Goal: Transaction & Acquisition: Purchase product/service

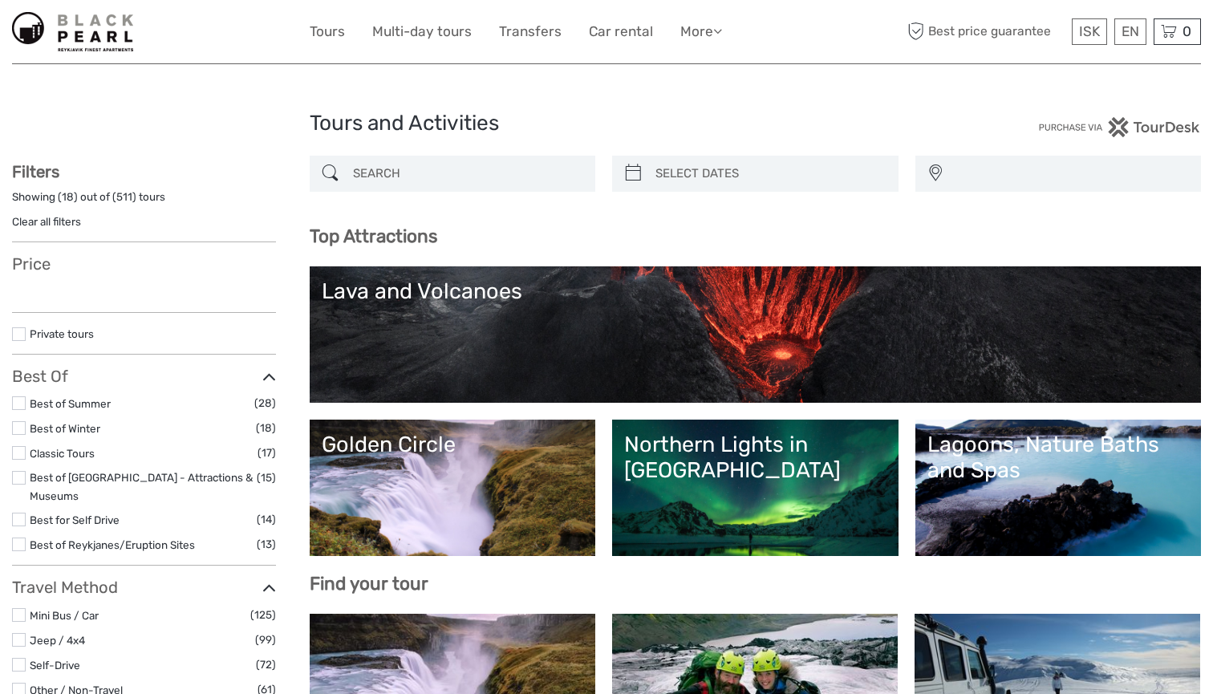
select select
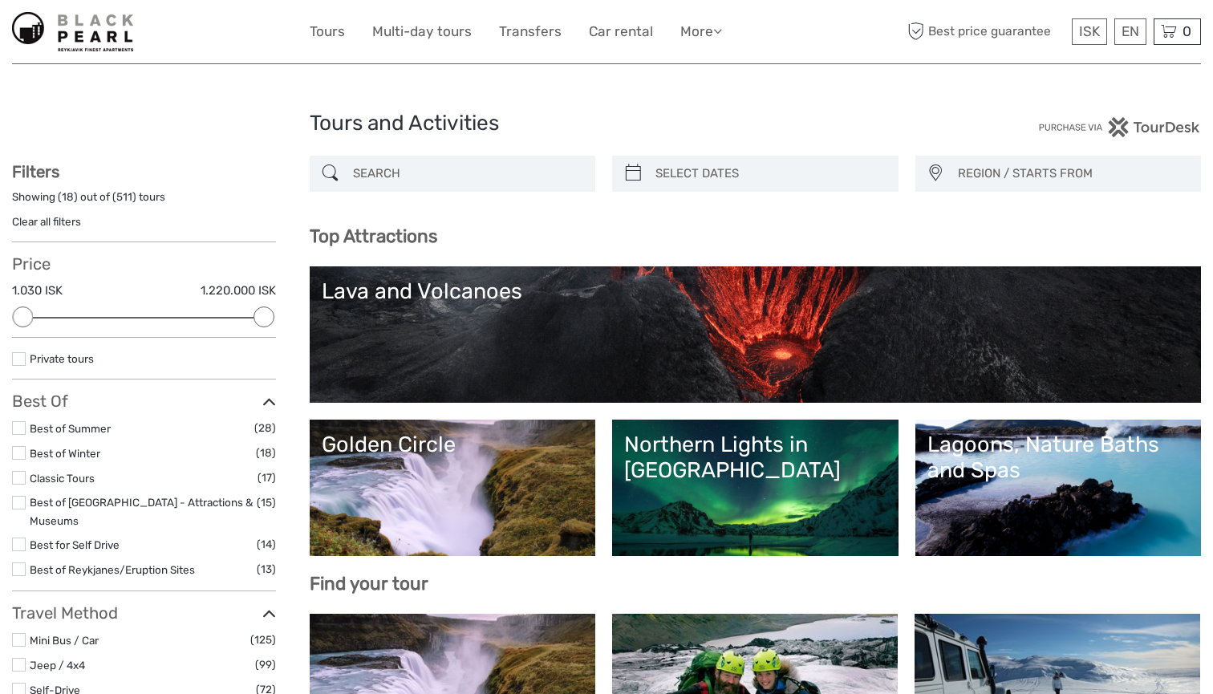
click at [102, 48] on img at bounding box center [72, 31] width 121 height 39
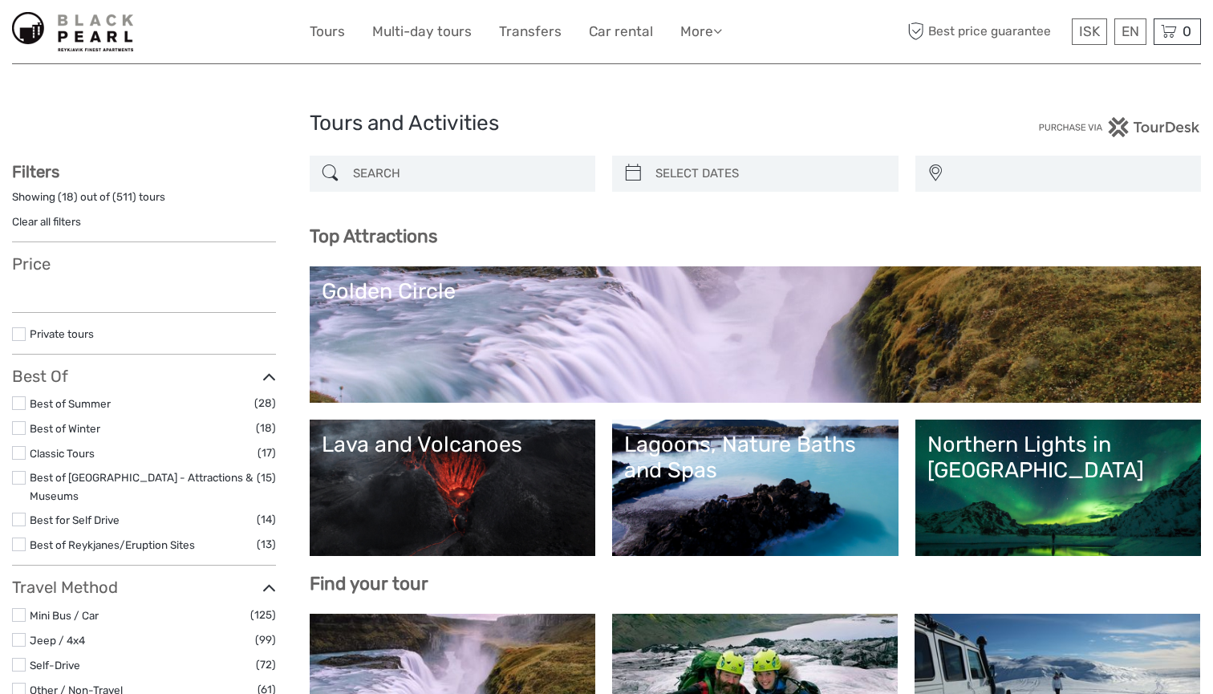
select select
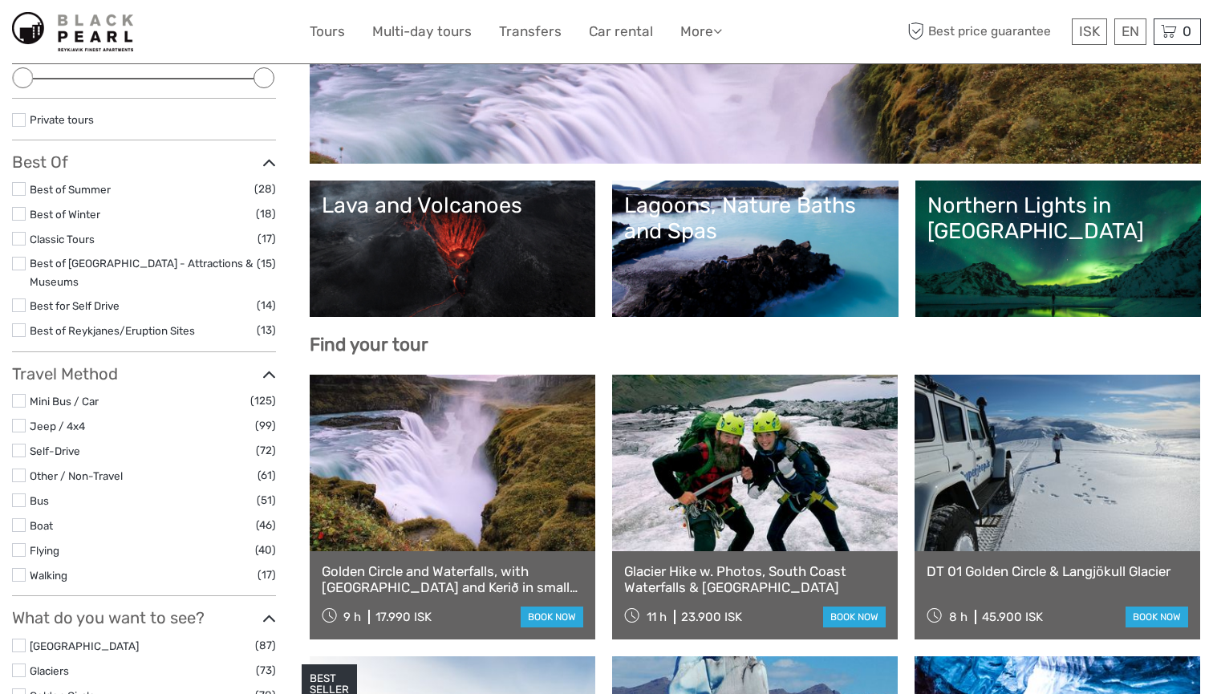
scroll to position [242, 0]
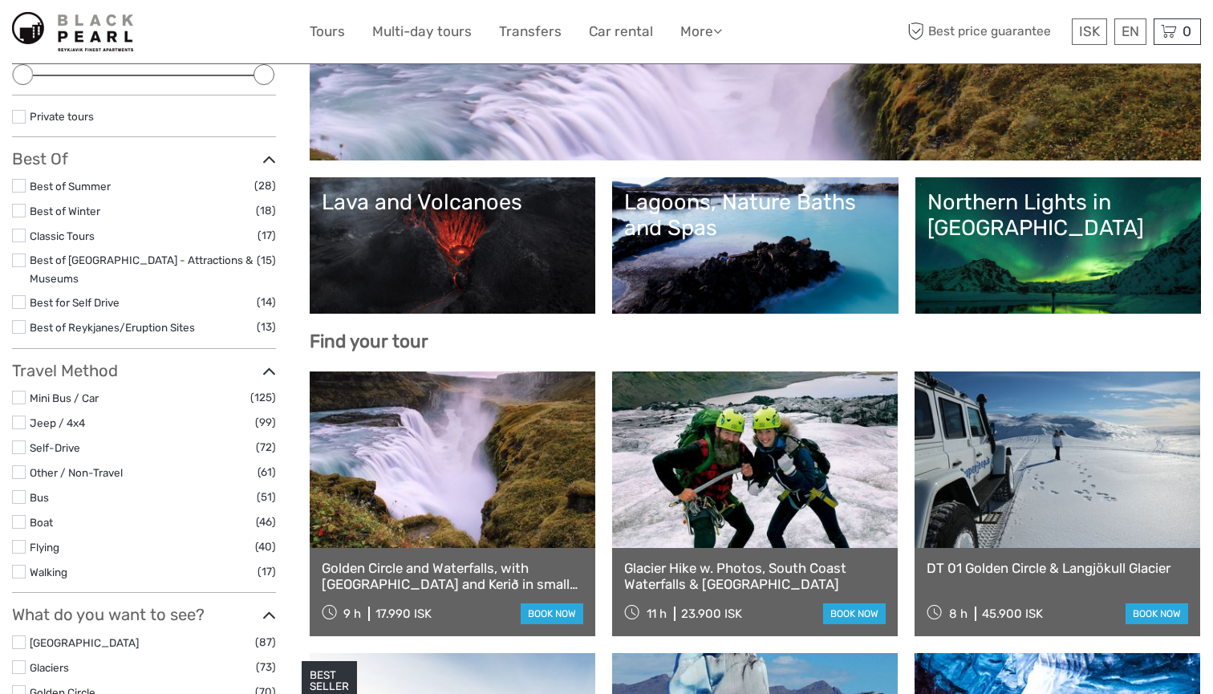
click at [848, 229] on div "Lagoons, Nature Baths and Spas" at bounding box center [755, 215] width 262 height 52
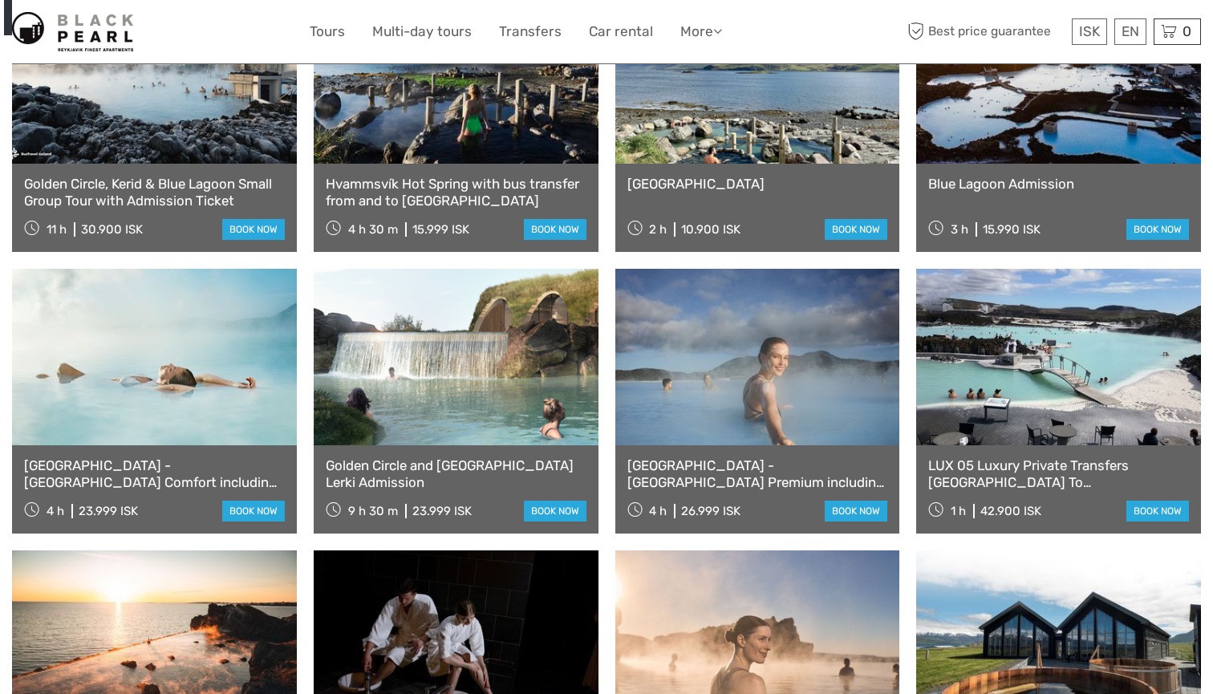
scroll to position [740, 0]
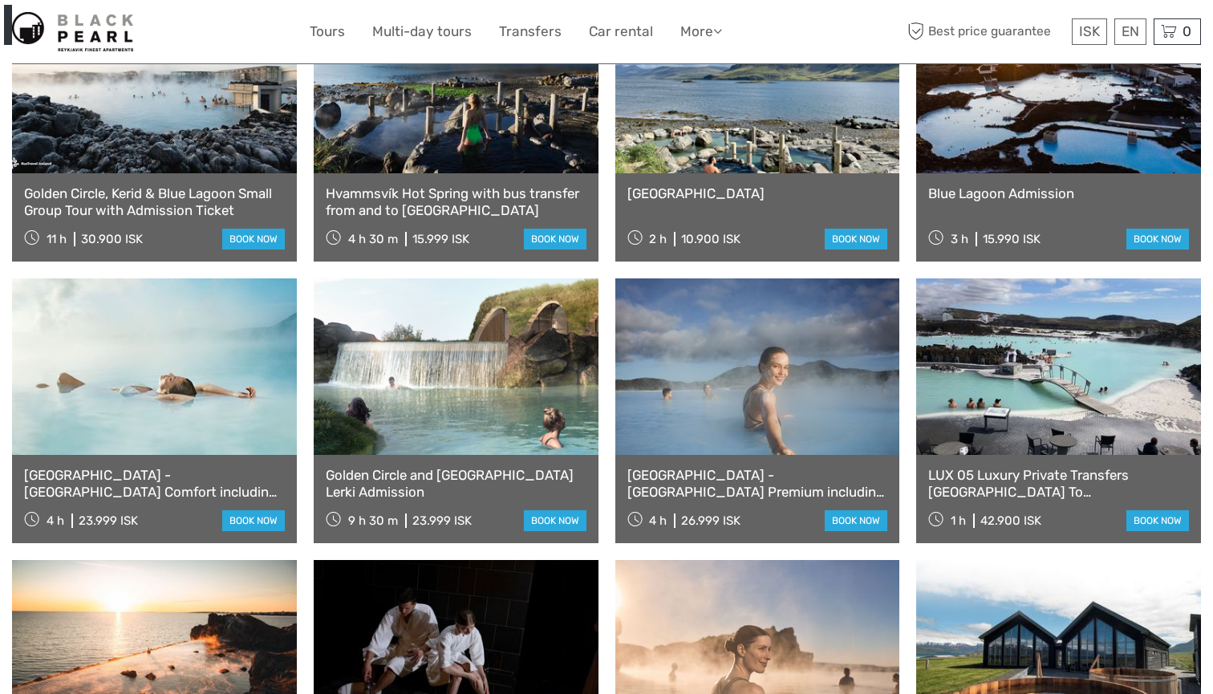
click at [448, 391] on link at bounding box center [456, 366] width 285 height 176
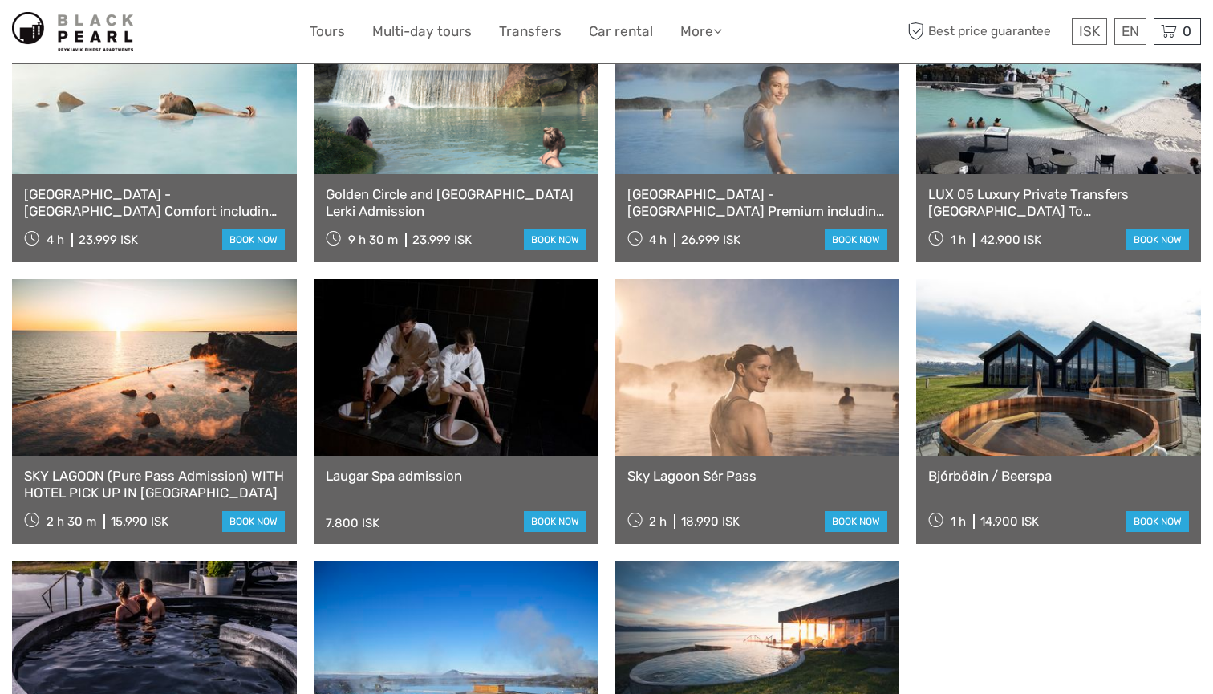
scroll to position [959, 0]
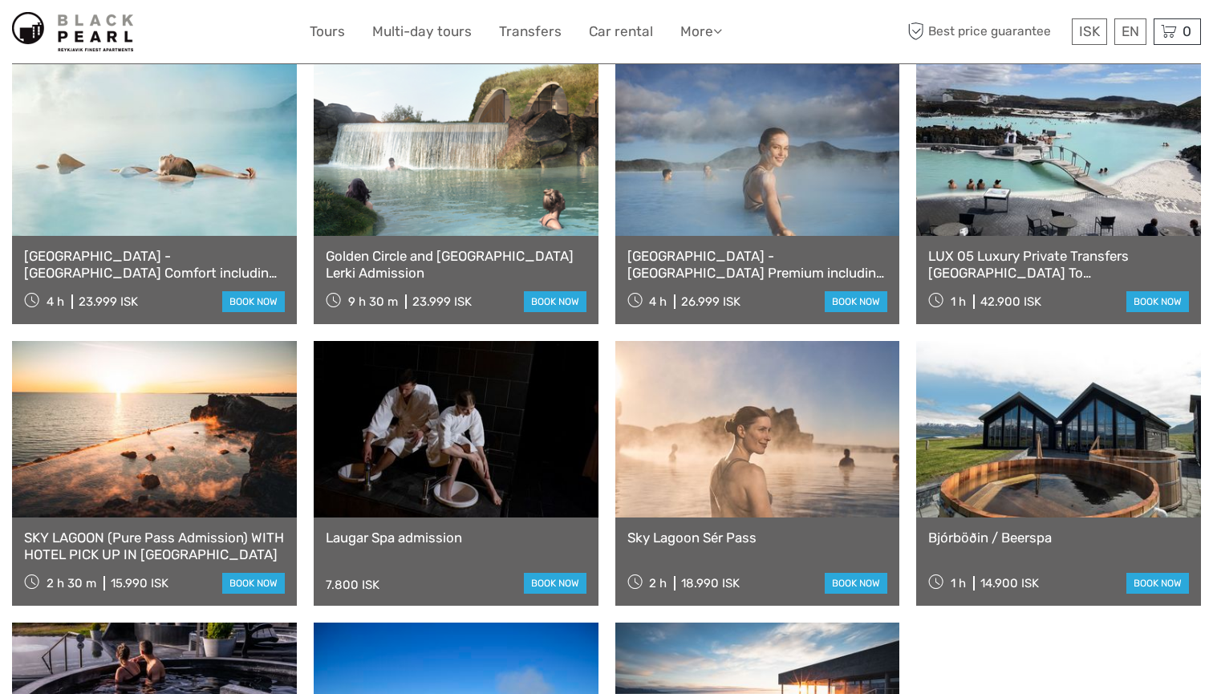
click at [996, 213] on link at bounding box center [1058, 147] width 285 height 176
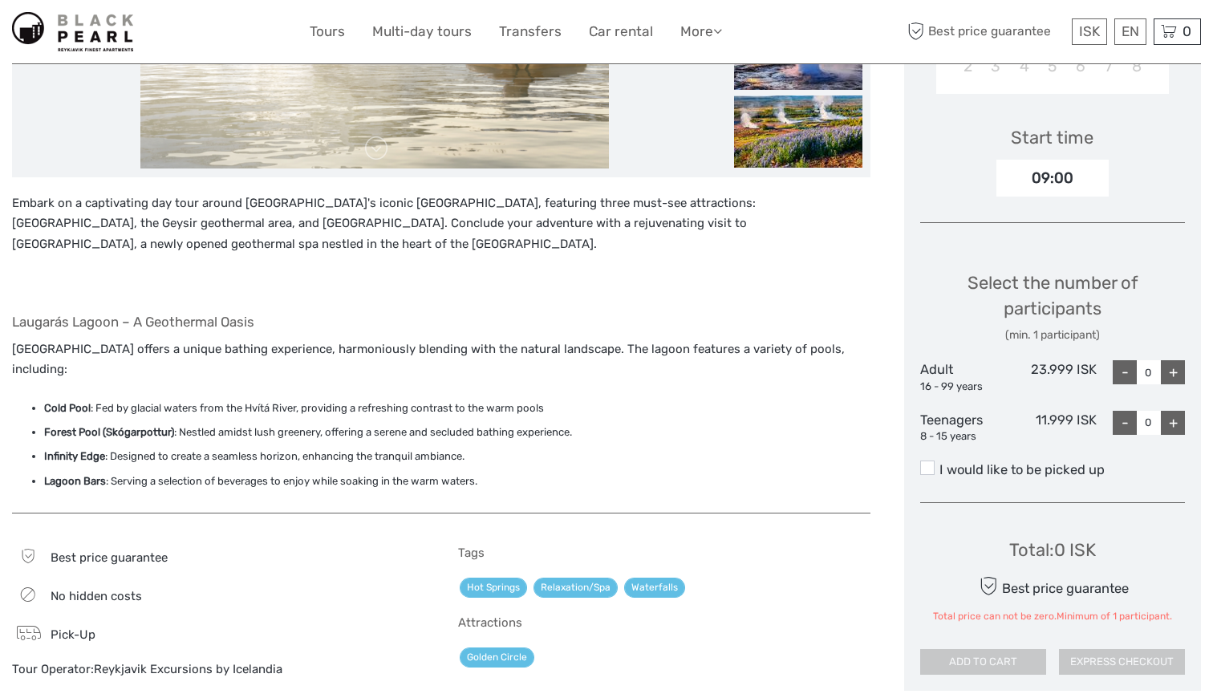
scroll to position [78, 0]
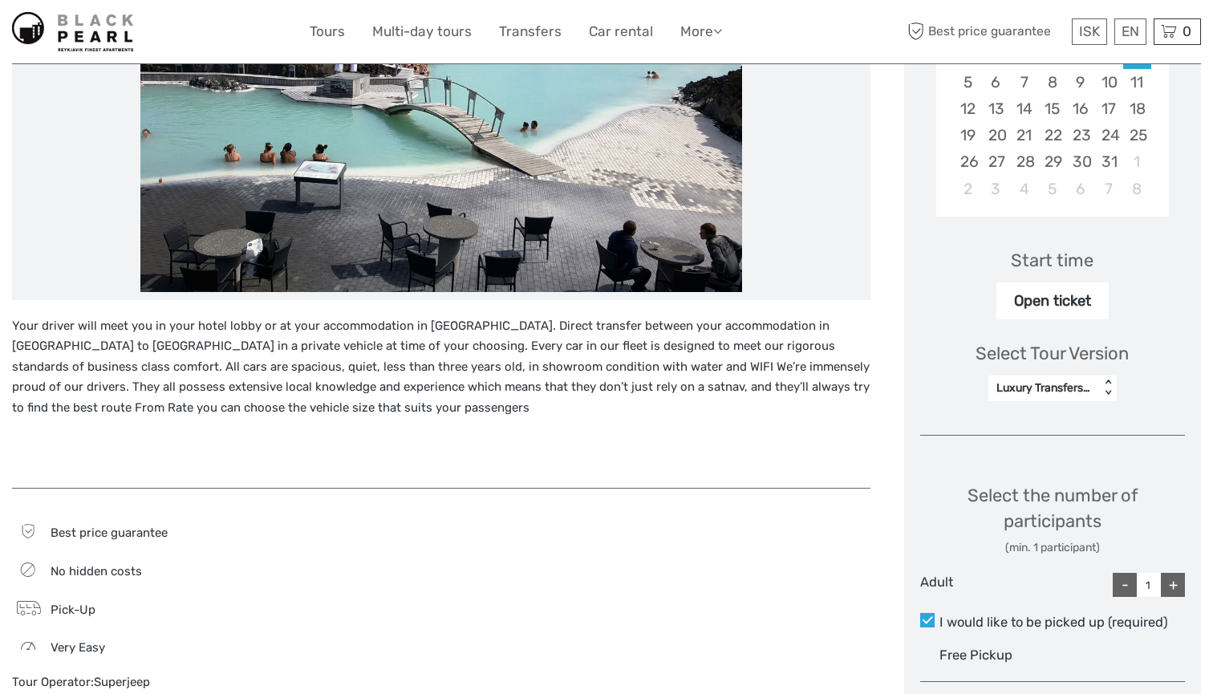
scroll to position [372, 0]
click at [1036, 387] on div "Luxury Transfers for up to 4 persons" at bounding box center [1043, 387] width 95 height 16
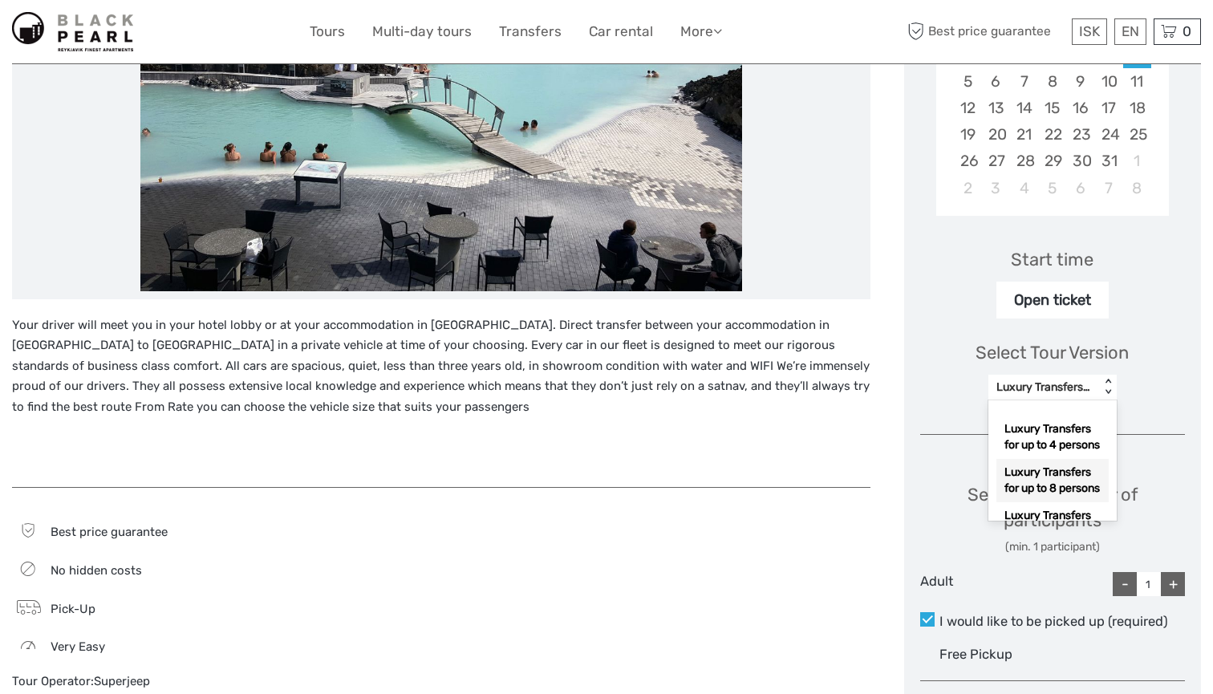
click at [783, 392] on p "Your driver will meet you in your hotel lobby or at your accommodation in Reykj…" at bounding box center [441, 366] width 858 height 103
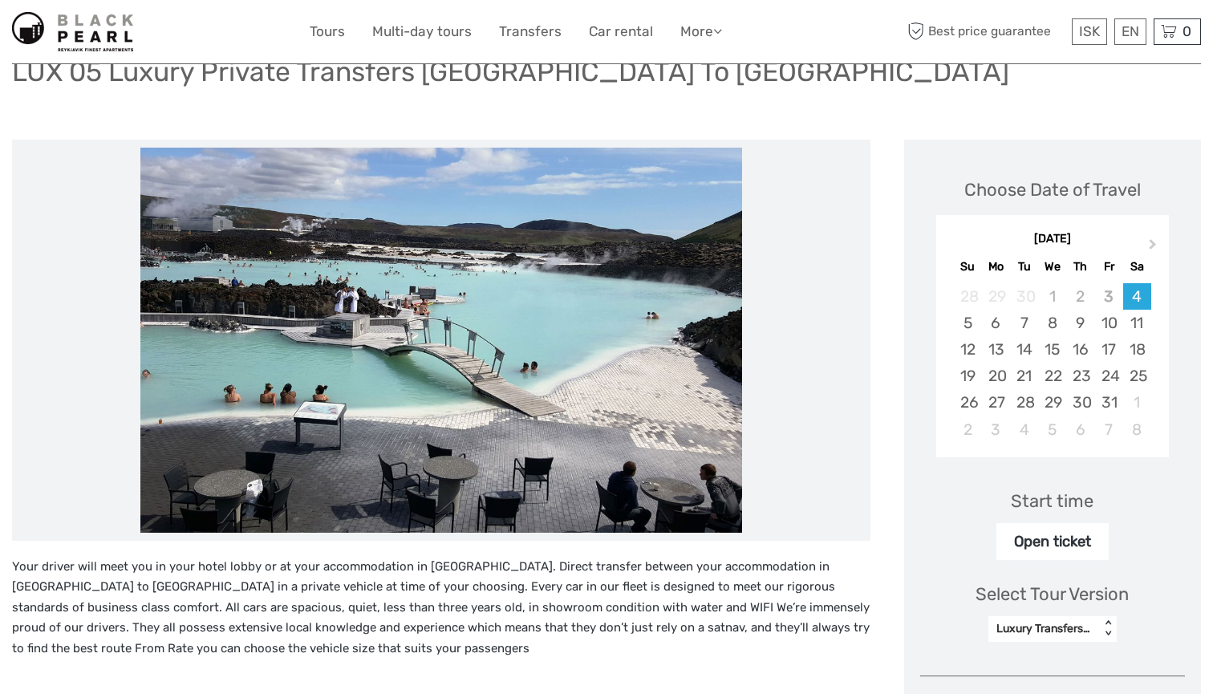
scroll to position [61, 0]
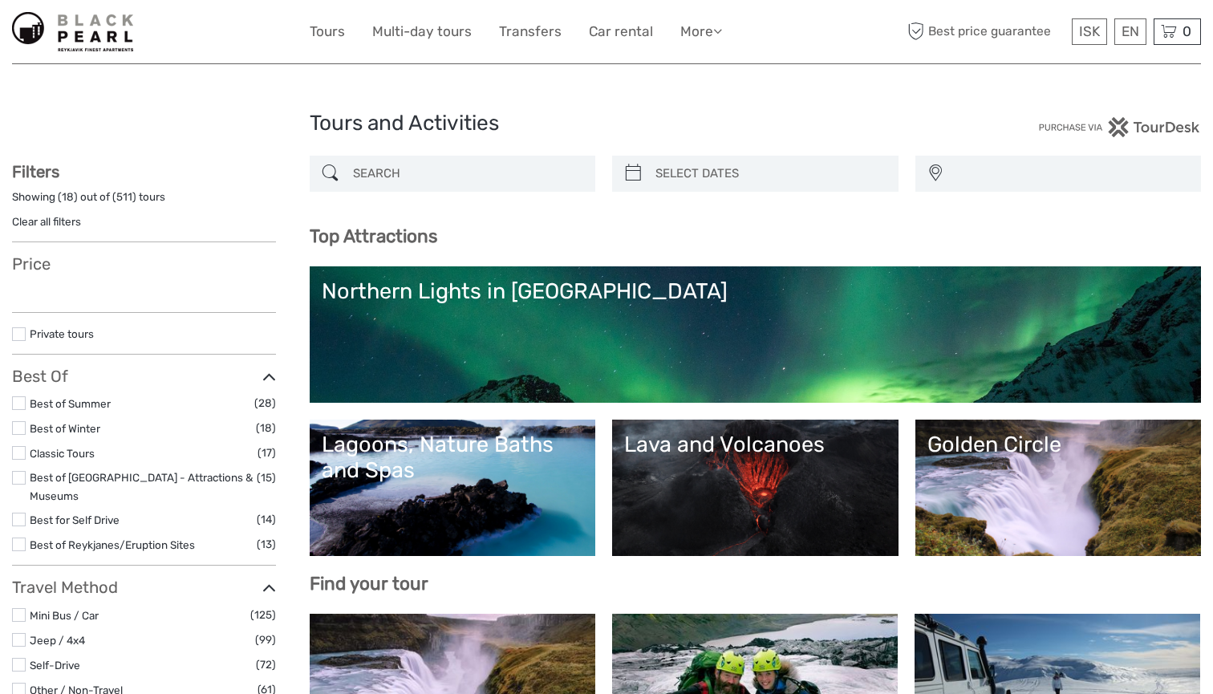
select select
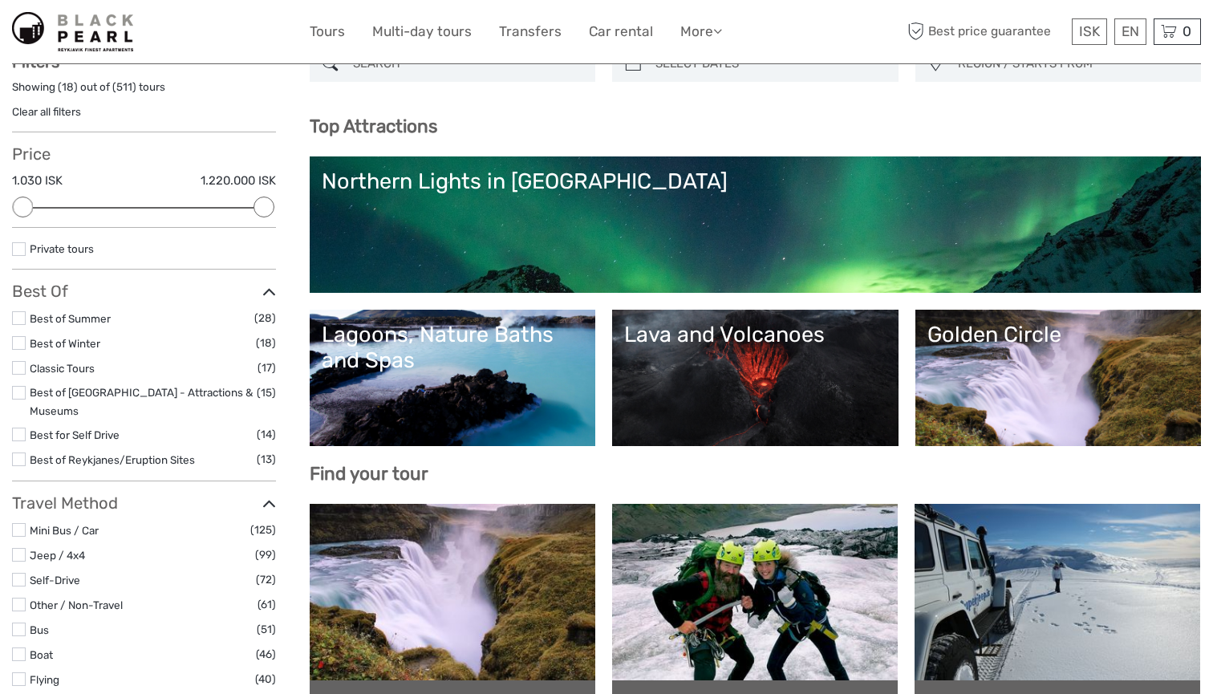
scroll to position [235, 0]
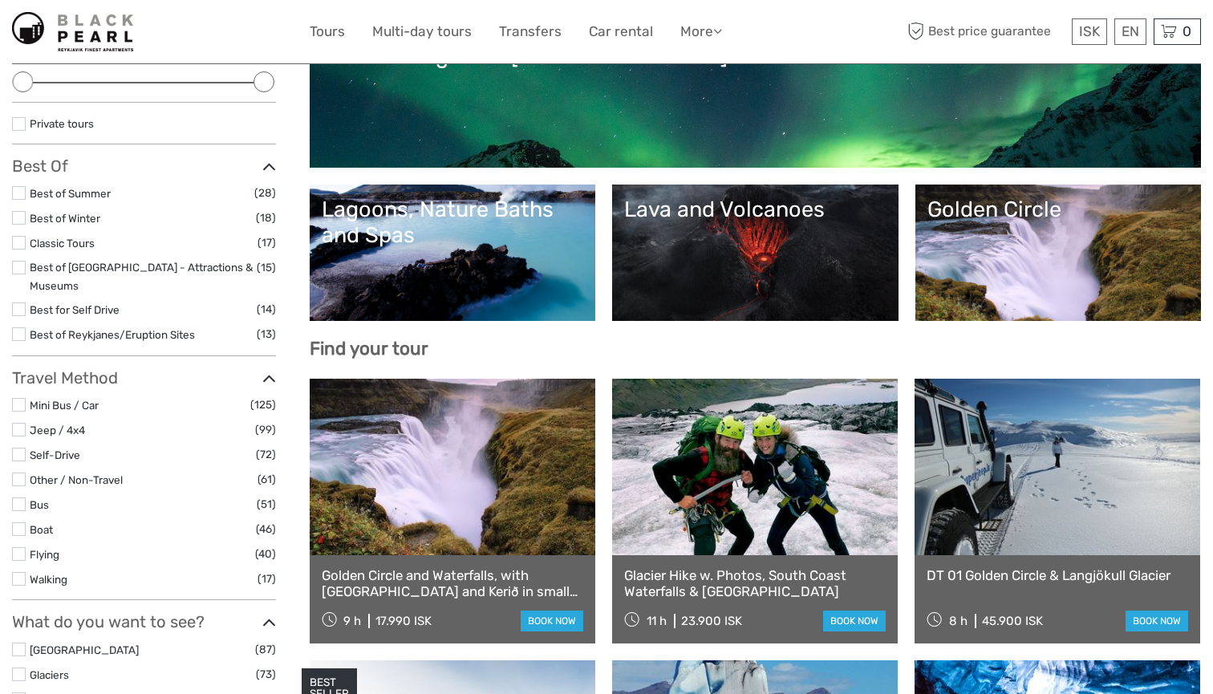
click at [81, 217] on link "Best of Winter" at bounding box center [65, 218] width 71 height 13
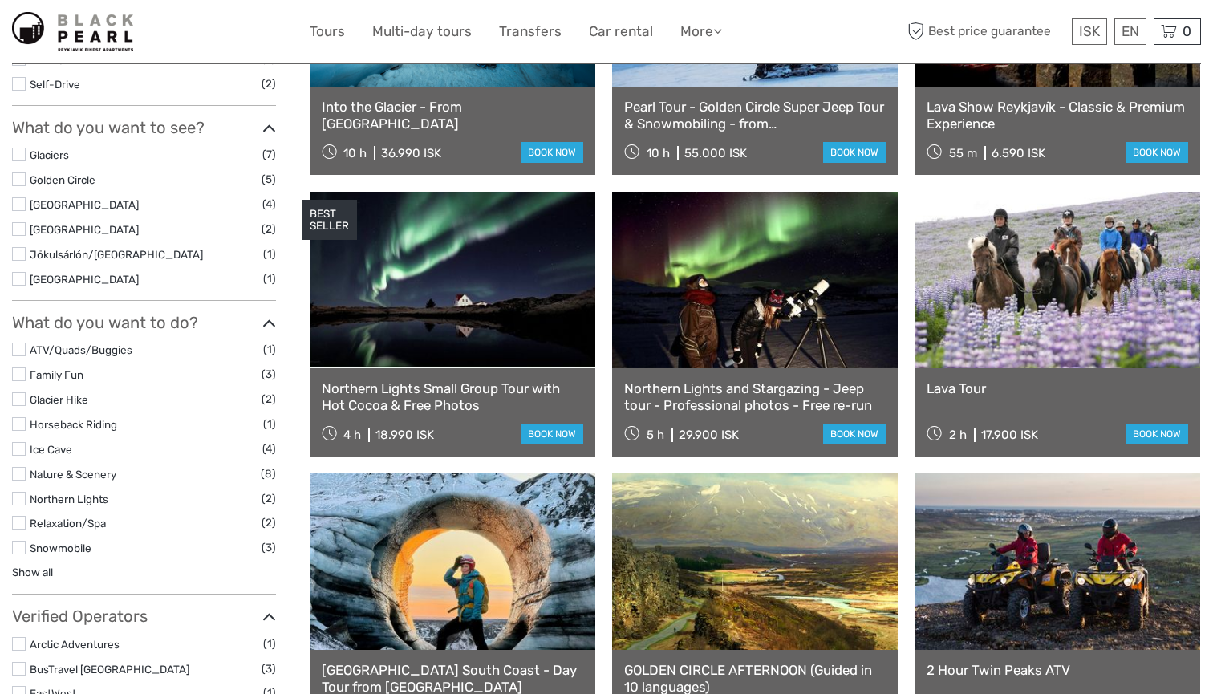
scroll to position [633, 0]
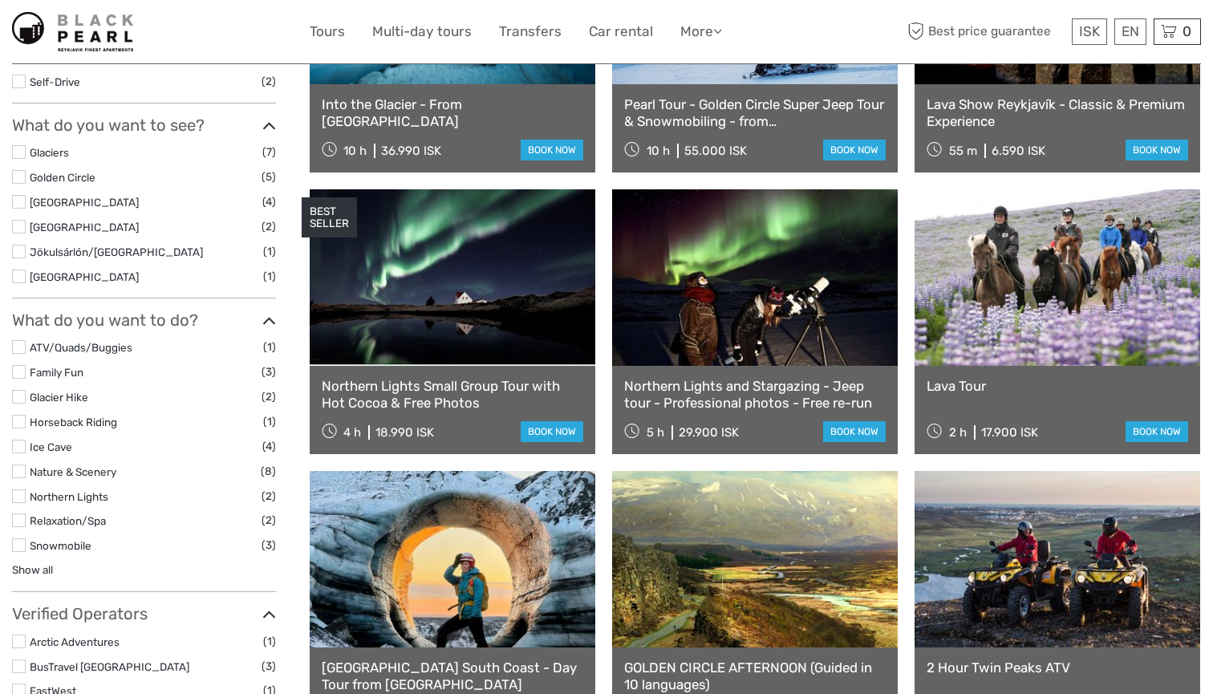
click at [692, 372] on div "Northern Lights and Stargazing - Jeep tour - Professional photos - Free re-run …" at bounding box center [755, 410] width 286 height 88
click at [682, 408] on link "Northern Lights and Stargazing - Jeep tour - Professional photos - Free re-run" at bounding box center [755, 394] width 262 height 33
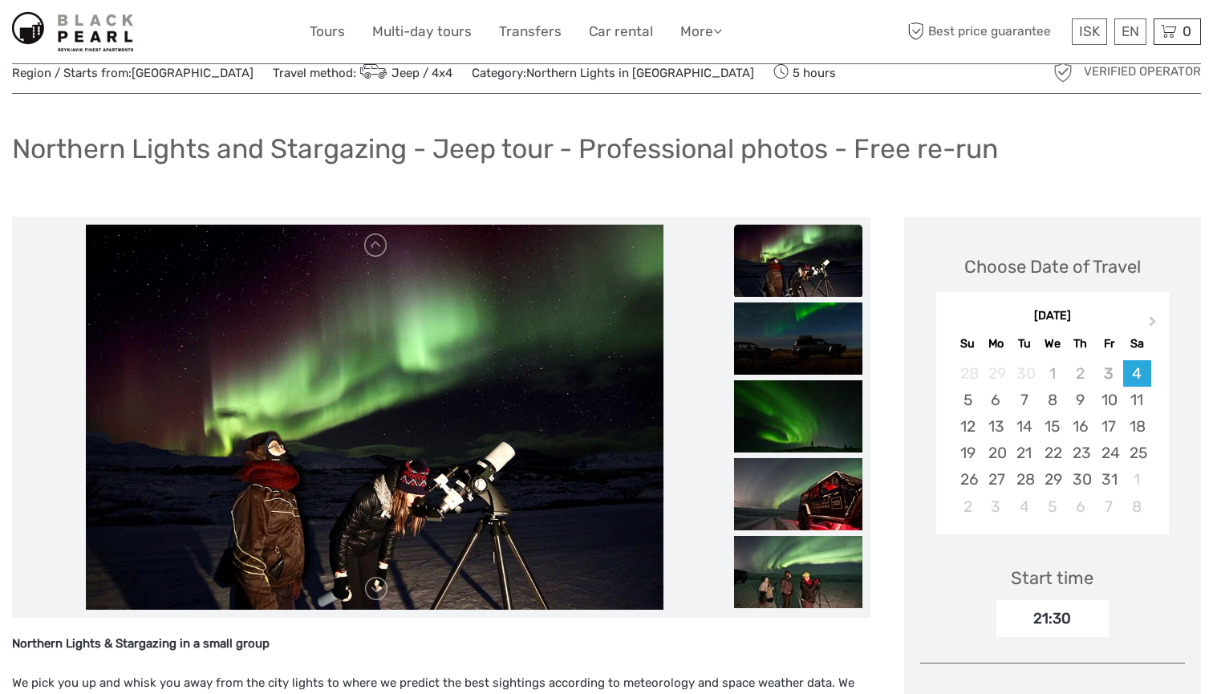
scroll to position [61, 0]
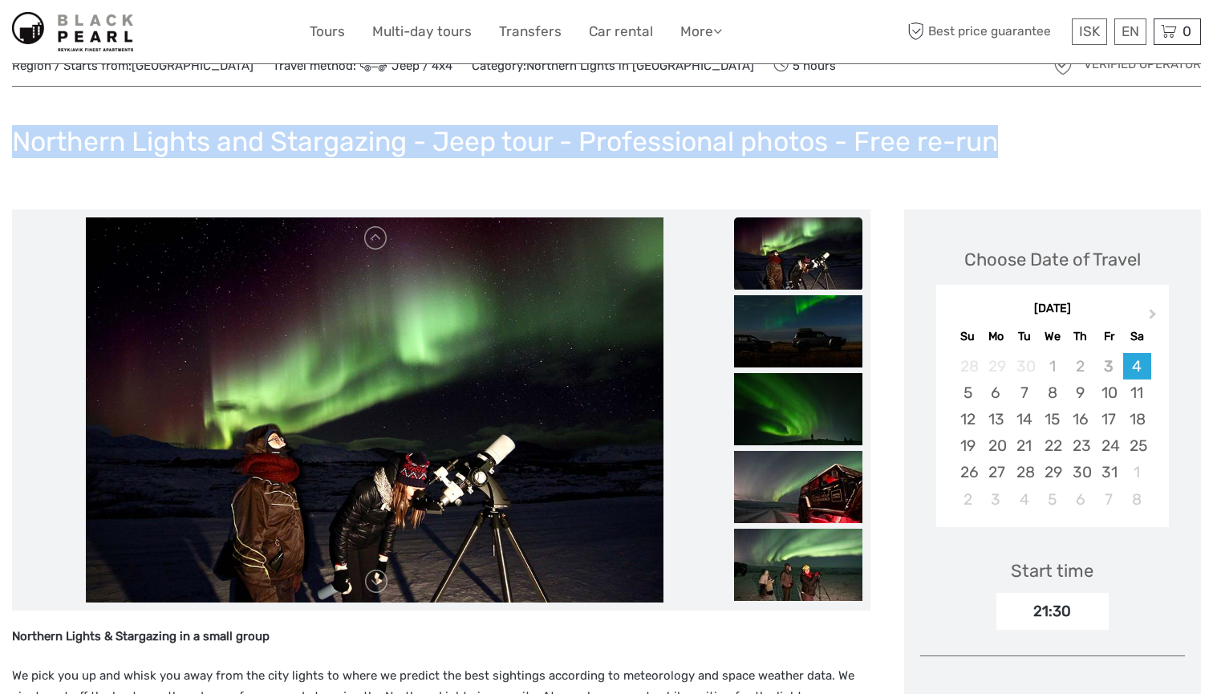
drag, startPoint x: 14, startPoint y: 136, endPoint x: 1004, endPoint y: 133, distance: 989.2
click at [1005, 133] on div "Northern Lights and Stargazing - Jeep tour - Professional photos - Free re-run" at bounding box center [606, 148] width 1189 height 59
copy h1 "Northern Lights and Stargazing - Jeep tour - Professional photos - Free re-run"
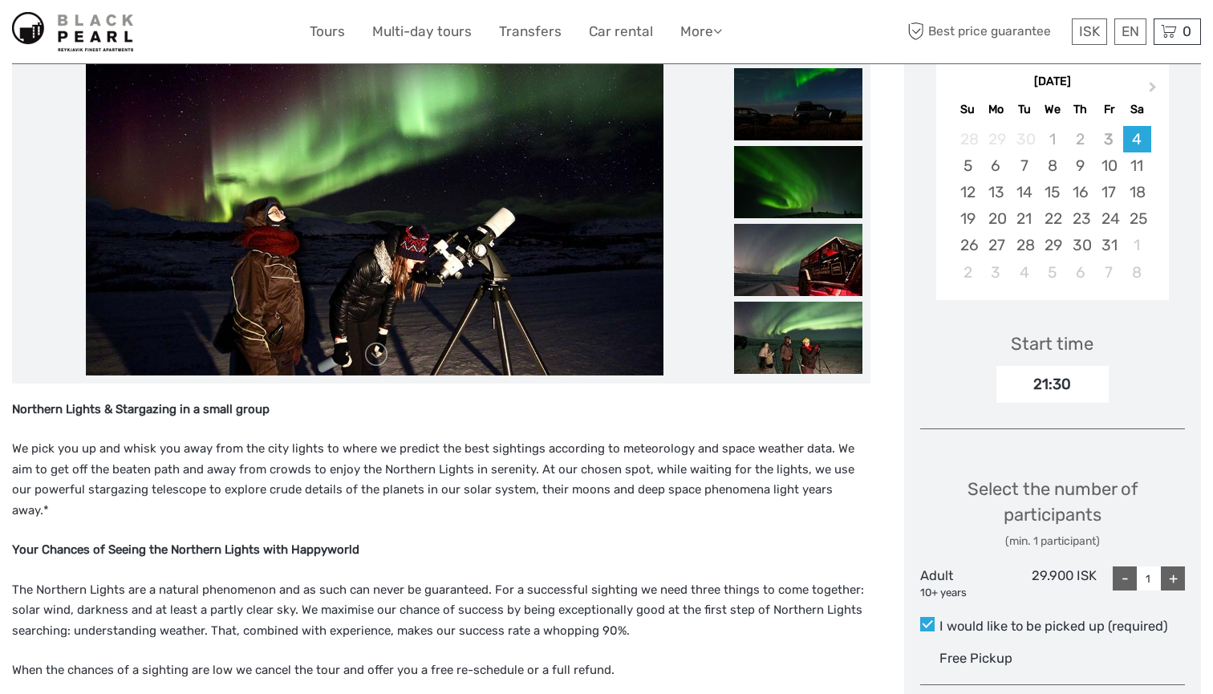
scroll to position [459, 0]
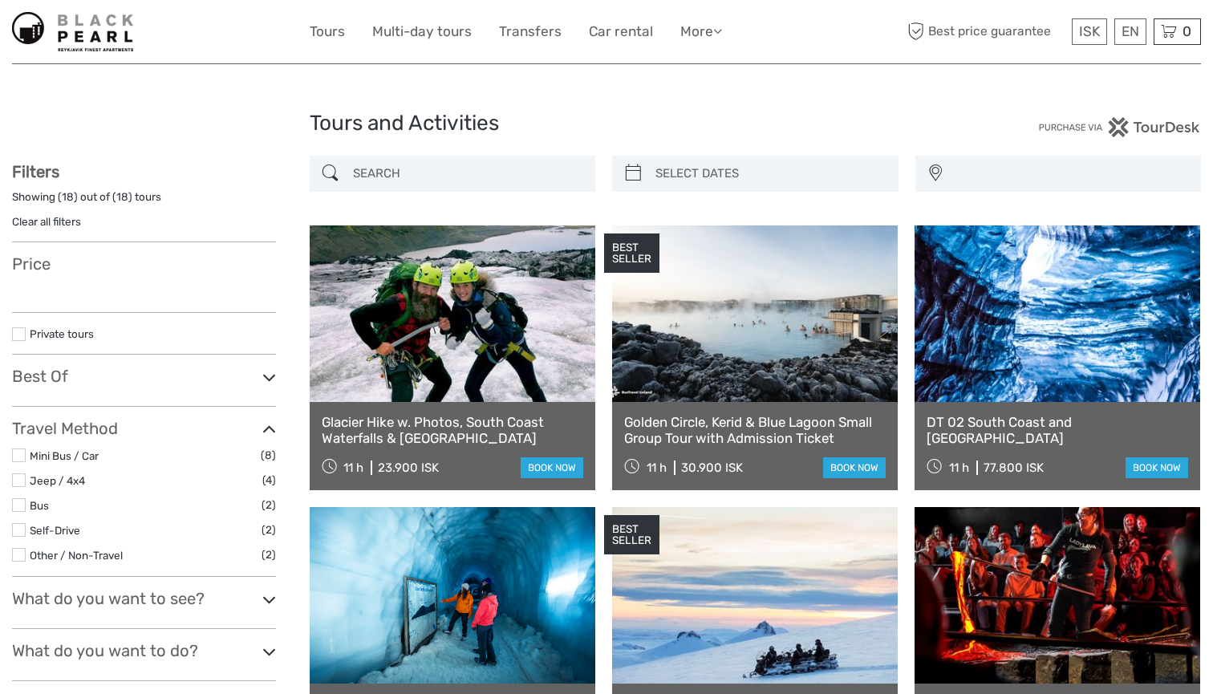
select select
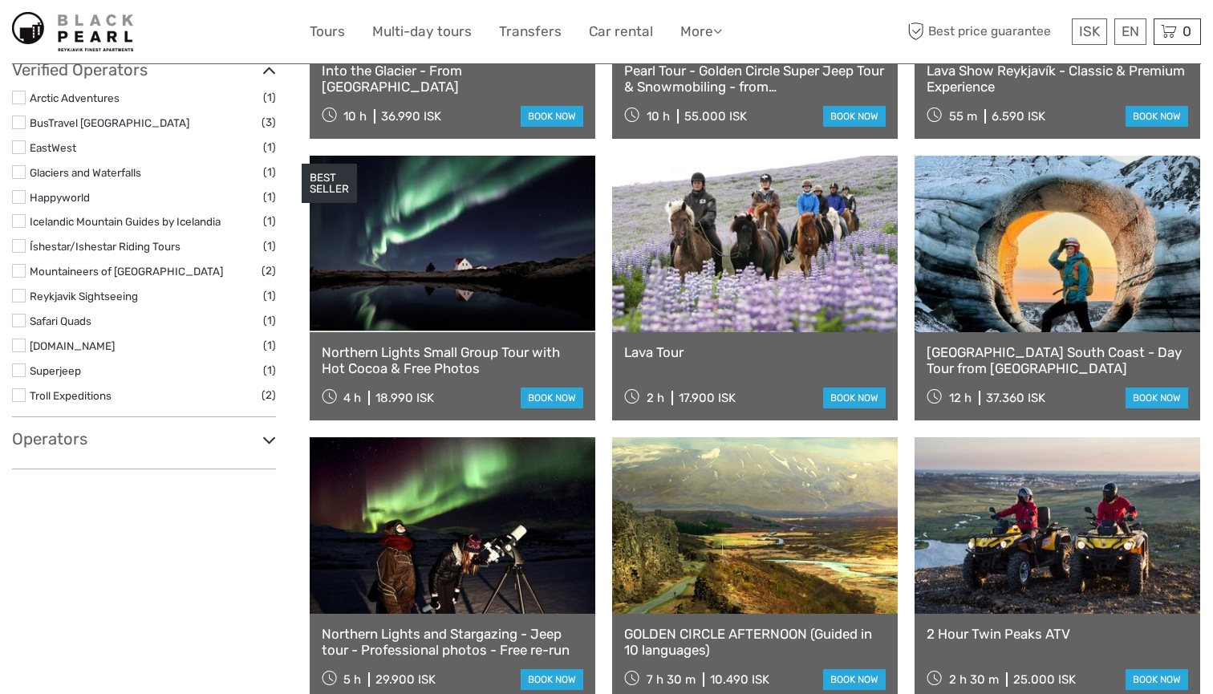
select select
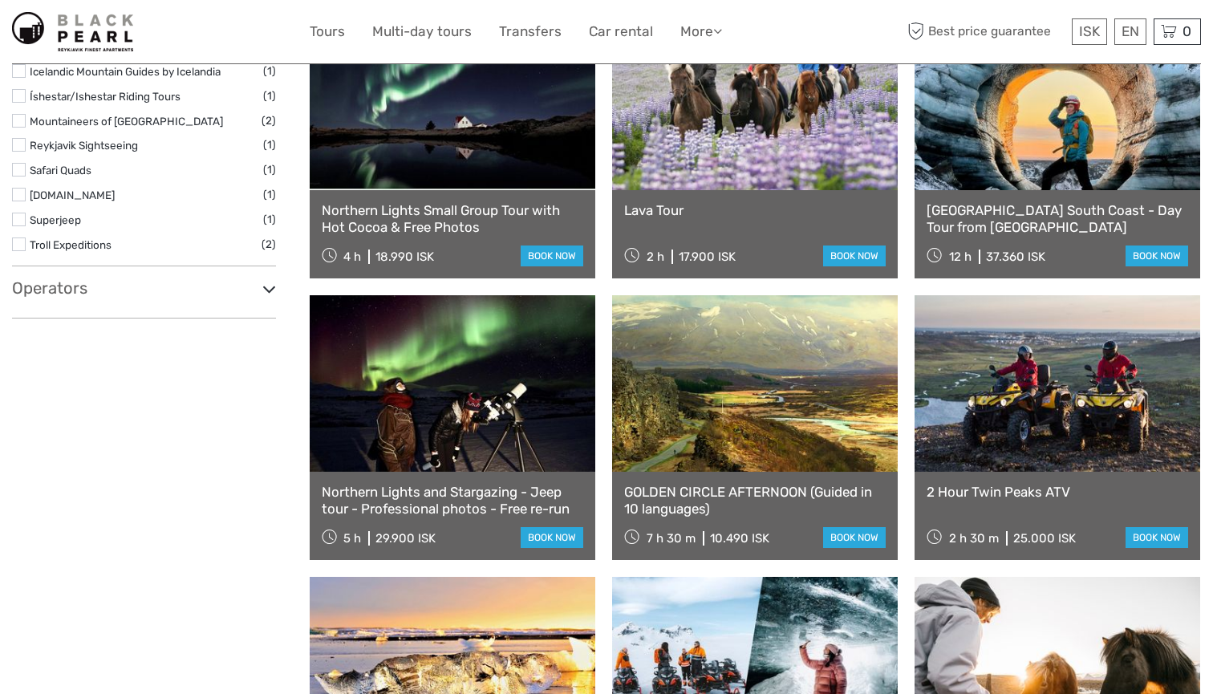
scroll to position [810, 0]
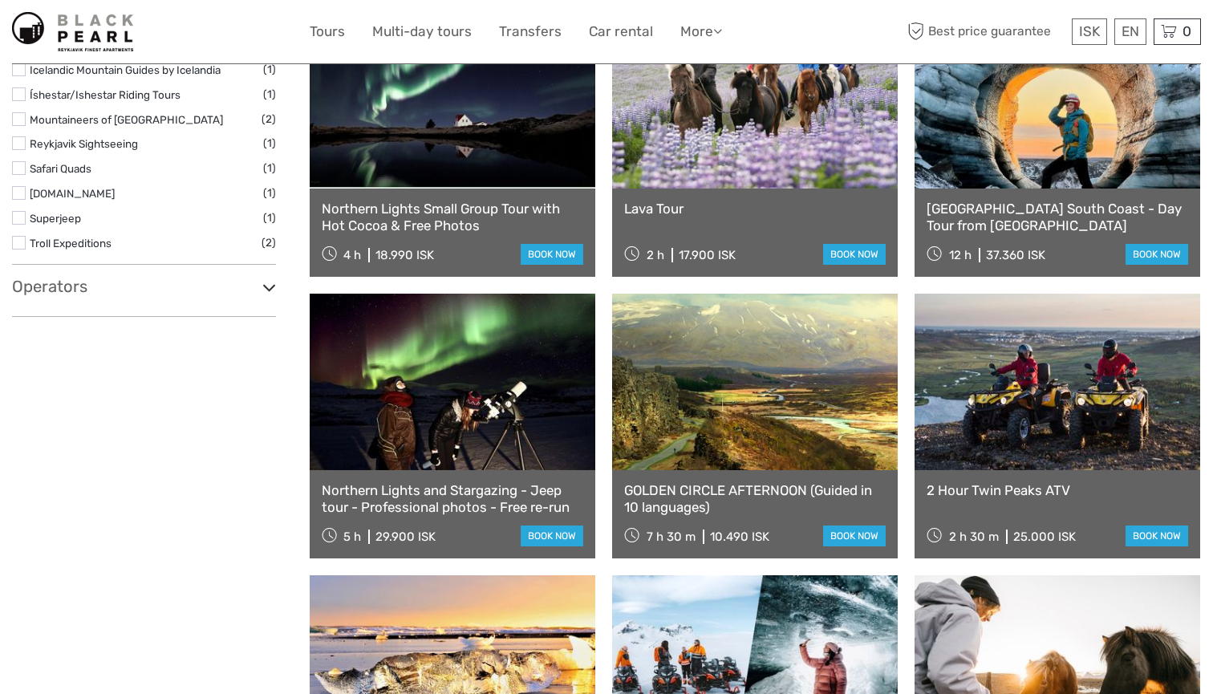
click at [637, 215] on link "Lava Tour" at bounding box center [755, 209] width 262 height 16
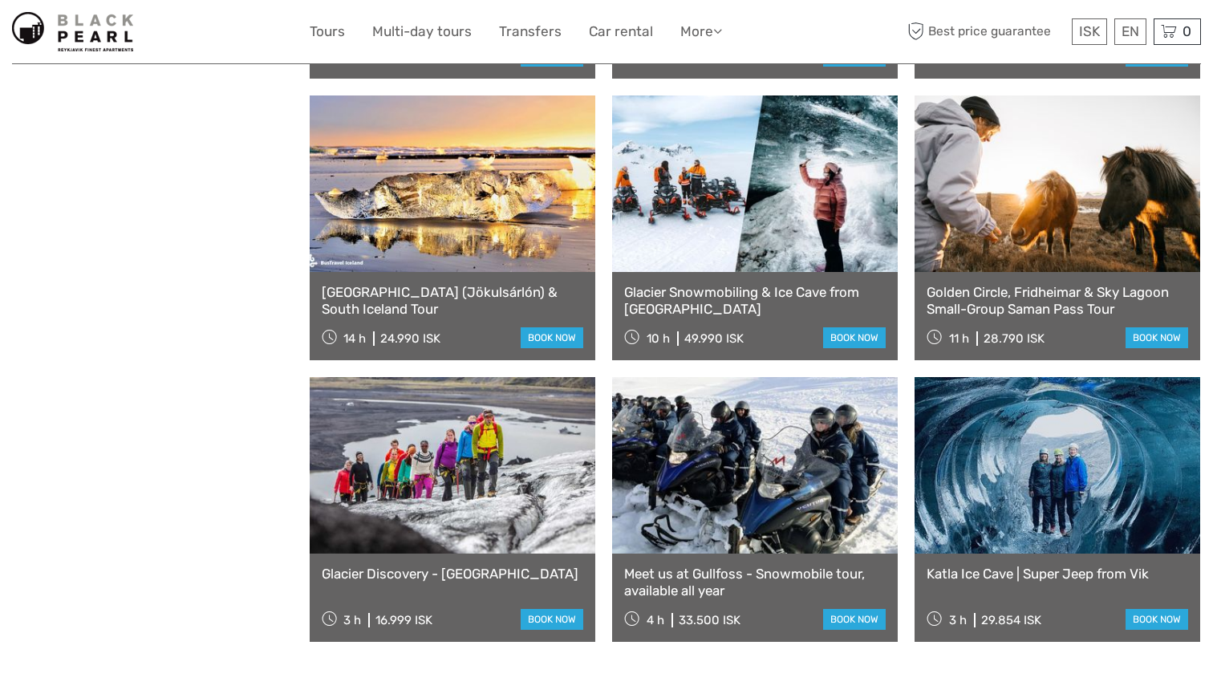
scroll to position [1297, 0]
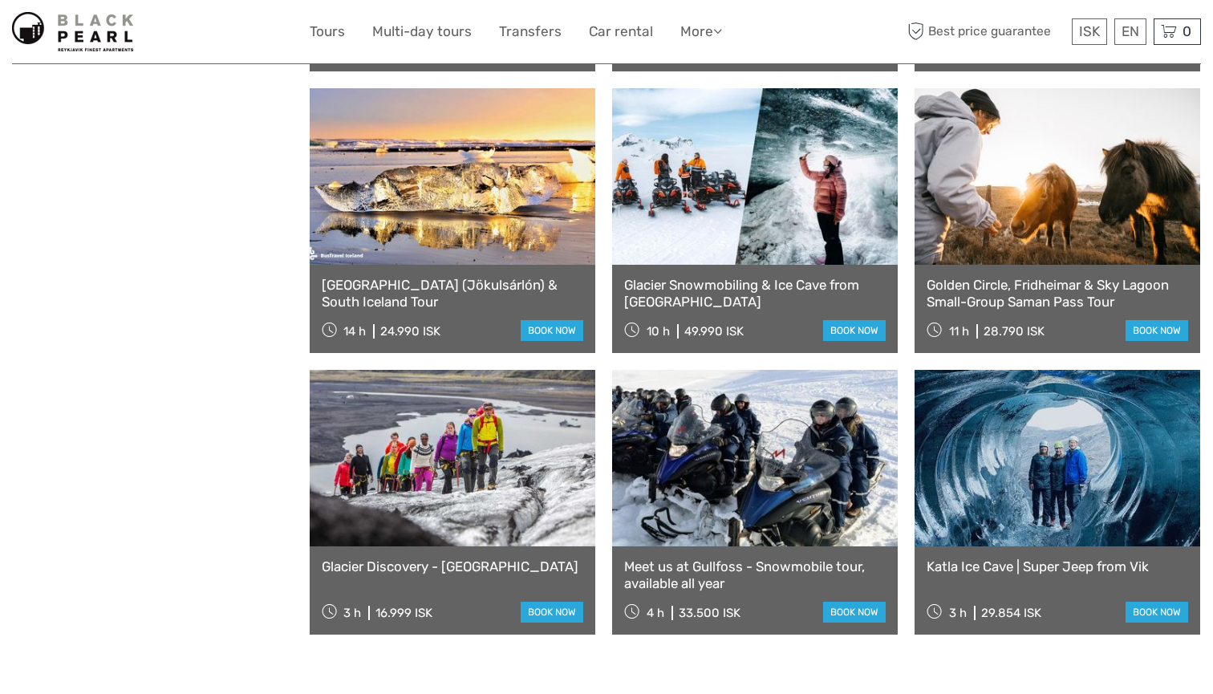
click at [452, 213] on link at bounding box center [453, 176] width 286 height 176
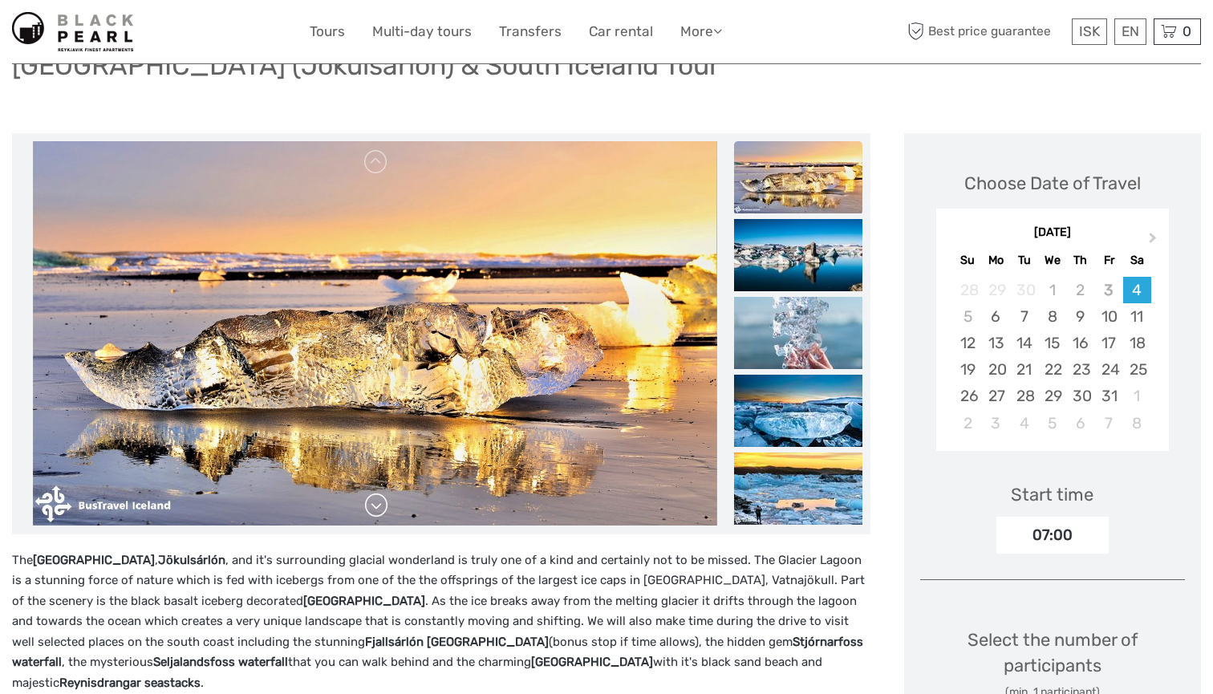
click at [380, 513] on link at bounding box center [376, 506] width 26 height 26
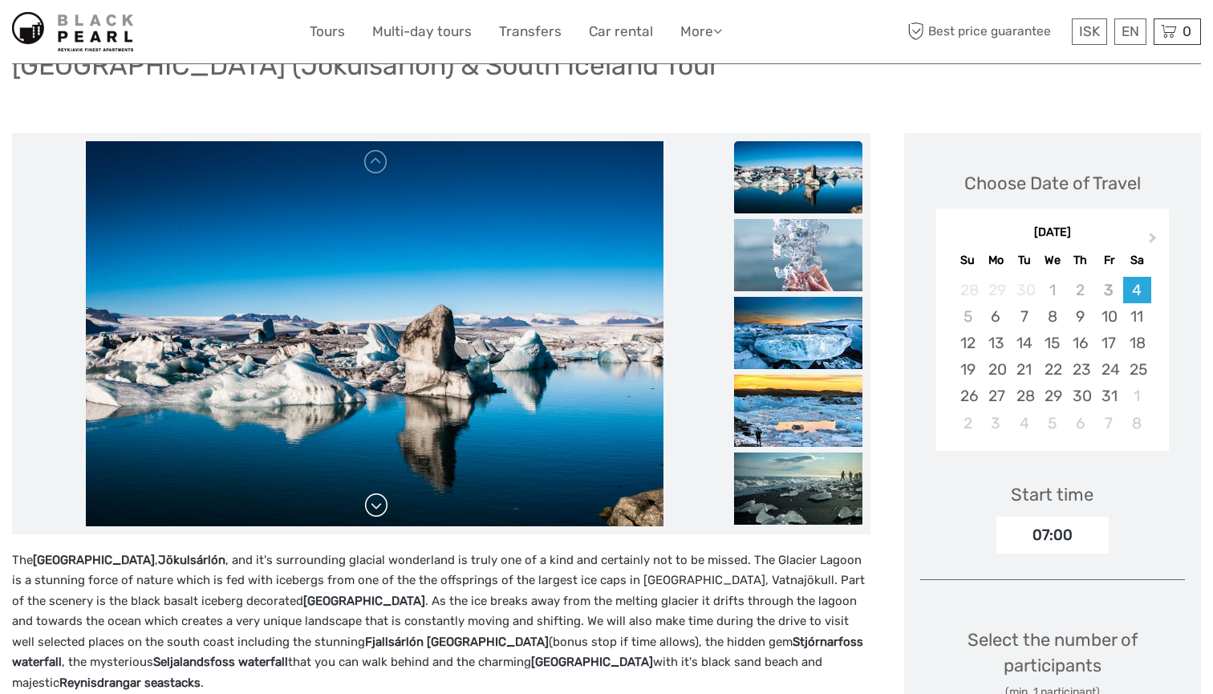
click at [380, 513] on link at bounding box center [376, 506] width 26 height 26
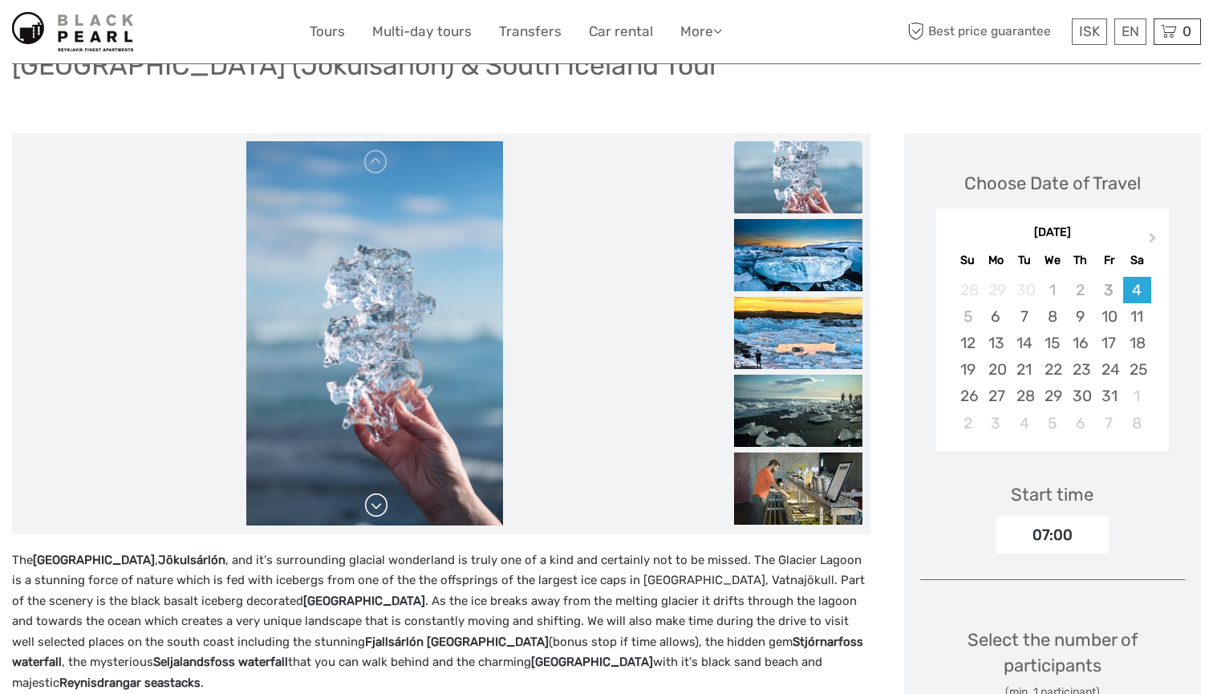
click at [380, 513] on link at bounding box center [376, 506] width 26 height 26
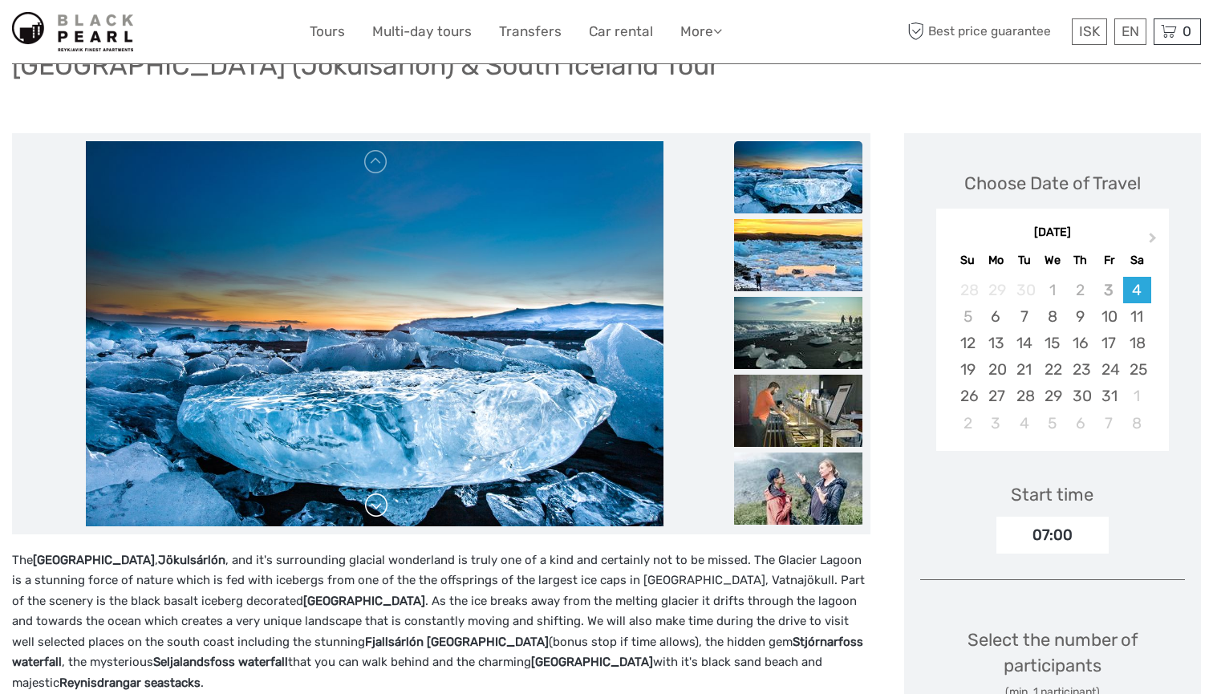
click at [380, 513] on link at bounding box center [376, 506] width 26 height 26
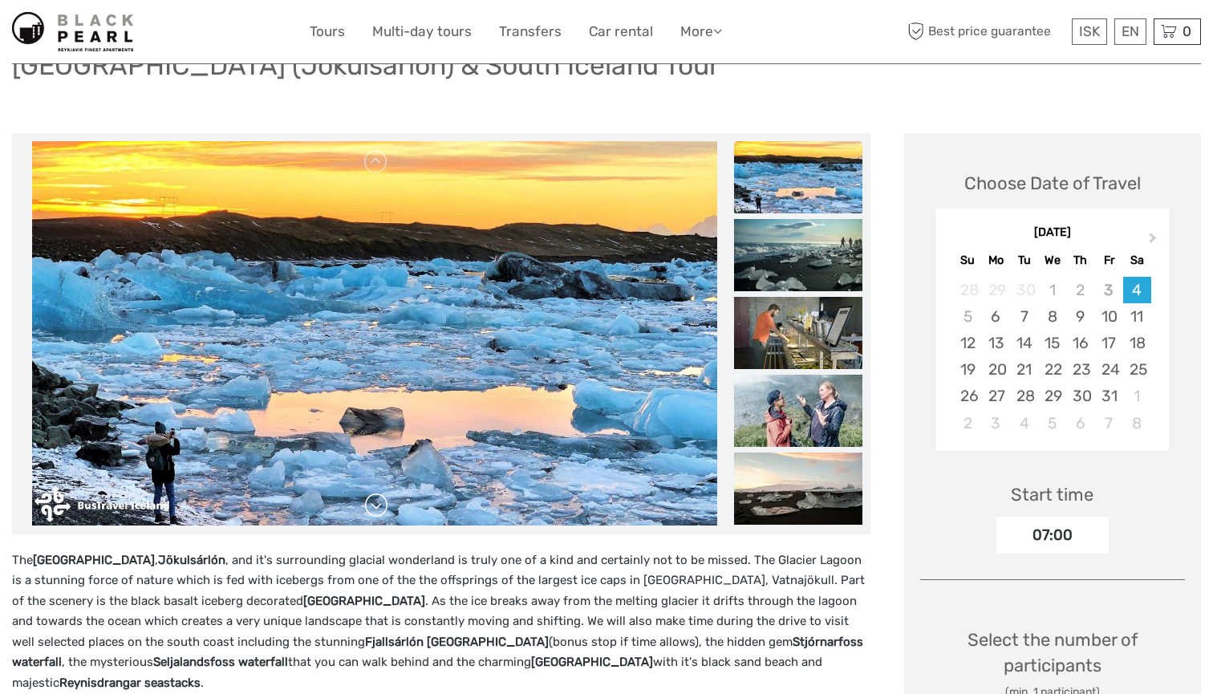
click at [380, 513] on link at bounding box center [376, 506] width 26 height 26
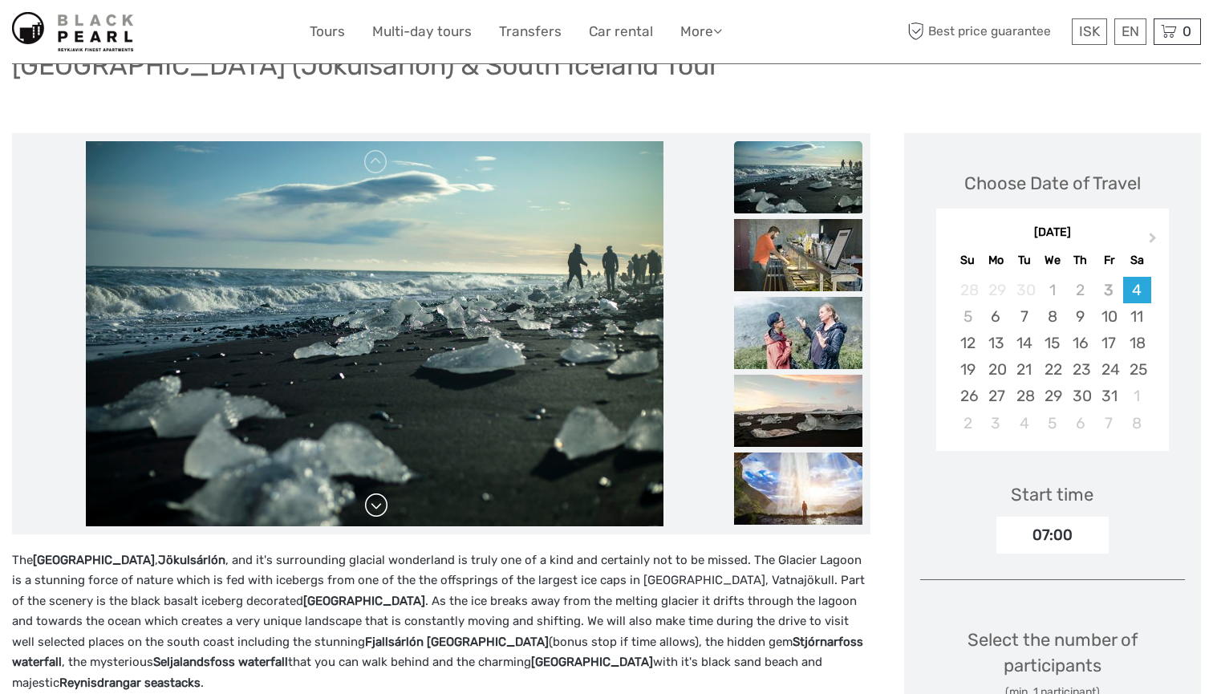
click at [380, 513] on link at bounding box center [376, 506] width 26 height 26
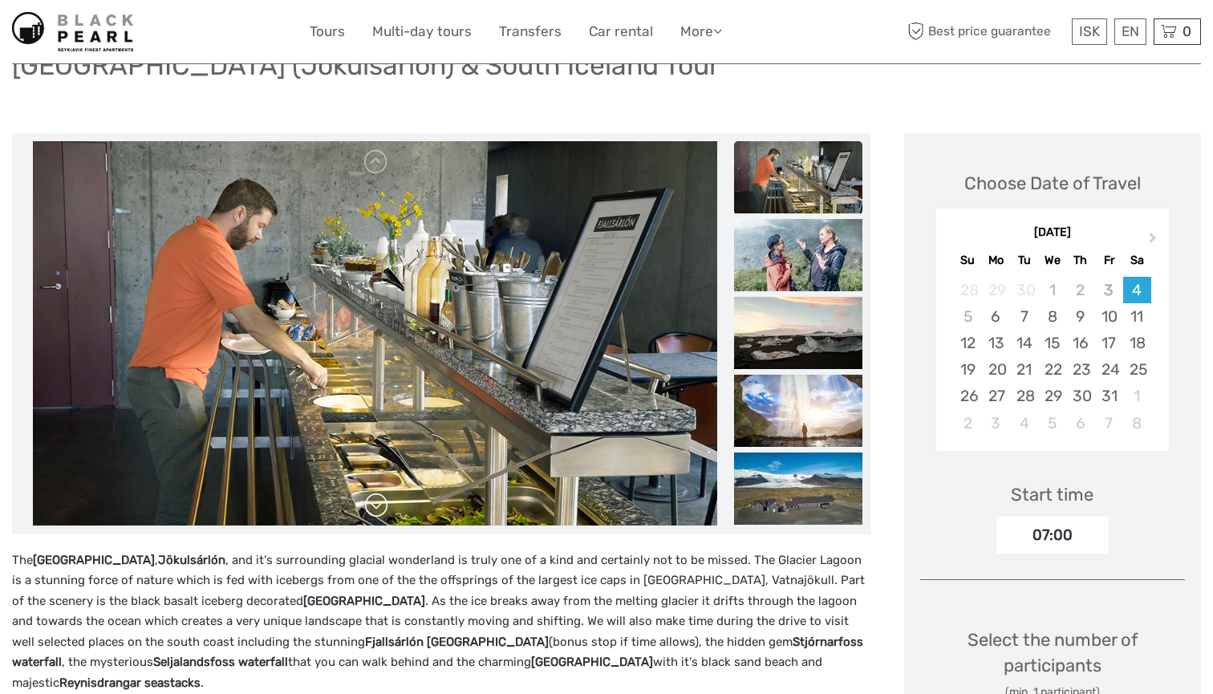
click at [380, 513] on link at bounding box center [376, 506] width 26 height 26
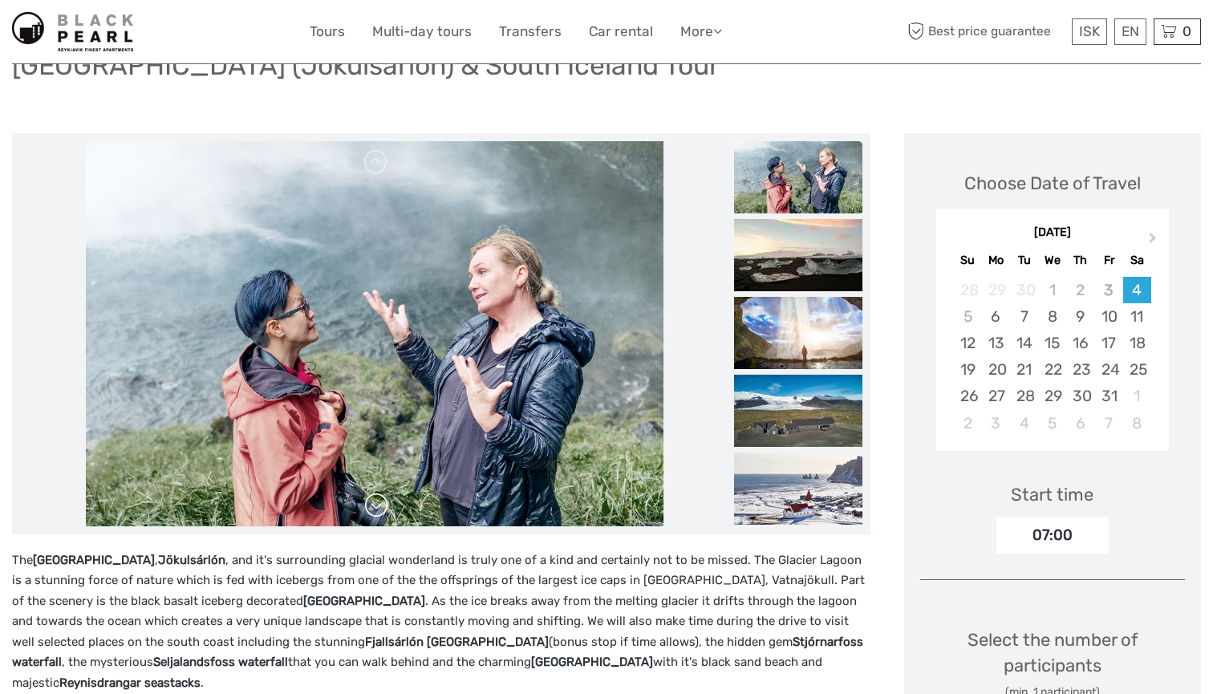
click at [380, 513] on link at bounding box center [376, 506] width 26 height 26
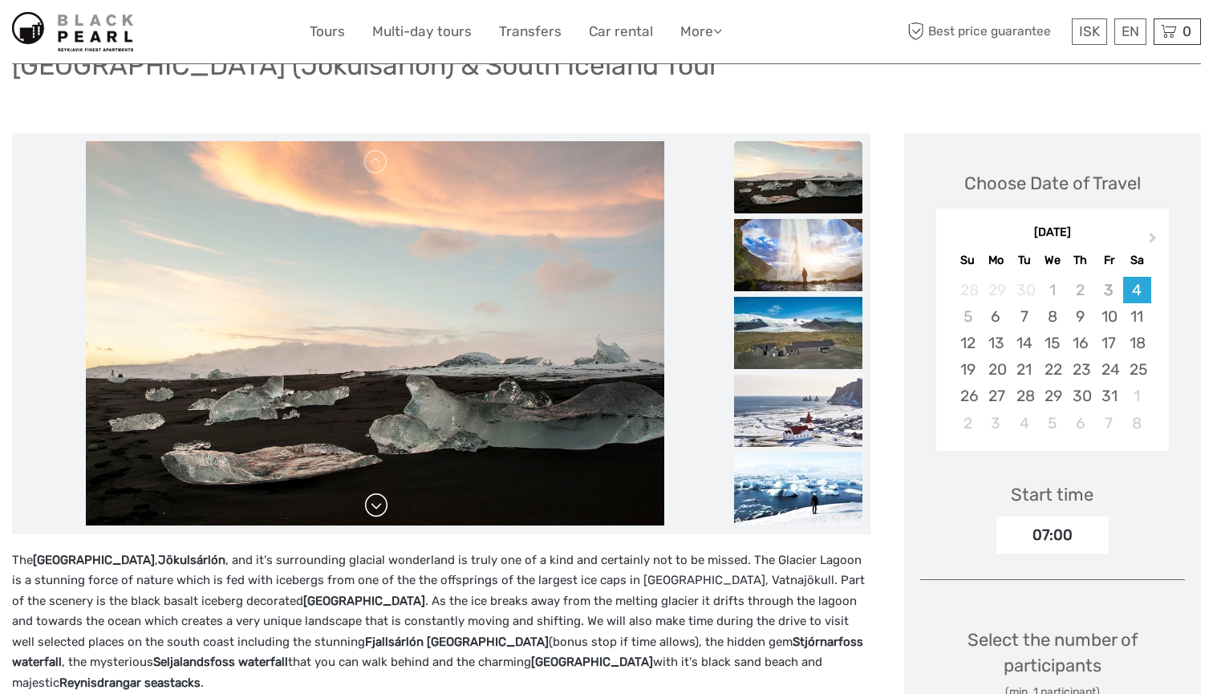
click at [380, 513] on link at bounding box center [376, 506] width 26 height 26
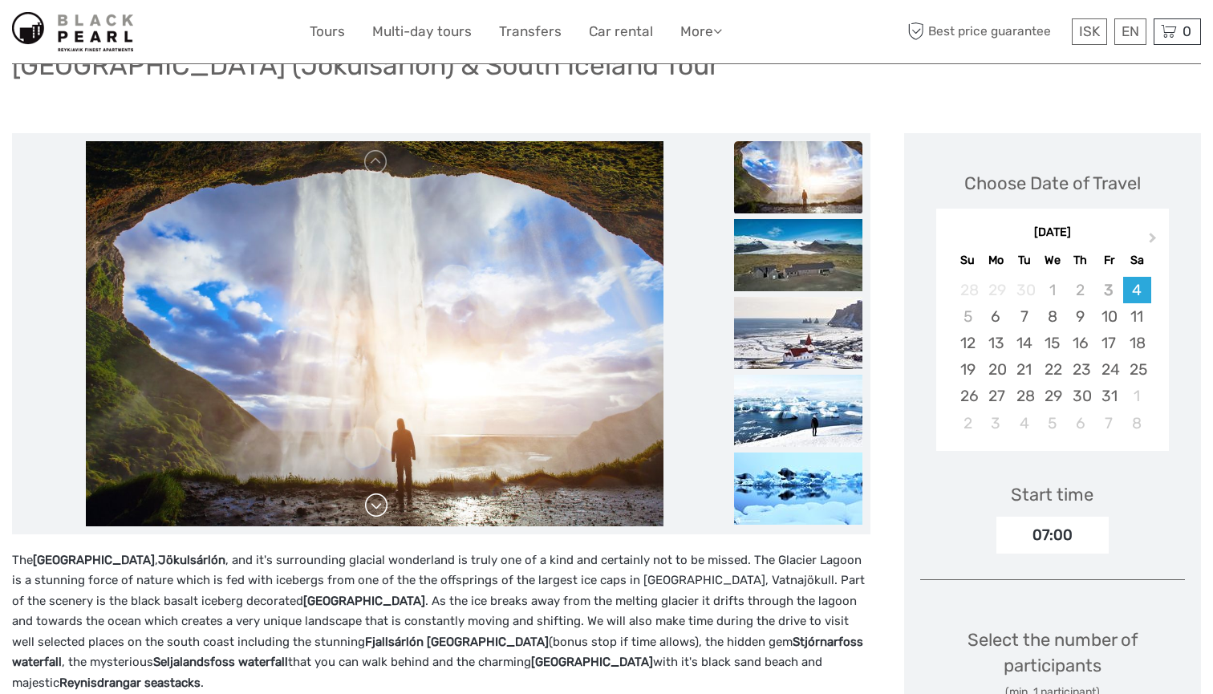
click at [380, 513] on link at bounding box center [376, 506] width 26 height 26
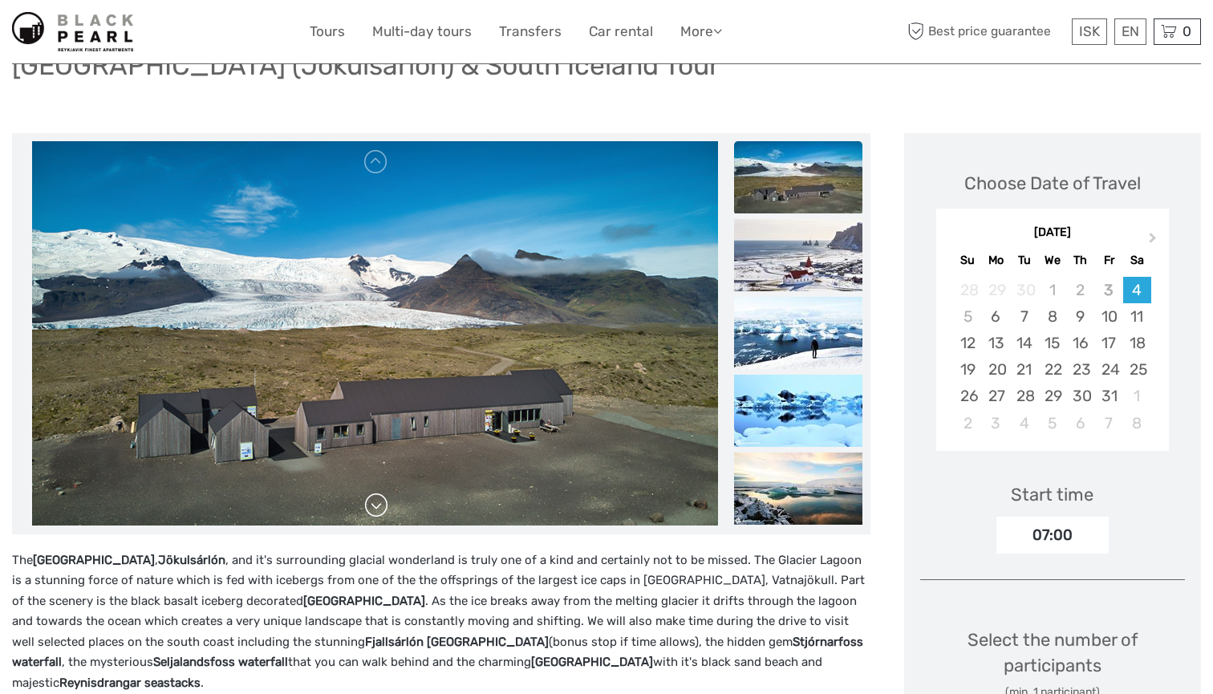
click at [380, 513] on link at bounding box center [376, 506] width 26 height 26
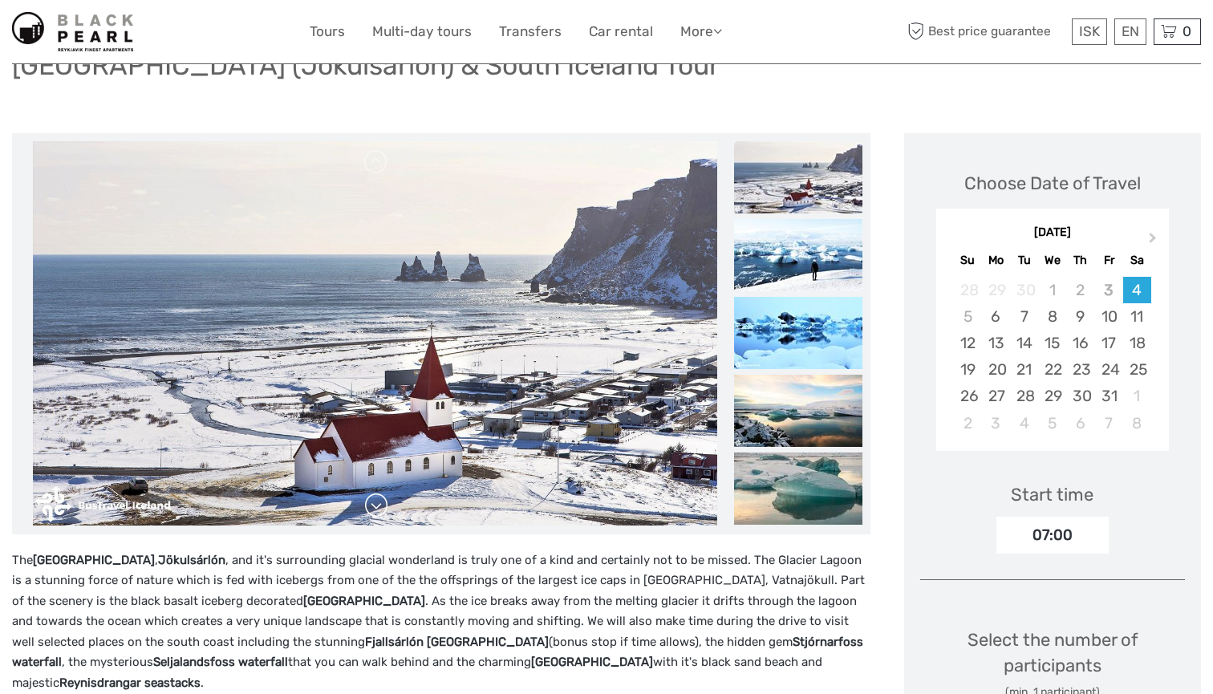
click at [380, 513] on link at bounding box center [376, 506] width 26 height 26
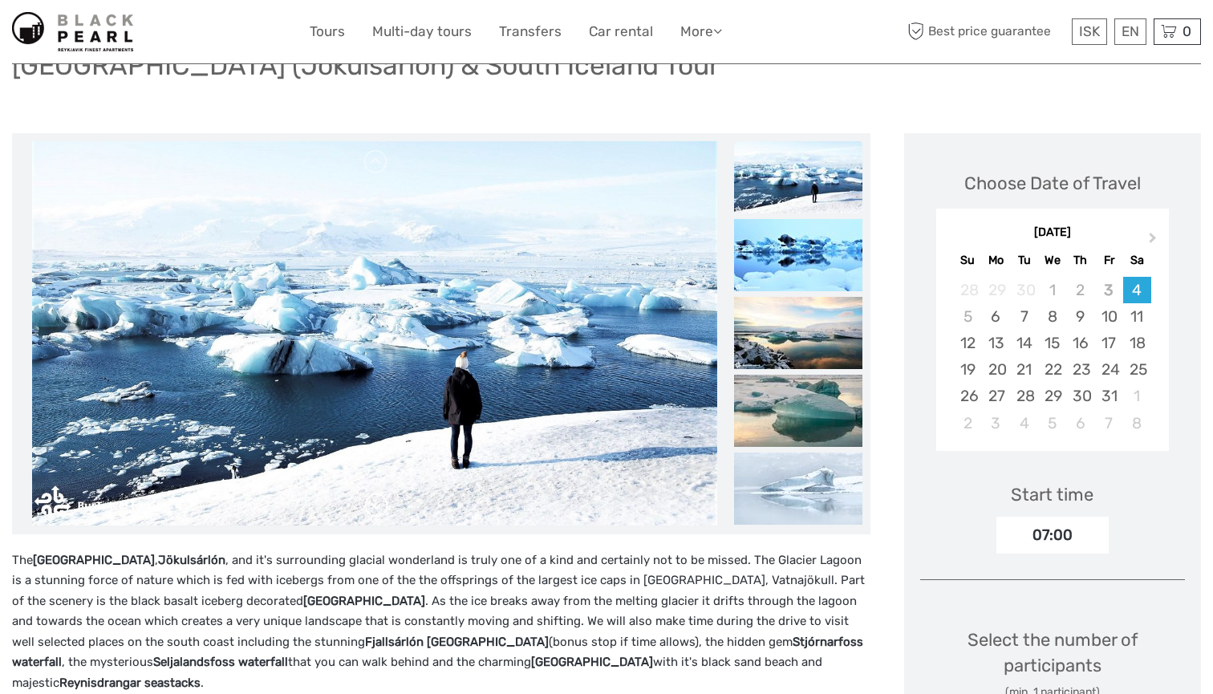
click at [380, 513] on link at bounding box center [376, 506] width 26 height 26
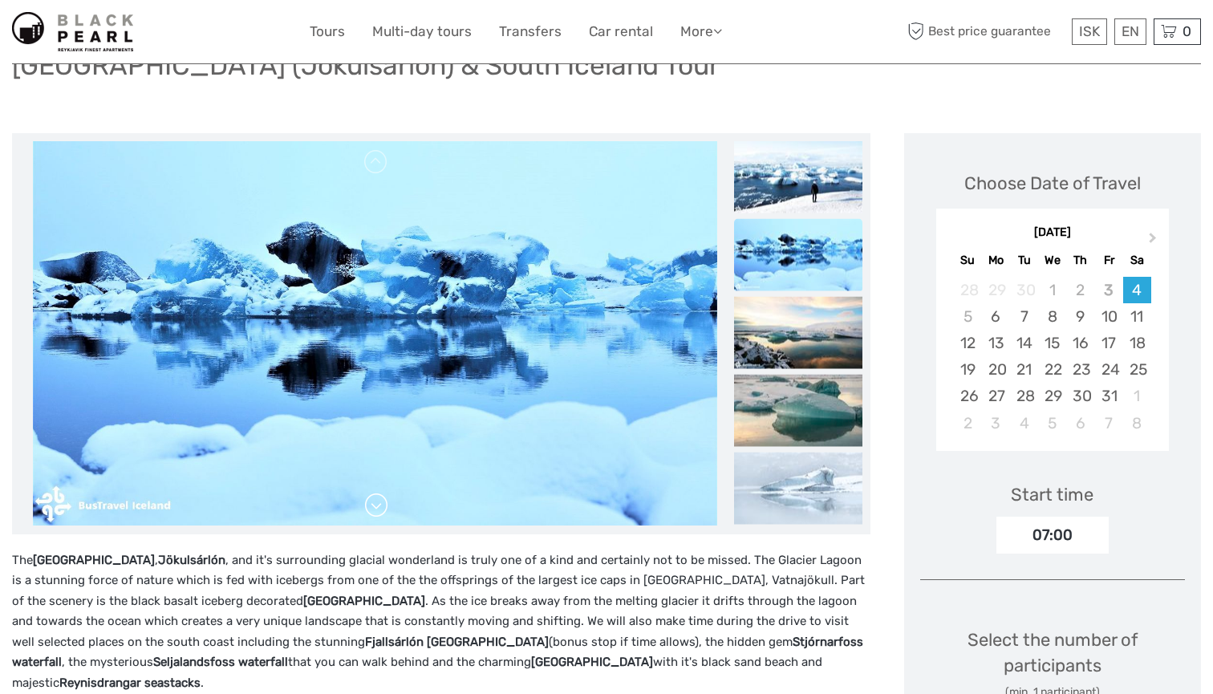
click at [380, 513] on link at bounding box center [376, 506] width 26 height 26
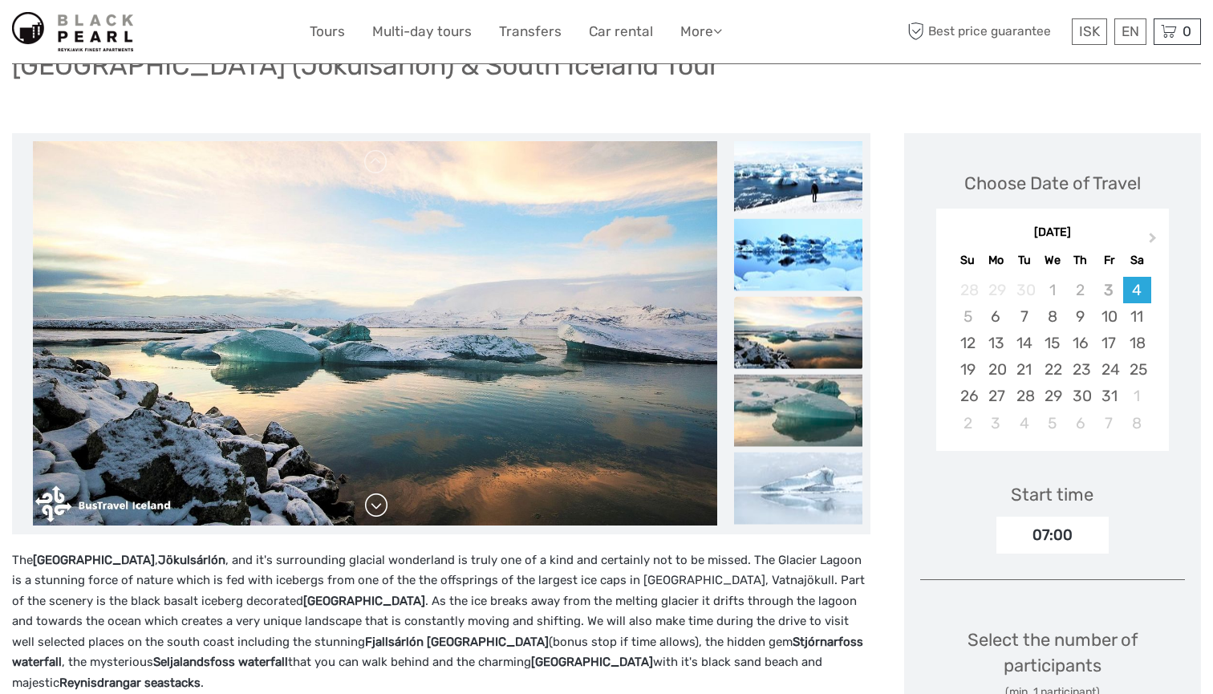
click at [380, 513] on link at bounding box center [376, 506] width 26 height 26
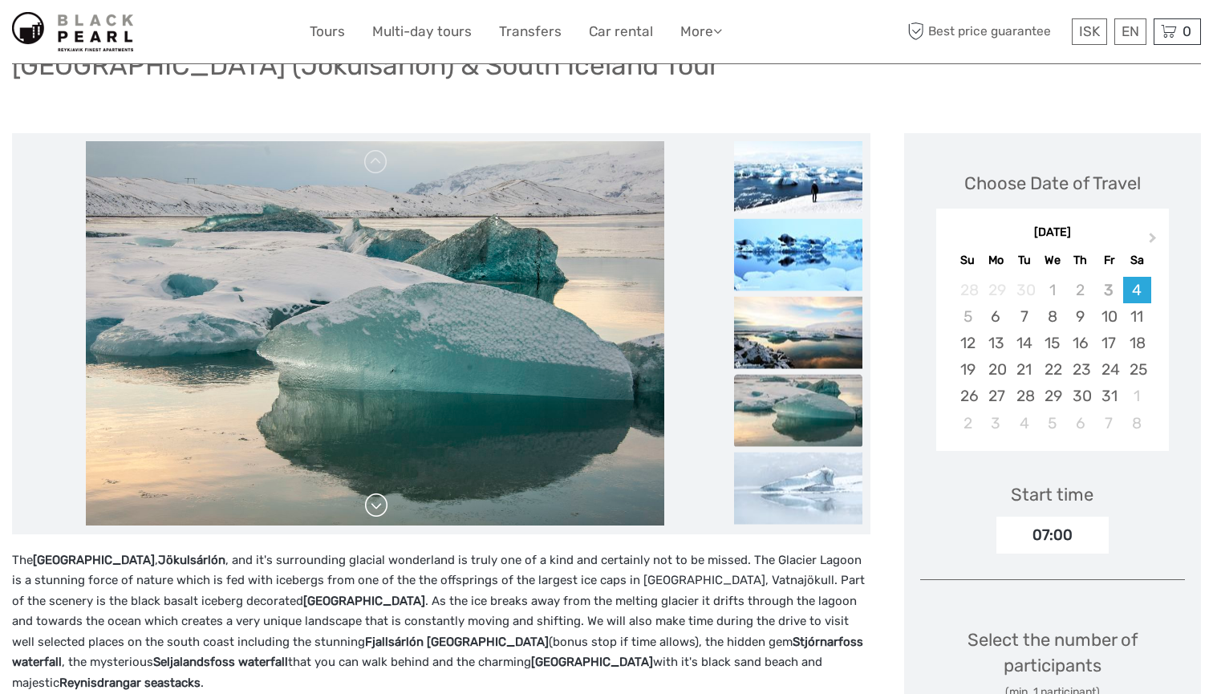
click at [380, 513] on link at bounding box center [376, 506] width 26 height 26
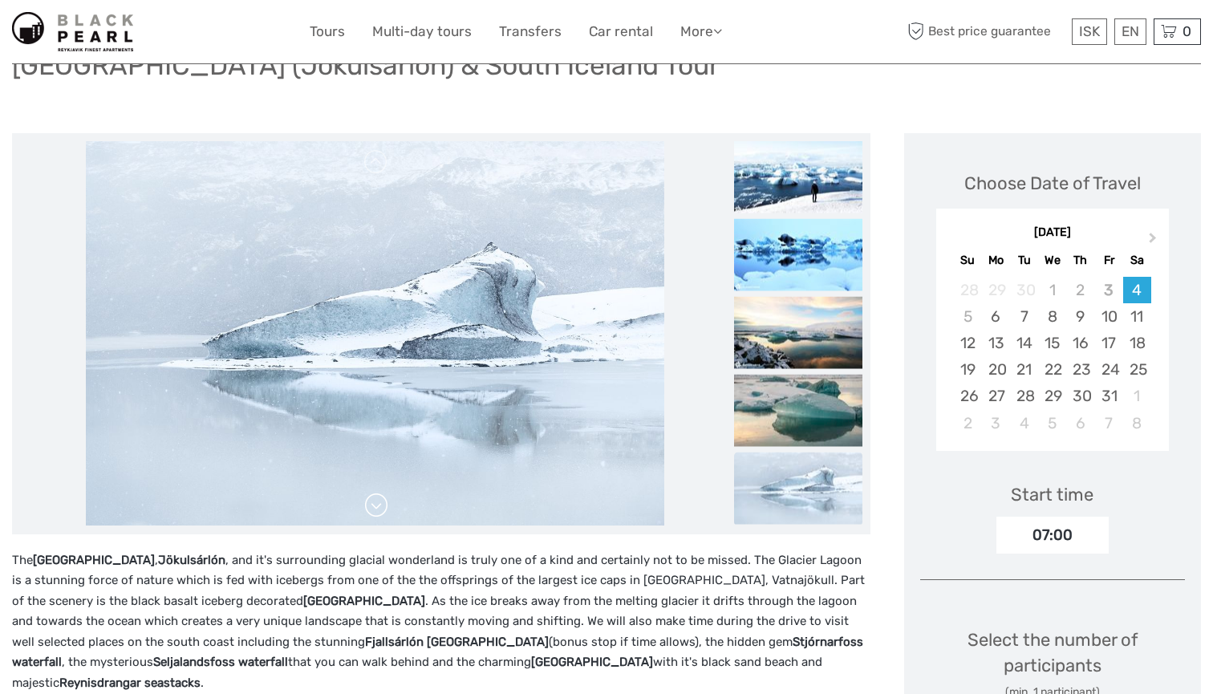
click at [380, 513] on link at bounding box center [376, 506] width 26 height 26
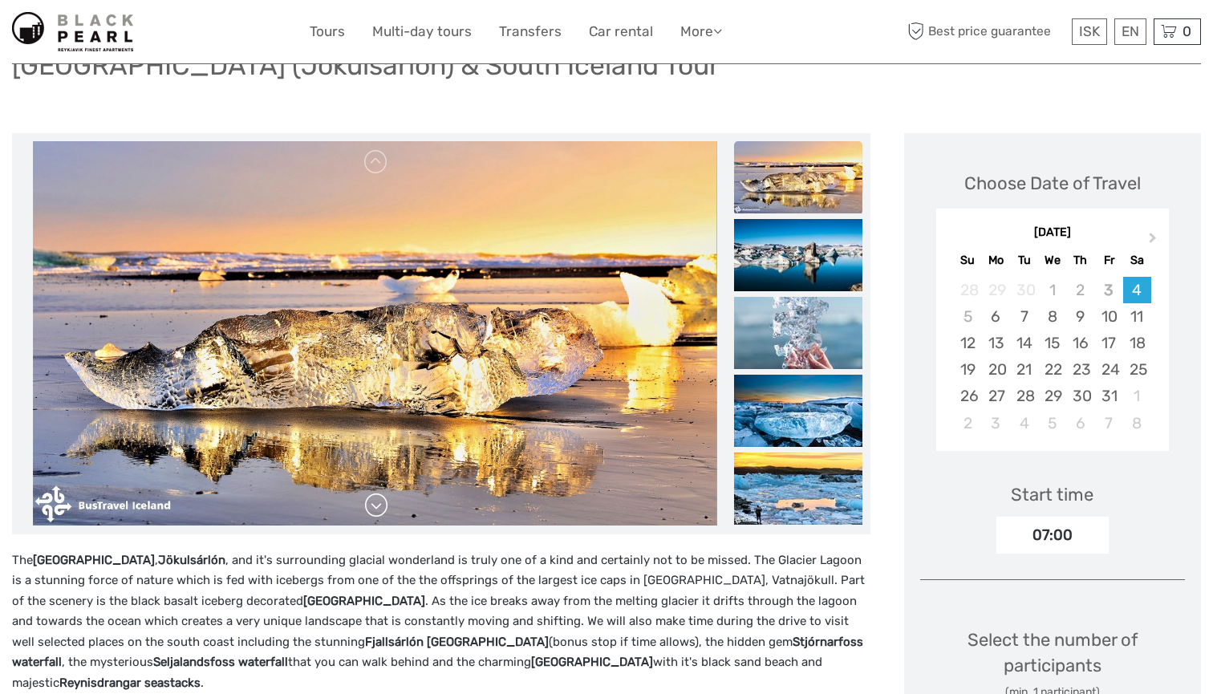
click at [380, 513] on link at bounding box center [376, 506] width 26 height 26
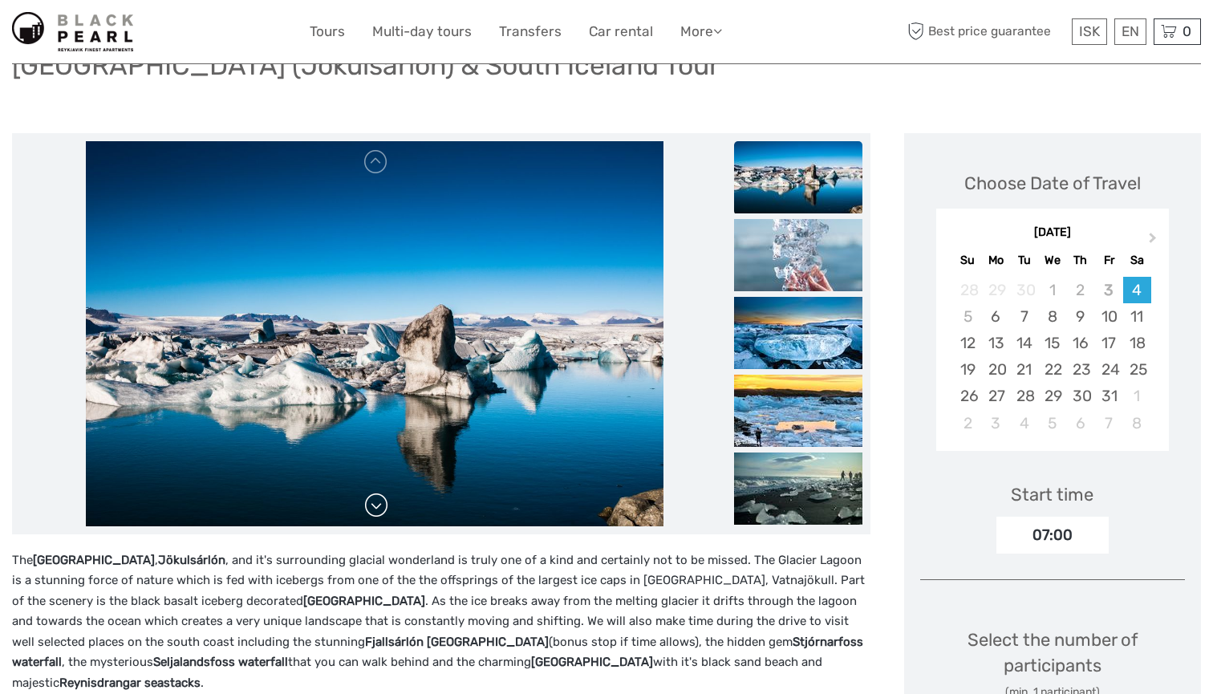
click at [380, 513] on link at bounding box center [376, 506] width 26 height 26
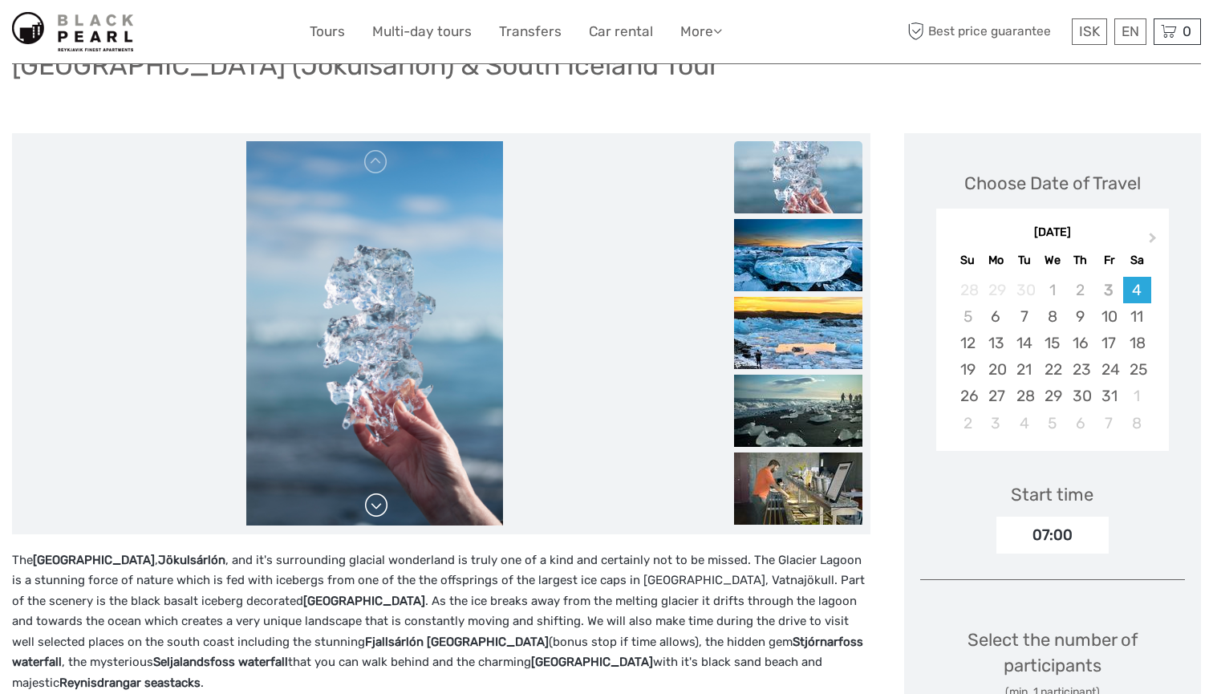
click at [380, 513] on link at bounding box center [376, 506] width 26 height 26
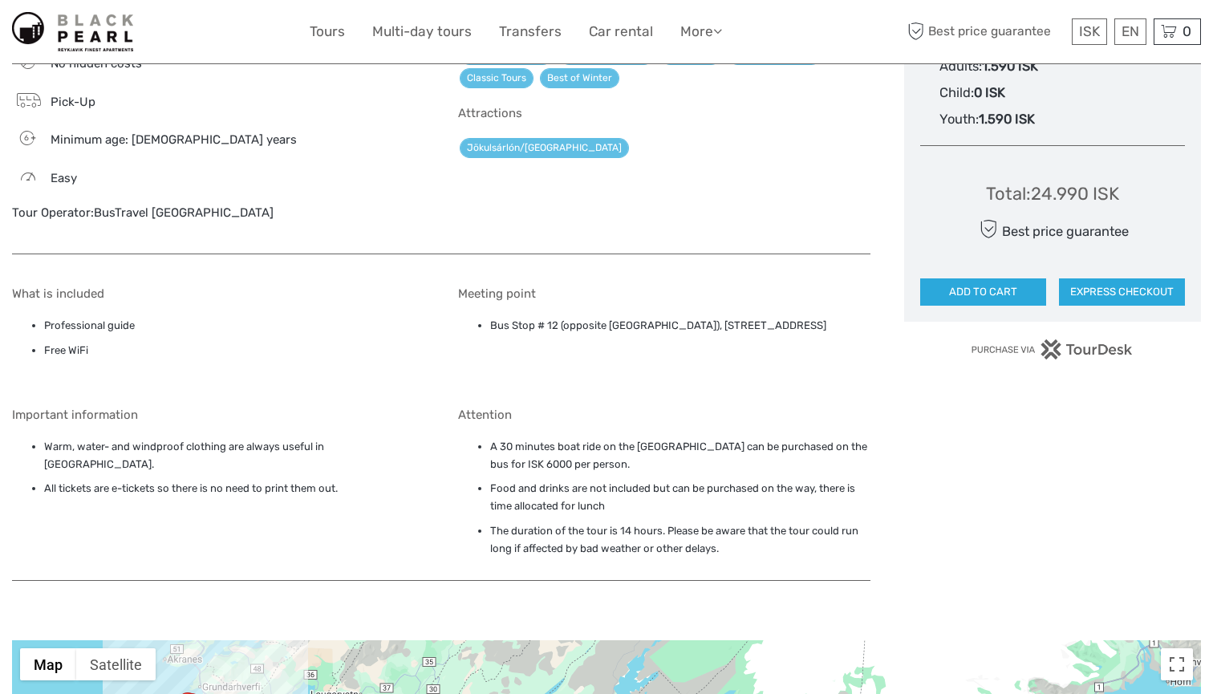
scroll to position [928, 0]
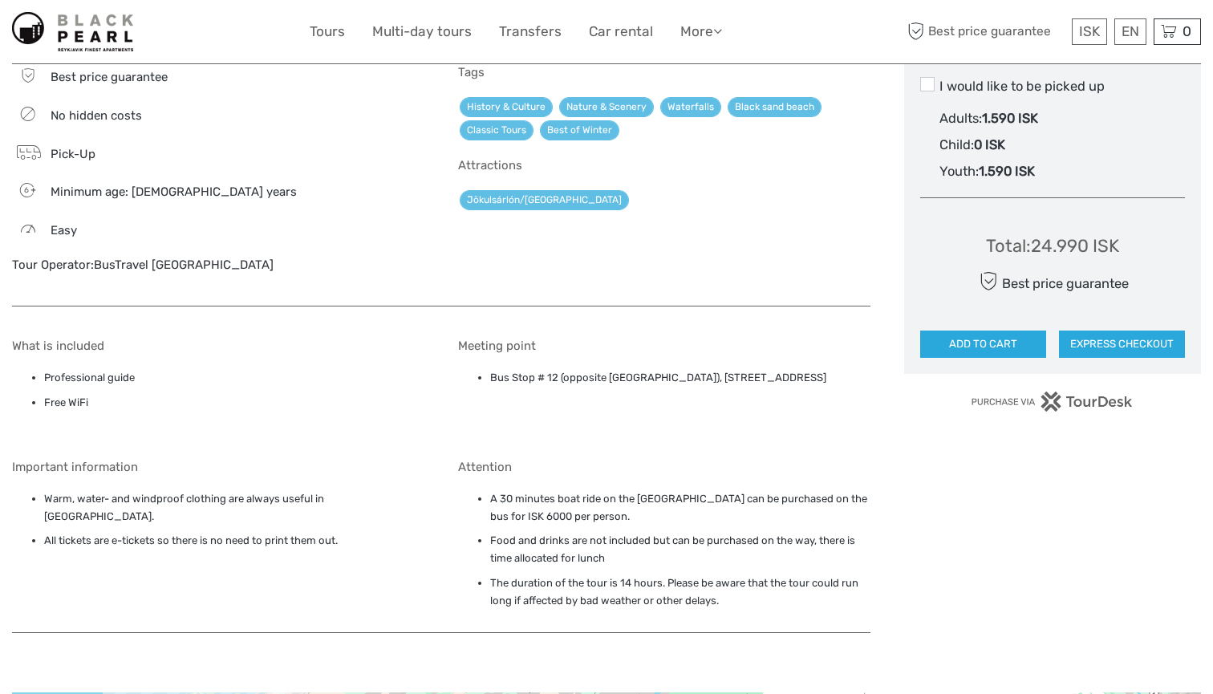
drag, startPoint x: 490, startPoint y: 334, endPoint x: 875, endPoint y: 339, distance: 385.1
copy li "Bus Stop # 12 (opposite Storm Hotel), Þórunnartún 6, Reykjavík, 105"
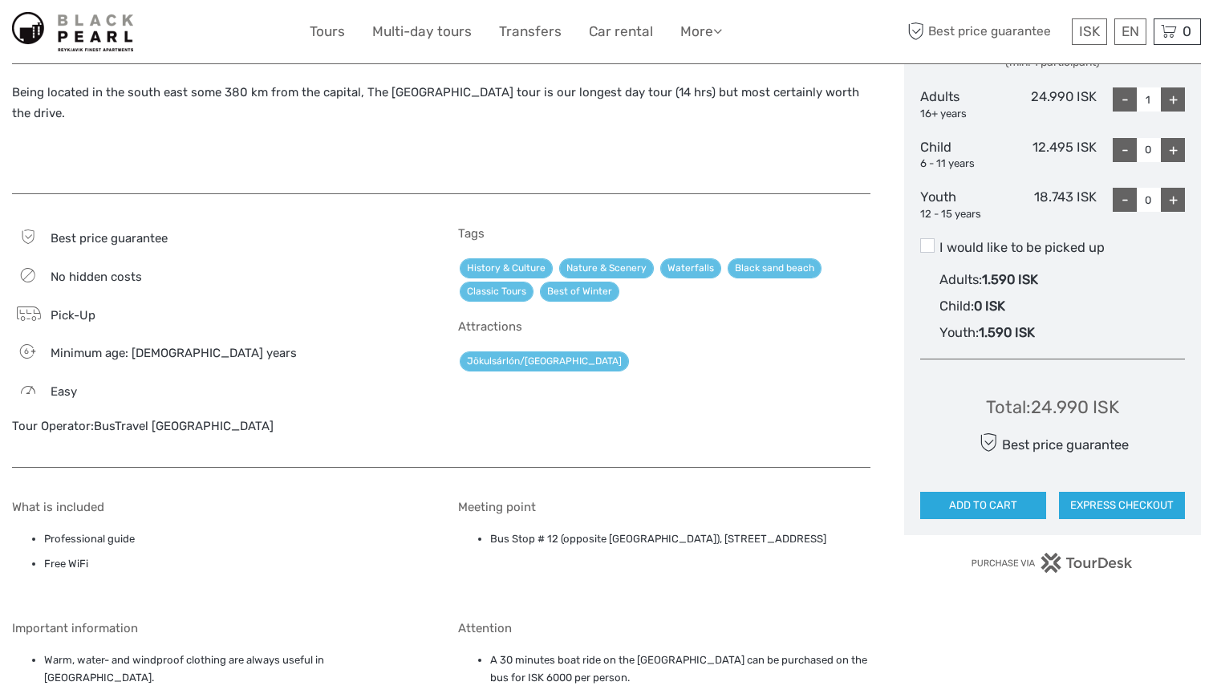
scroll to position [555, 0]
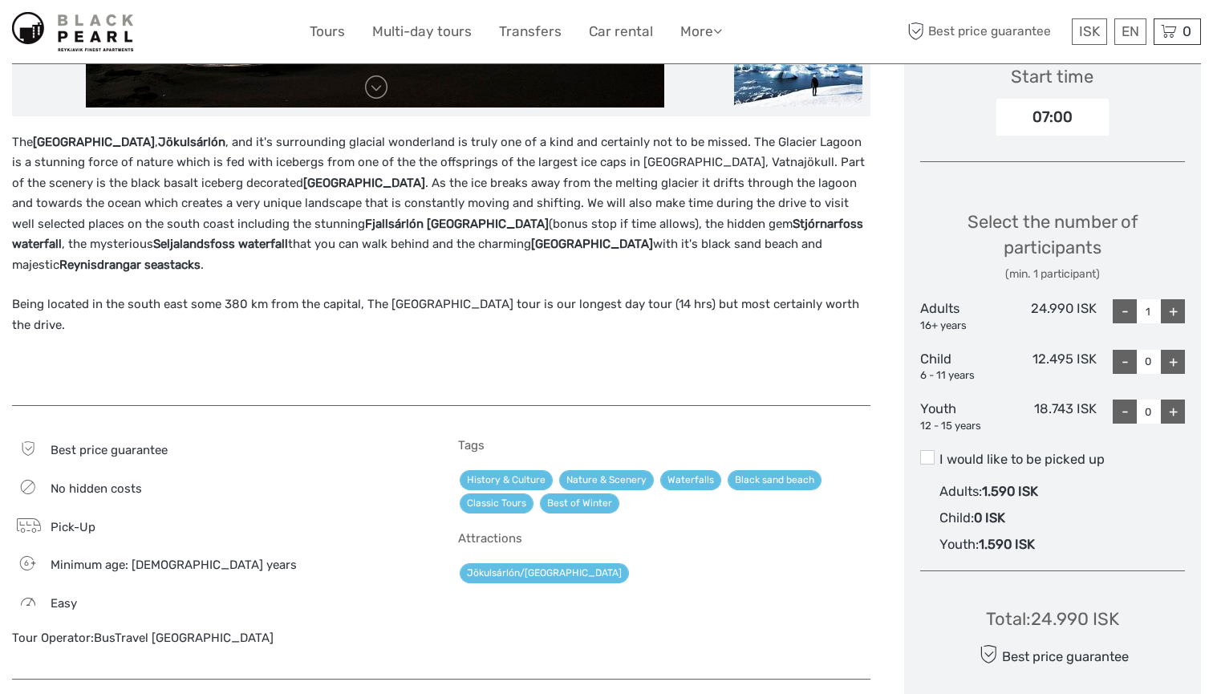
click at [549, 204] on p "The Glacier lagoon , Jökulsárlón , and it's surrounding glacial wonderland is t…" at bounding box center [441, 204] width 858 height 144
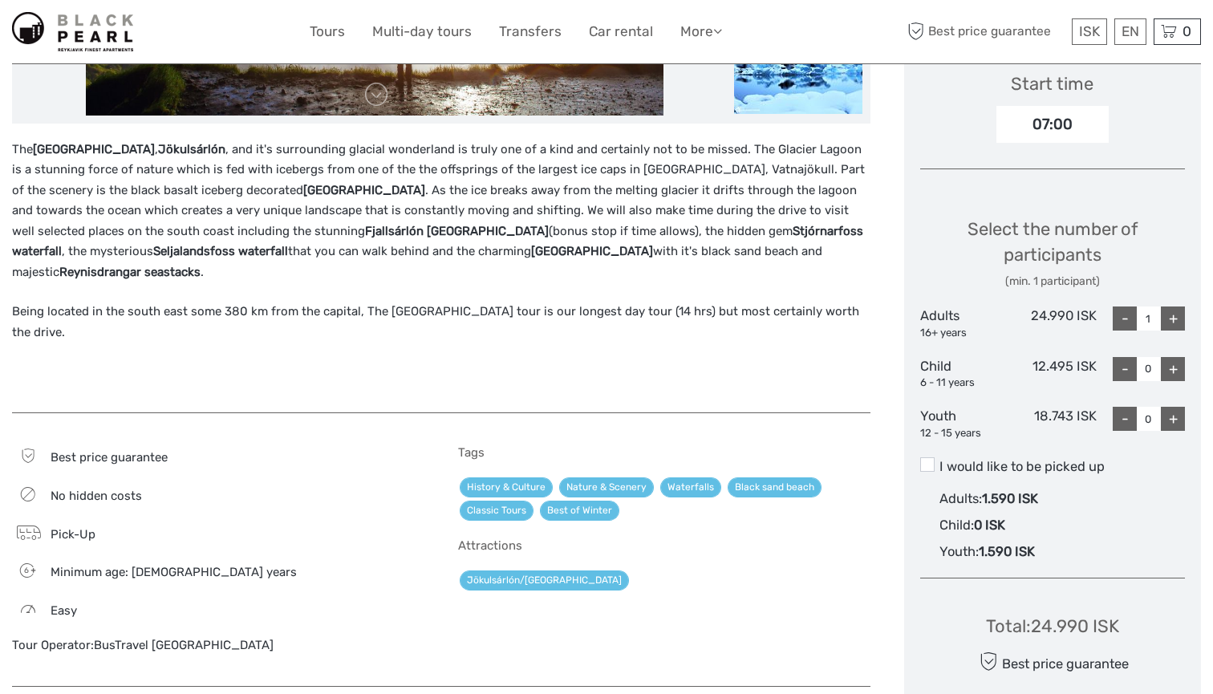
scroll to position [550, 0]
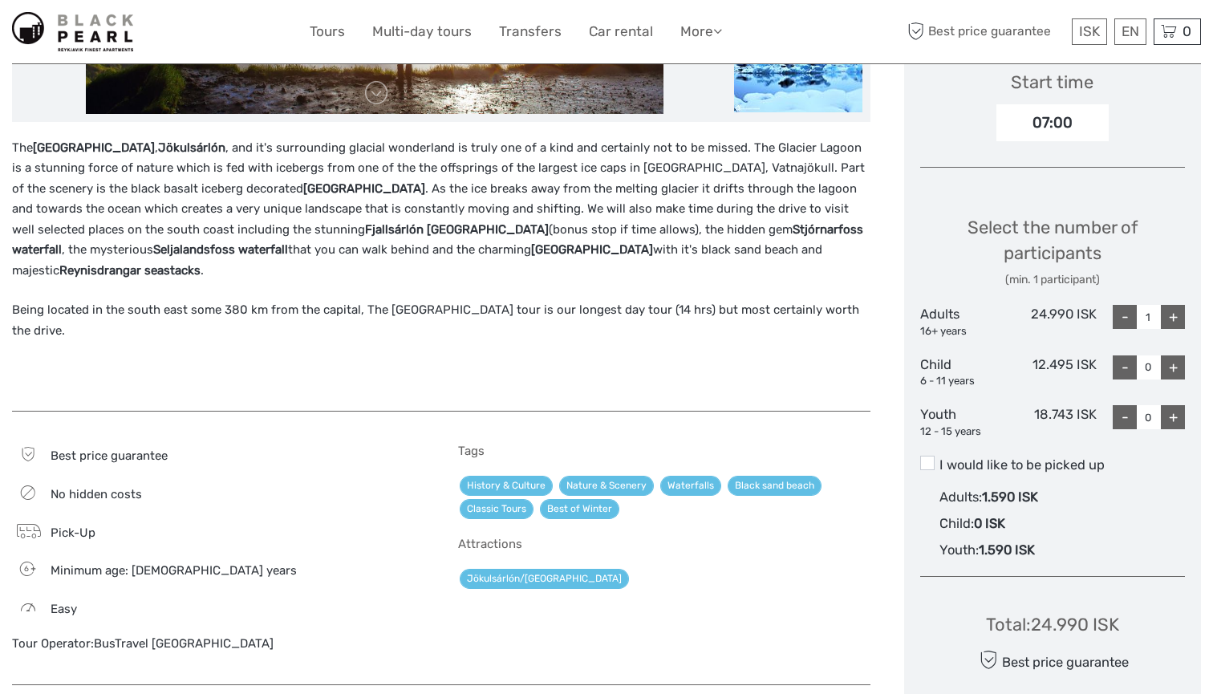
click at [935, 456] on label "I would like to be picked up" at bounding box center [1053, 465] width 266 height 19
click at [939, 459] on input "I would like to be picked up" at bounding box center [939, 459] width 0 height 0
click at [937, 456] on label "I would like to be picked up" at bounding box center [1053, 465] width 266 height 19
click at [939, 459] on input "I would like to be picked up" at bounding box center [939, 459] width 0 height 0
click at [937, 456] on label "I would like to be picked up" at bounding box center [1053, 465] width 266 height 19
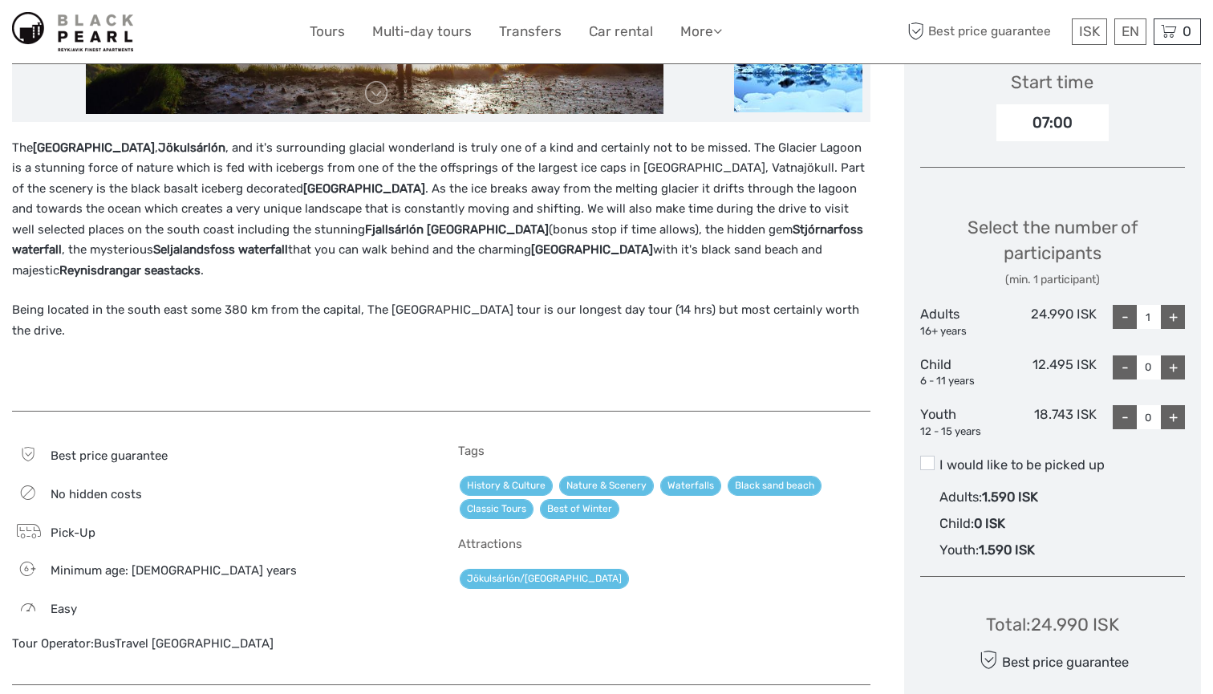
click at [939, 459] on input "I would like to be picked up" at bounding box center [939, 459] width 0 height 0
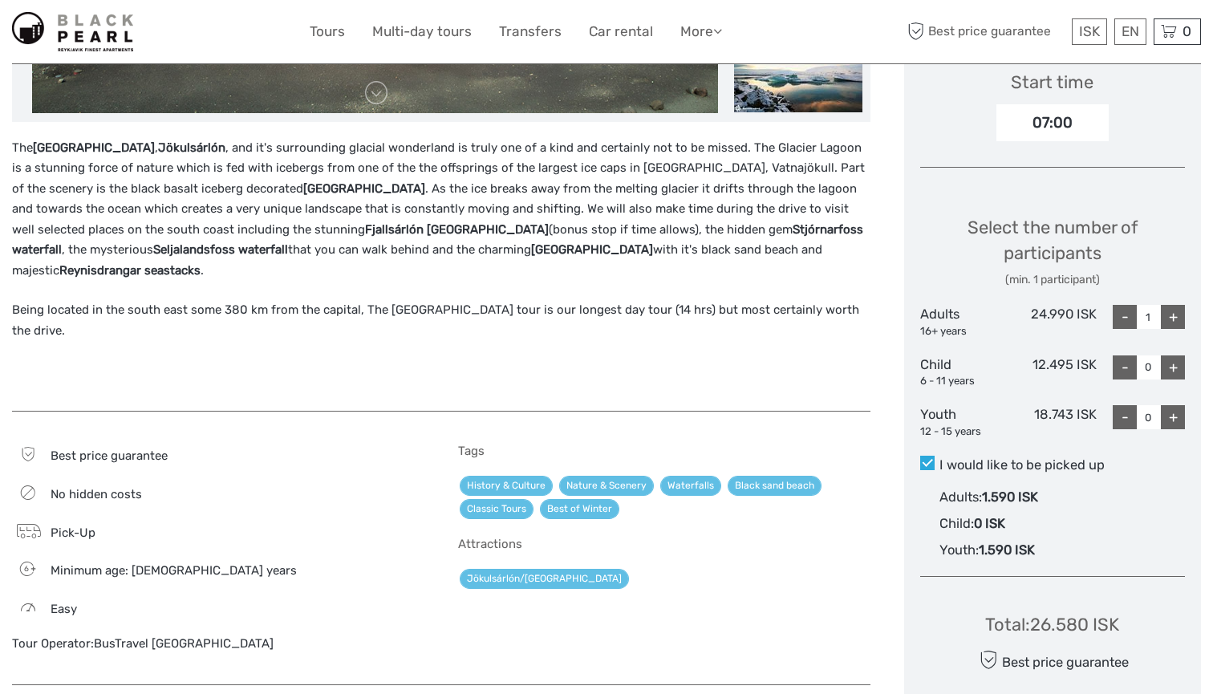
click at [937, 456] on label "I would like to be picked up" at bounding box center [1053, 465] width 266 height 19
click at [939, 459] on input "I would like to be picked up" at bounding box center [939, 459] width 0 height 0
click at [937, 456] on label "I would like to be picked up" at bounding box center [1053, 465] width 266 height 19
click at [939, 459] on input "I would like to be picked up" at bounding box center [939, 459] width 0 height 0
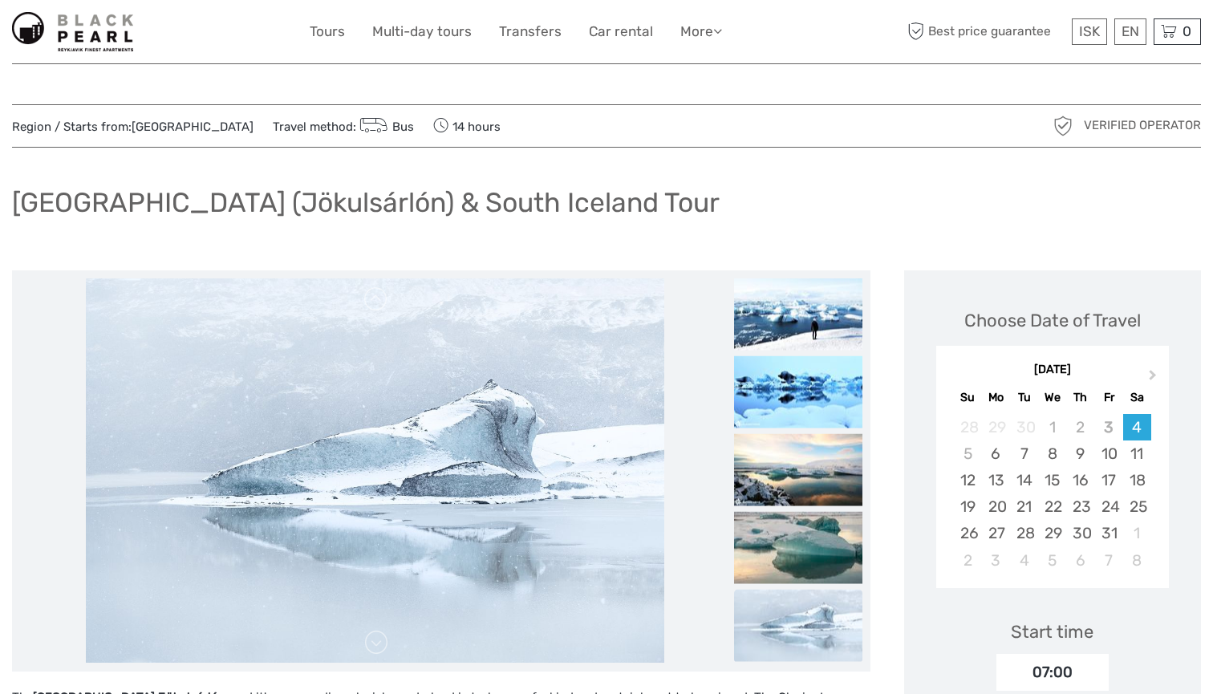
scroll to position [0, 0]
click at [835, 569] on img at bounding box center [798, 547] width 128 height 72
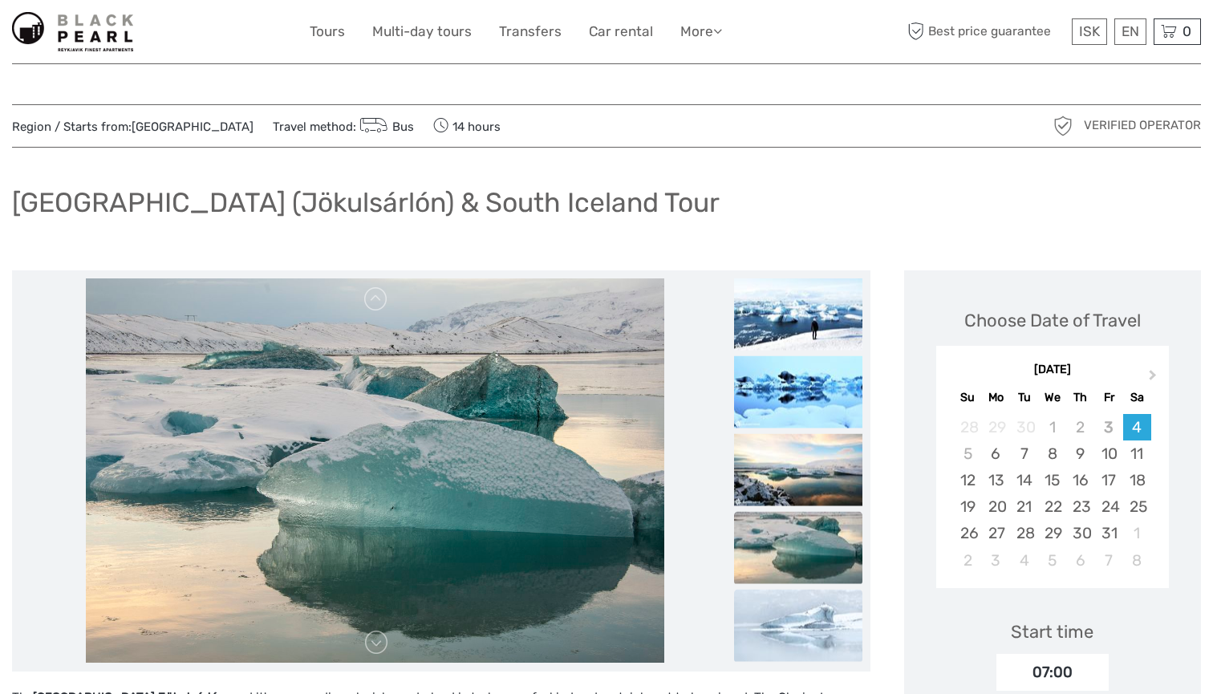
click at [833, 638] on img at bounding box center [798, 625] width 128 height 72
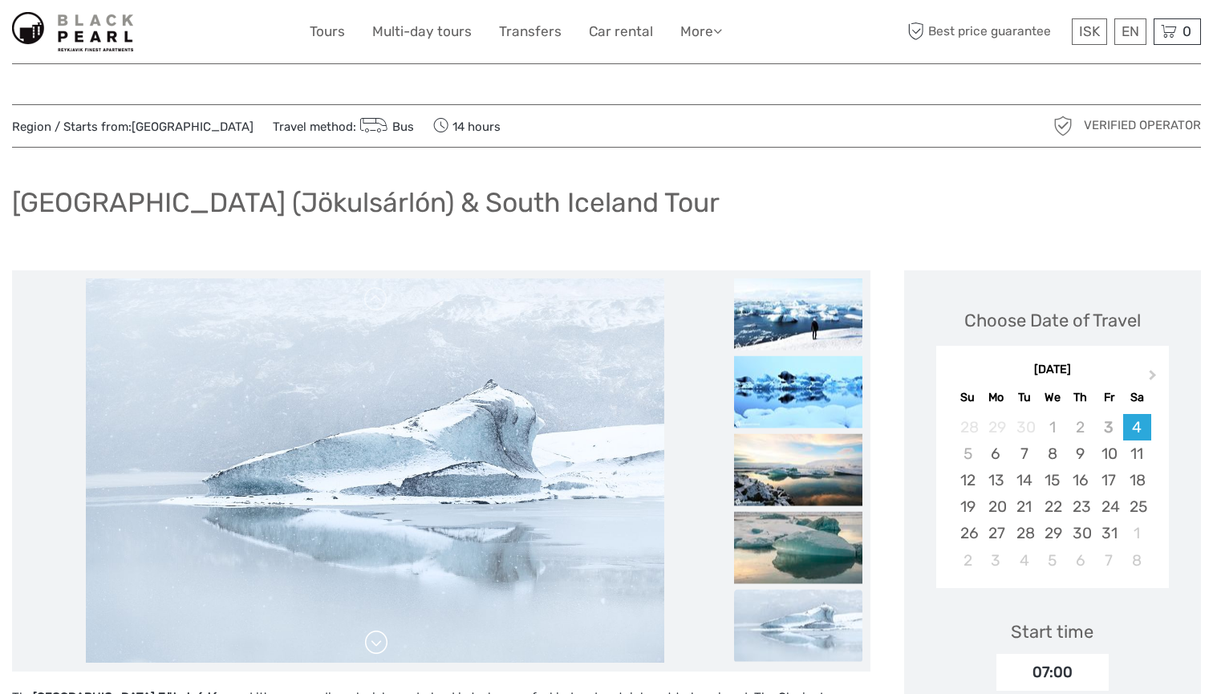
click at [379, 645] on link at bounding box center [376, 643] width 26 height 26
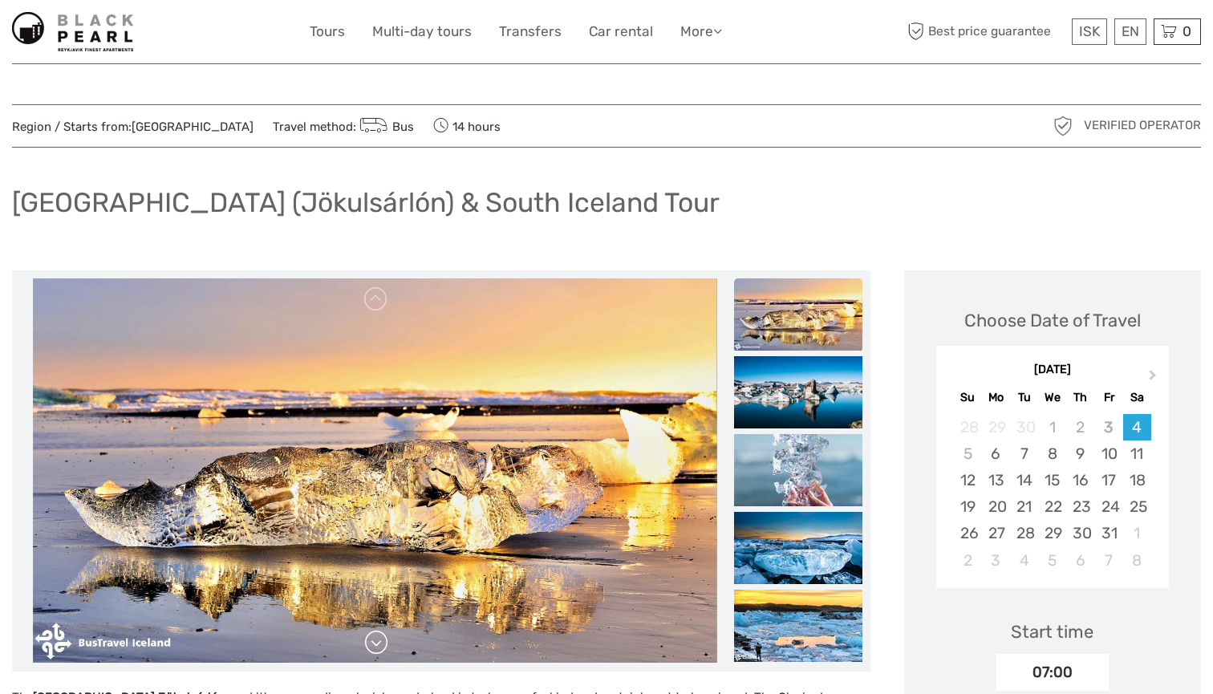
click at [379, 645] on img at bounding box center [375, 470] width 684 height 385
click at [379, 645] on link at bounding box center [376, 643] width 26 height 26
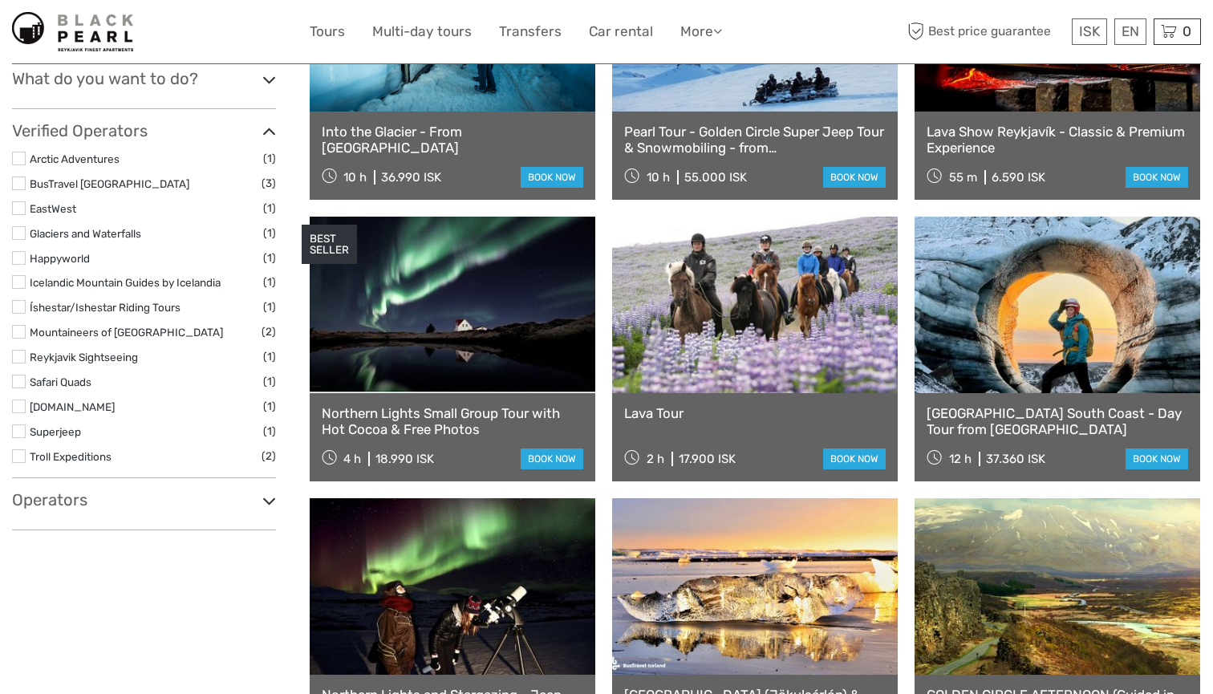
scroll to position [573, 0]
click at [149, 489] on h3 "Operators" at bounding box center [144, 498] width 264 height 19
select select
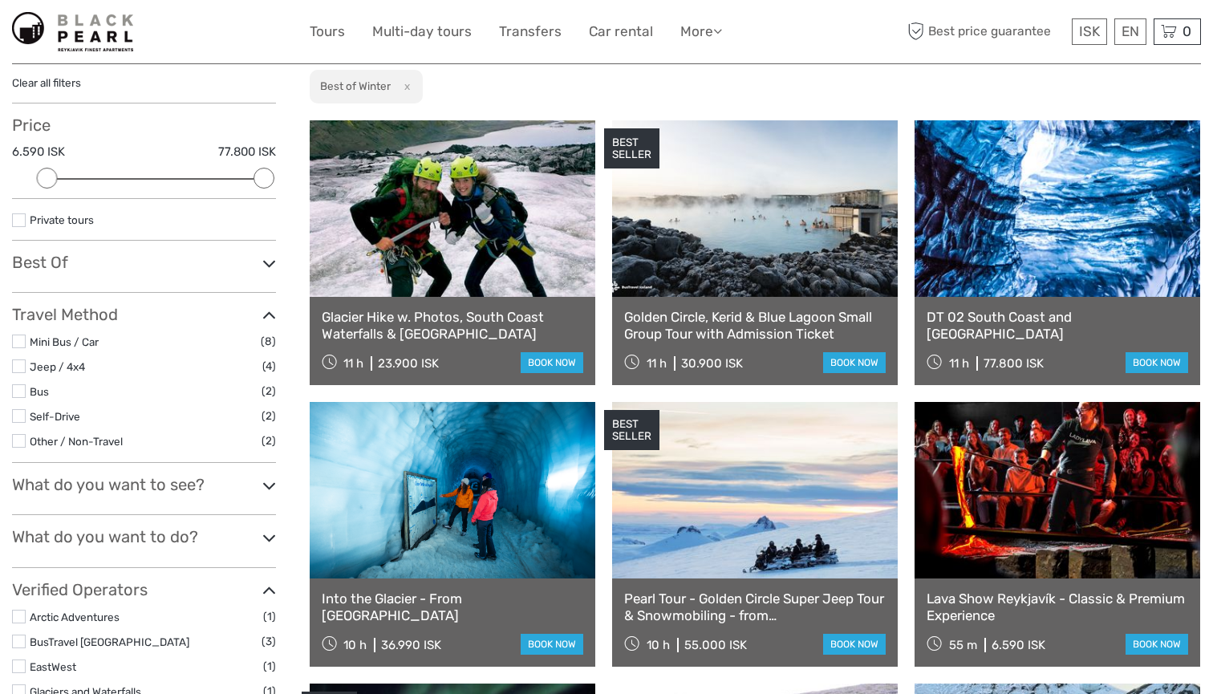
scroll to position [120, 0]
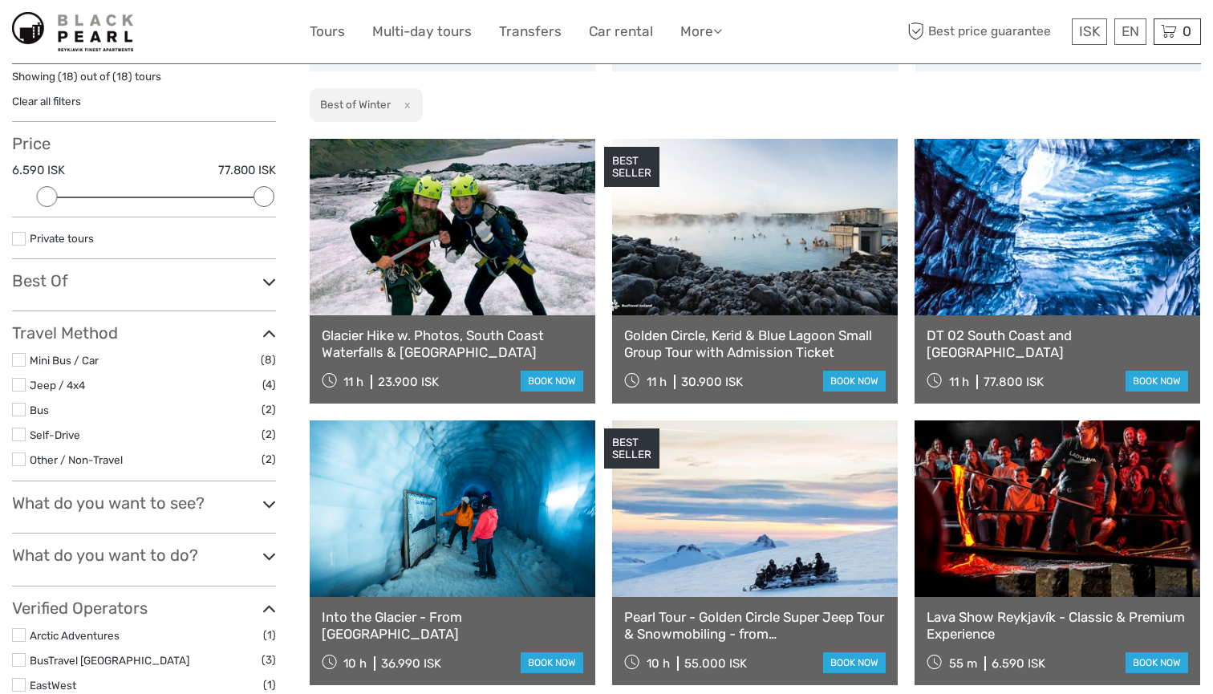
click at [205, 485] on div "Filters Showing ( 18 ) out of ( 18 ) tours Clear all filters Price 6.590 ISK 77…" at bounding box center [144, 525] width 264 height 966
click at [203, 495] on h3 "What do you want to see?" at bounding box center [144, 502] width 264 height 19
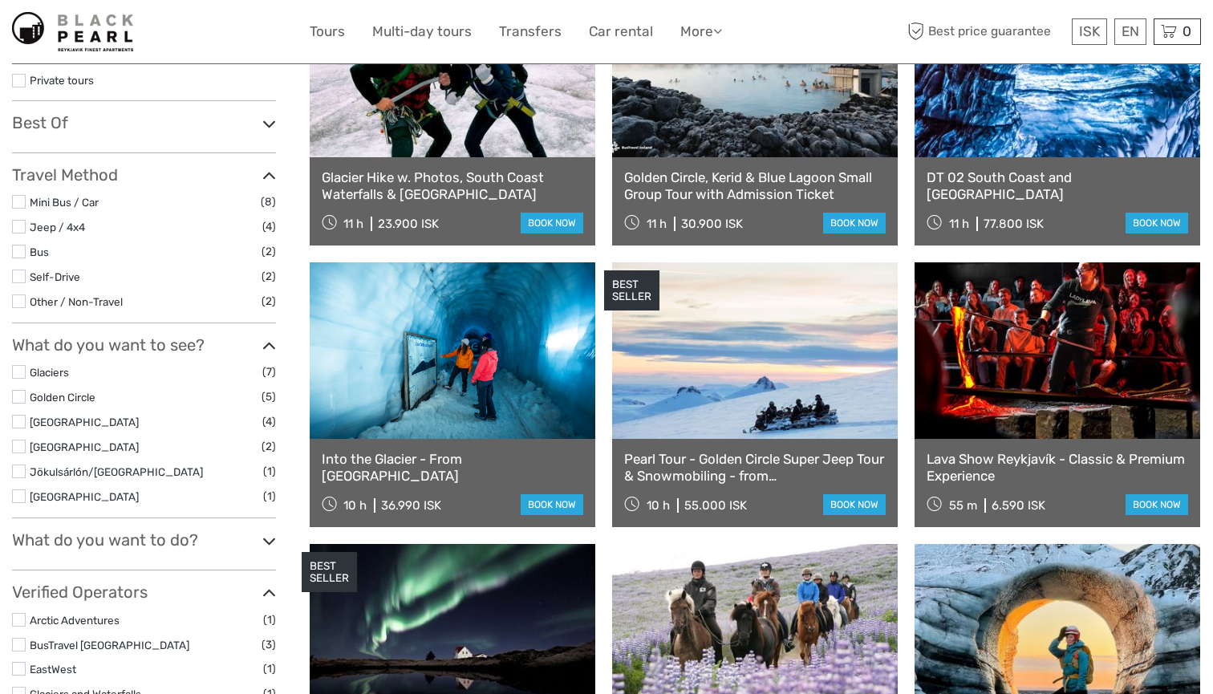
scroll to position [281, 0]
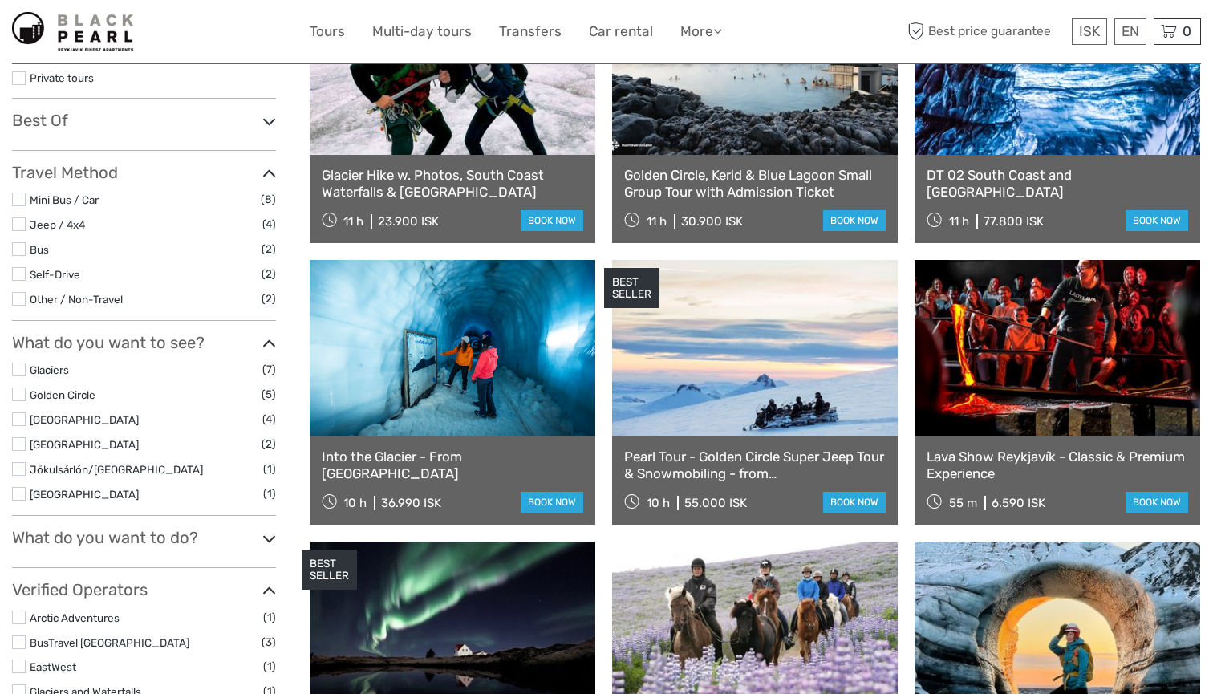
click at [172, 528] on h3 "What do you want to do?" at bounding box center [144, 537] width 264 height 19
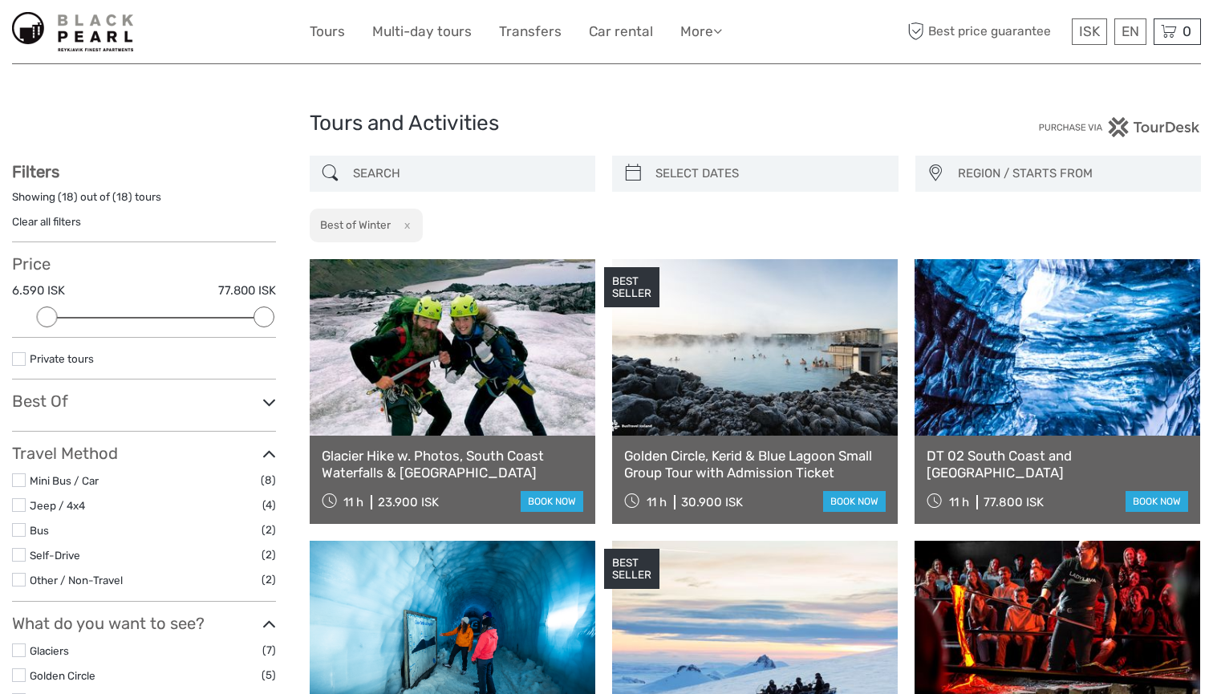
scroll to position [0, 0]
click at [494, 160] on input "search" at bounding box center [467, 174] width 241 height 28
click at [411, 227] on button "x" at bounding box center [404, 225] width 22 height 17
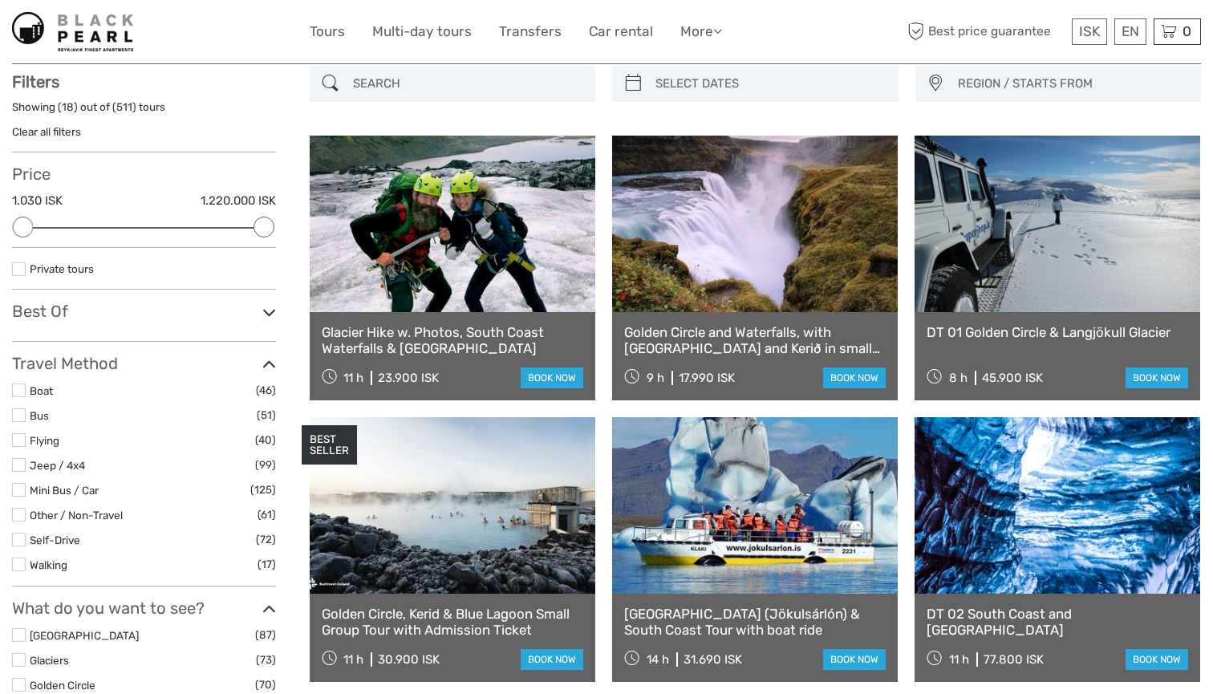
scroll to position [91, 0]
click at [432, 92] on input "search" at bounding box center [467, 83] width 241 height 28
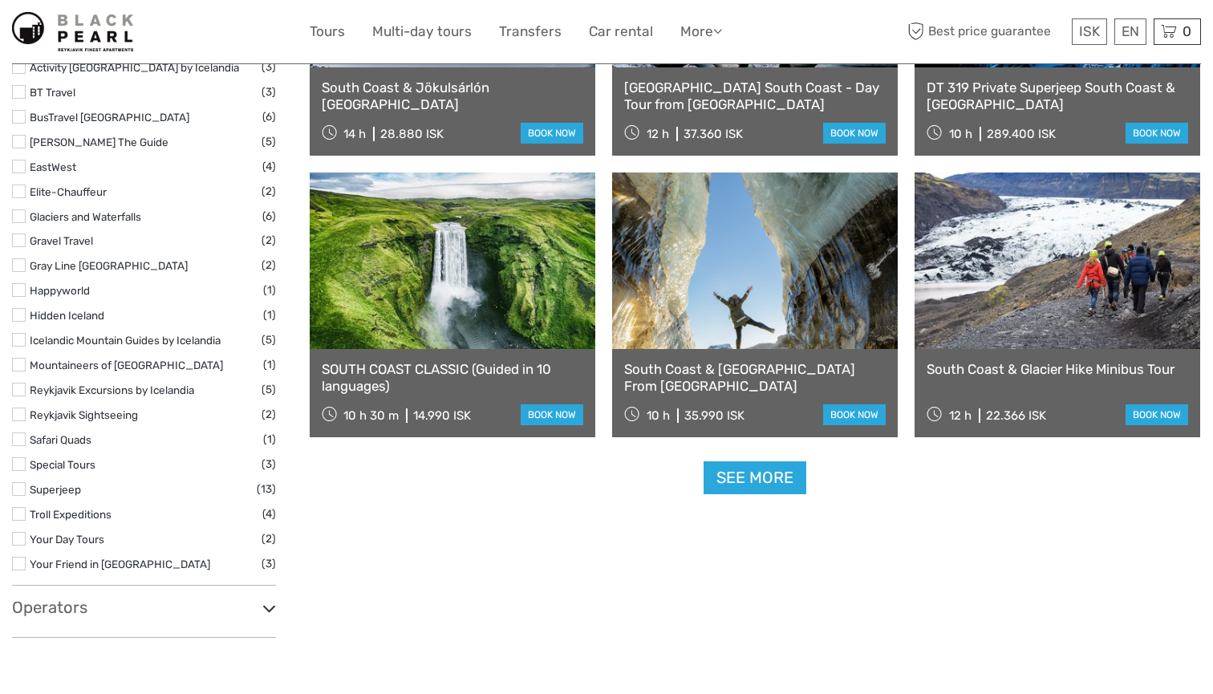
scroll to position [1498, 0]
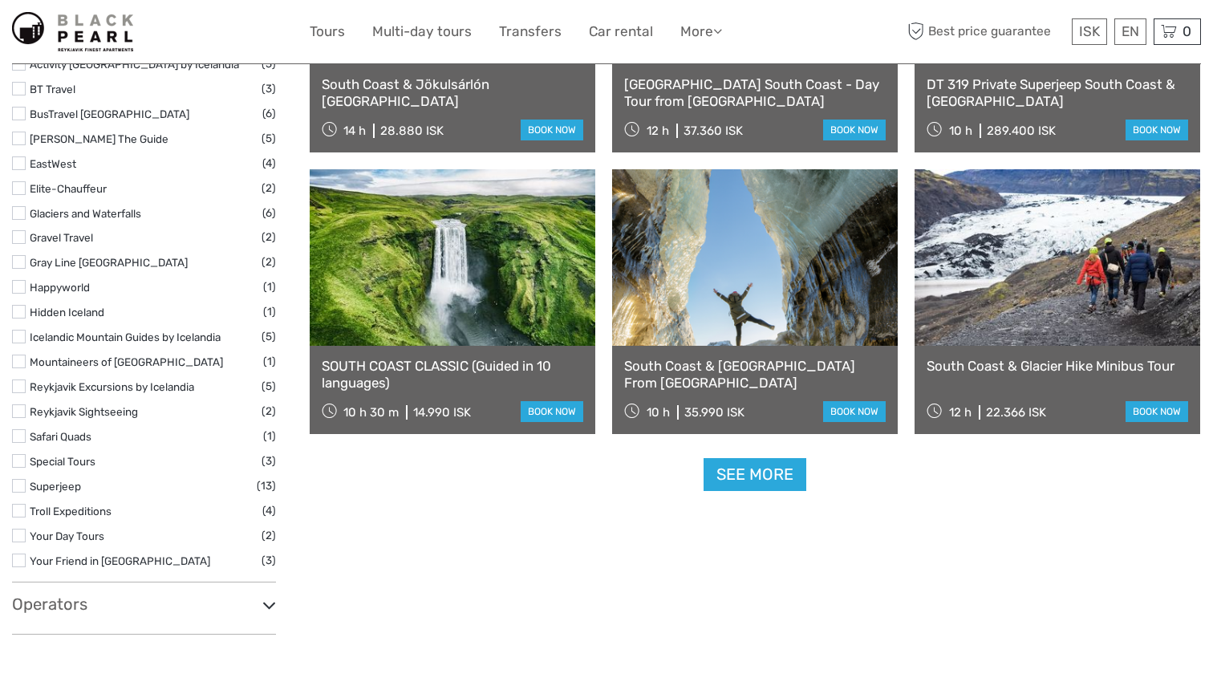
type input "south coast"
click at [994, 237] on link at bounding box center [1058, 257] width 286 height 176
click at [750, 473] on link "See more" at bounding box center [755, 474] width 103 height 33
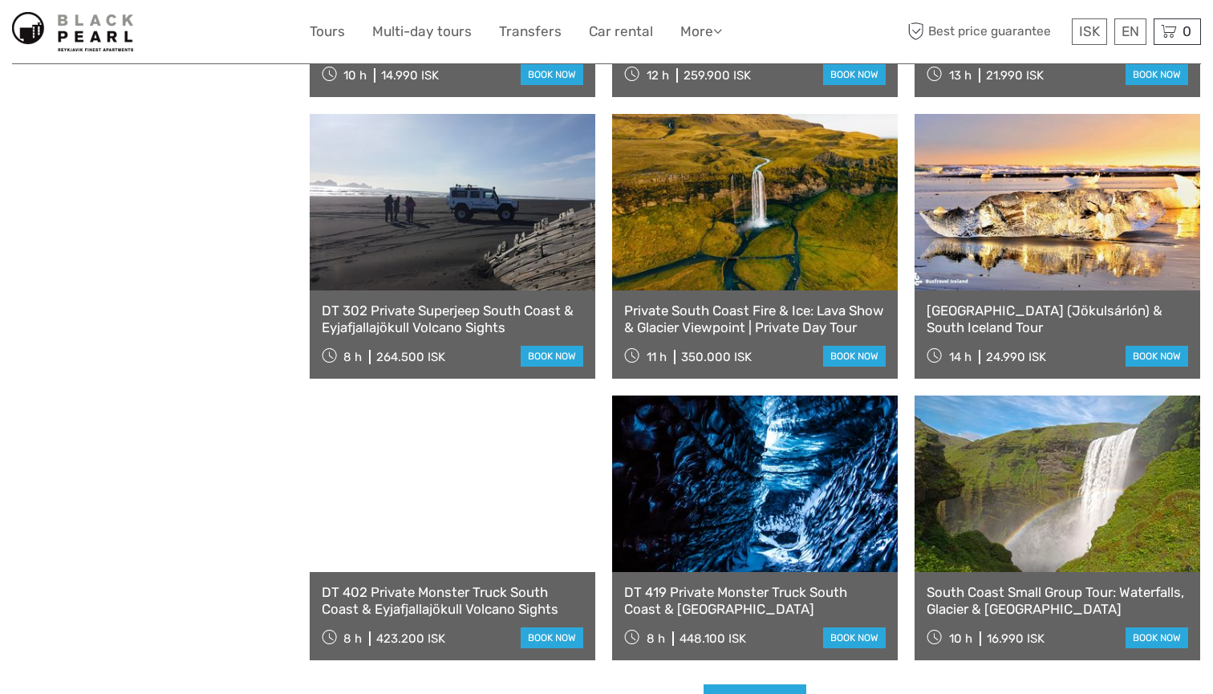
scroll to position [3167, 0]
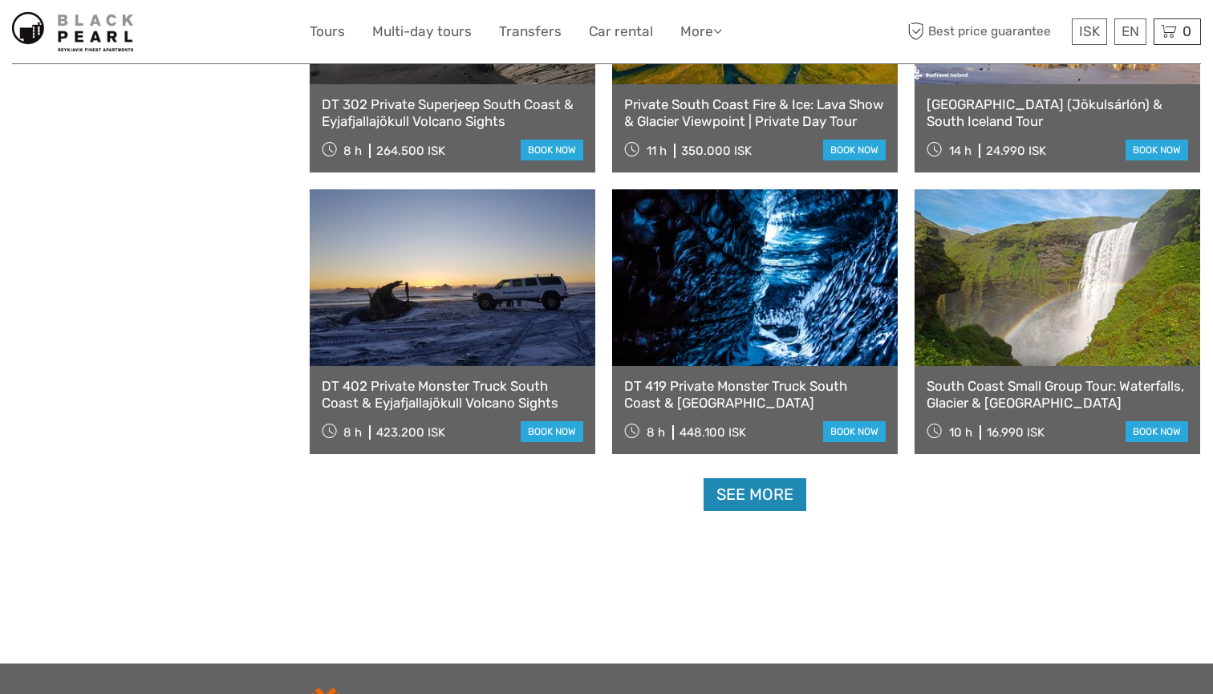
click at [753, 492] on link "See more" at bounding box center [755, 494] width 103 height 33
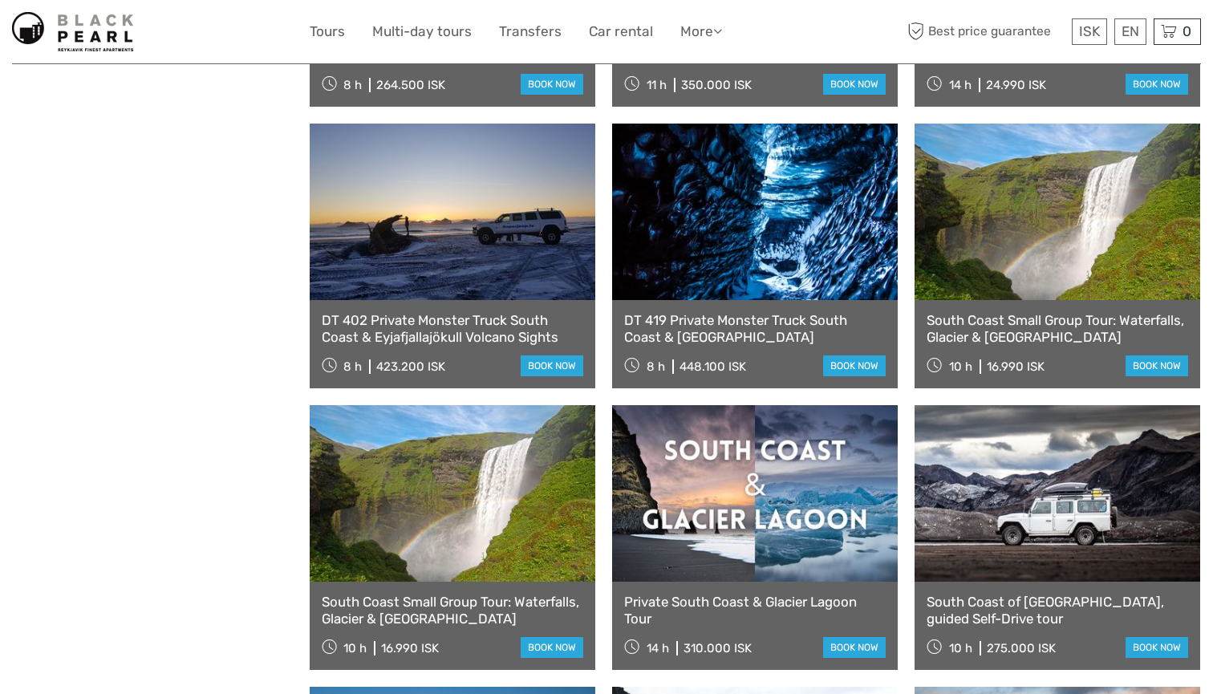
scroll to position [3248, 0]
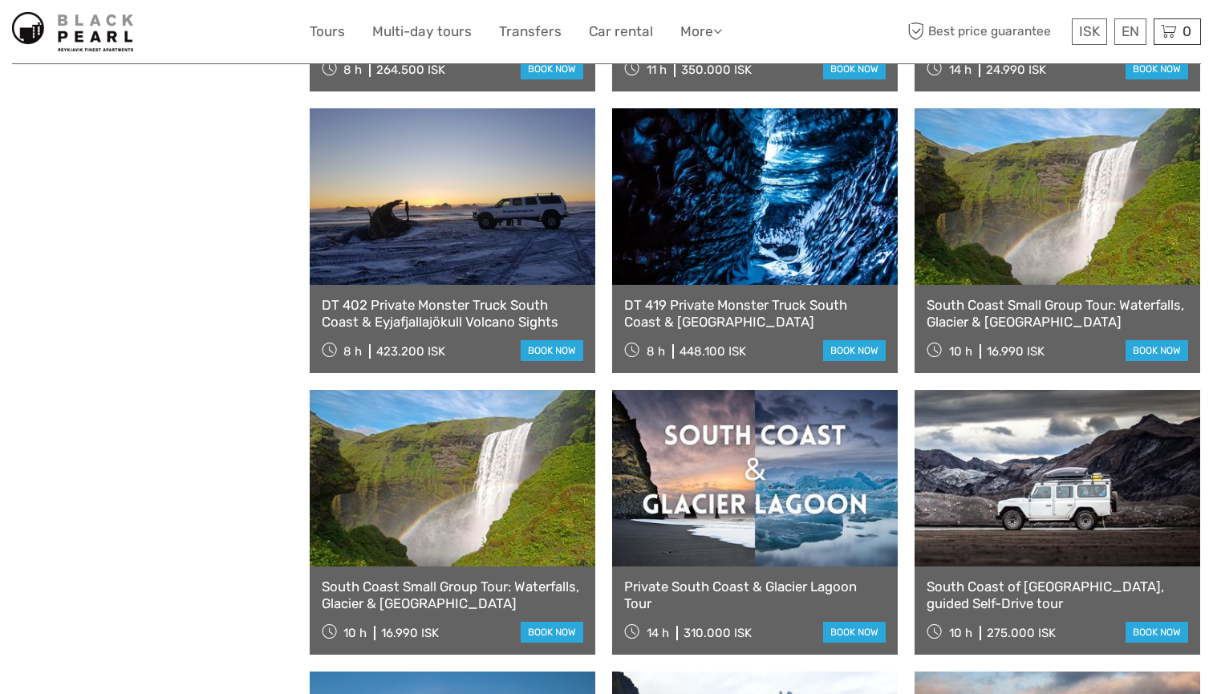
click at [1038, 217] on link at bounding box center [1058, 196] width 286 height 176
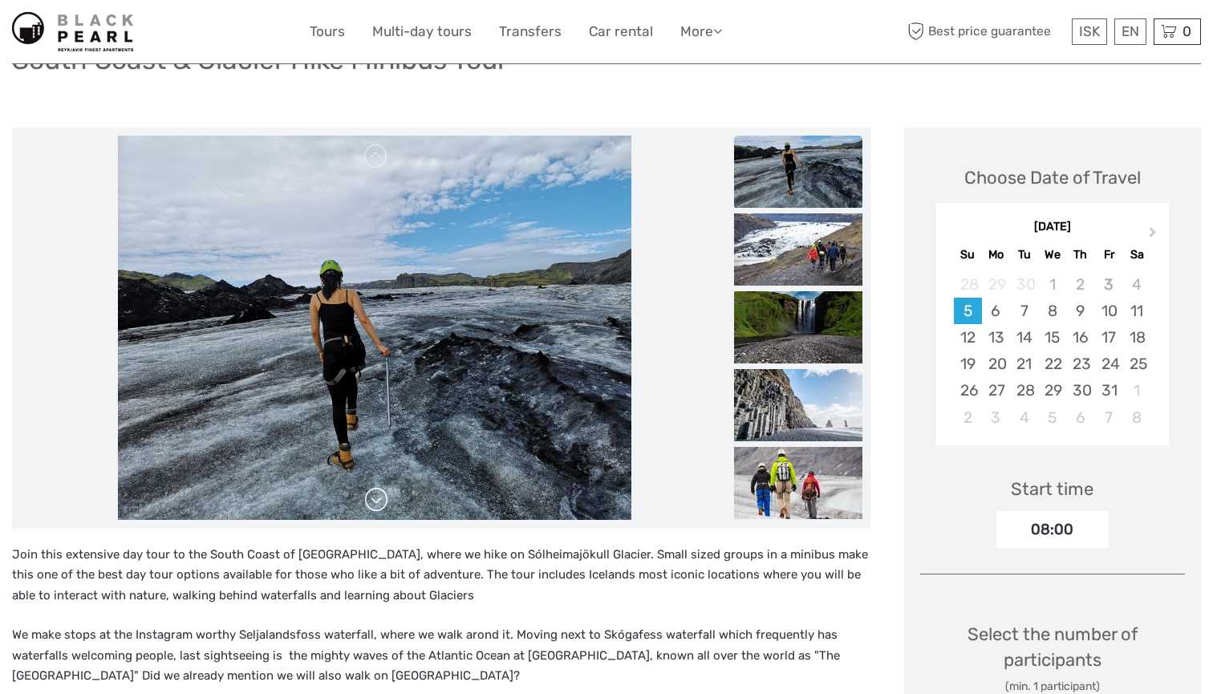
click at [387, 499] on link at bounding box center [376, 500] width 26 height 26
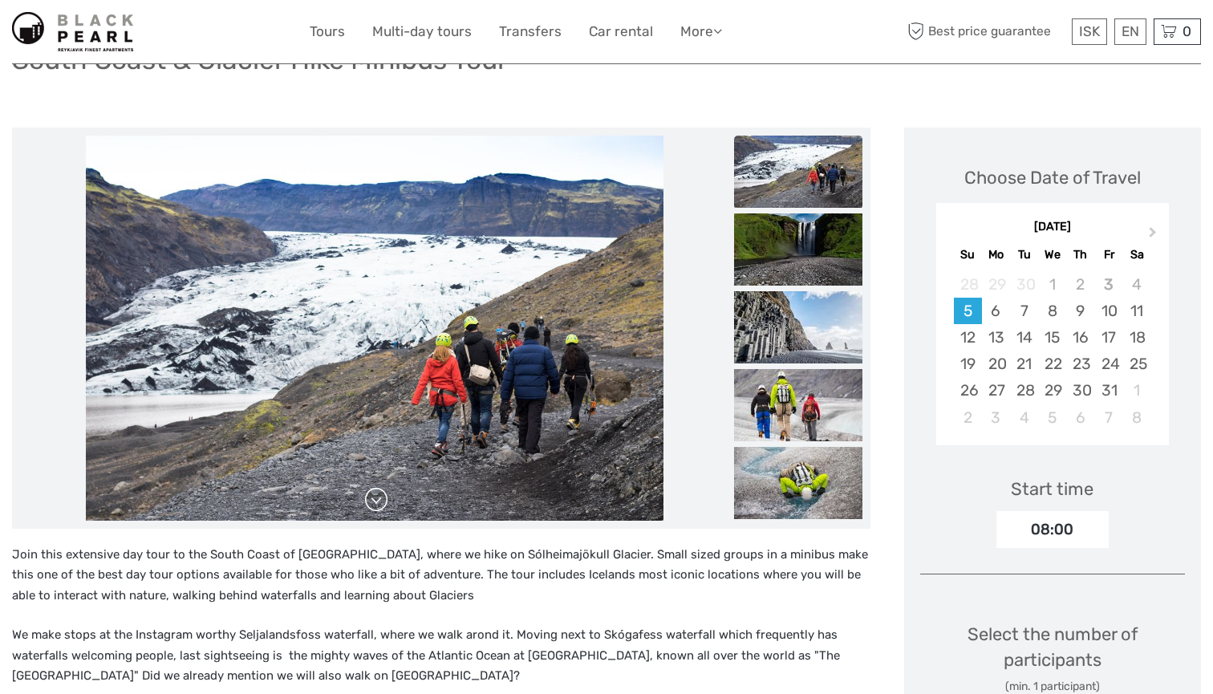
click at [387, 499] on link at bounding box center [376, 500] width 26 height 26
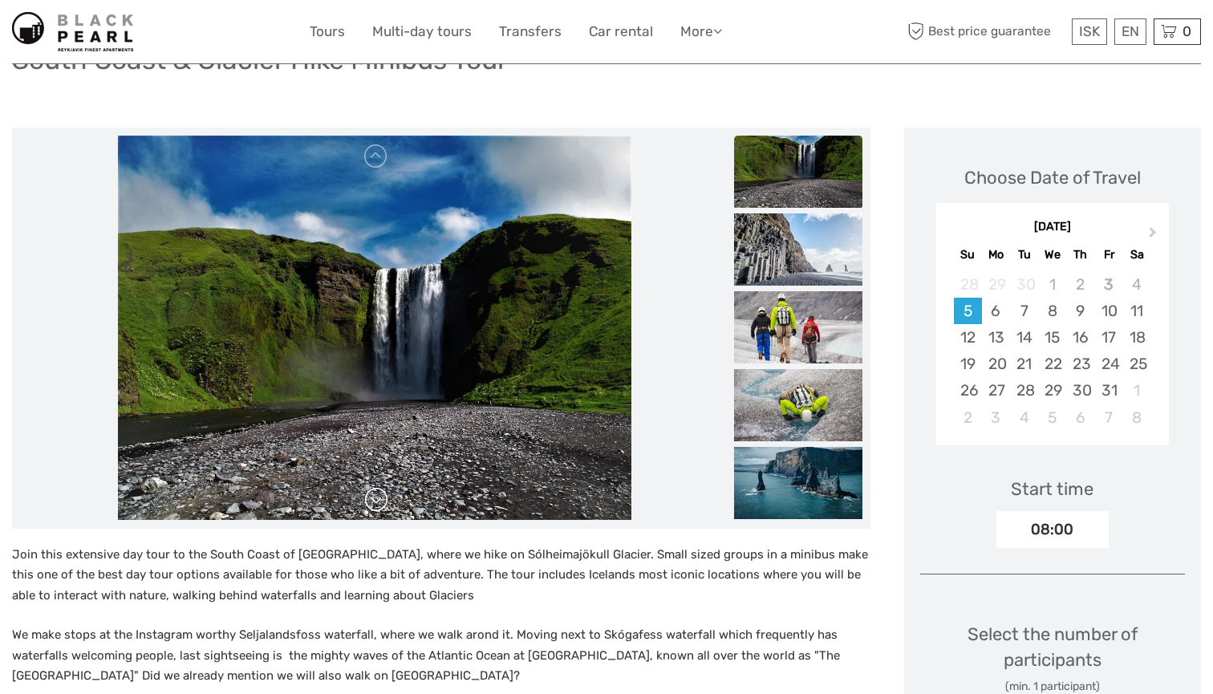
click at [387, 499] on link at bounding box center [376, 500] width 26 height 26
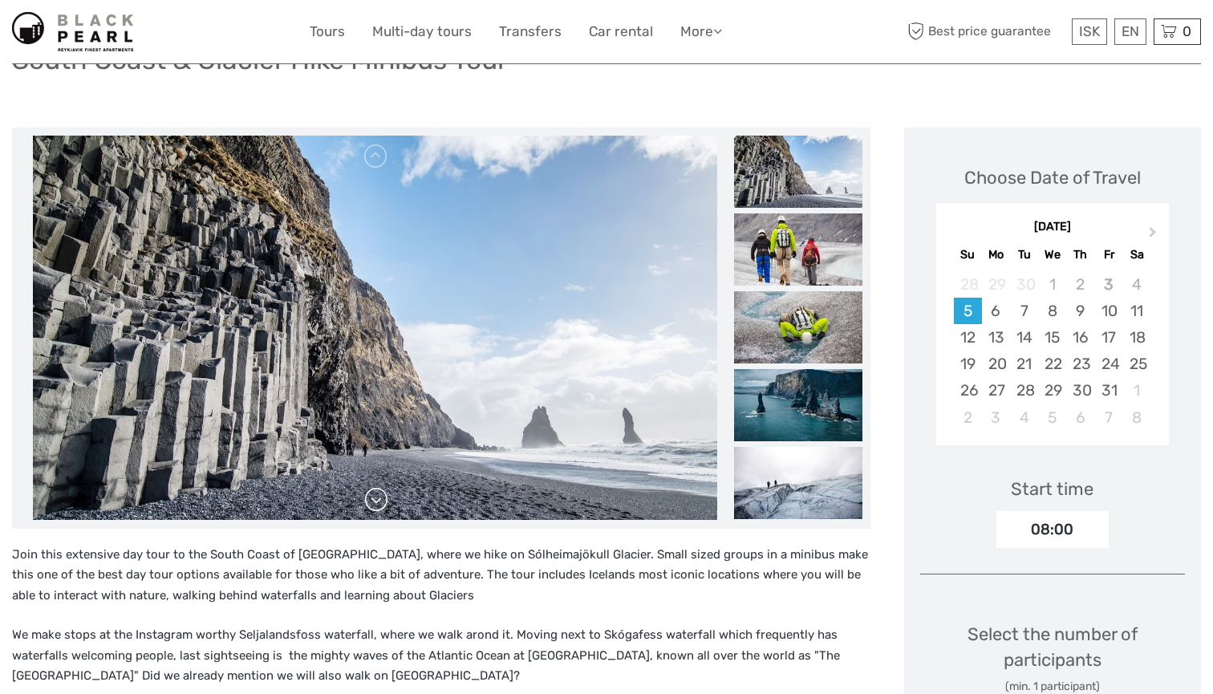
click at [387, 499] on link at bounding box center [376, 500] width 26 height 26
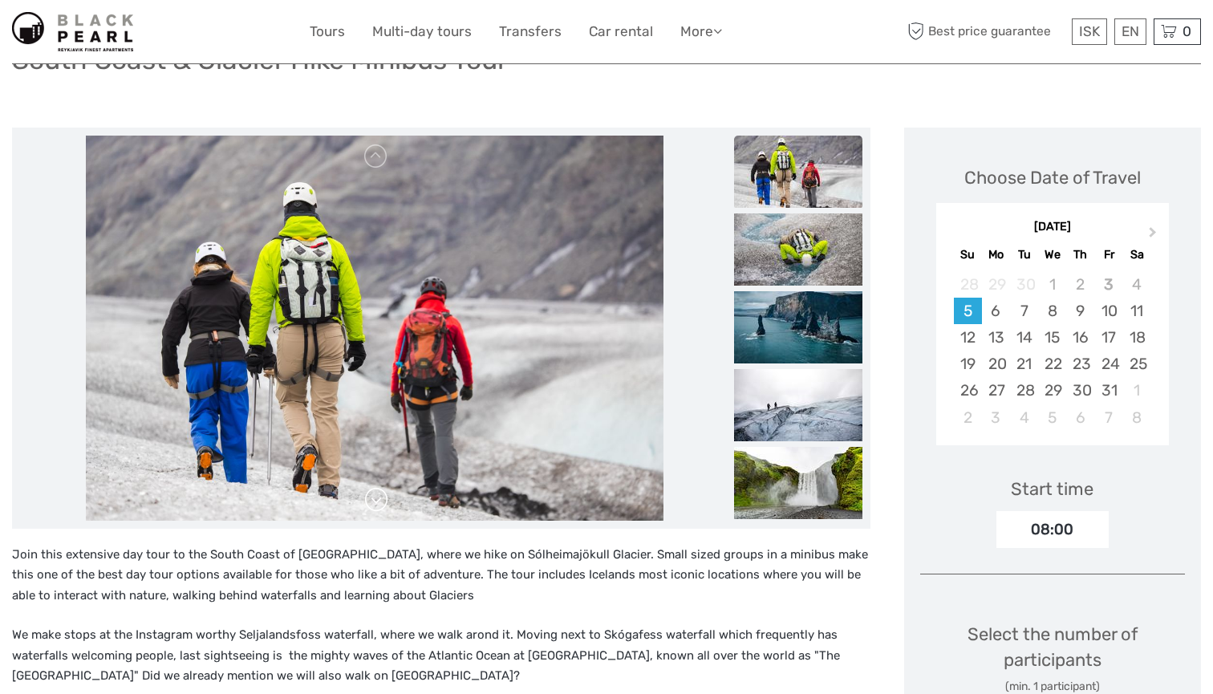
click at [387, 499] on link at bounding box center [376, 500] width 26 height 26
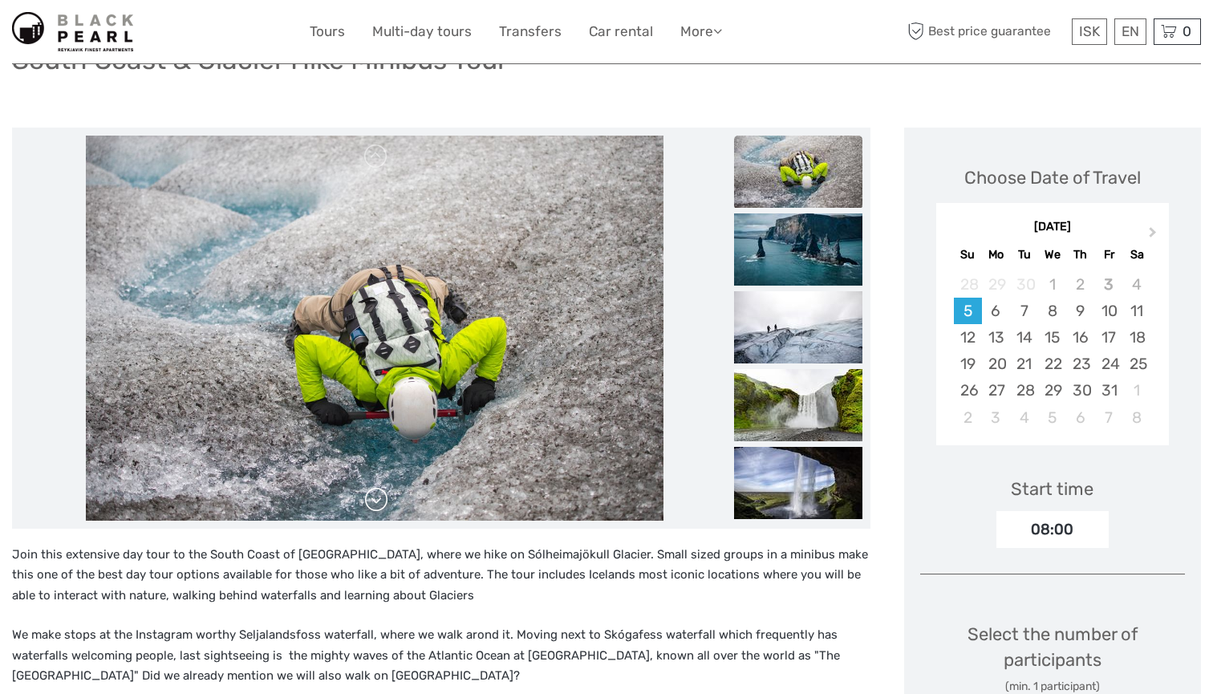
click at [387, 499] on link at bounding box center [376, 500] width 26 height 26
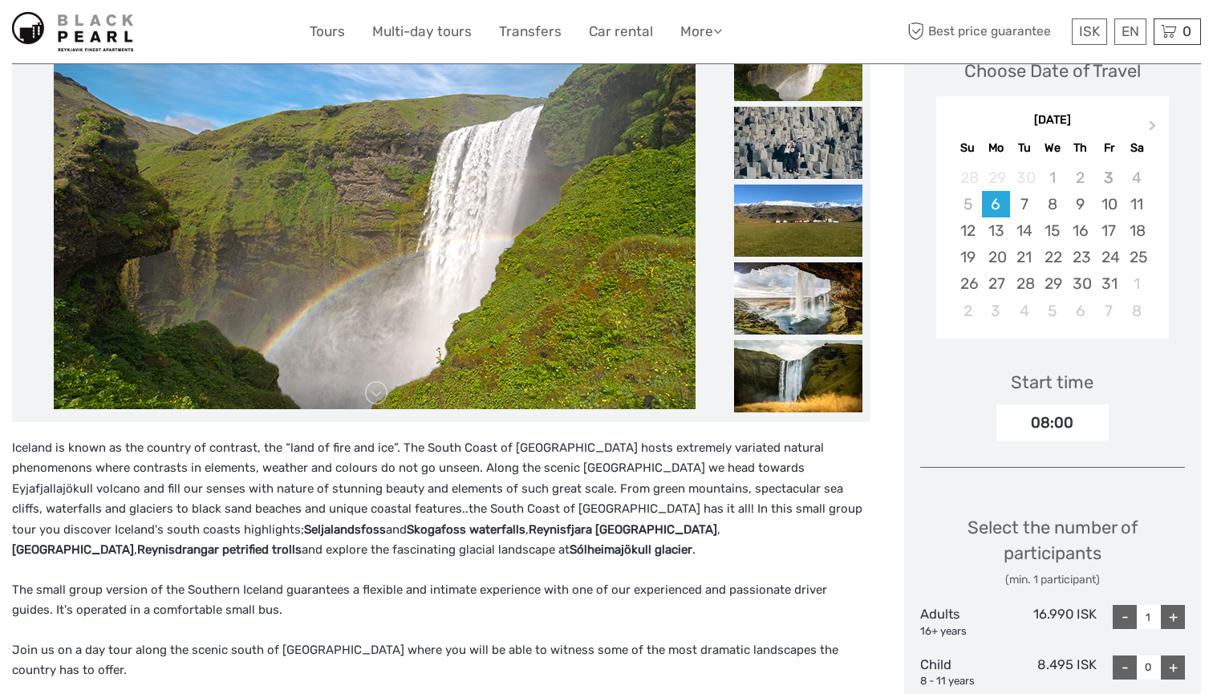
scroll to position [298, 0]
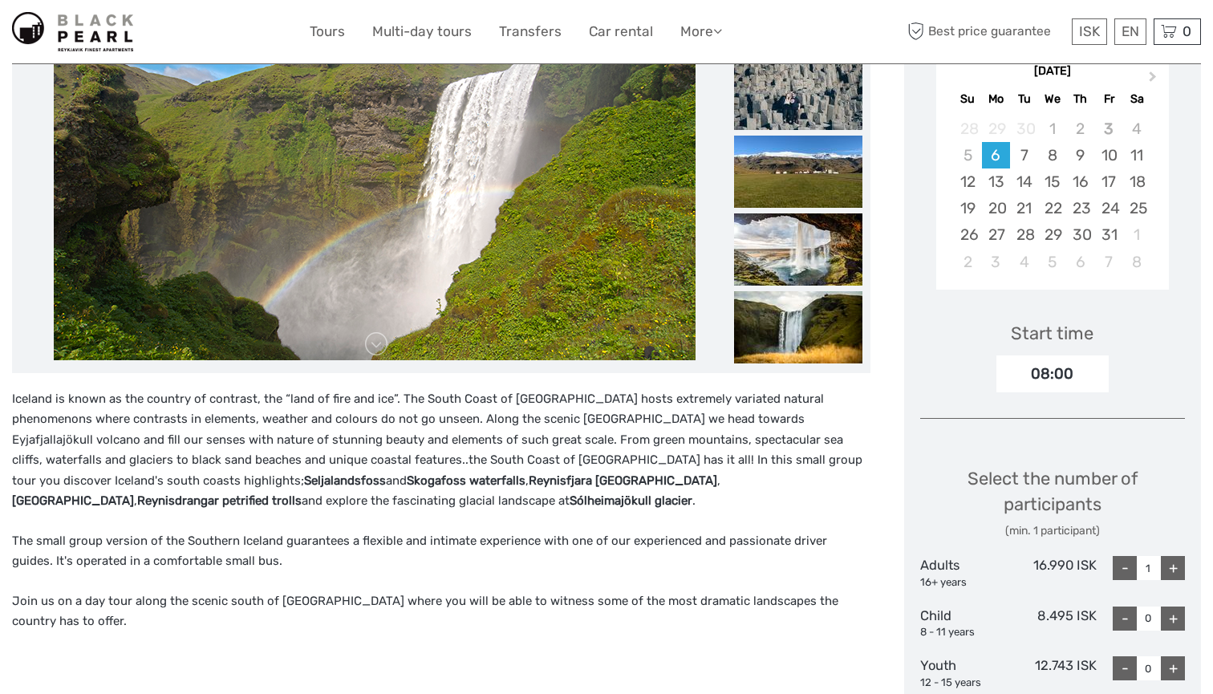
click at [381, 360] on li at bounding box center [375, 172] width 710 height 385
click at [378, 349] on link at bounding box center [376, 344] width 26 height 26
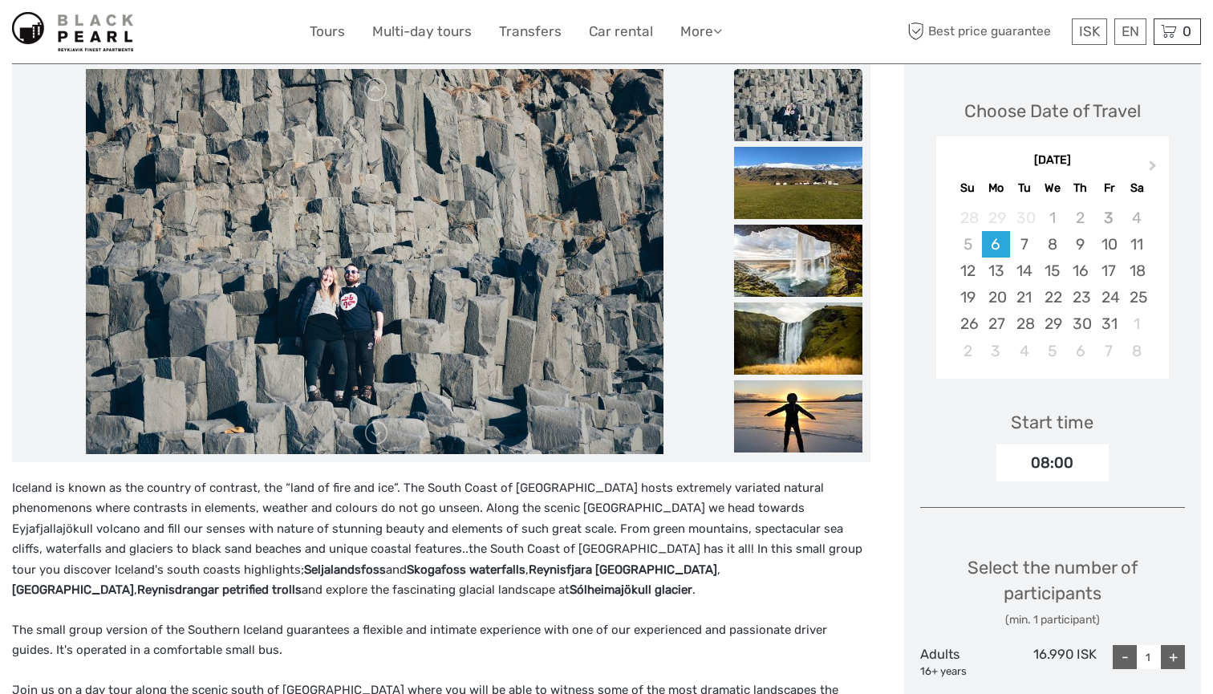
scroll to position [189, 0]
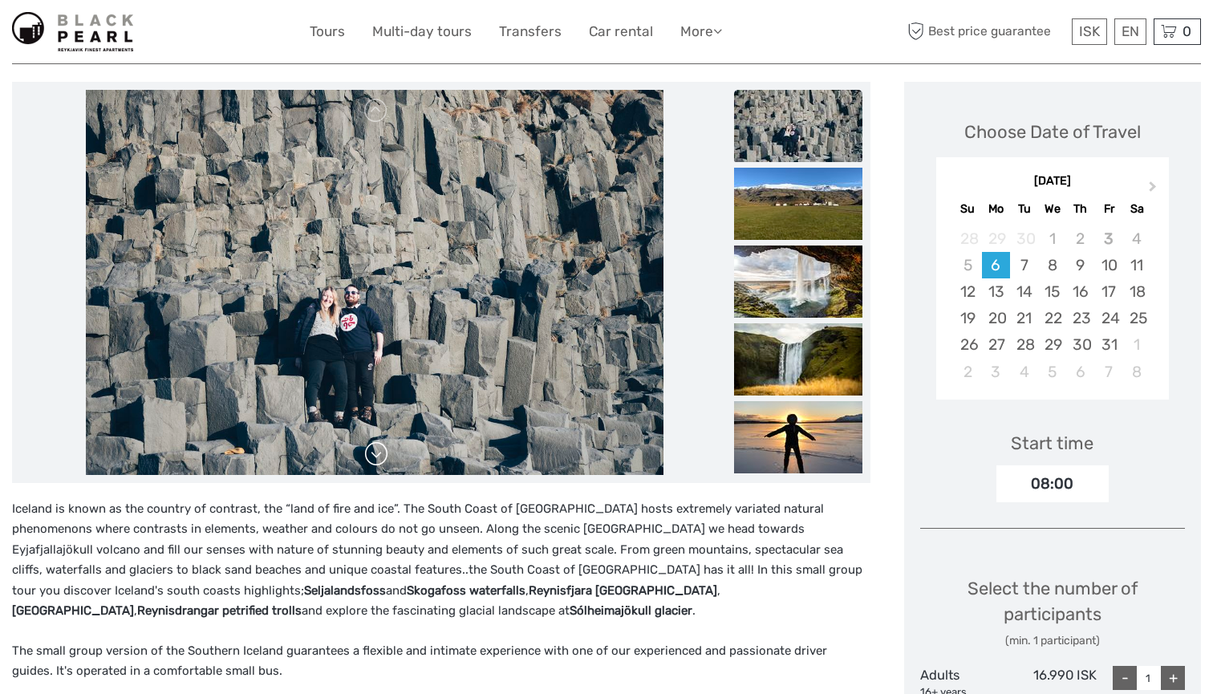
click at [374, 453] on link at bounding box center [376, 454] width 26 height 26
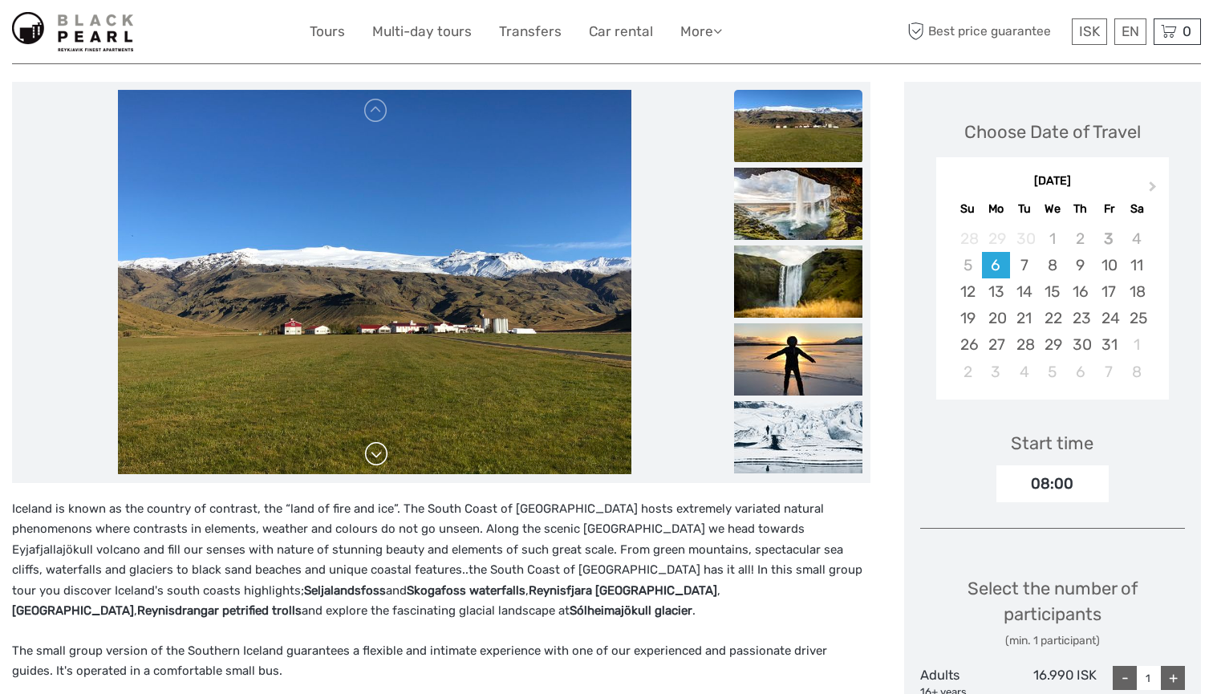
click at [387, 459] on link at bounding box center [376, 454] width 26 height 26
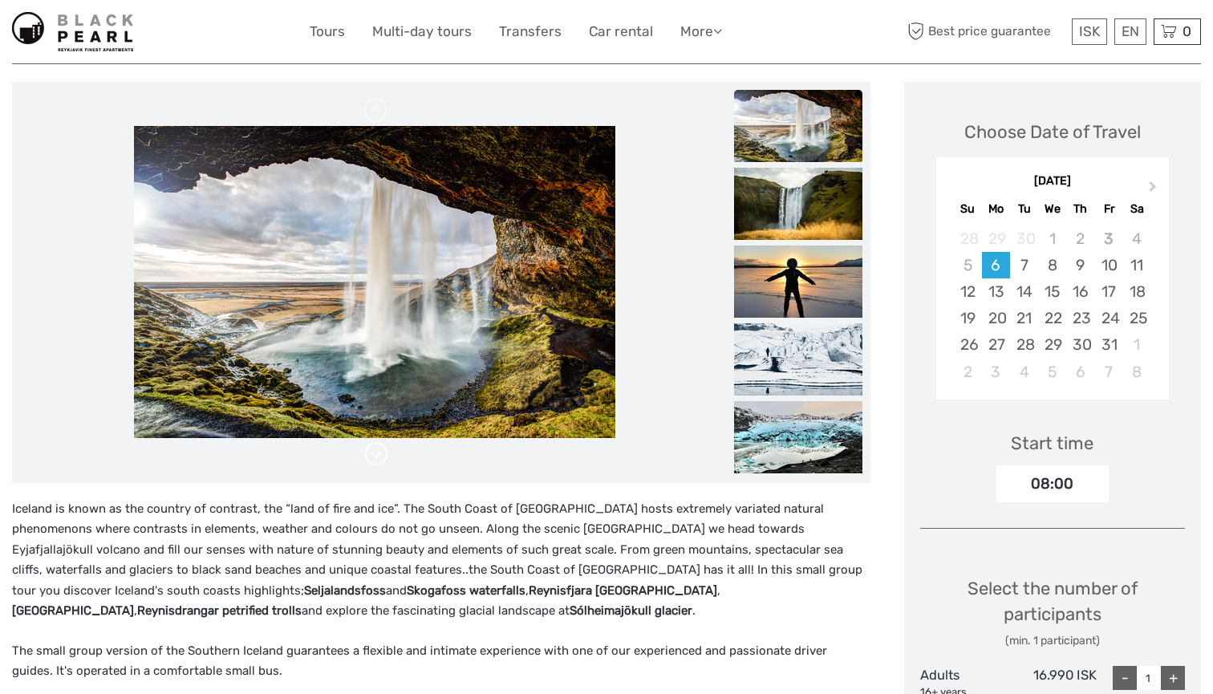
click at [387, 459] on link at bounding box center [376, 454] width 26 height 26
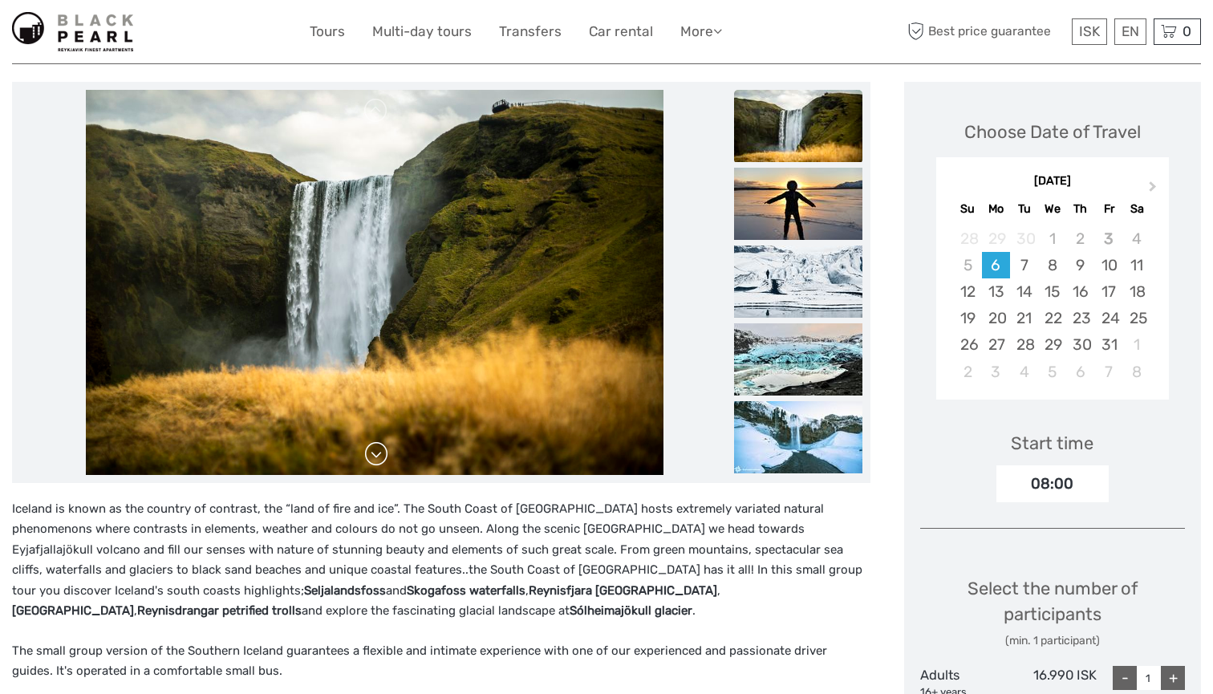
click at [387, 459] on link at bounding box center [376, 454] width 26 height 26
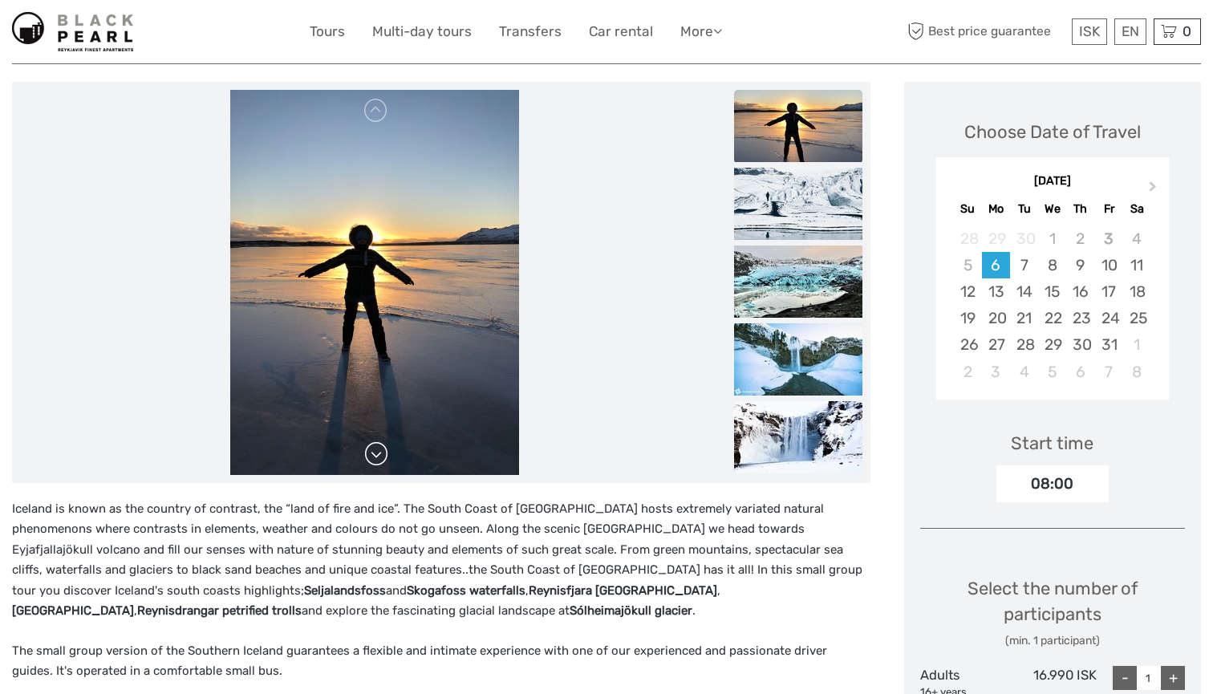
click at [387, 459] on link at bounding box center [376, 454] width 26 height 26
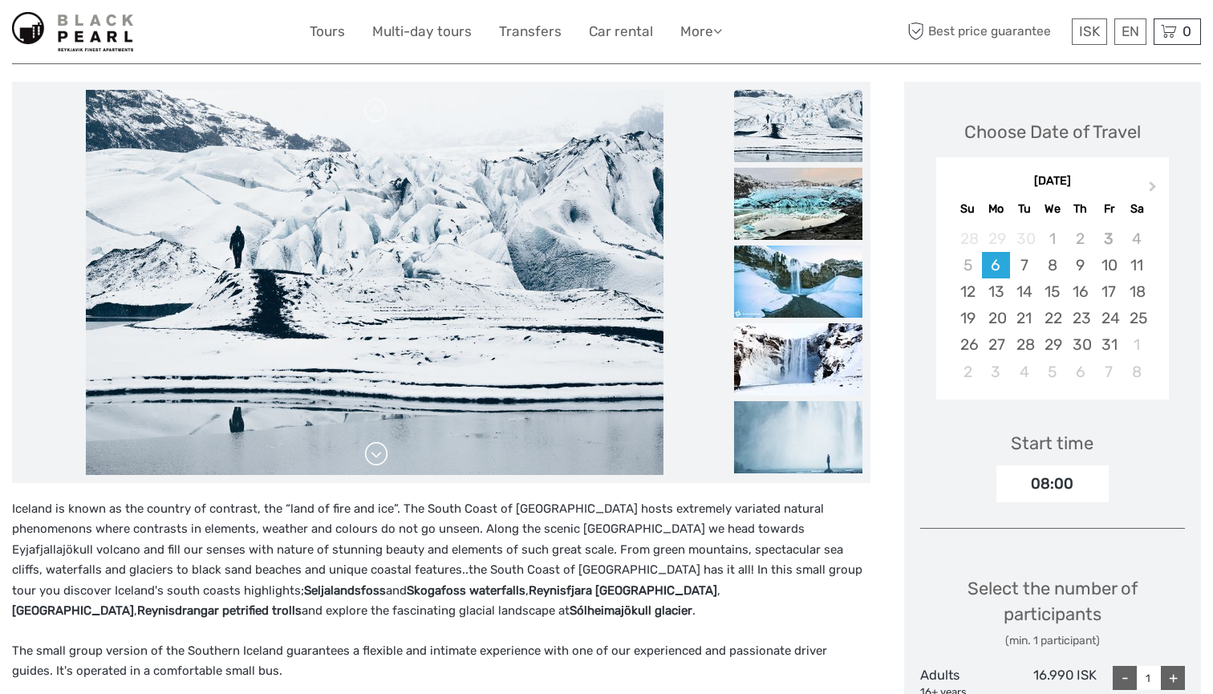
click at [387, 459] on link at bounding box center [376, 454] width 26 height 26
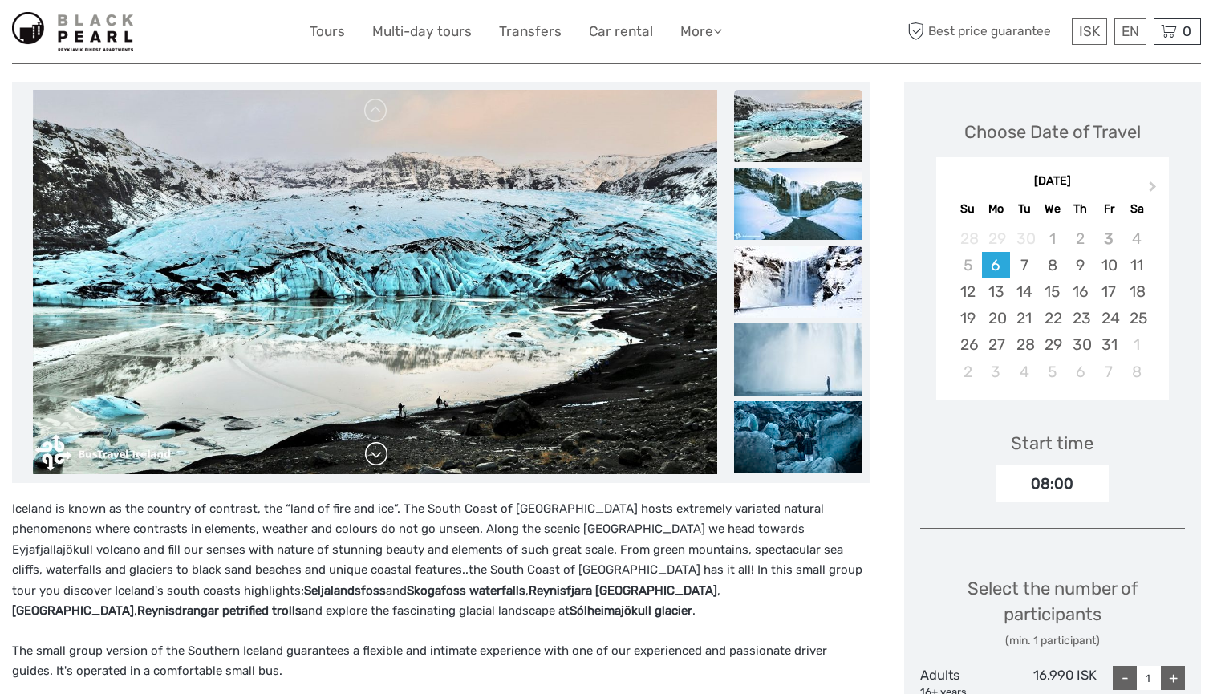
click at [387, 459] on link at bounding box center [376, 454] width 26 height 26
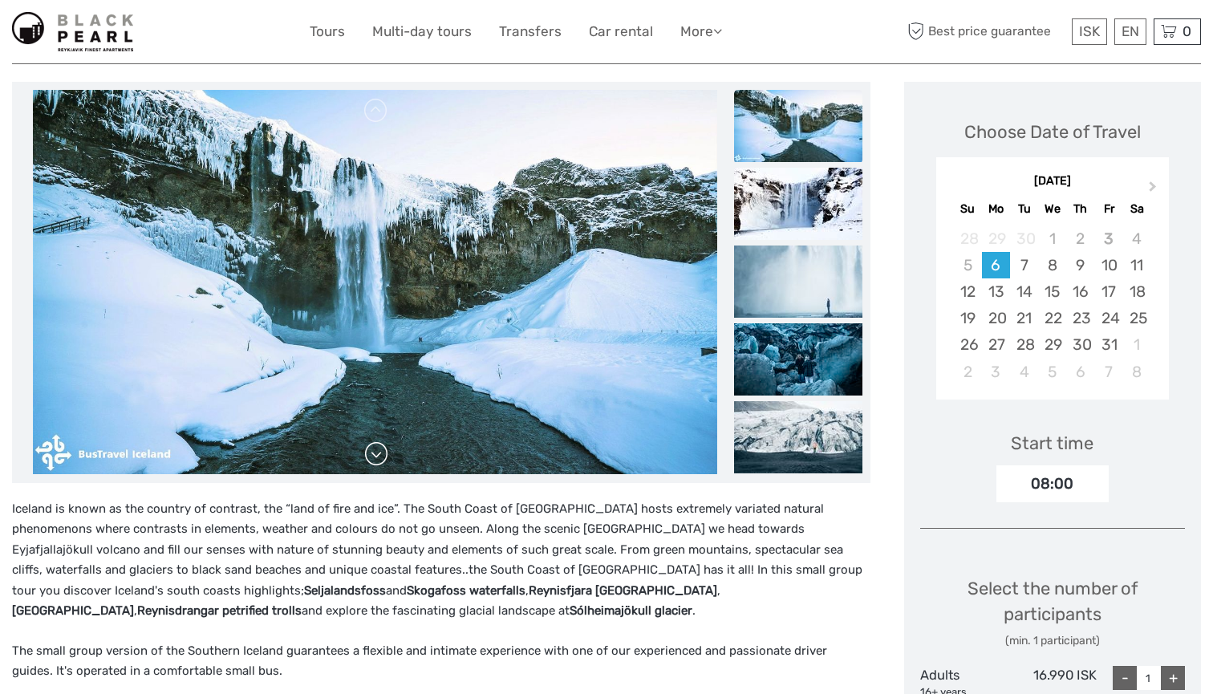
click at [387, 459] on link at bounding box center [376, 454] width 26 height 26
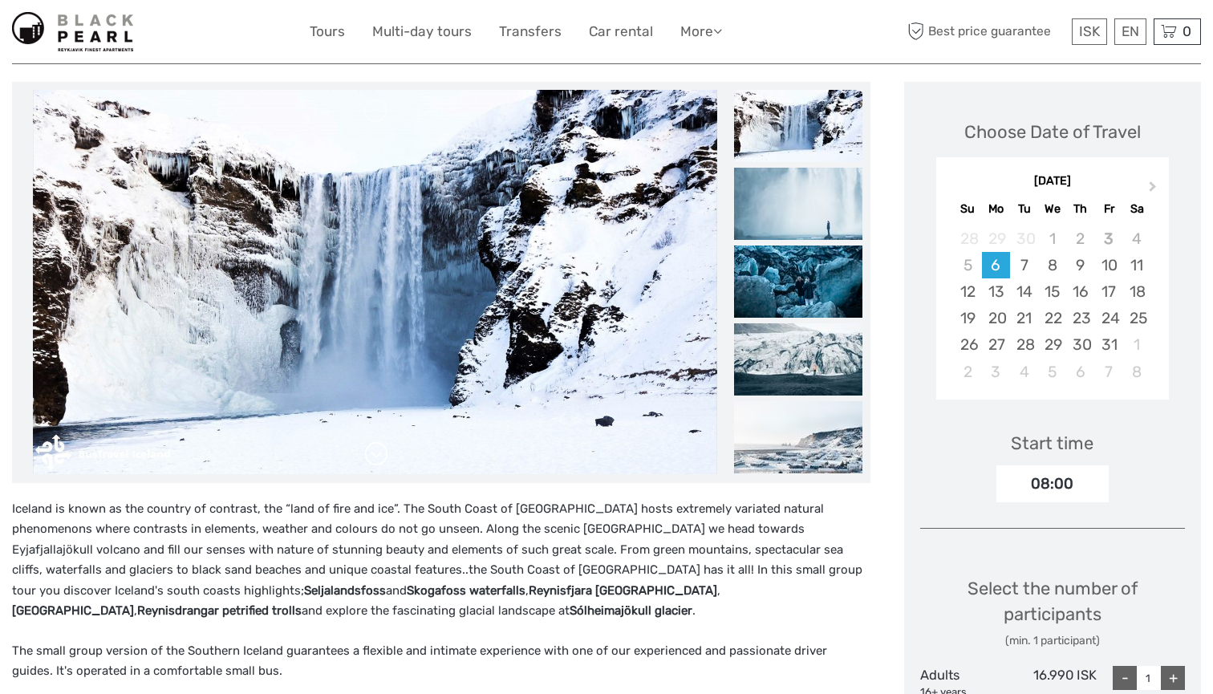
click at [387, 459] on link at bounding box center [376, 454] width 26 height 26
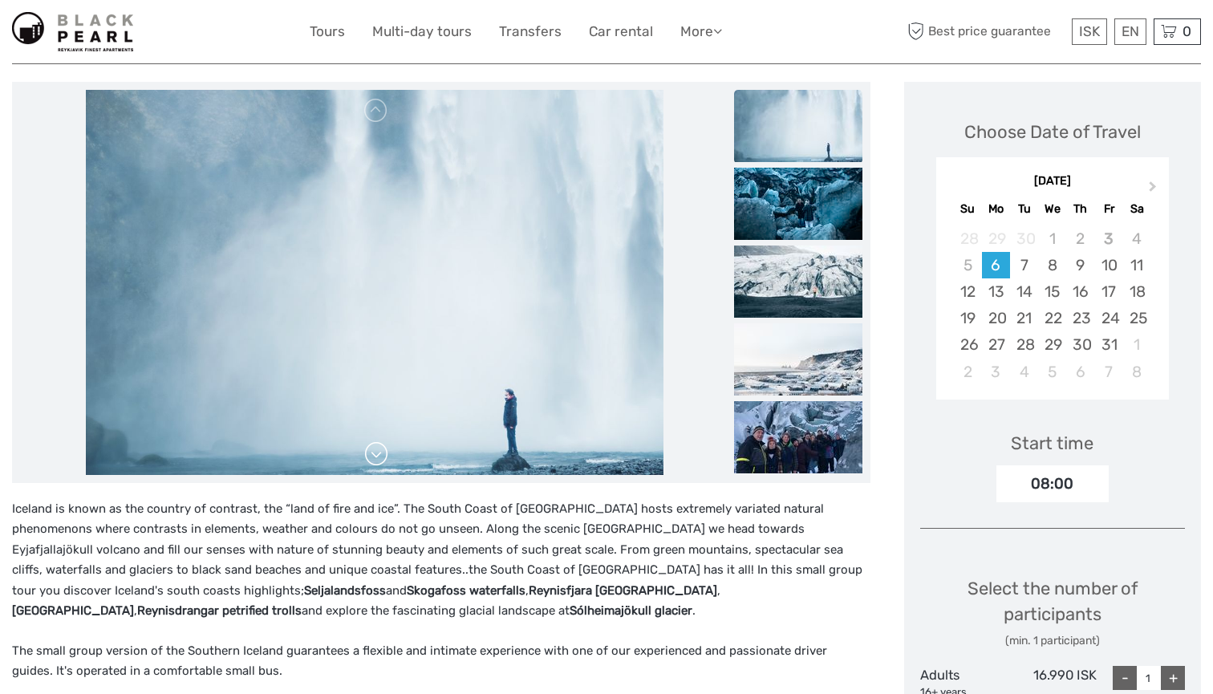
click at [387, 459] on link at bounding box center [376, 454] width 26 height 26
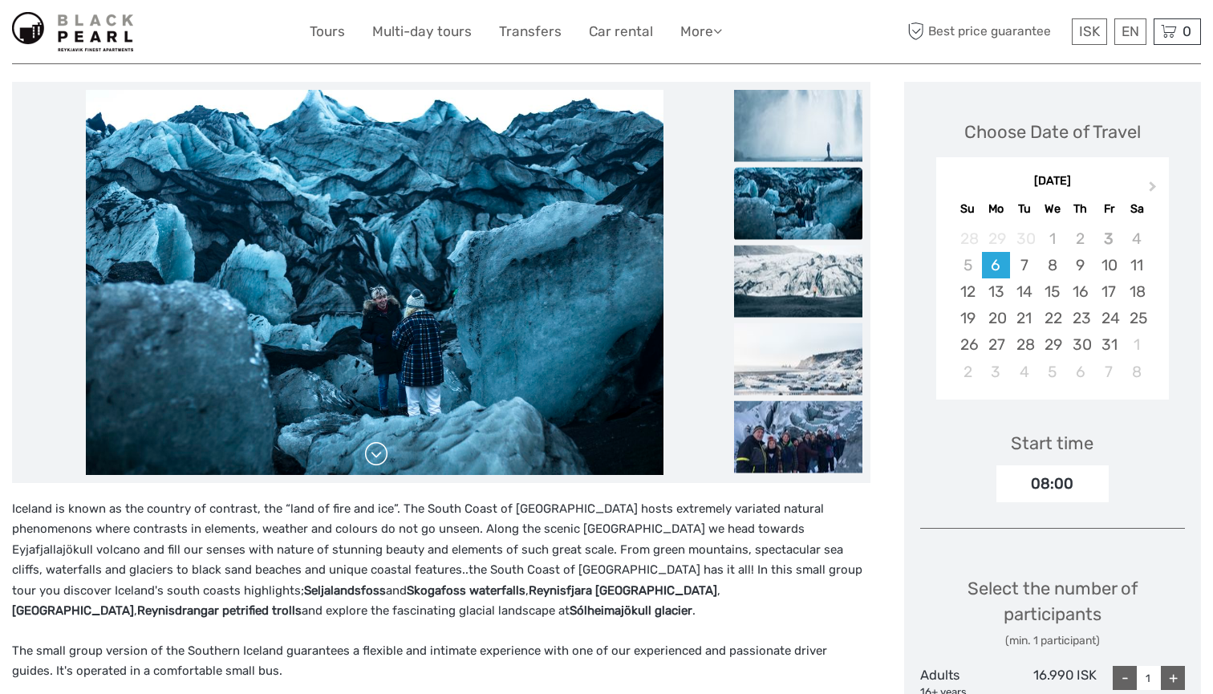
click at [387, 459] on link at bounding box center [376, 454] width 26 height 26
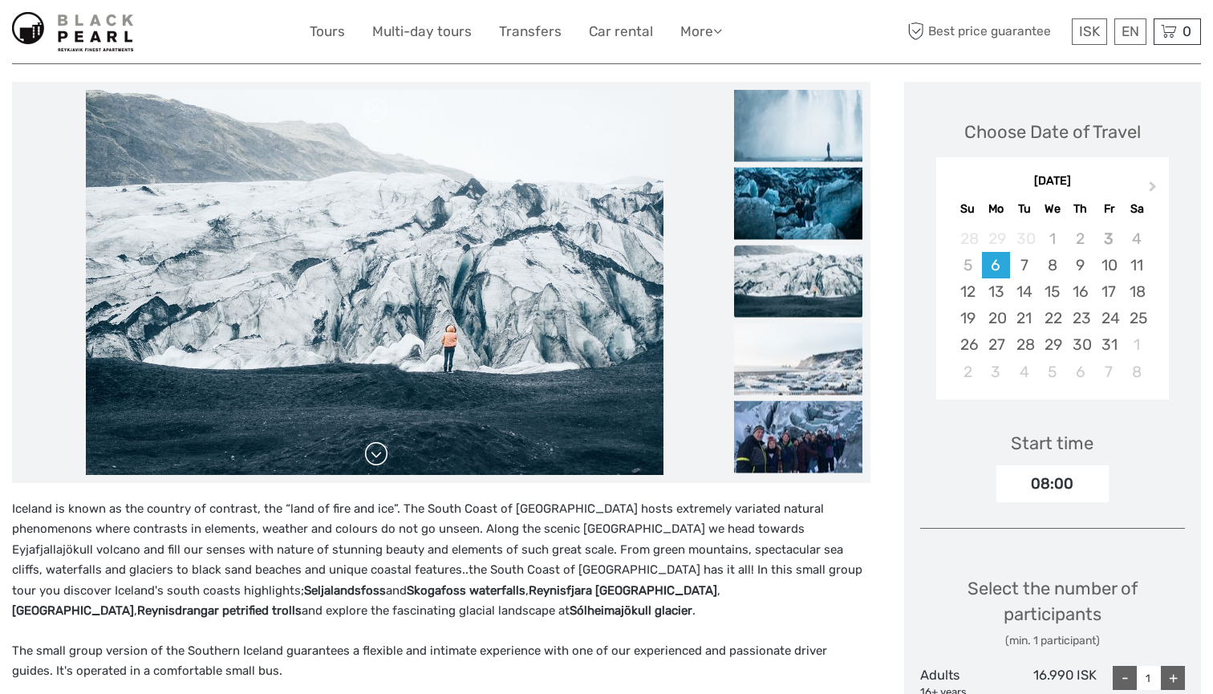
click at [387, 459] on link at bounding box center [376, 454] width 26 height 26
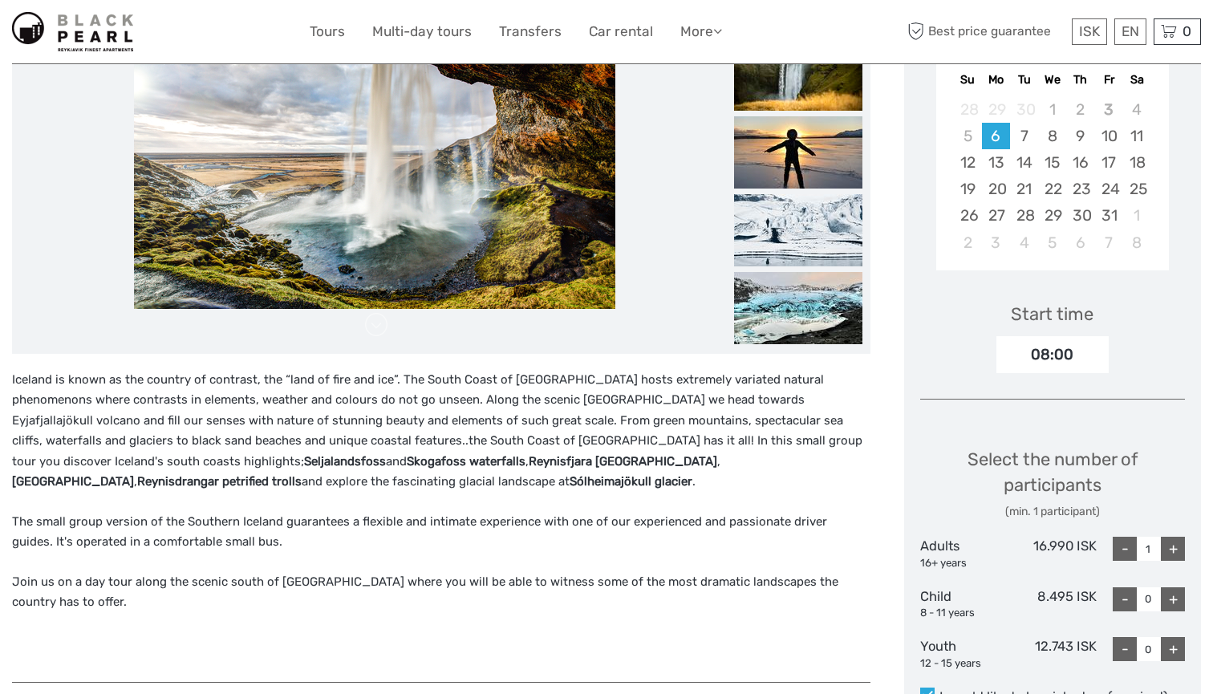
scroll to position [210, 0]
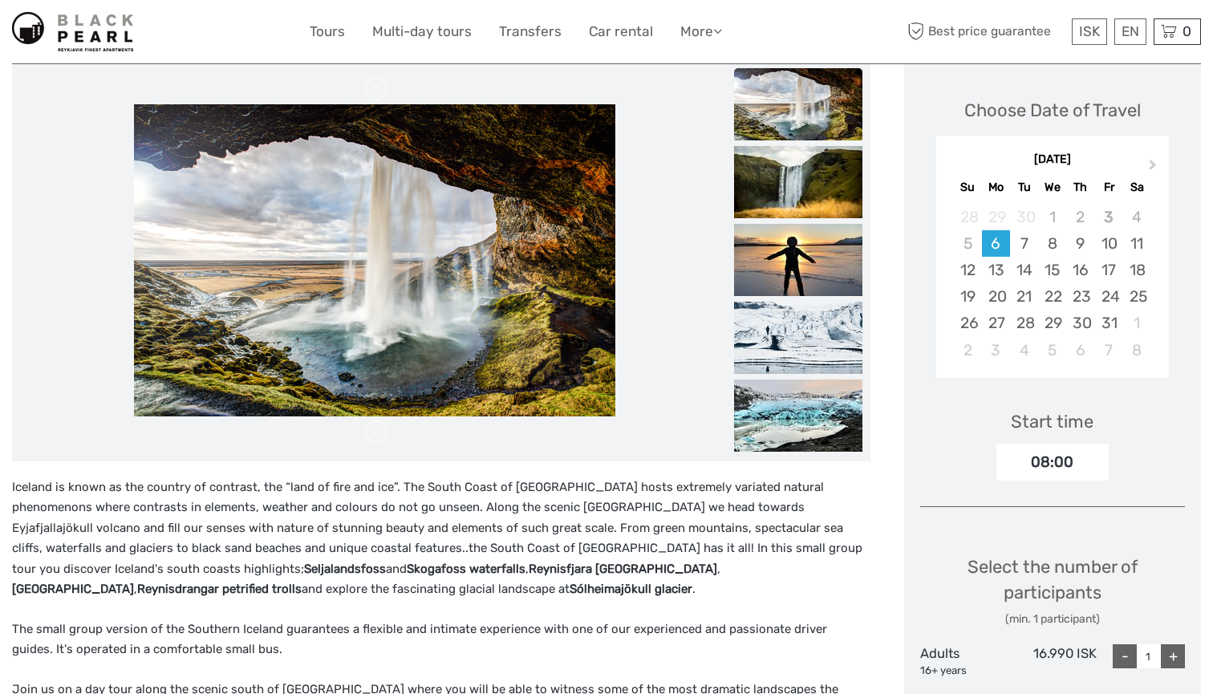
click at [400, 416] on li at bounding box center [375, 260] width 710 height 385
click at [777, 424] on img at bounding box center [798, 415] width 128 height 72
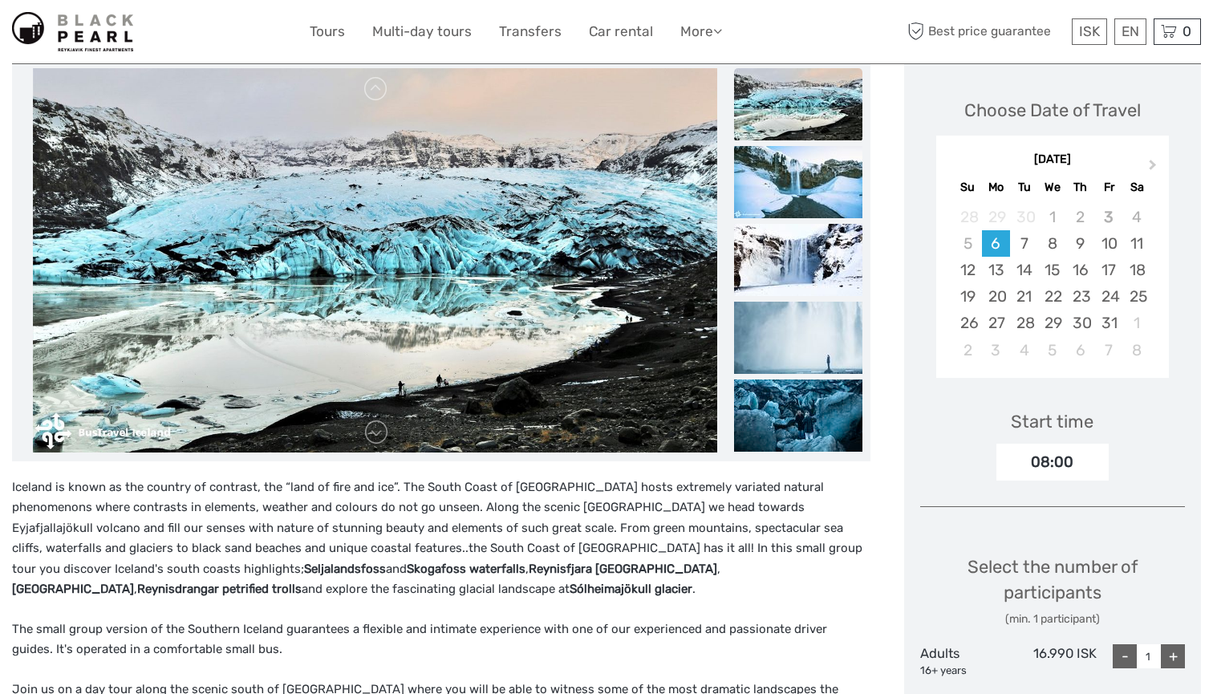
click at [777, 424] on img at bounding box center [798, 415] width 128 height 72
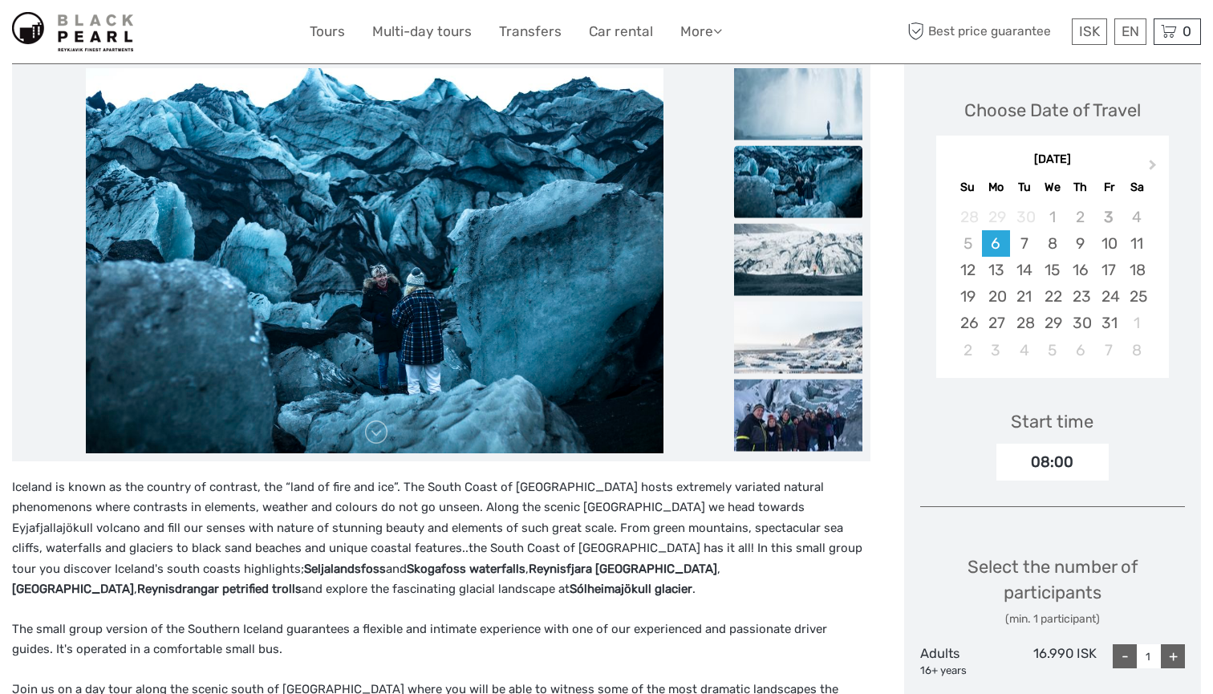
click at [777, 424] on img at bounding box center [798, 415] width 128 height 72
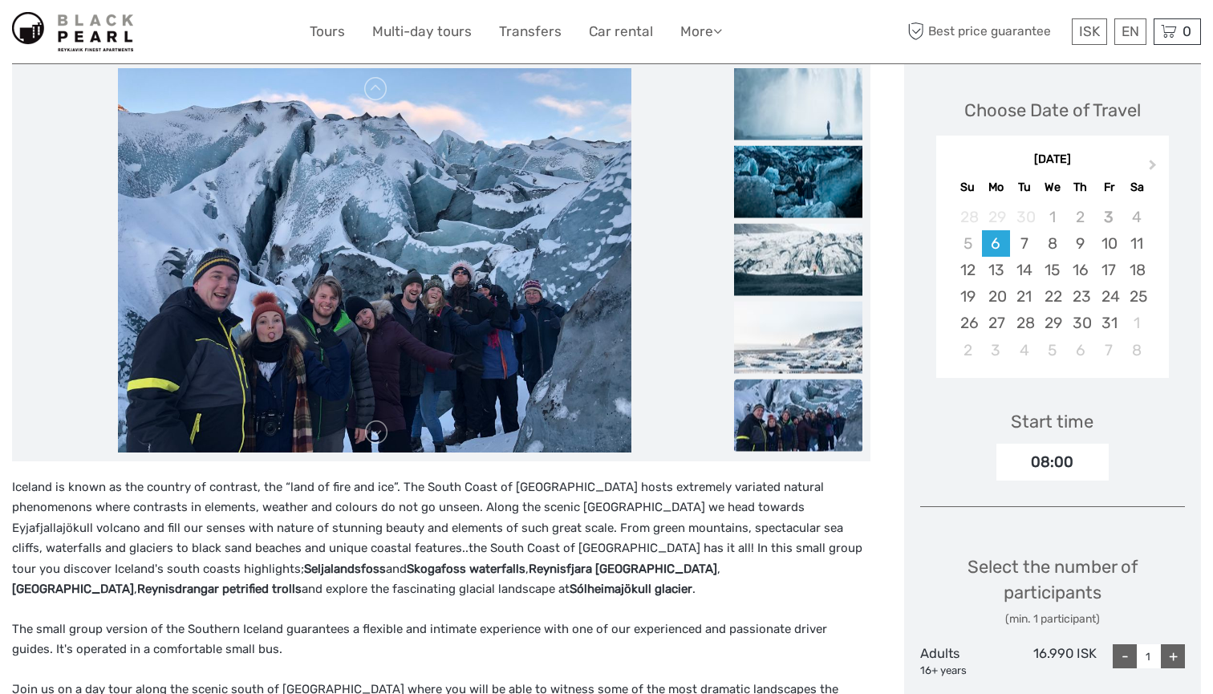
click at [777, 424] on img at bounding box center [798, 415] width 128 height 72
click at [1153, 164] on span "Next Month" at bounding box center [1153, 167] width 0 height 23
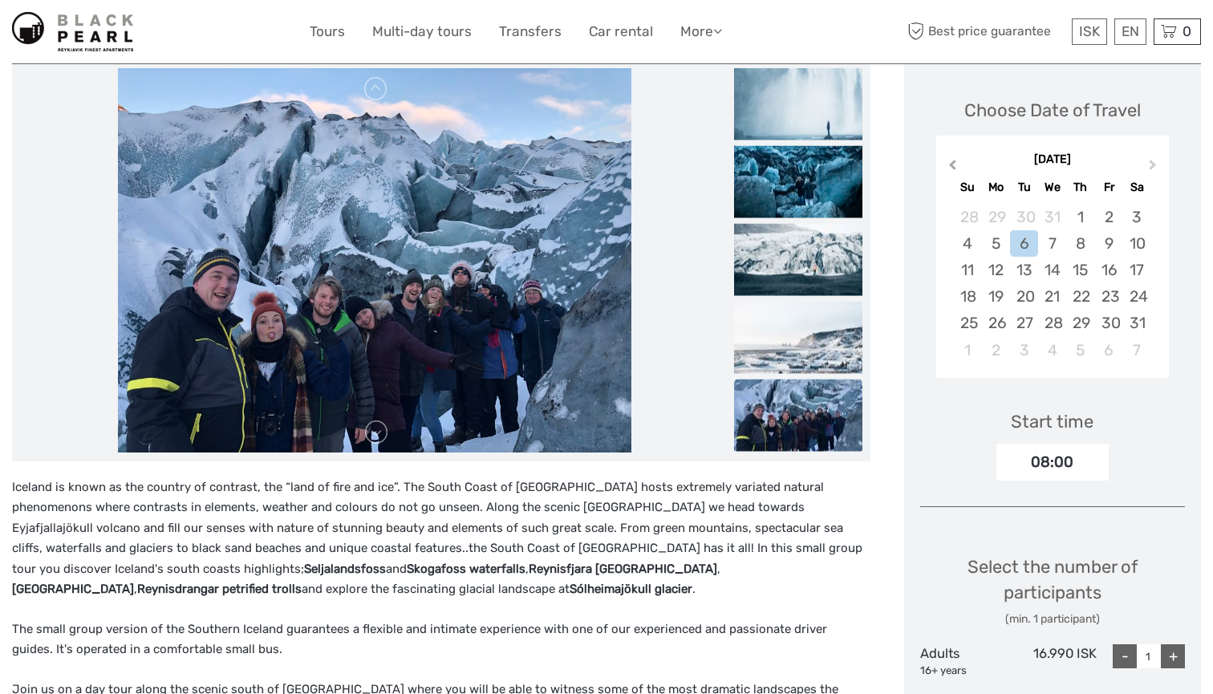
click at [948, 160] on button "Previous Month" at bounding box center [951, 169] width 26 height 26
click at [986, 326] on div "29" at bounding box center [996, 323] width 28 height 26
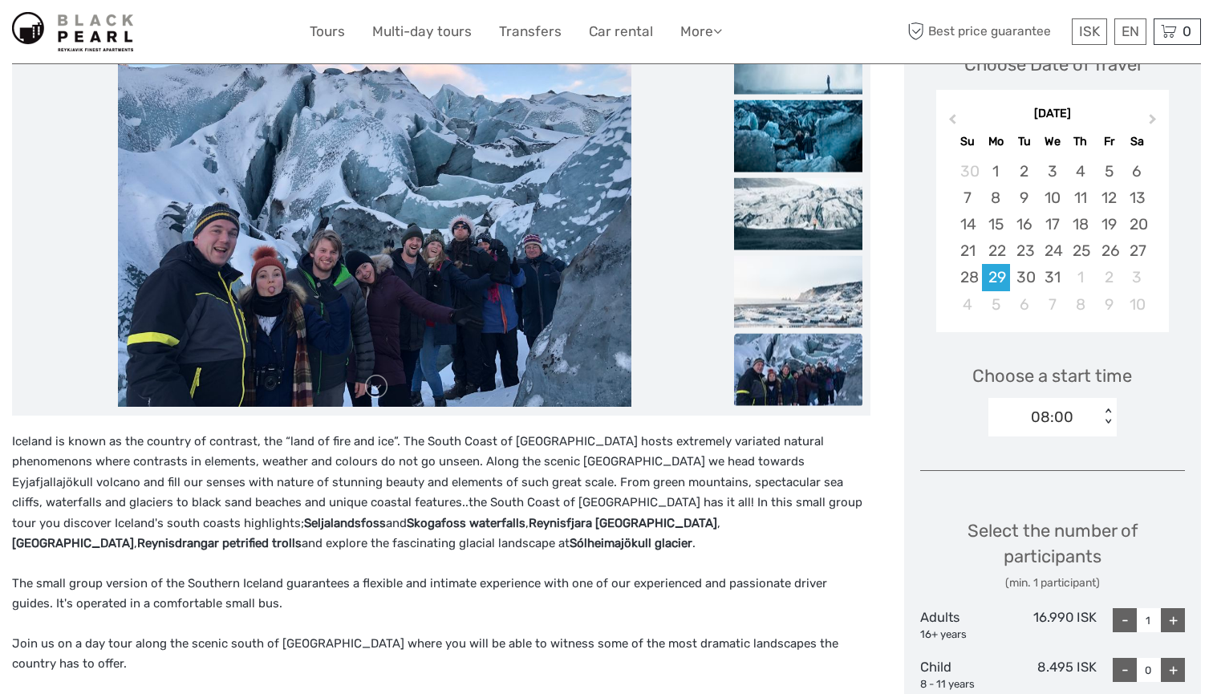
scroll to position [259, 0]
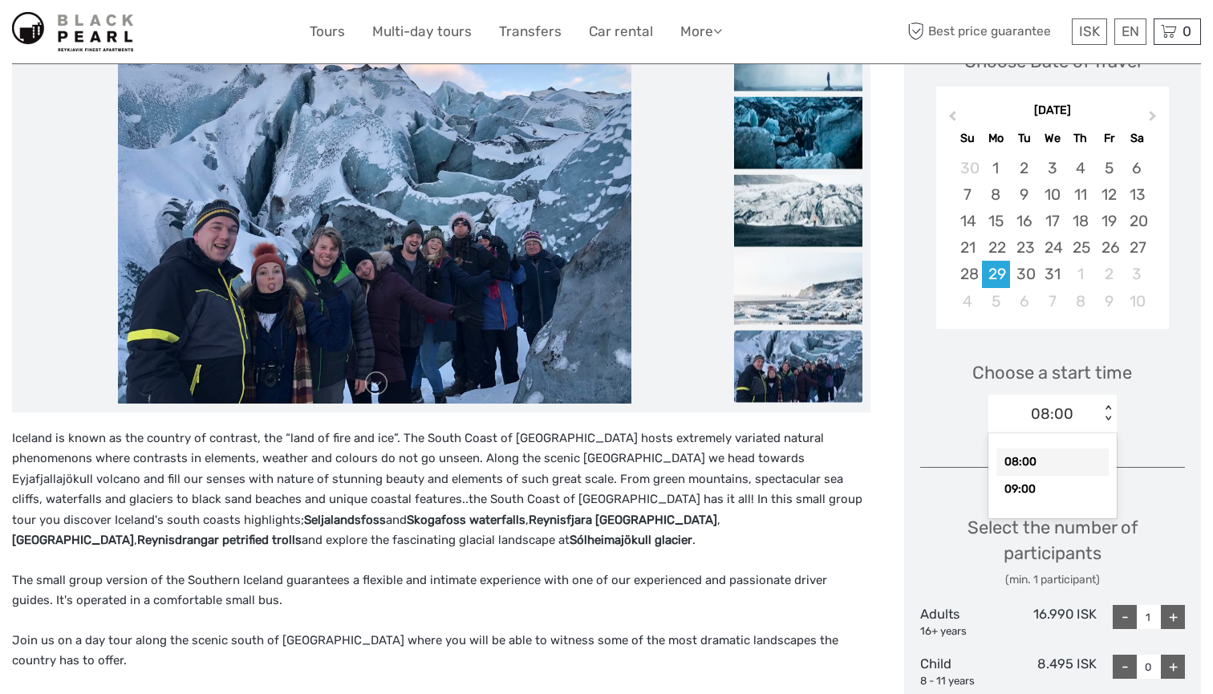
click at [1065, 419] on div "08:00" at bounding box center [1052, 414] width 43 height 21
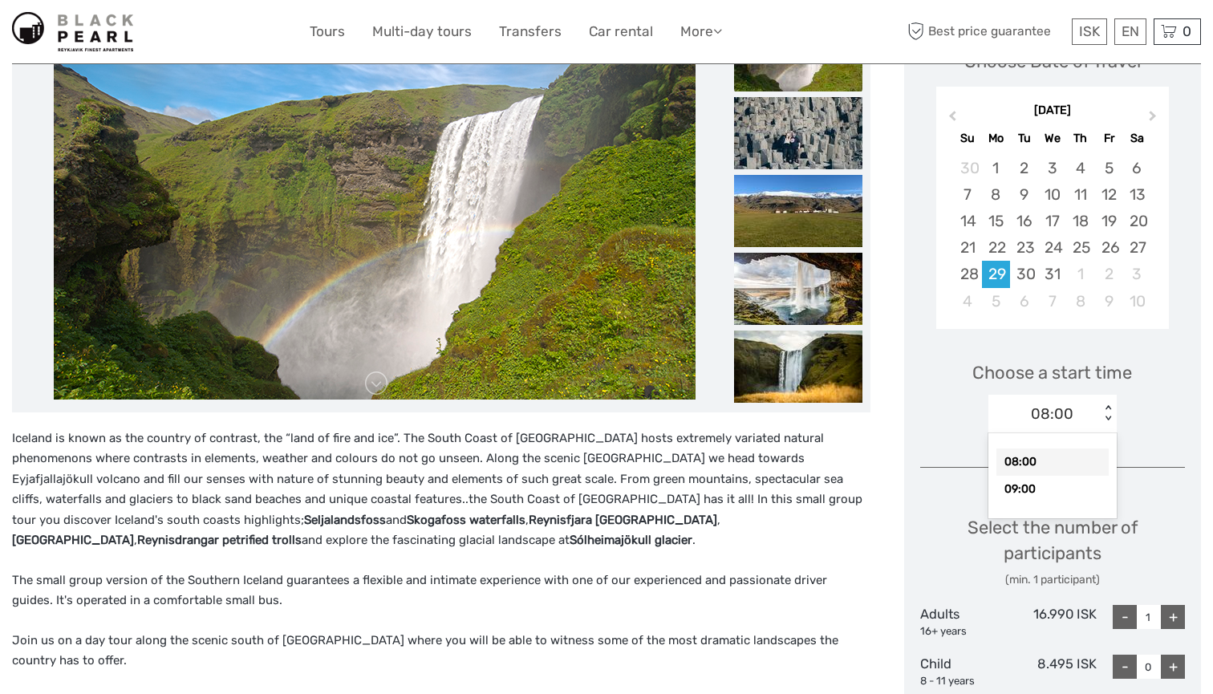
click at [1161, 404] on div "Choose a start time option 08:00 selected, 1 of 2. 2 results available. Use Up …" at bounding box center [1053, 390] width 266 height 103
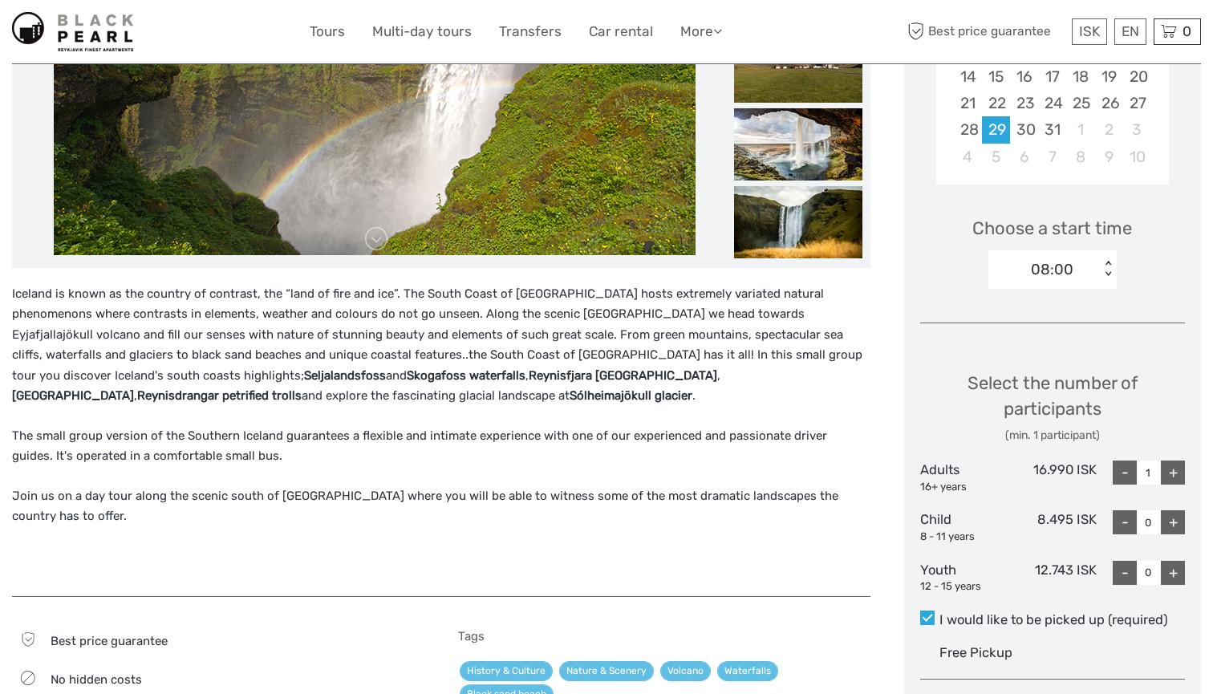
click at [1180, 461] on div "+" at bounding box center [1173, 473] width 24 height 24
type input "2"
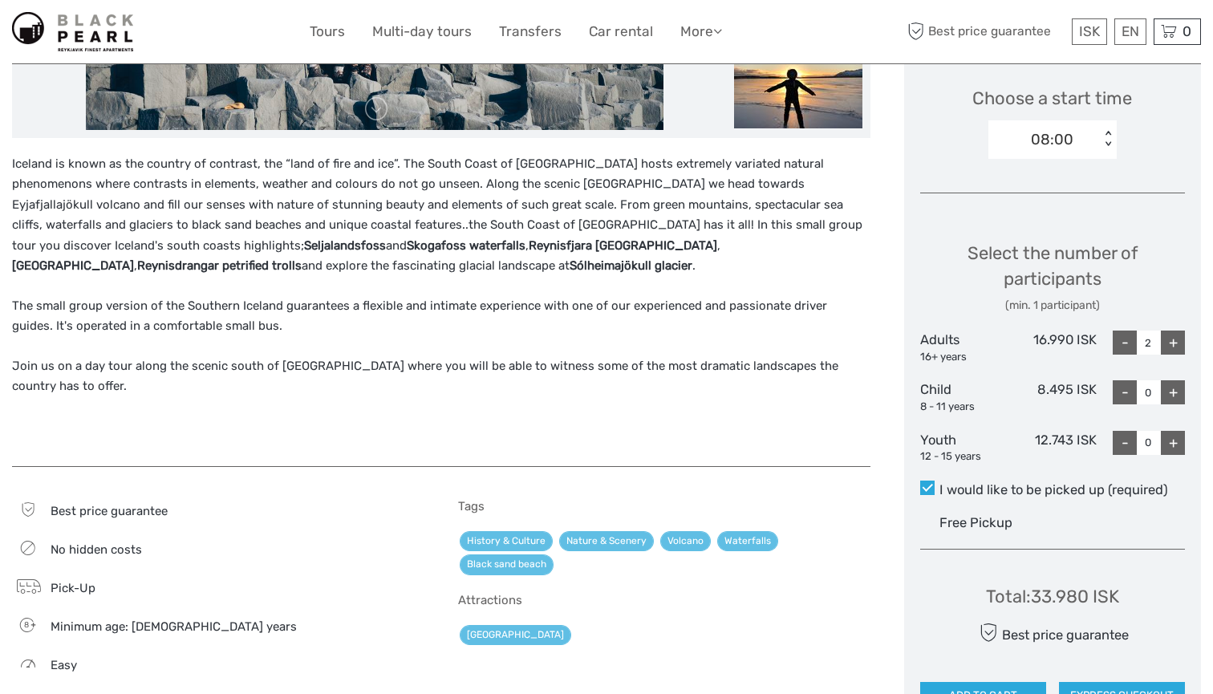
scroll to position [550, 0]
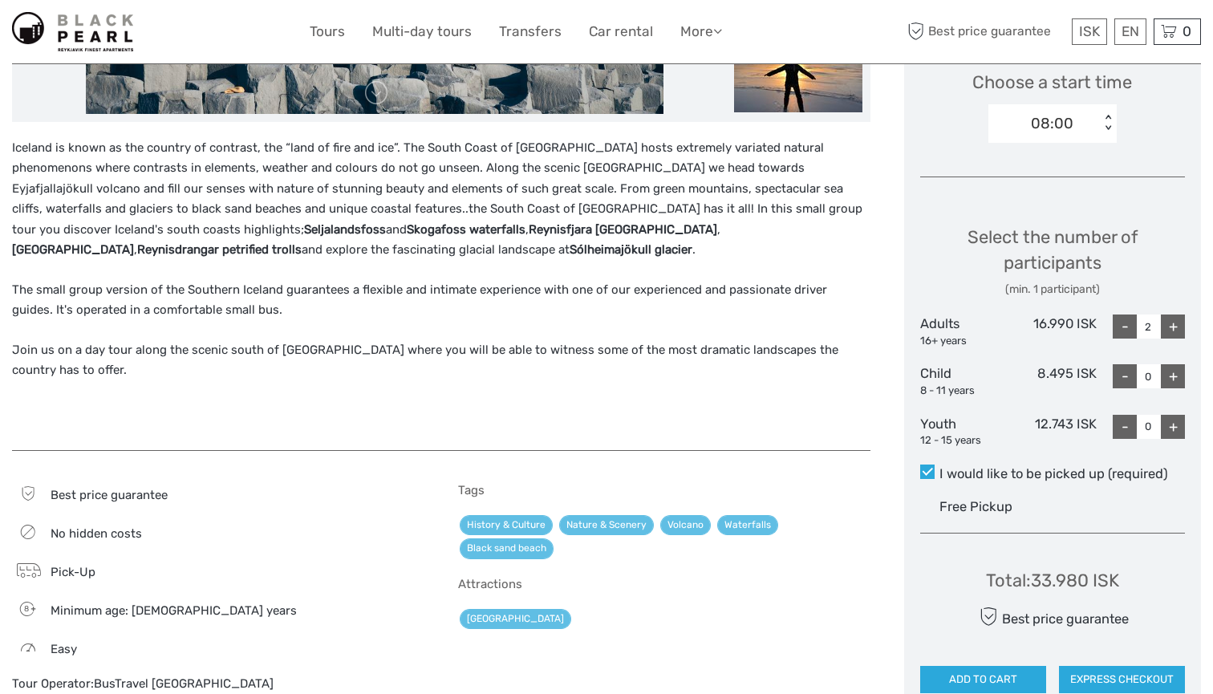
click at [1039, 572] on div "Total : 33.980 ISK" at bounding box center [1052, 580] width 133 height 25
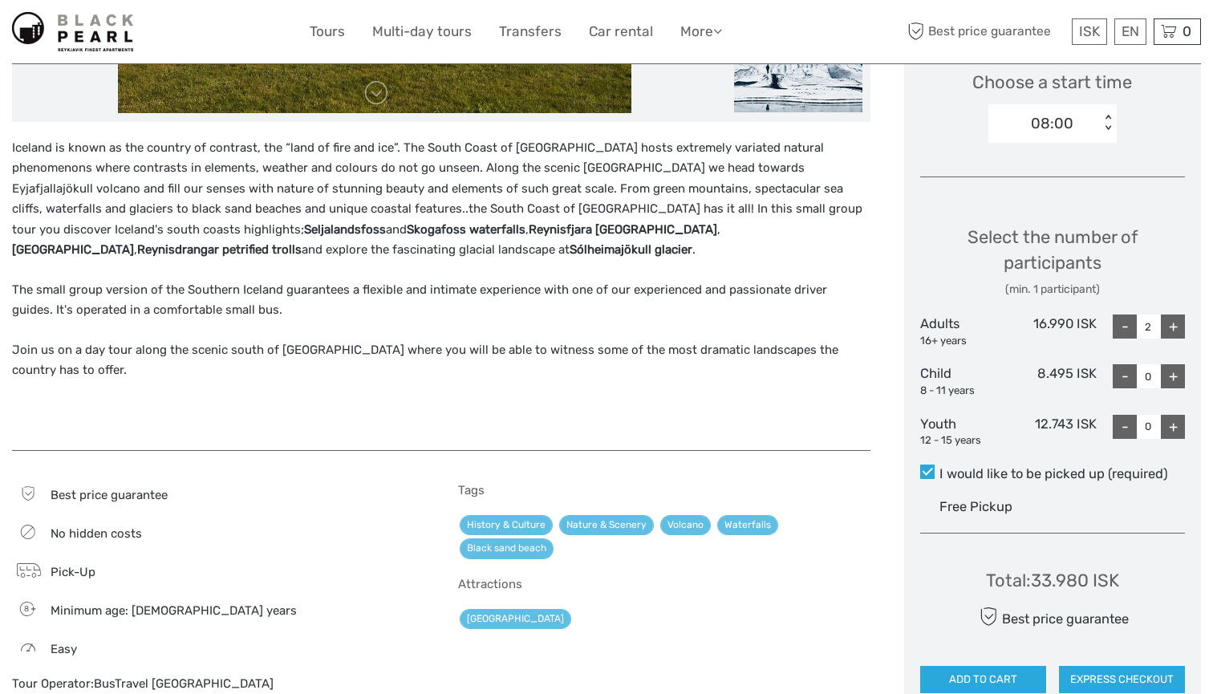
drag, startPoint x: 1037, startPoint y: 572, endPoint x: 1145, endPoint y: 571, distance: 108.3
click at [1145, 571] on div "Total : 33.980 ISK Best price guarantee ADD TO CART EXPRESS CHECKOUT" at bounding box center [1053, 619] width 266 height 147
copy div "33.980 ISK"
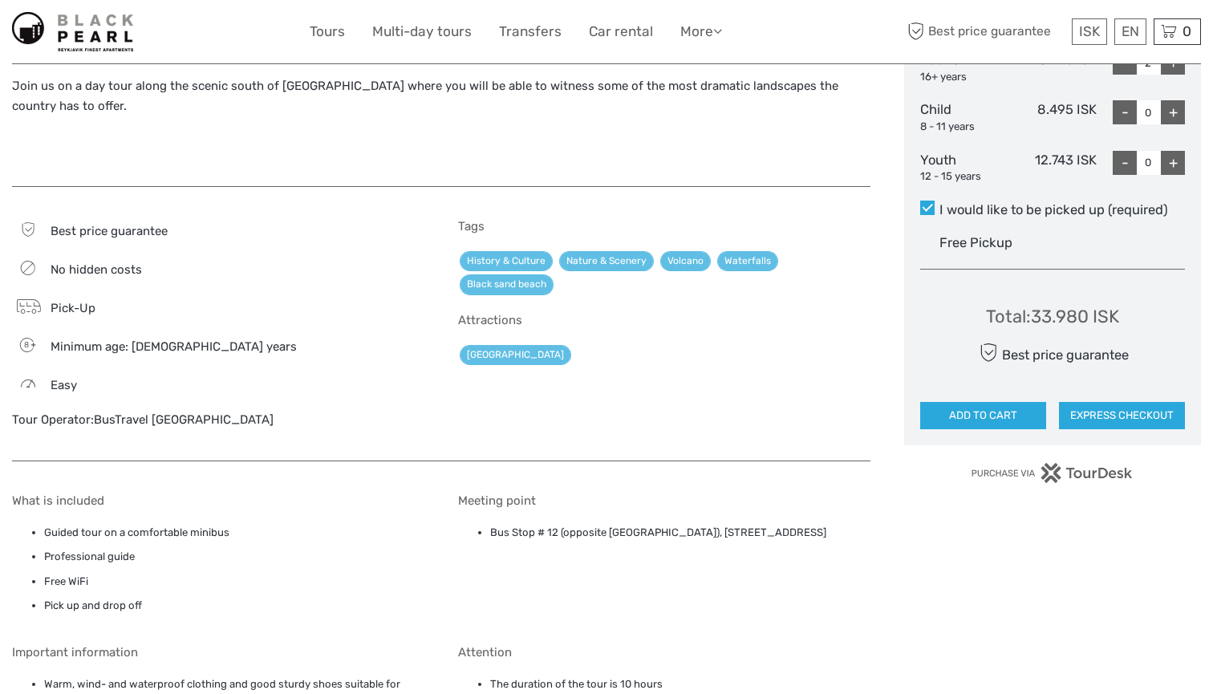
scroll to position [817, 0]
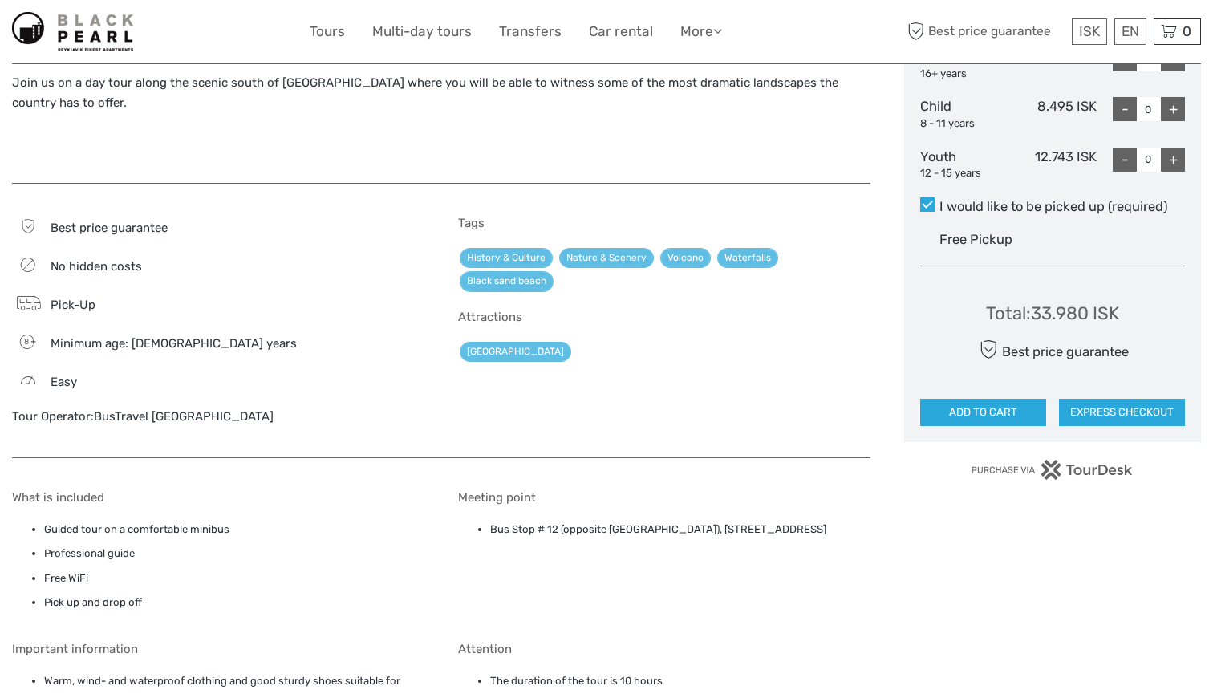
click at [93, 408] on div "Tour Operator: BusTravel Iceland" at bounding box center [218, 416] width 412 height 17
click at [112, 409] on link "BusTravel Iceland" at bounding box center [184, 416] width 180 height 14
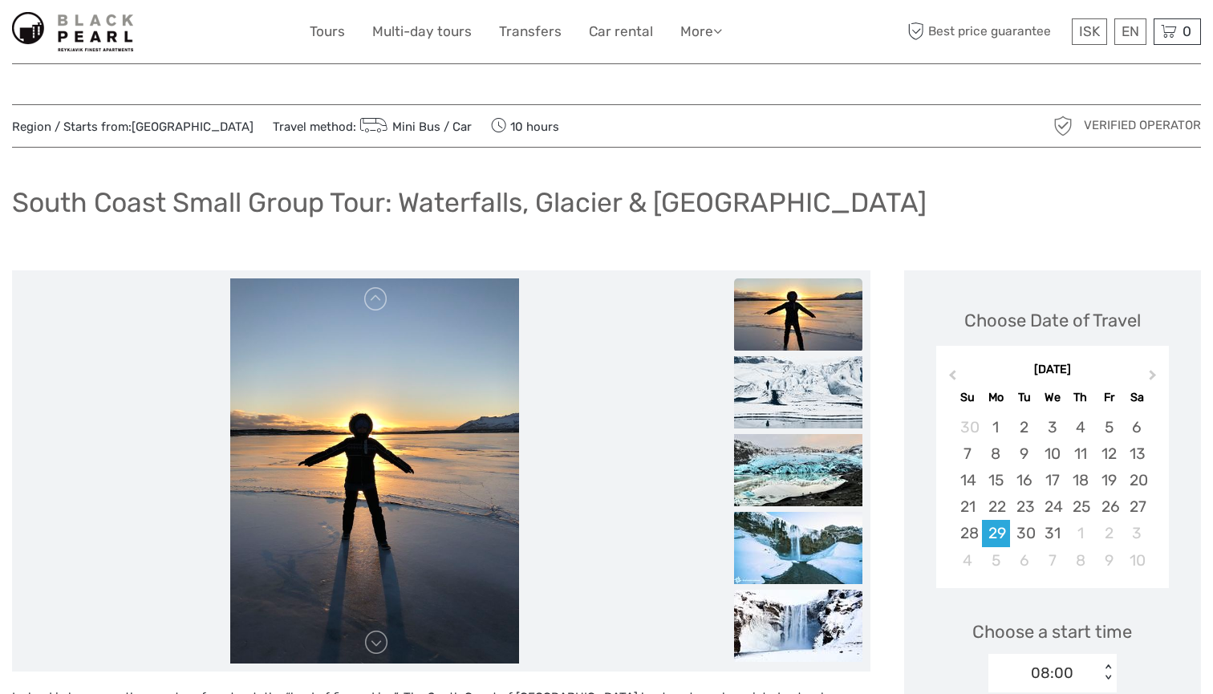
scroll to position [0, 0]
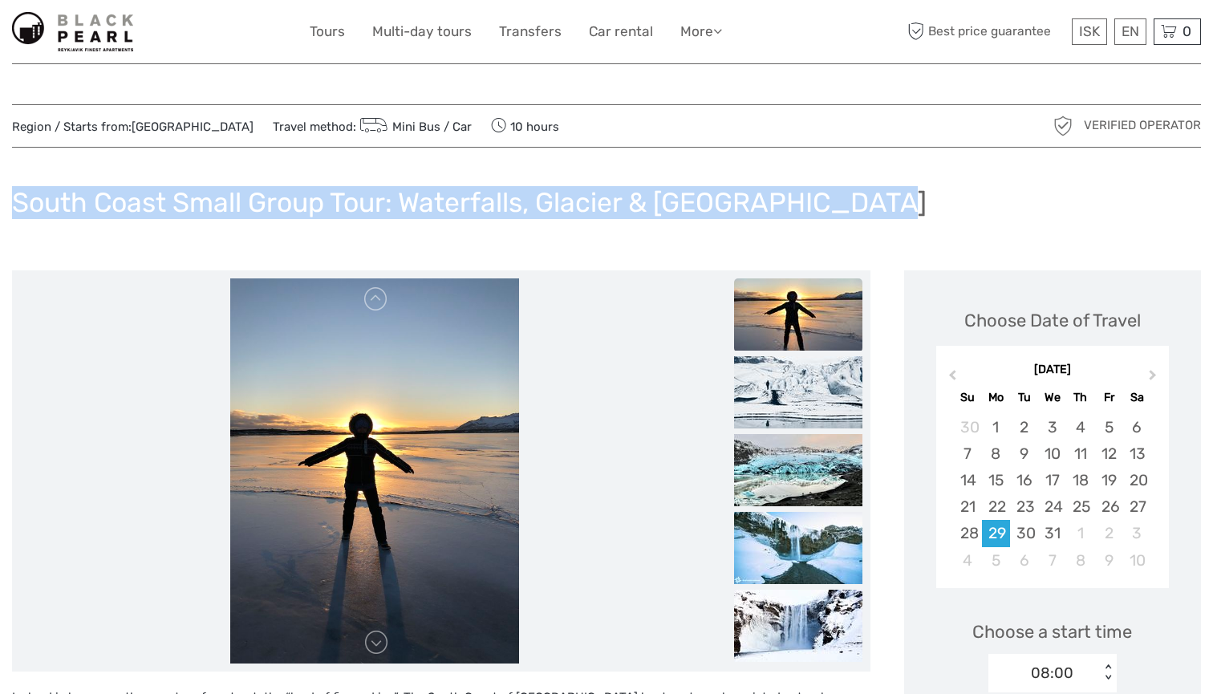
drag, startPoint x: 14, startPoint y: 201, endPoint x: 899, endPoint y: 200, distance: 884.9
click at [902, 200] on div "South Coast Small Group Tour: Waterfalls, Glacier & [GEOGRAPHIC_DATA]" at bounding box center [606, 209] width 1189 height 59
copy h1 "South Coast Small Group Tour: Waterfalls, Glacier & [GEOGRAPHIC_DATA]"
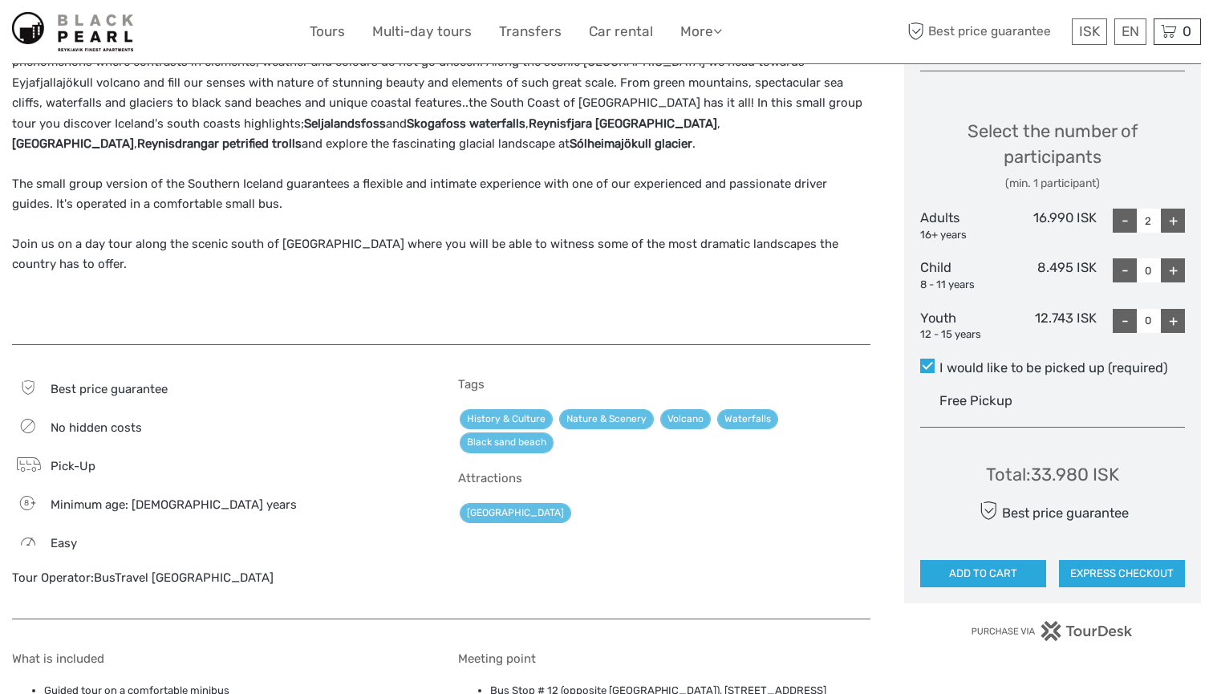
scroll to position [658, 0]
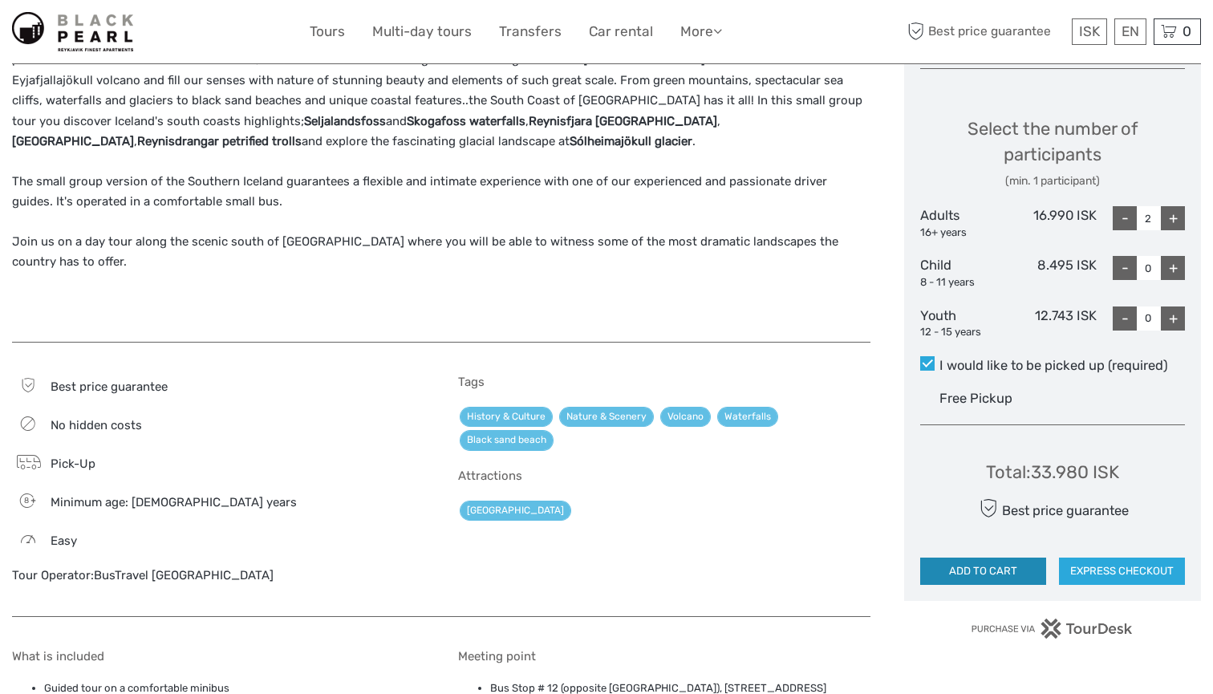
click at [999, 569] on button "ADD TO CART" at bounding box center [983, 571] width 126 height 27
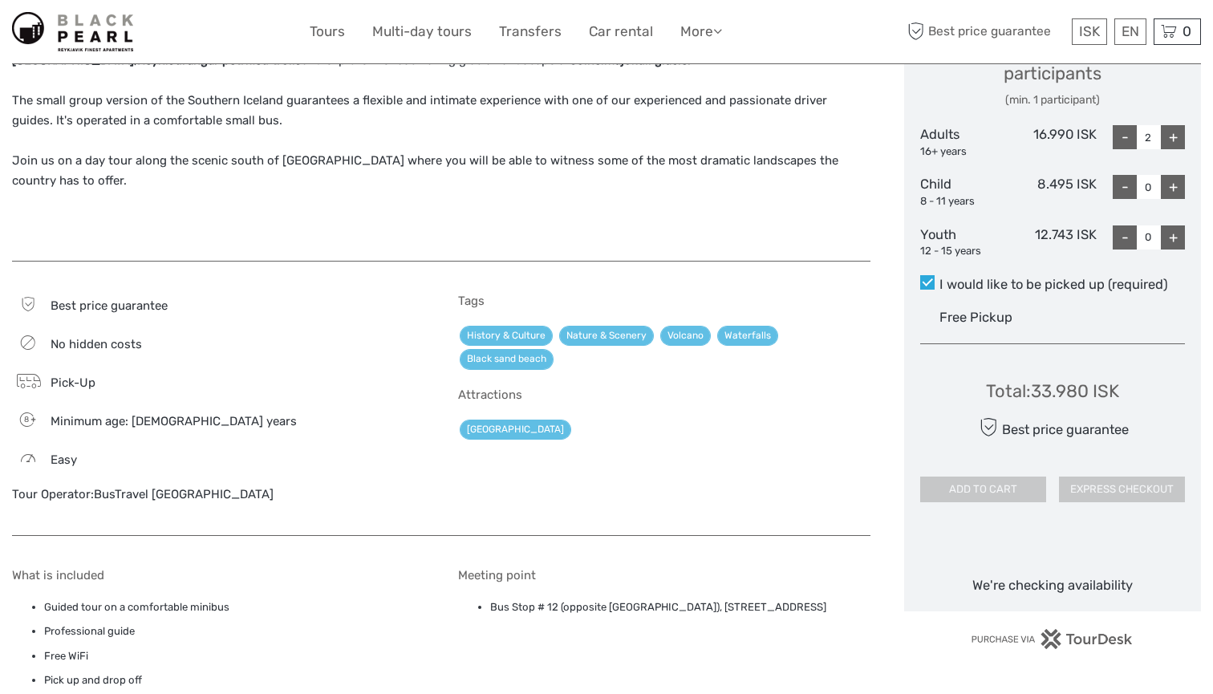
scroll to position [745, 0]
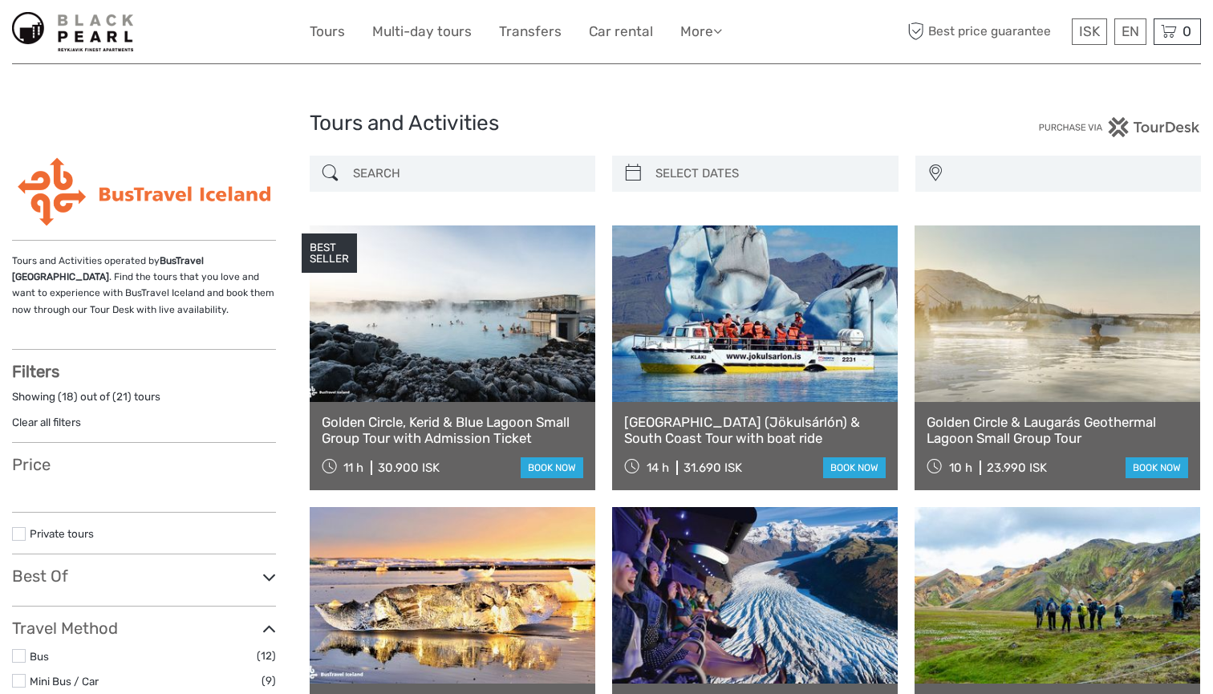
select select
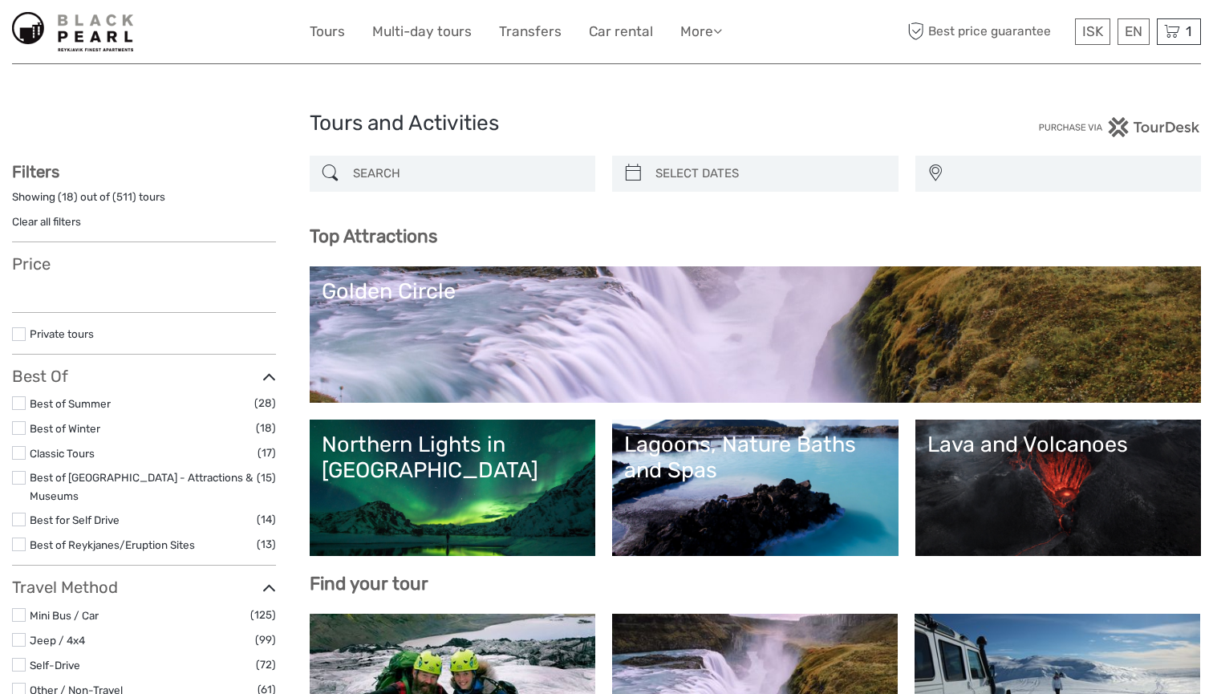
select select
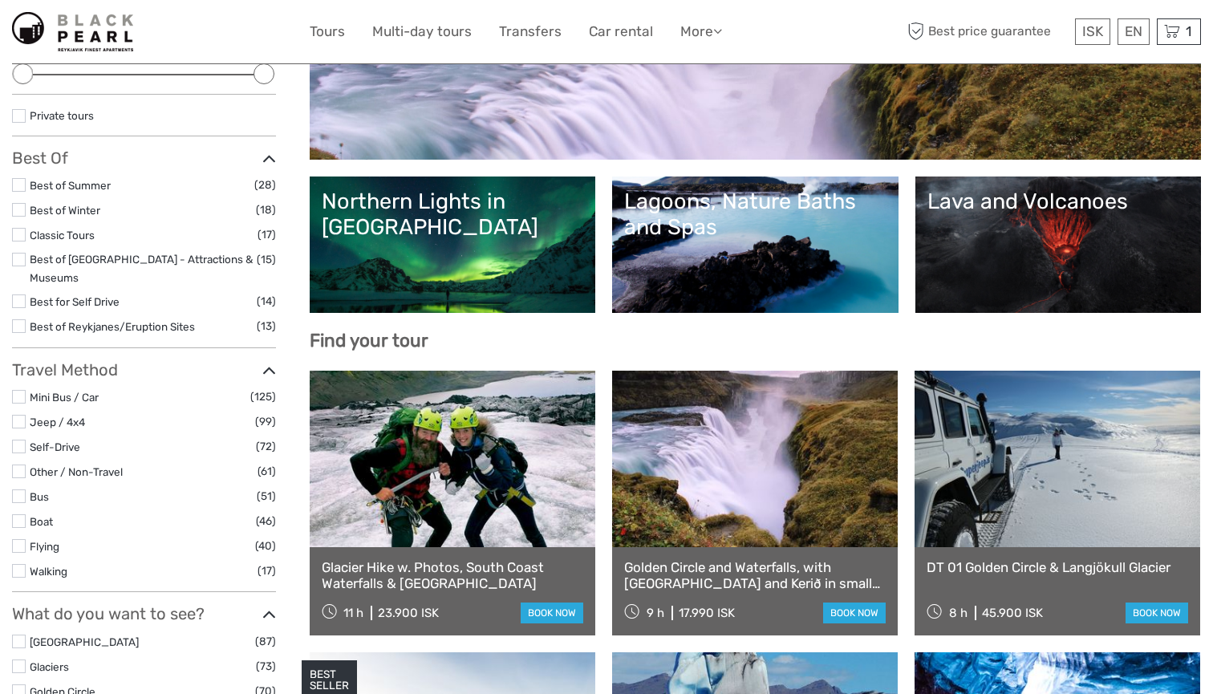
scroll to position [205, 0]
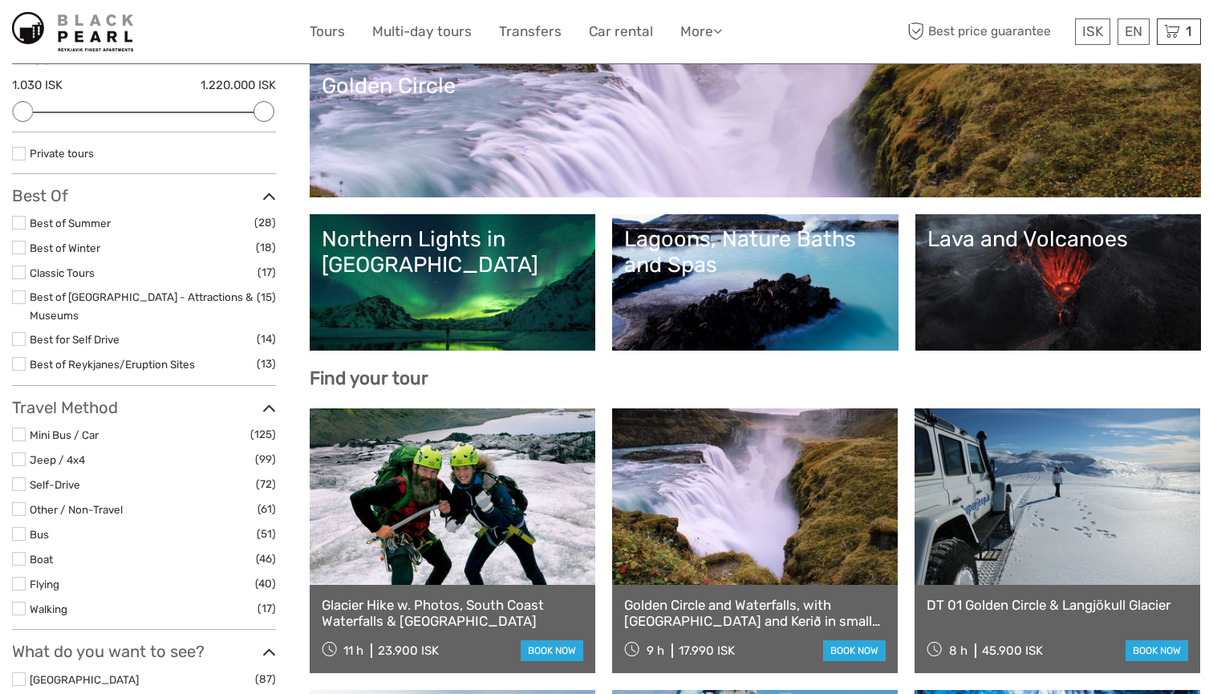
click at [414, 245] on div "Northern Lights in [GEOGRAPHIC_DATA]" at bounding box center [453, 252] width 262 height 52
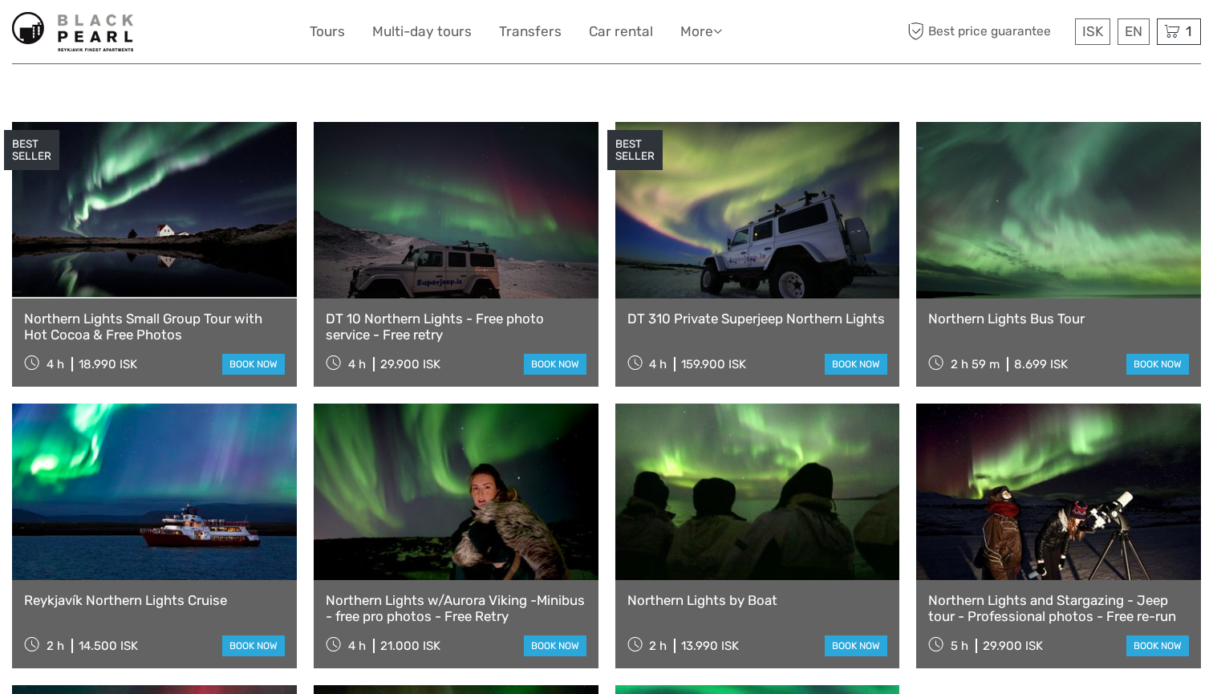
scroll to position [538, 0]
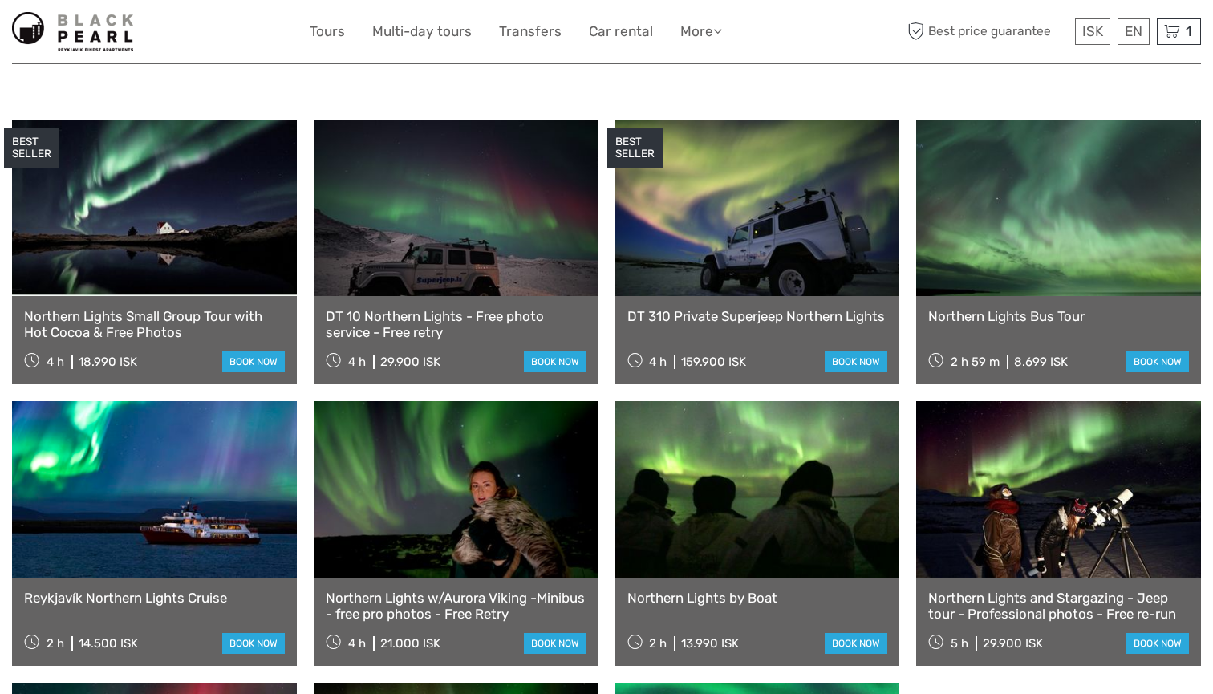
click at [151, 449] on link at bounding box center [154, 489] width 285 height 176
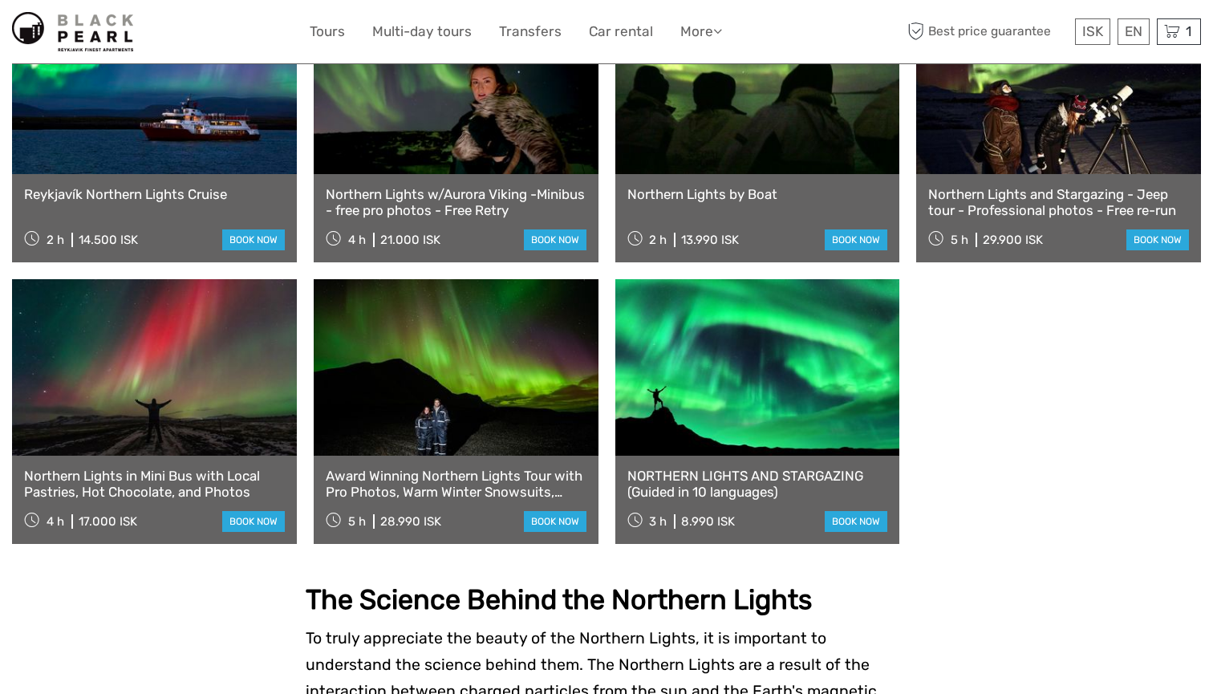
scroll to position [942, 0]
click at [254, 328] on link at bounding box center [154, 366] width 285 height 176
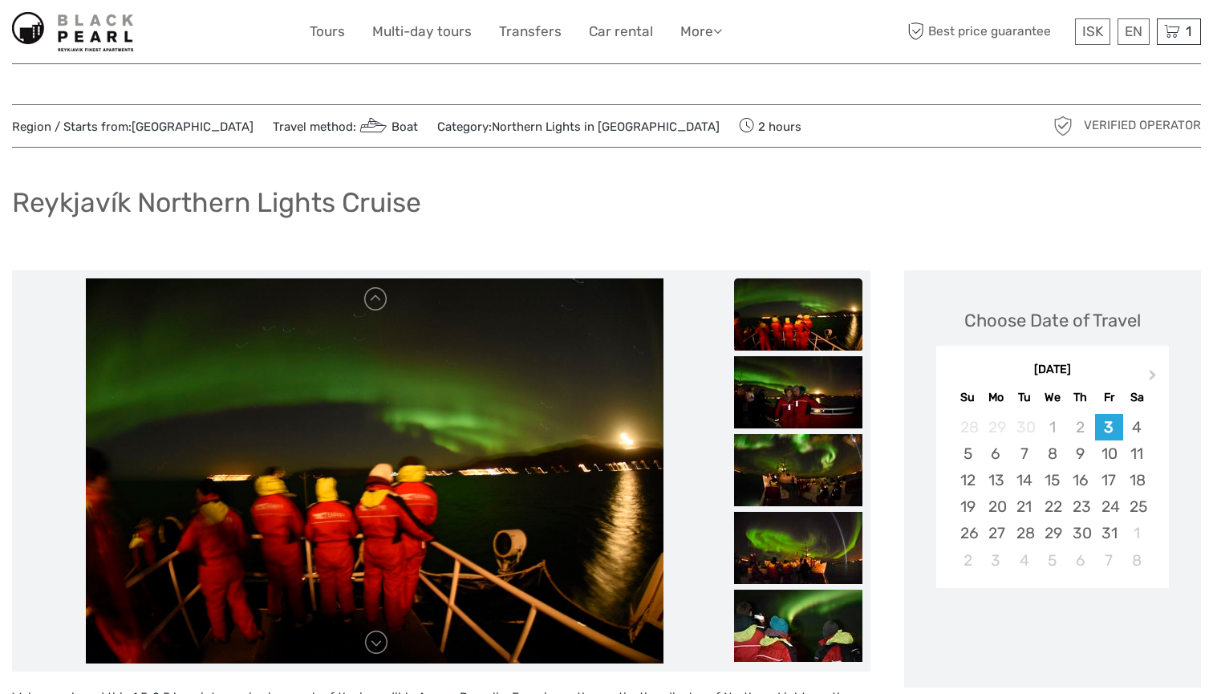
scroll to position [73, 0]
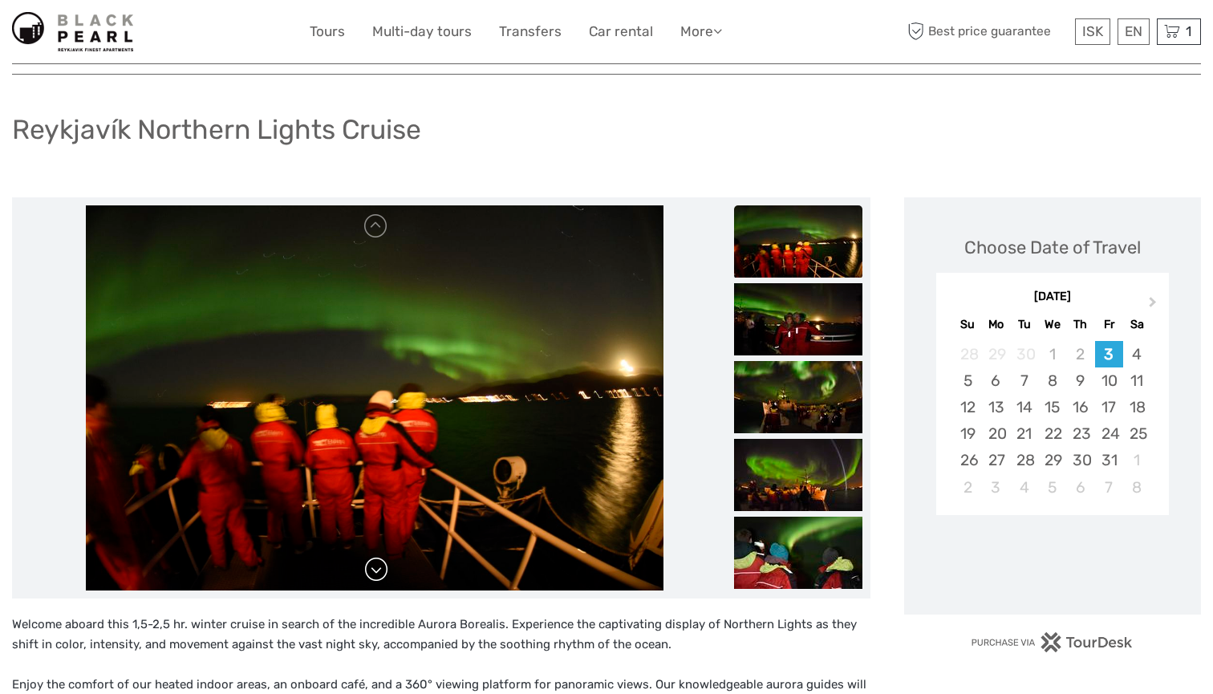
click at [377, 568] on link at bounding box center [376, 570] width 26 height 26
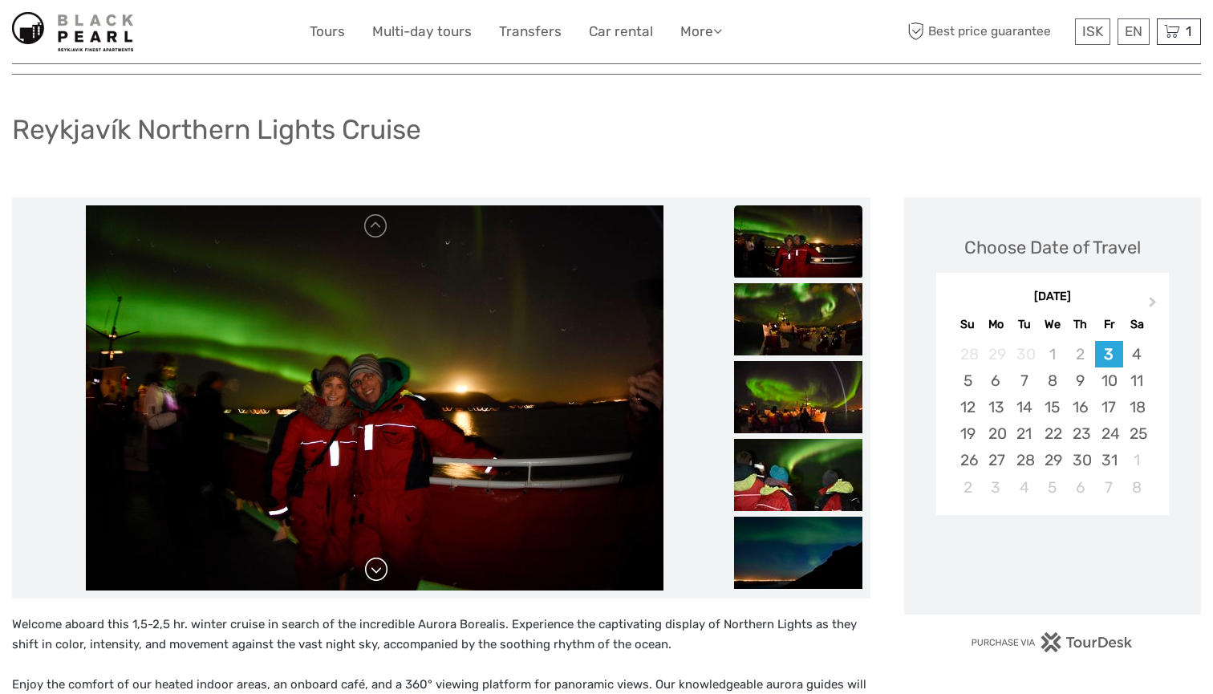
click at [377, 568] on link at bounding box center [376, 570] width 26 height 26
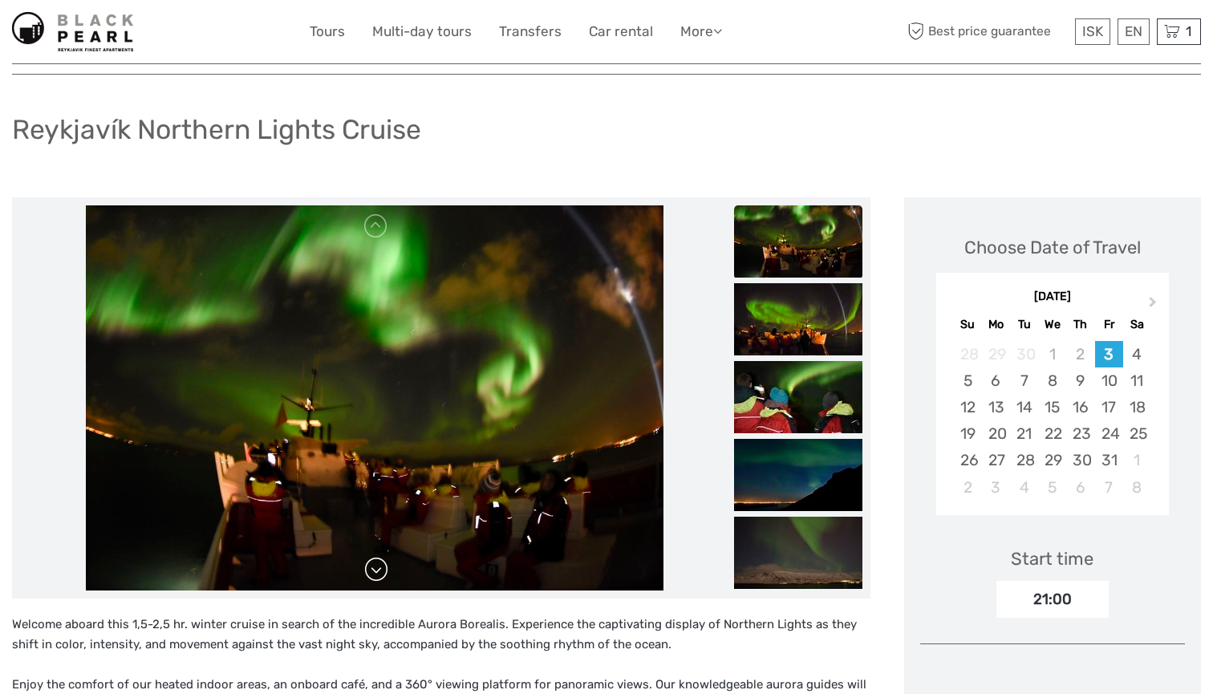
click at [377, 568] on link at bounding box center [376, 570] width 26 height 26
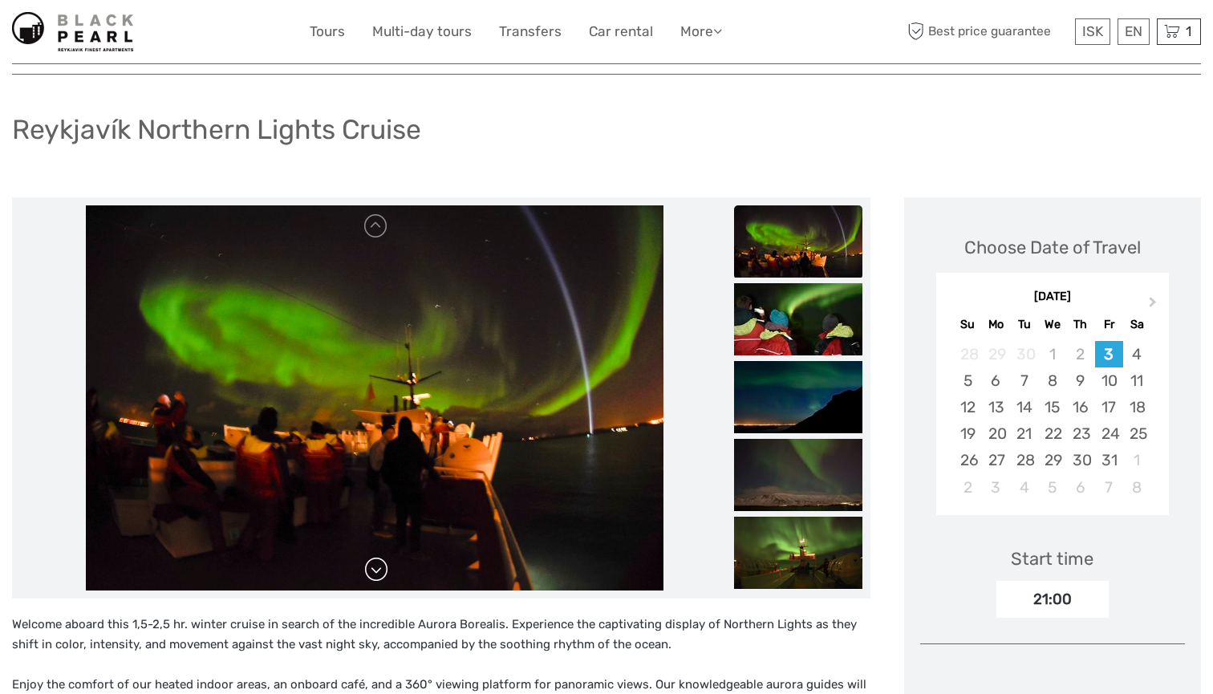
click at [377, 568] on link at bounding box center [376, 570] width 26 height 26
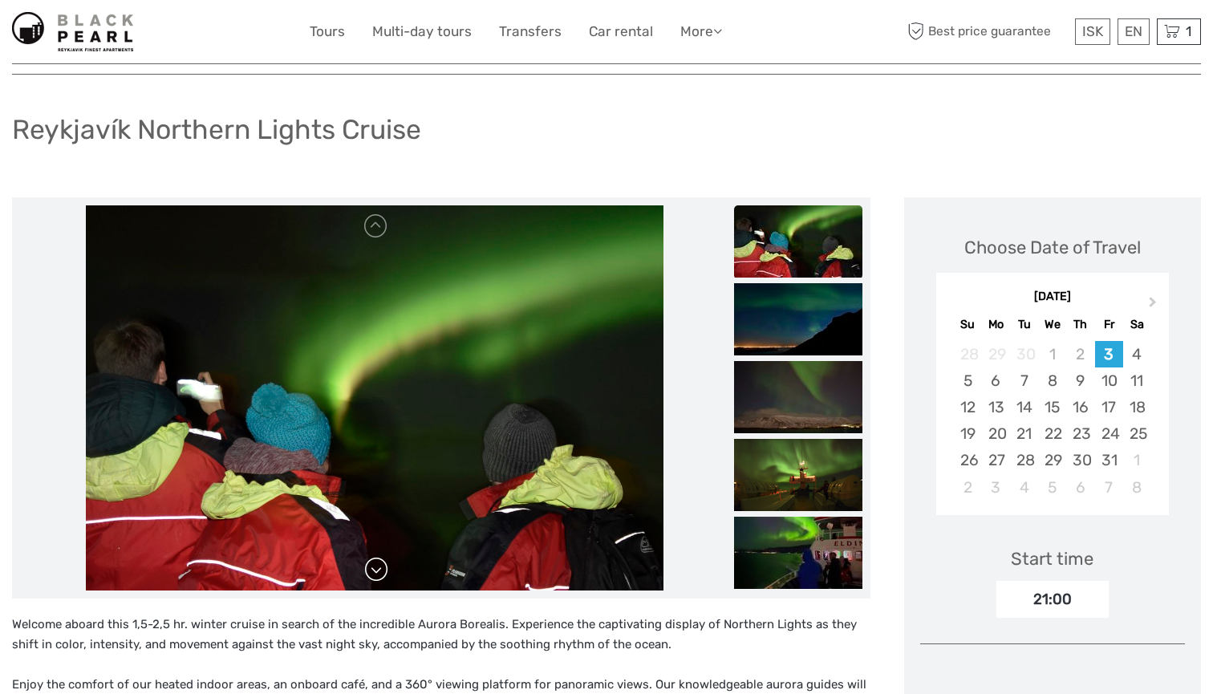
click at [377, 568] on link at bounding box center [376, 570] width 26 height 26
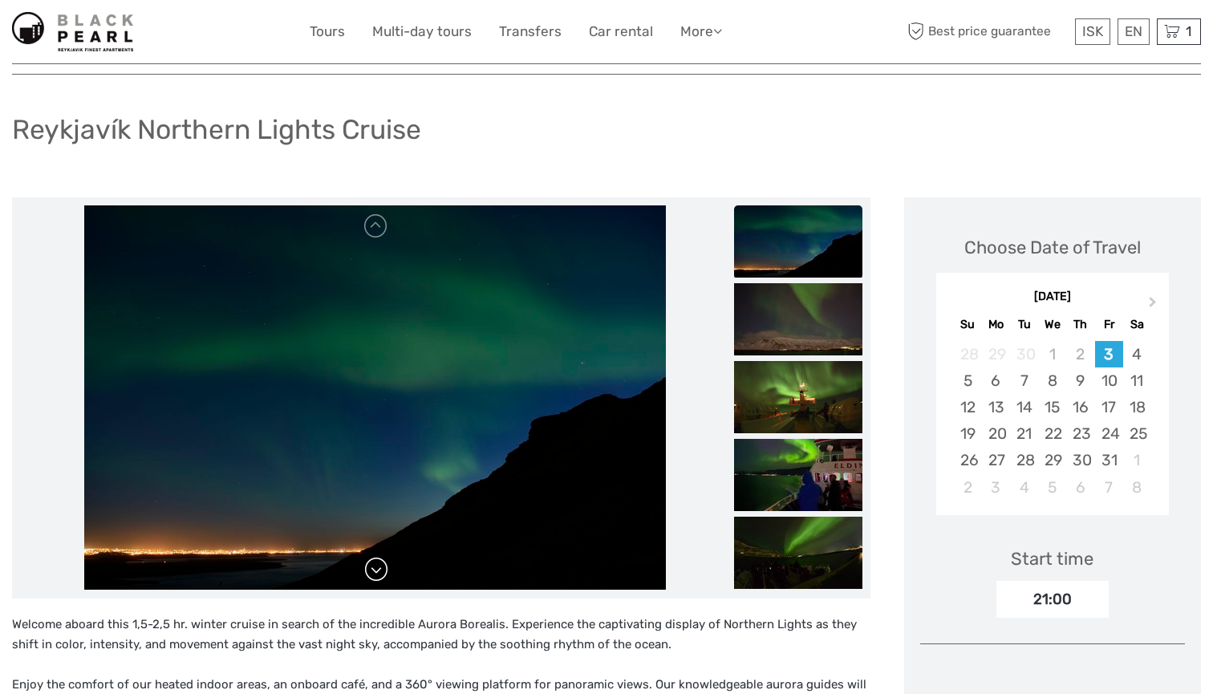
click at [377, 568] on link at bounding box center [376, 570] width 26 height 26
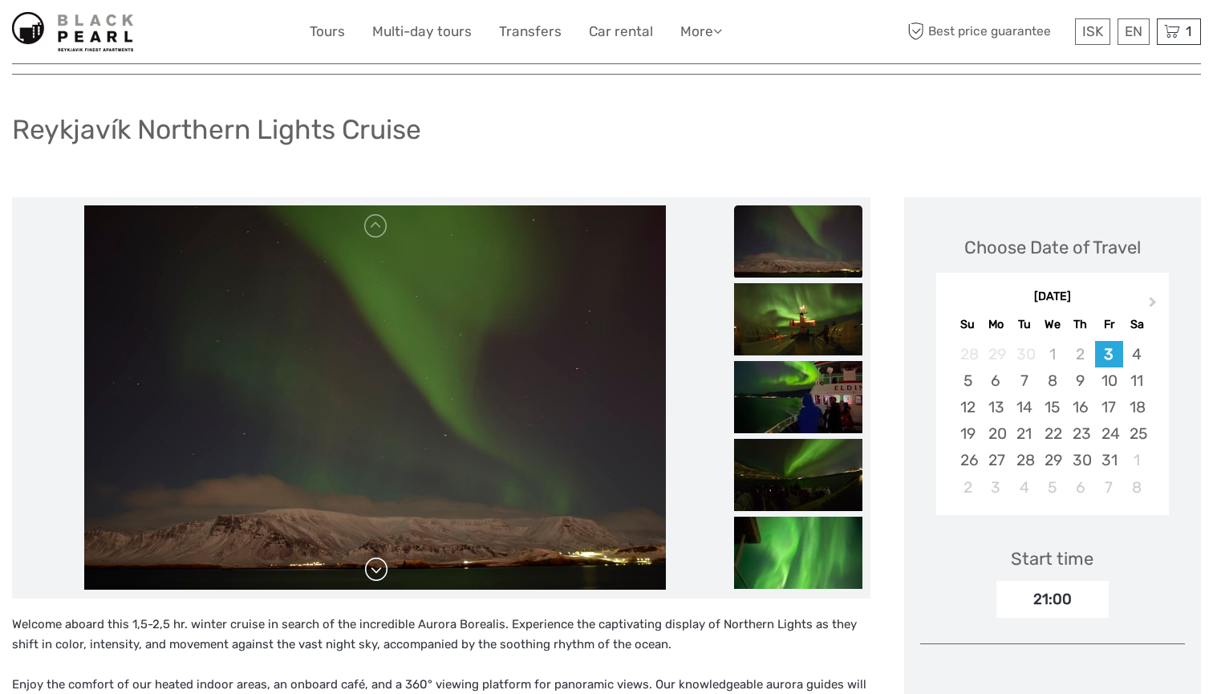
click at [377, 568] on link at bounding box center [376, 570] width 26 height 26
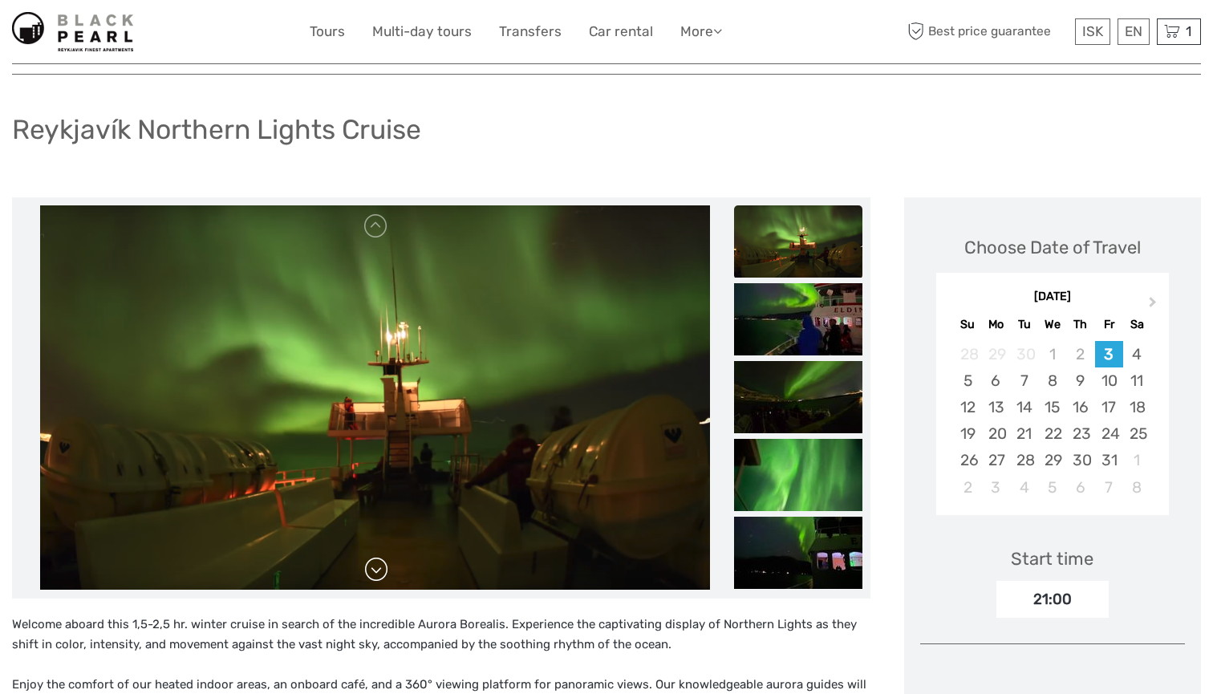
click at [377, 568] on link at bounding box center [376, 570] width 26 height 26
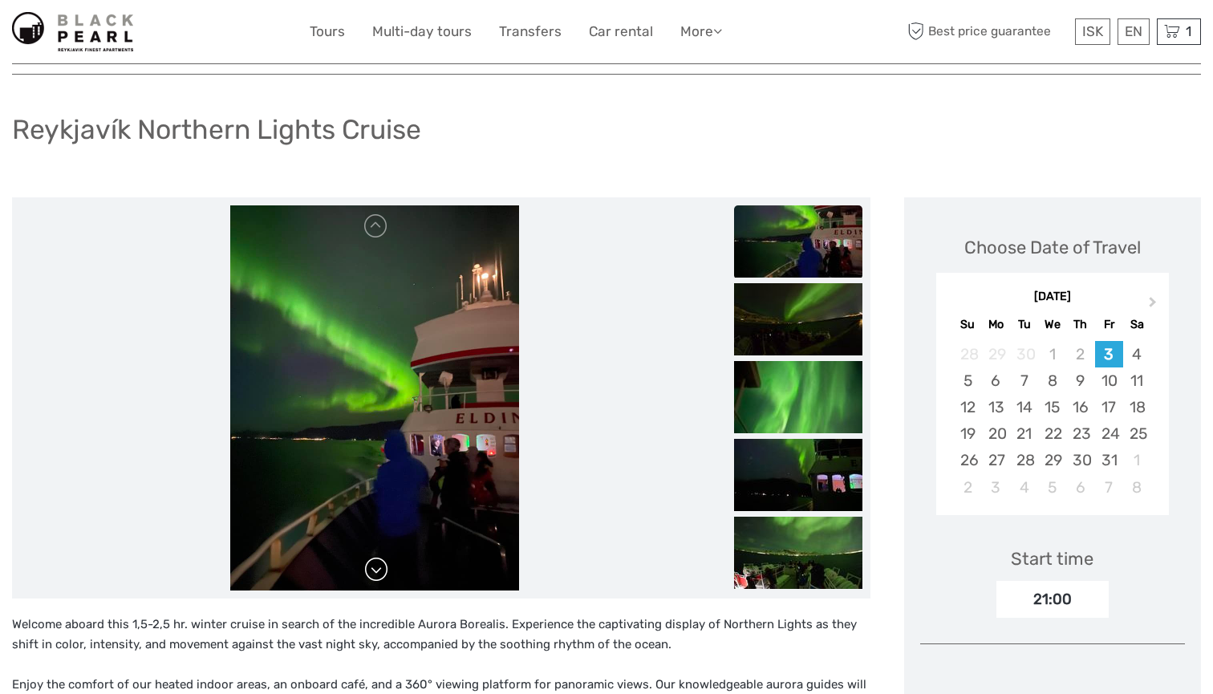
click at [377, 568] on link at bounding box center [376, 570] width 26 height 26
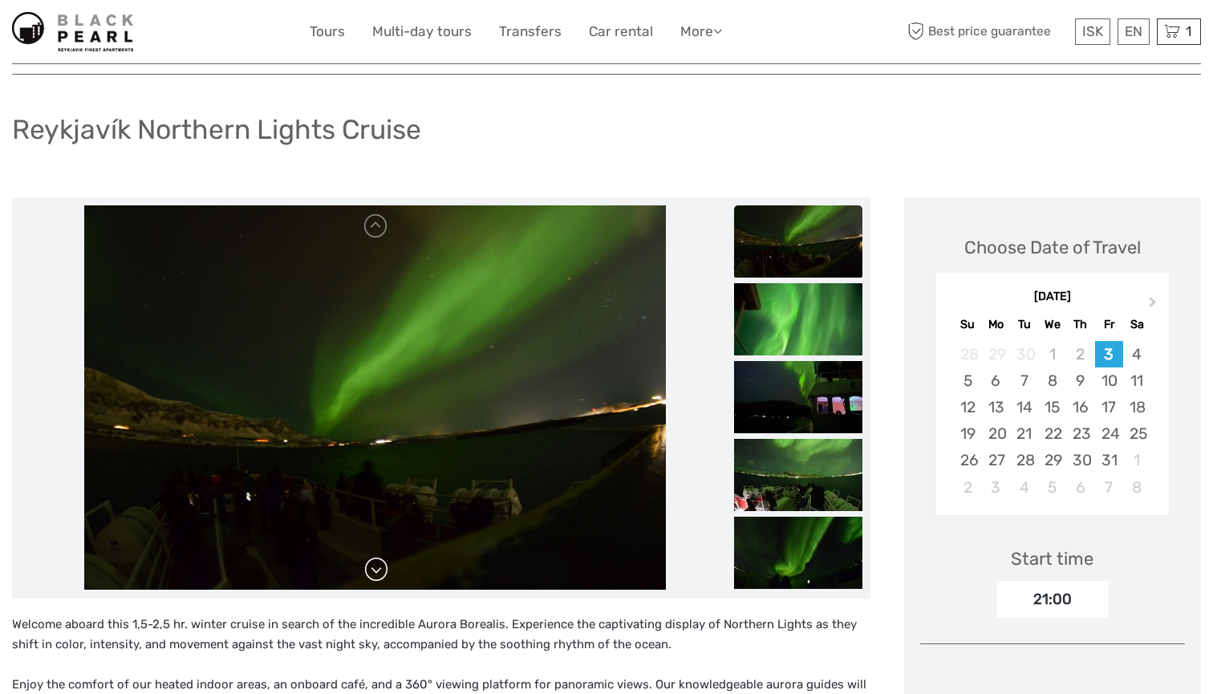
click at [377, 568] on link at bounding box center [376, 570] width 26 height 26
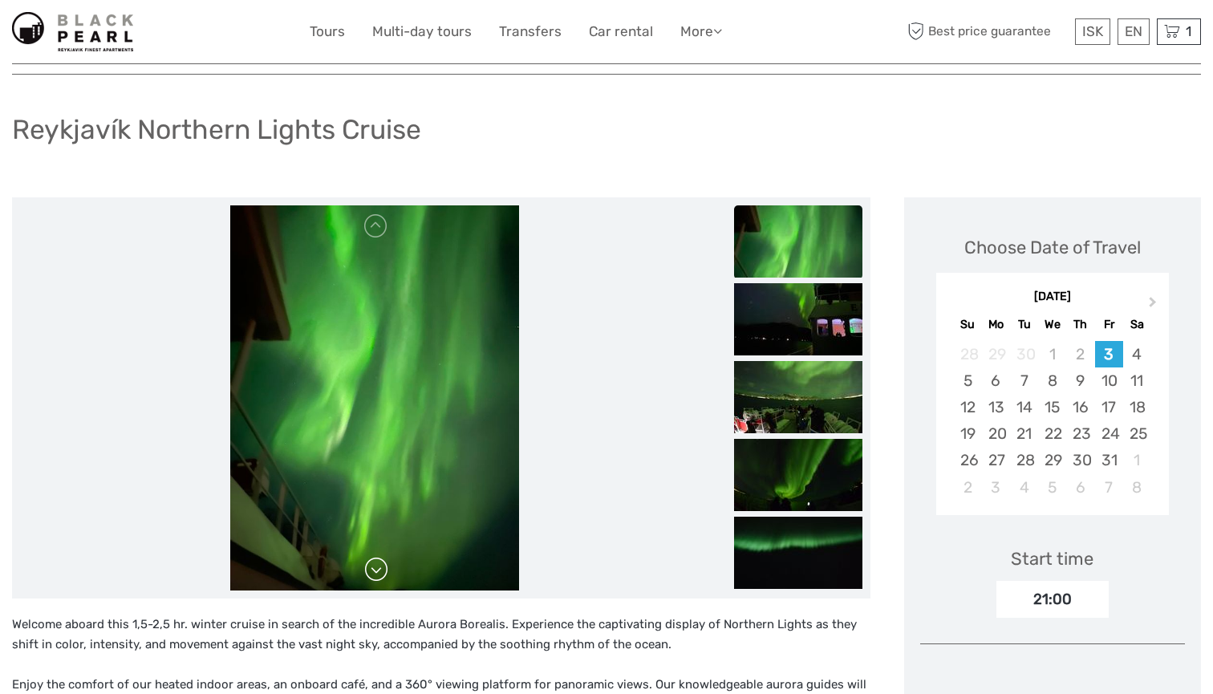
click at [377, 568] on link at bounding box center [376, 570] width 26 height 26
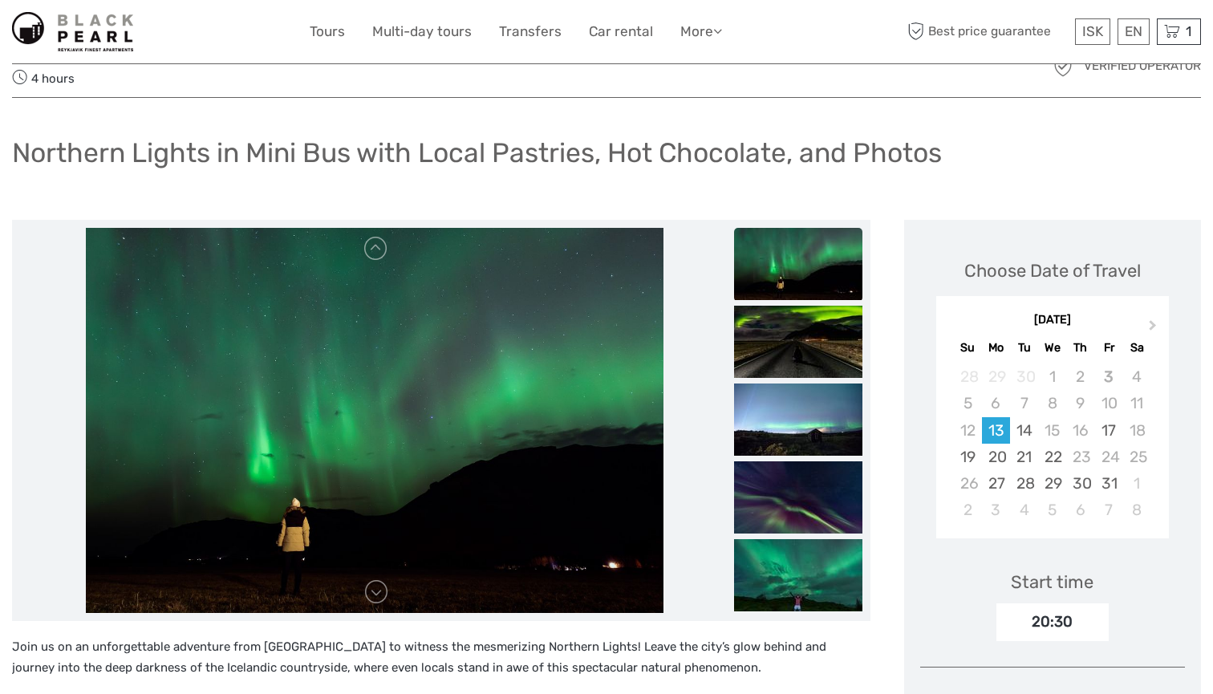
scroll to position [83, 0]
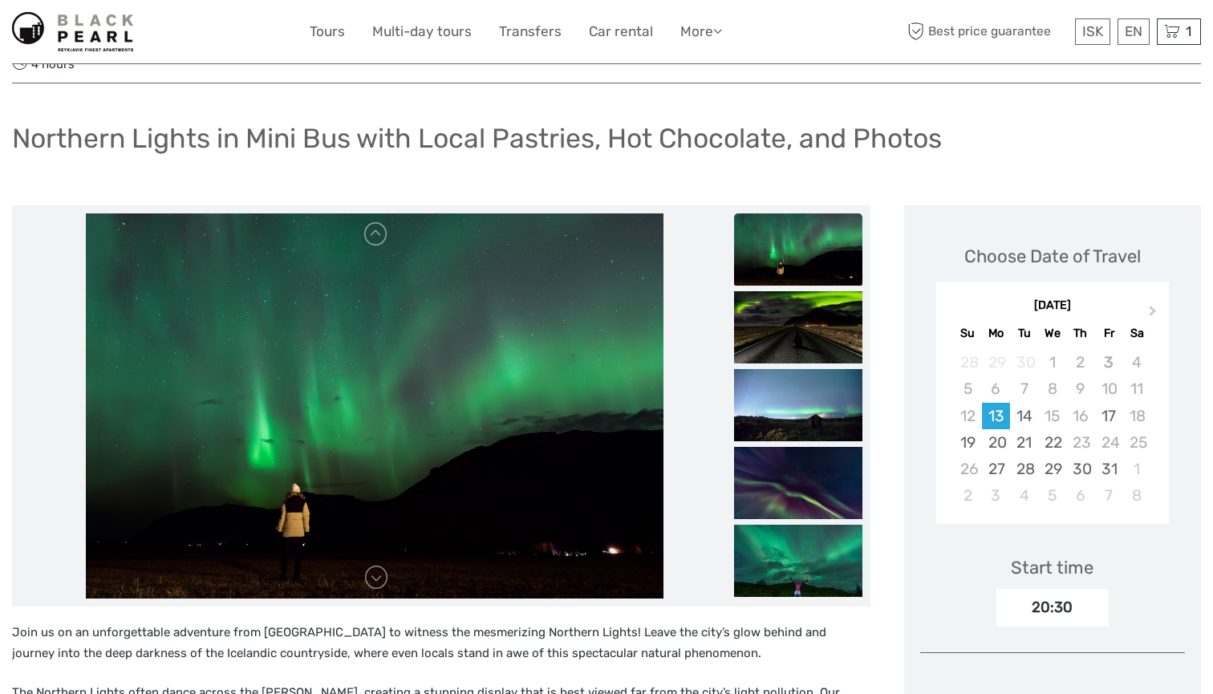
click at [379, 574] on img at bounding box center [375, 405] width 578 height 385
click at [379, 565] on link at bounding box center [376, 578] width 26 height 26
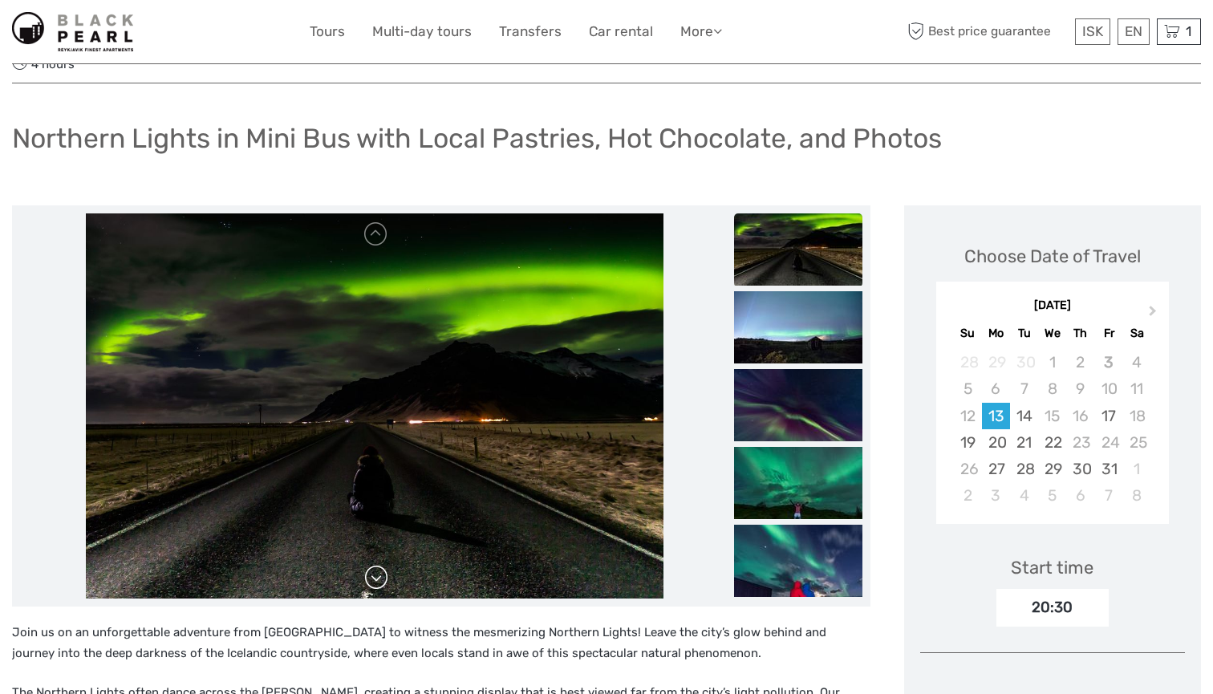
click at [379, 565] on link at bounding box center [376, 578] width 26 height 26
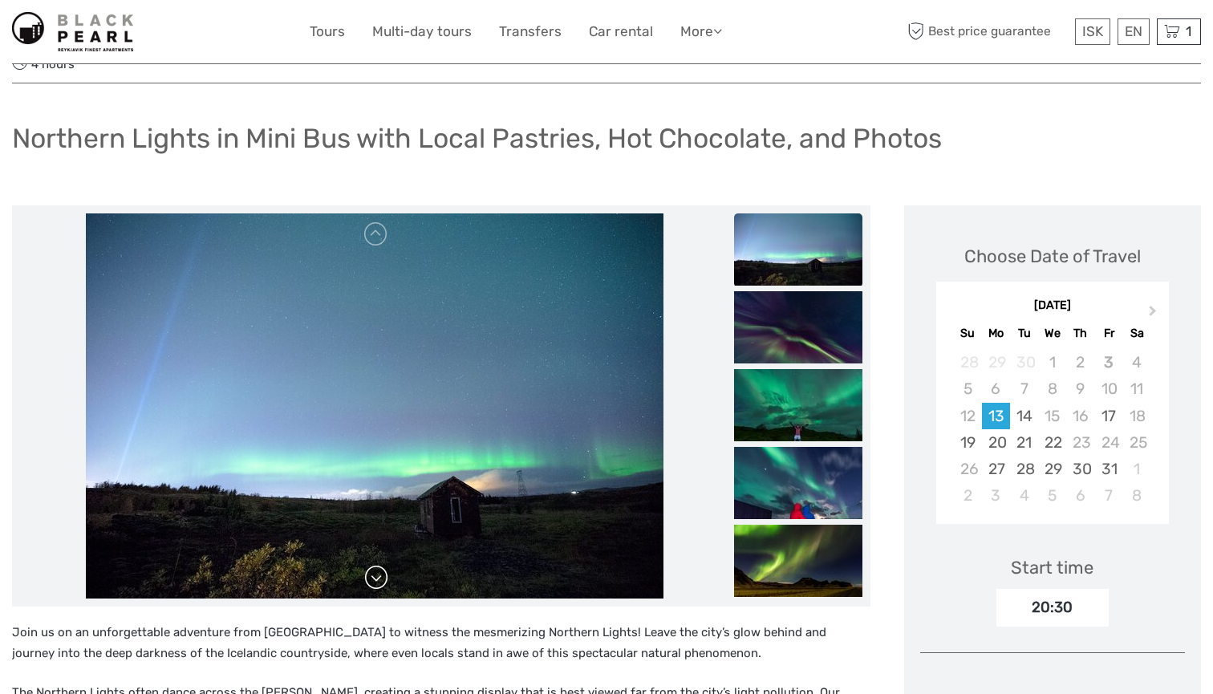
click at [379, 565] on link at bounding box center [376, 578] width 26 height 26
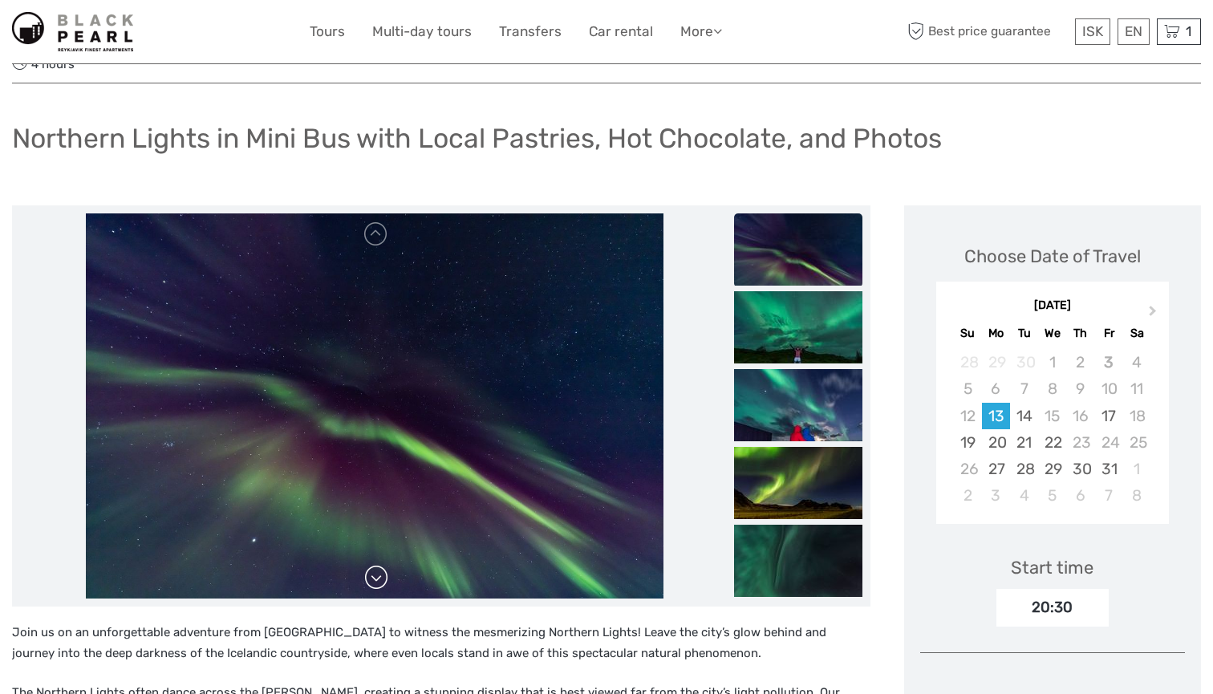
click at [379, 565] on link at bounding box center [376, 578] width 26 height 26
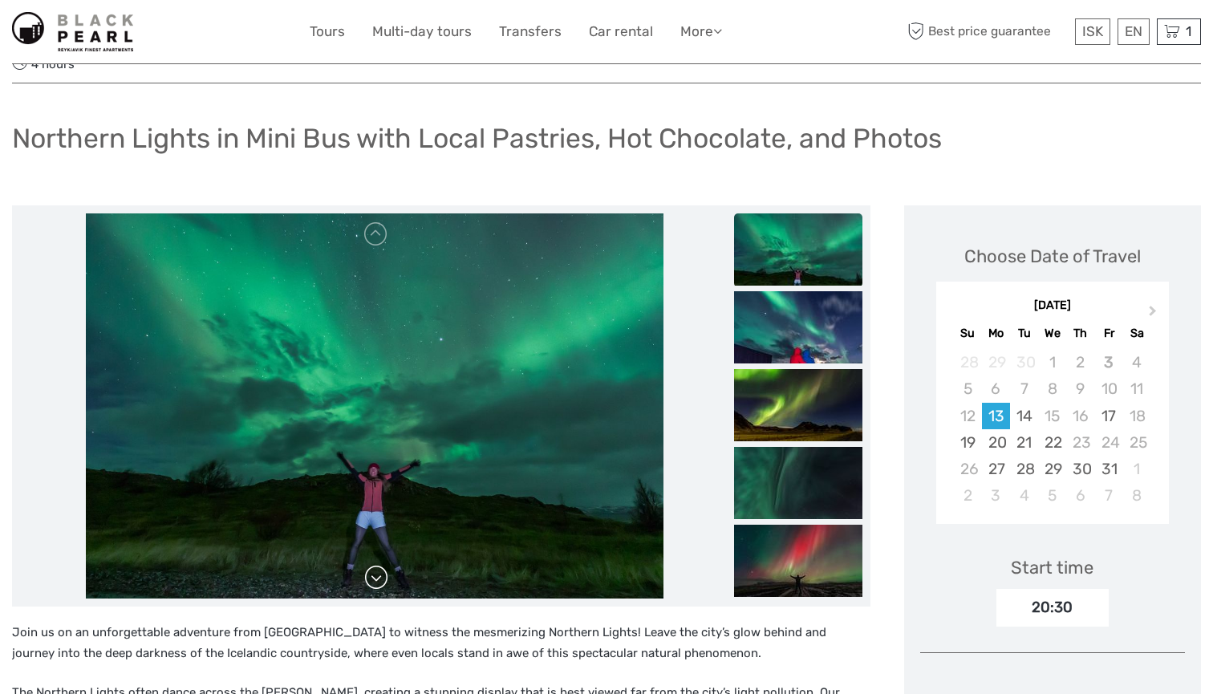
click at [379, 565] on link at bounding box center [376, 578] width 26 height 26
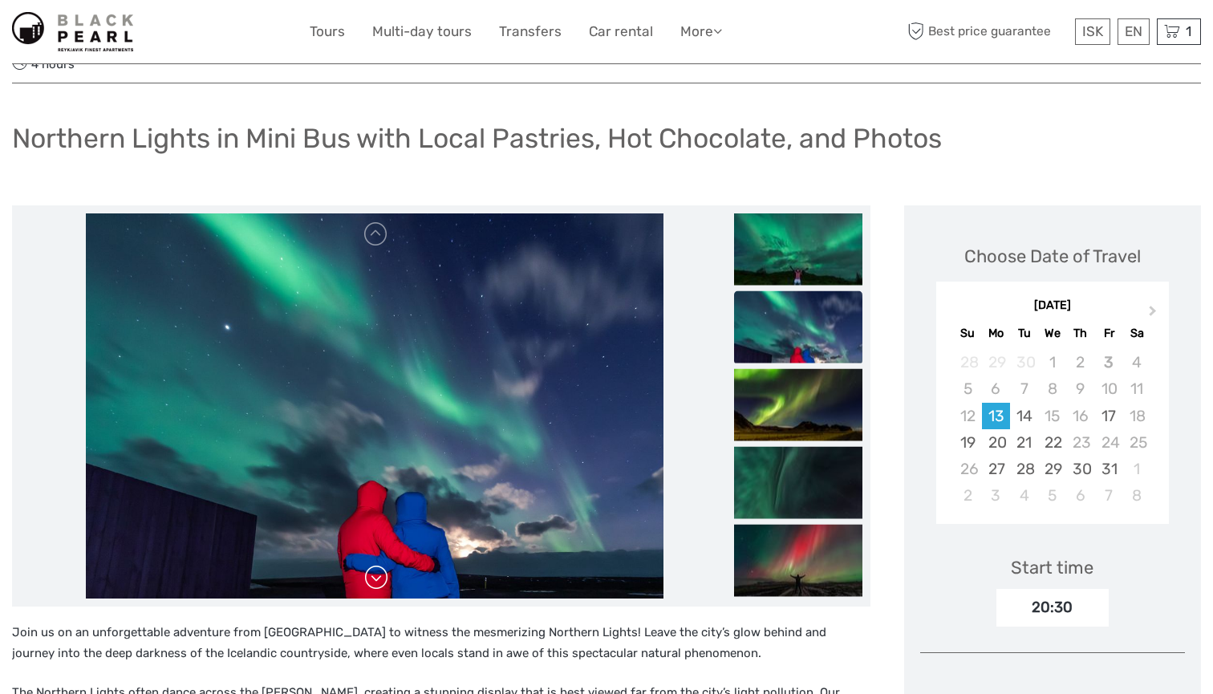
click at [379, 565] on link at bounding box center [376, 578] width 26 height 26
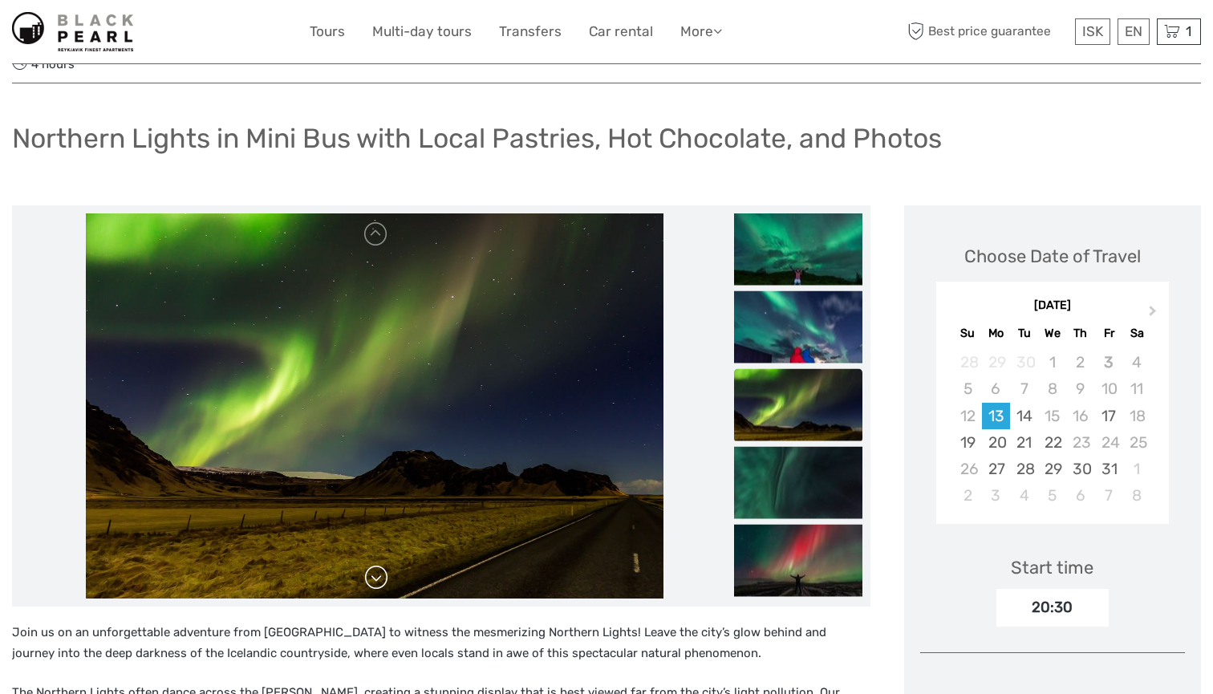
click at [379, 565] on link at bounding box center [376, 578] width 26 height 26
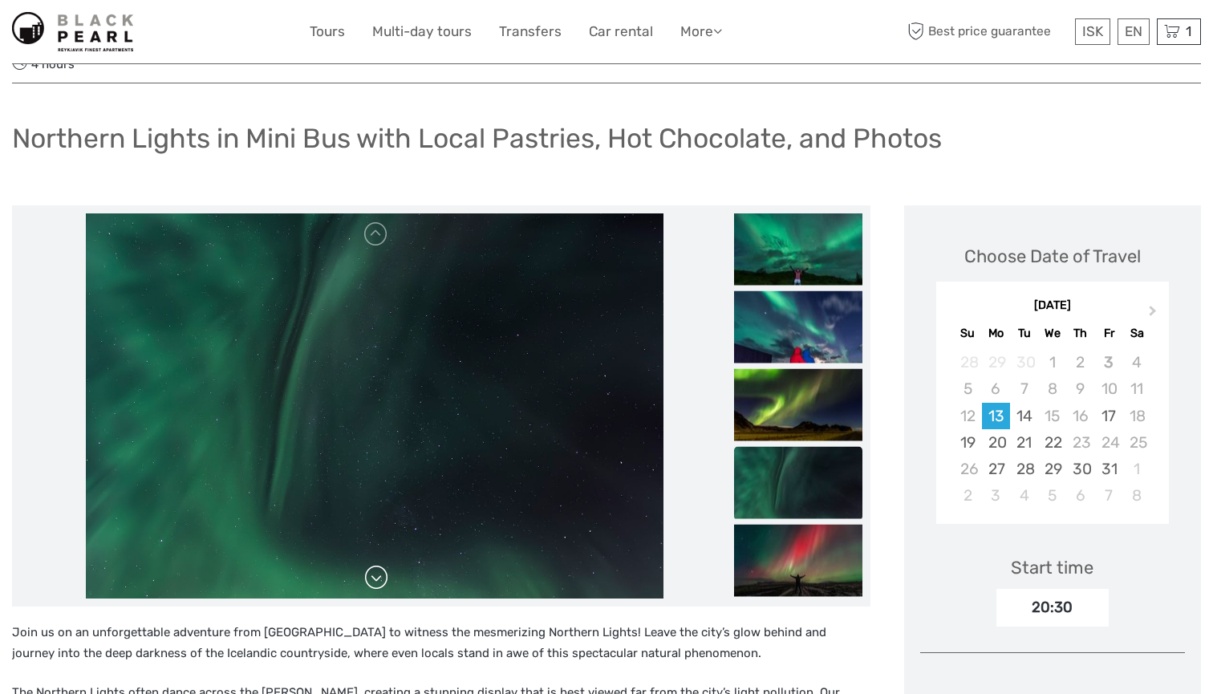
click at [379, 565] on link at bounding box center [376, 578] width 26 height 26
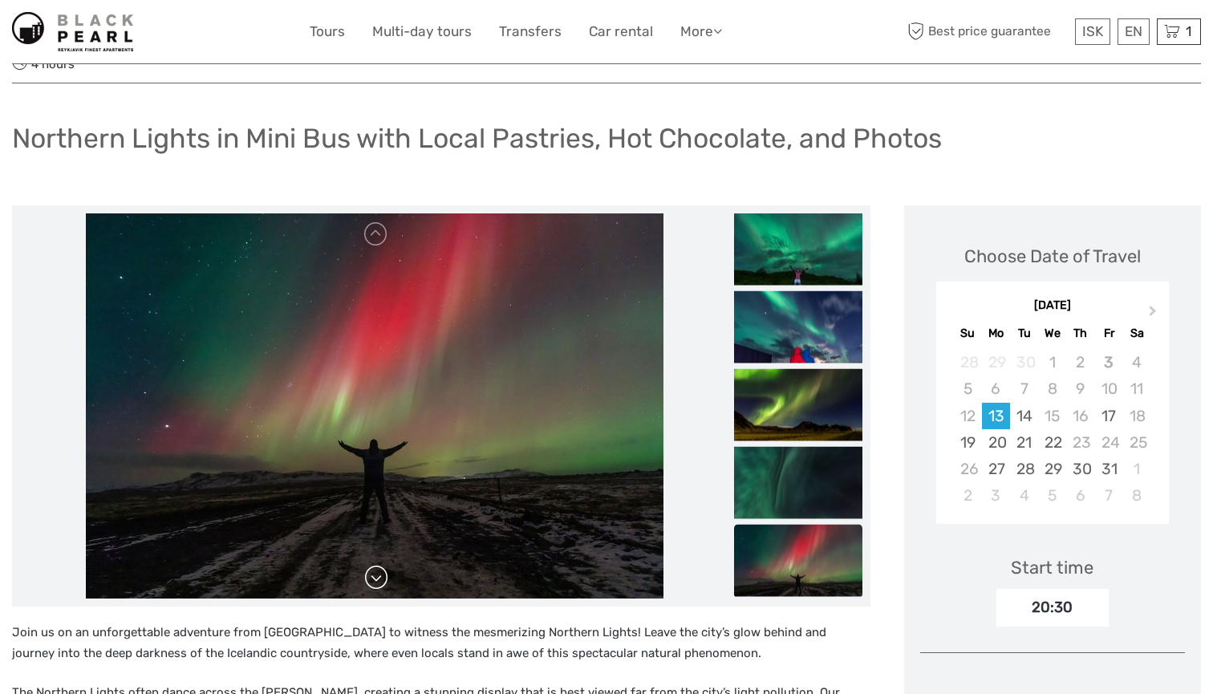
click at [379, 565] on link at bounding box center [376, 578] width 26 height 26
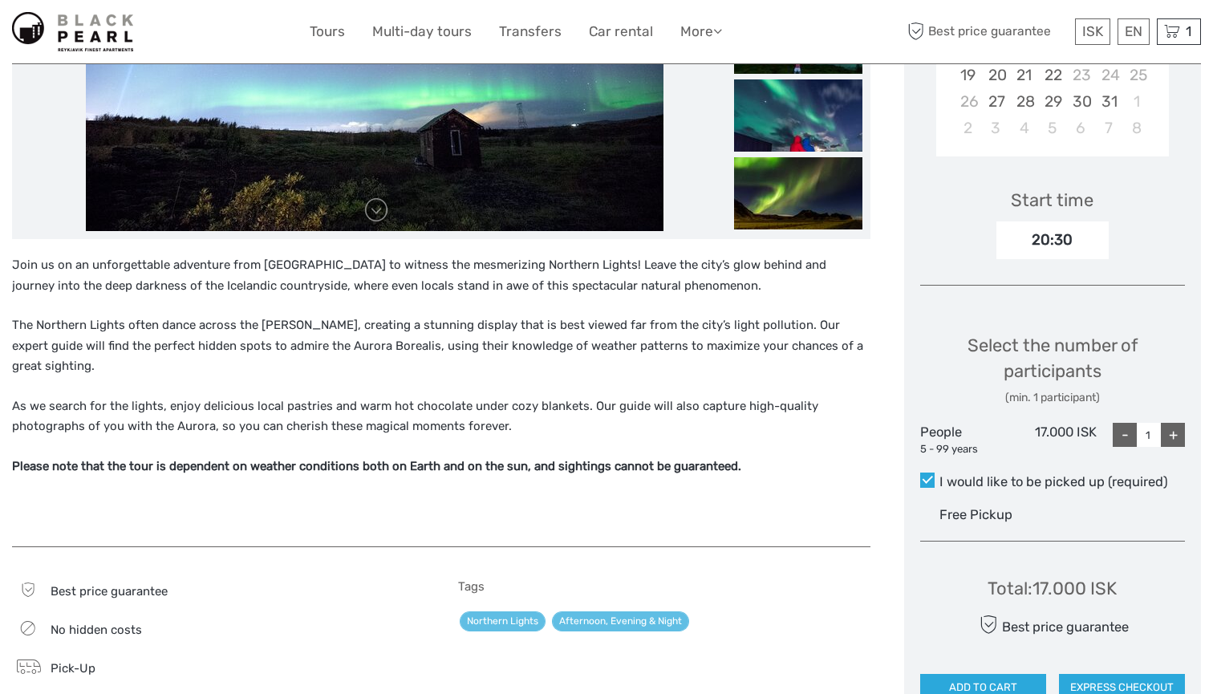
scroll to position [416, 0]
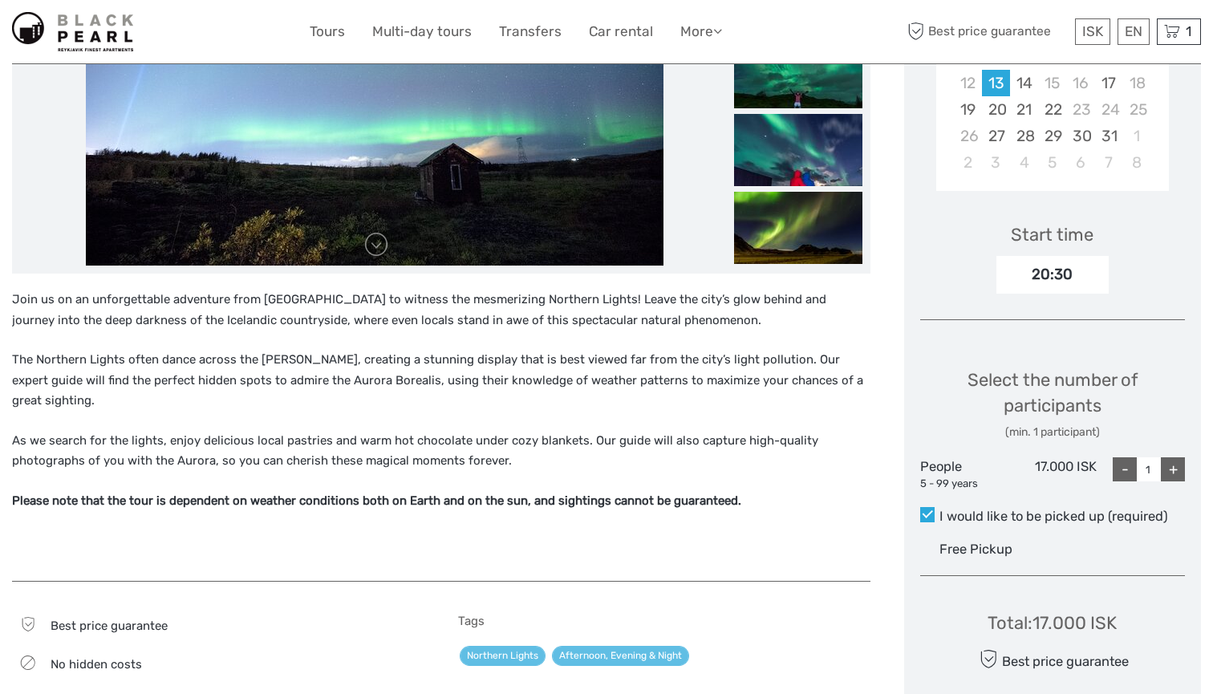
click at [1170, 457] on div "+" at bounding box center [1173, 469] width 24 height 24
type input "2"
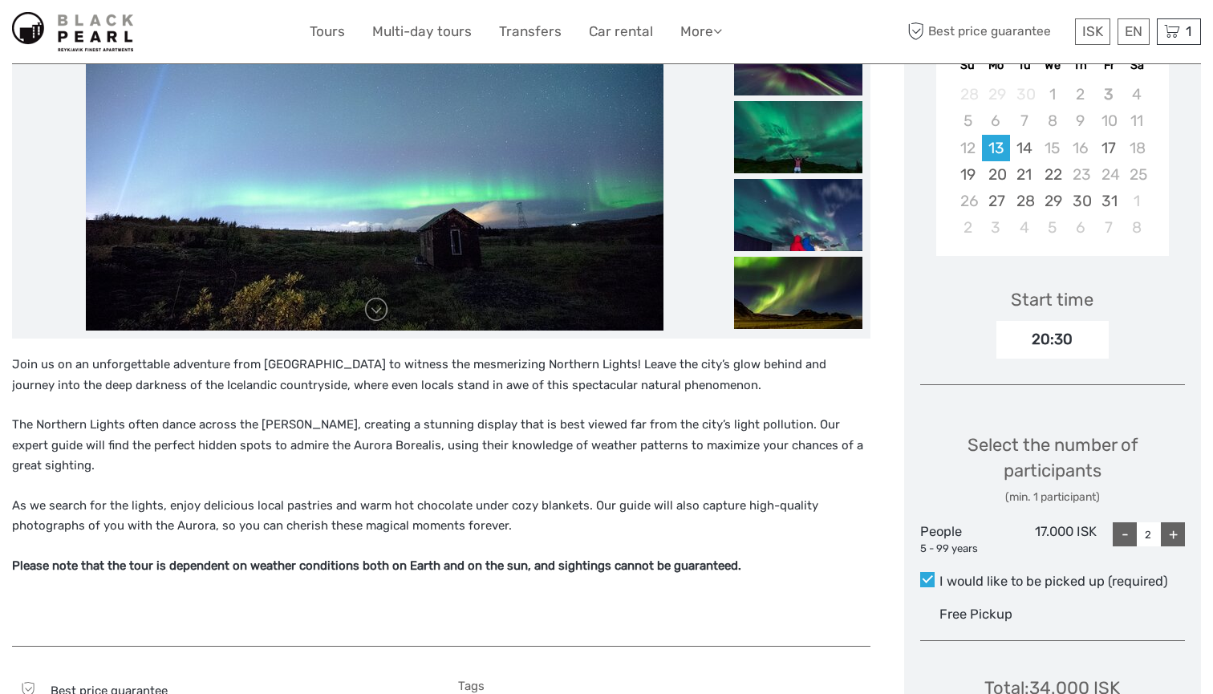
scroll to position [281, 0]
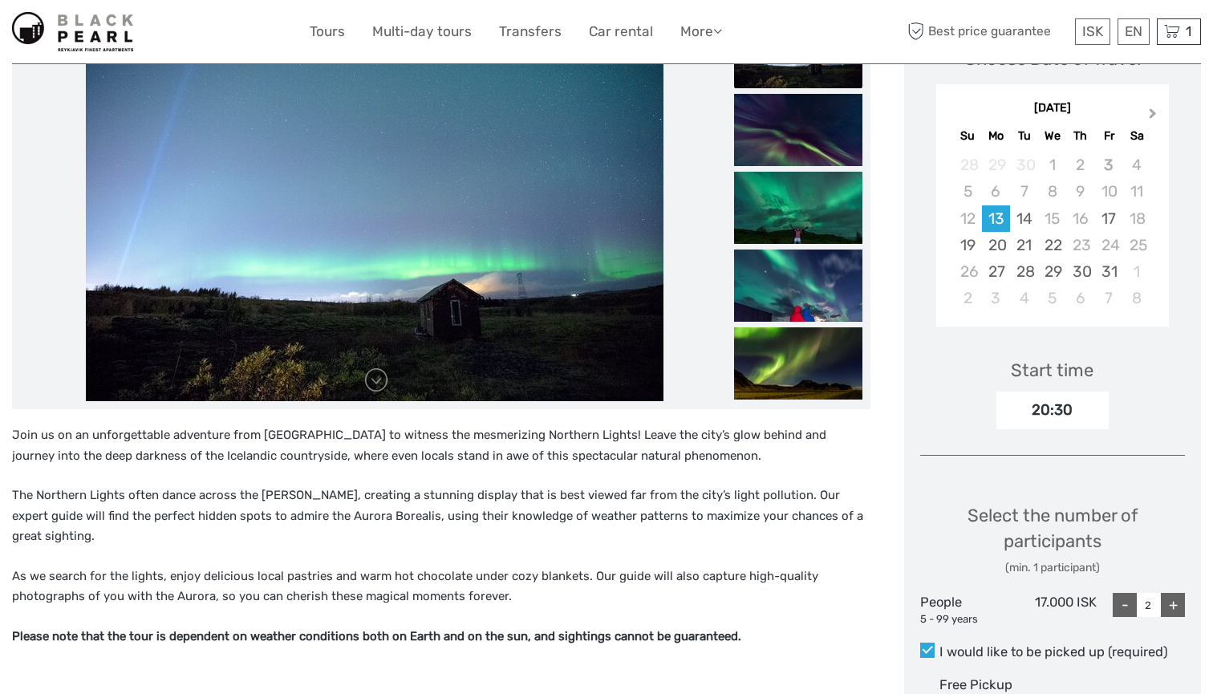
click at [1153, 105] on span "Next Month" at bounding box center [1153, 116] width 0 height 23
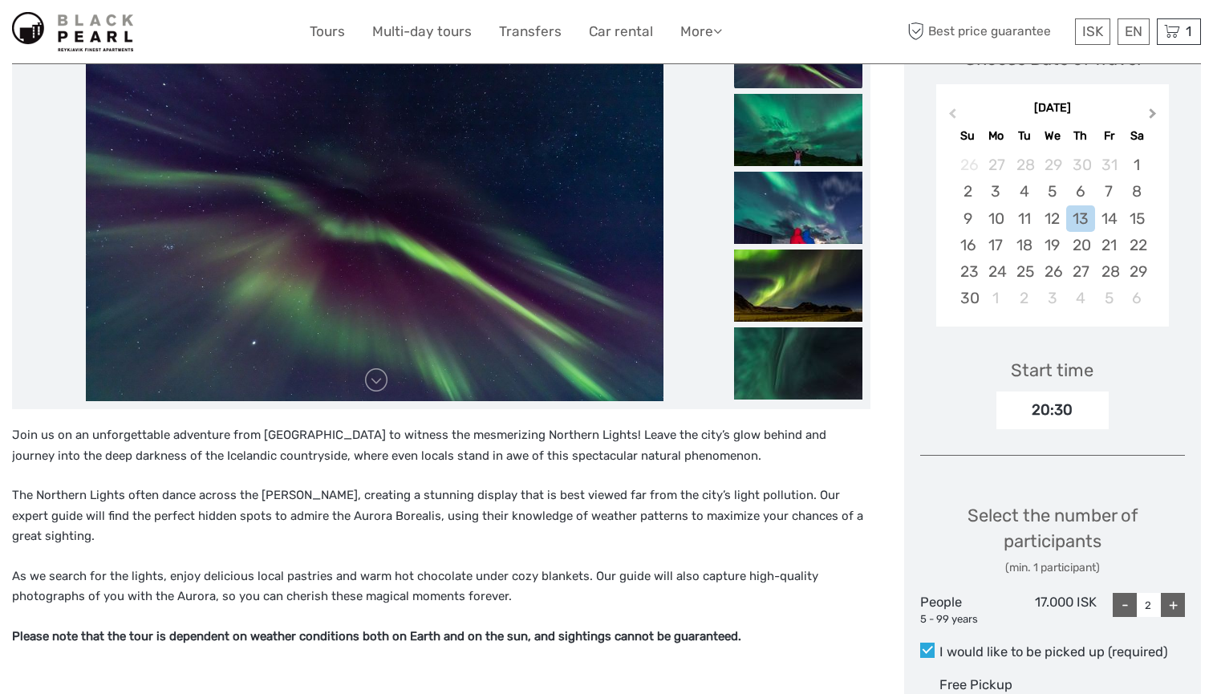
click at [1153, 105] on span "Next Month" at bounding box center [1153, 116] width 0 height 23
click at [1002, 258] on div "29" at bounding box center [996, 271] width 28 height 26
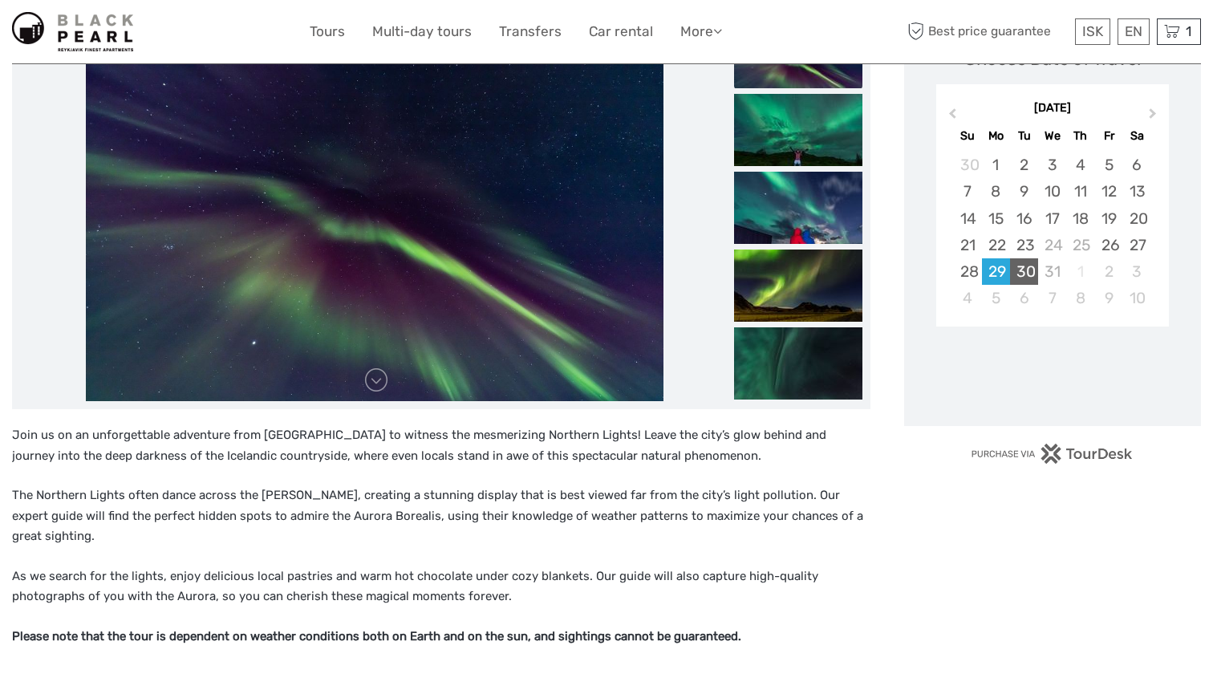
click at [1019, 258] on div "30" at bounding box center [1024, 271] width 28 height 26
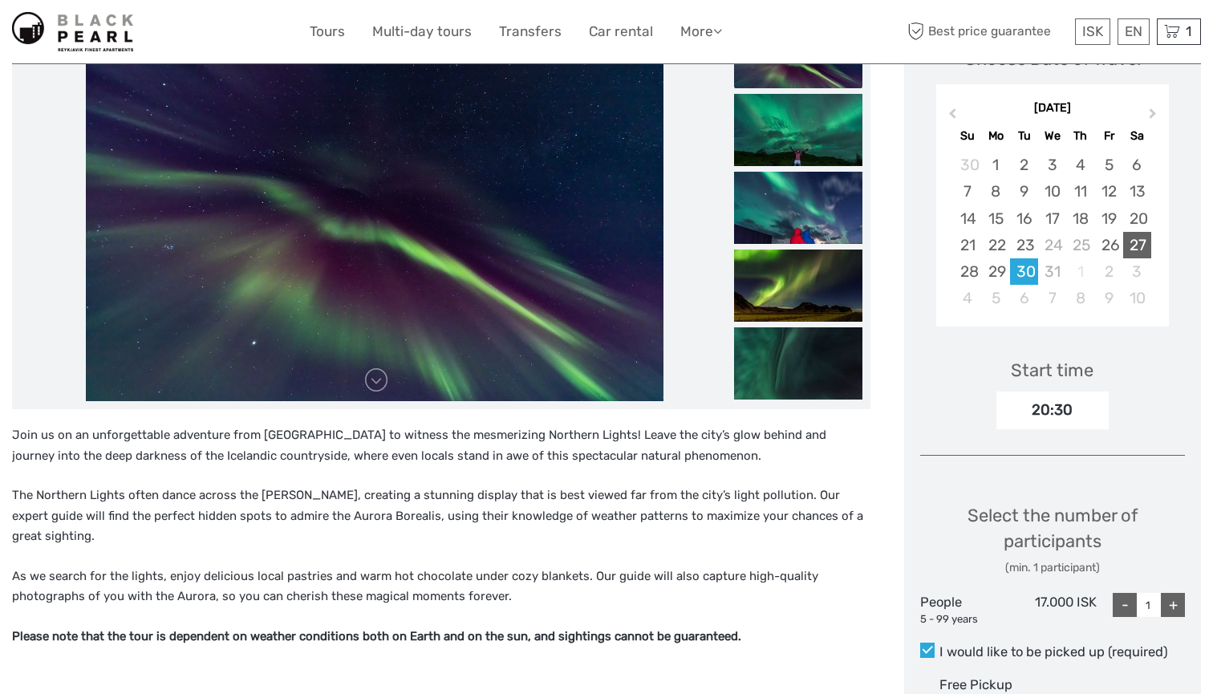
click at [1145, 232] on div "27" at bounding box center [1137, 245] width 28 height 26
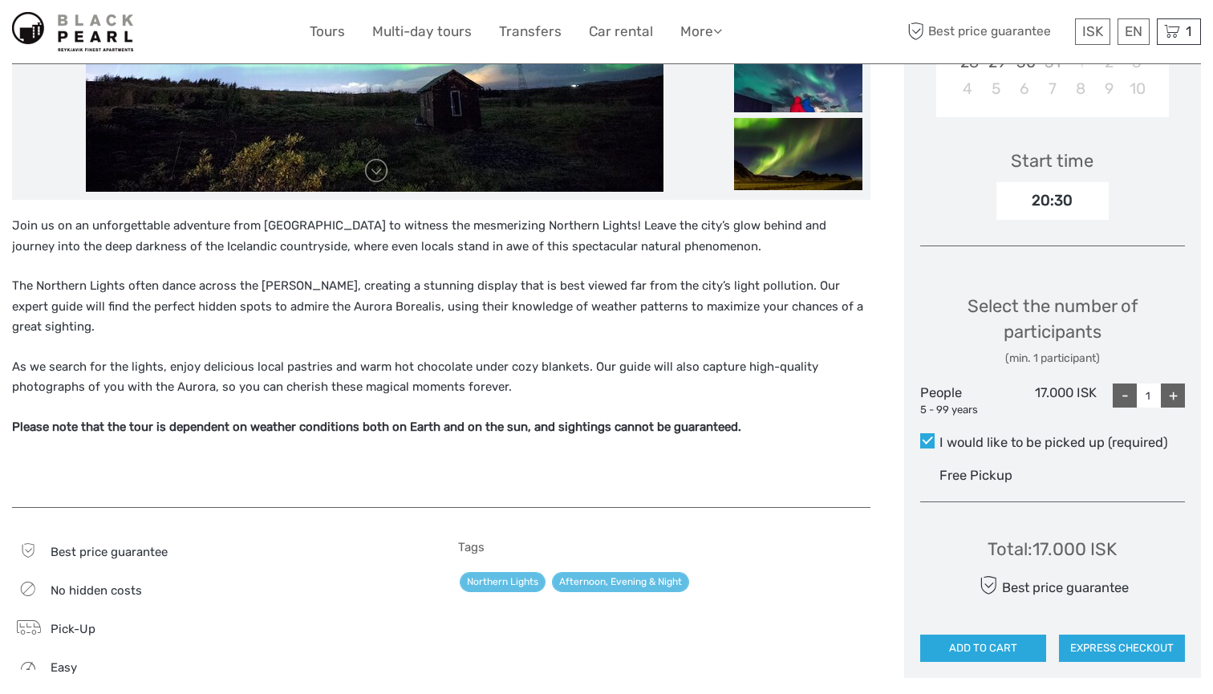
scroll to position [635, 0]
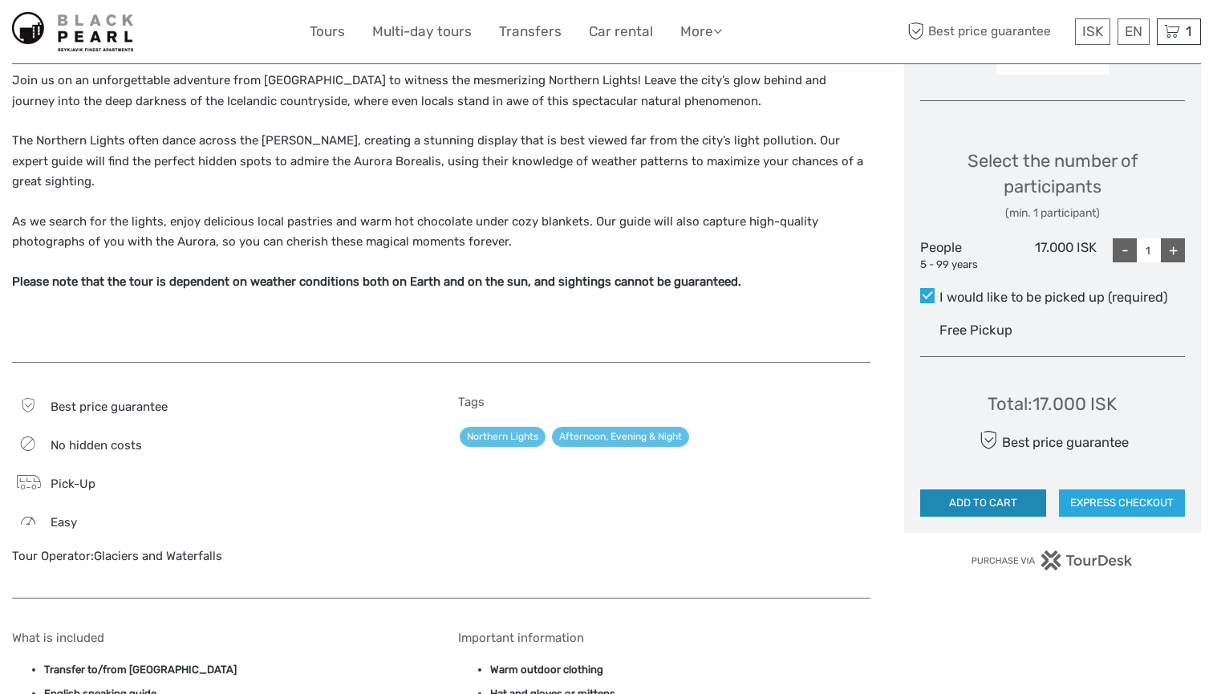
click at [955, 489] on button "ADD TO CART" at bounding box center [983, 502] width 126 height 27
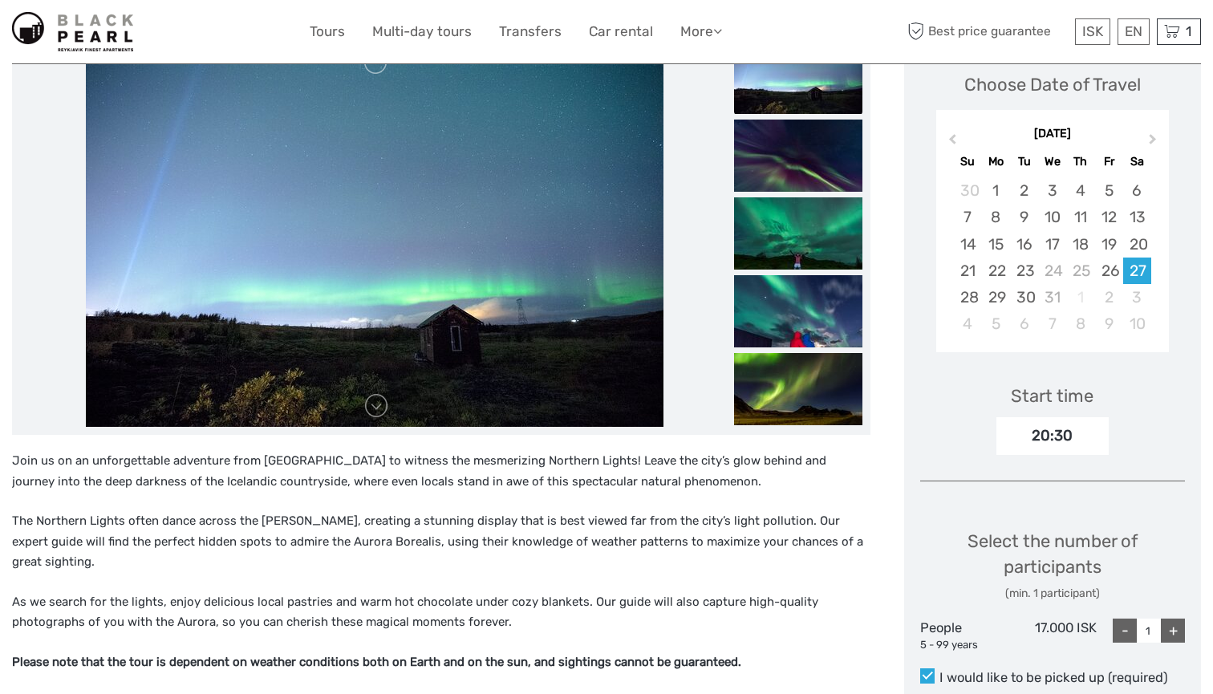
scroll to position [250, 0]
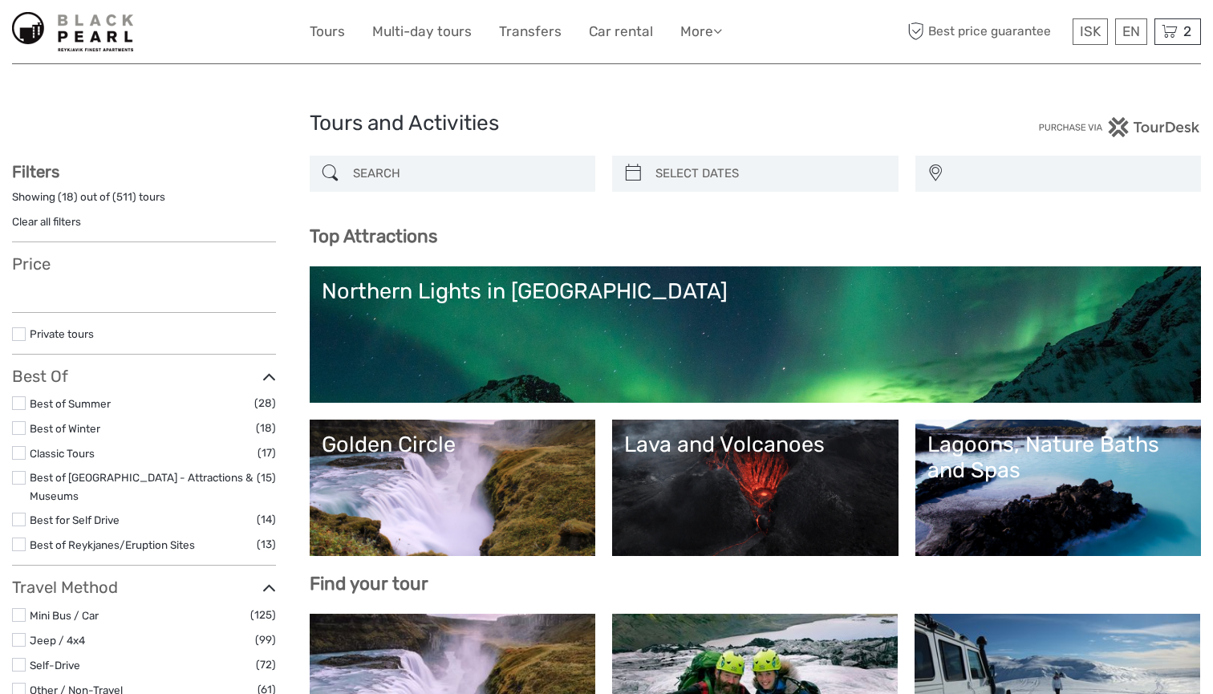
select select
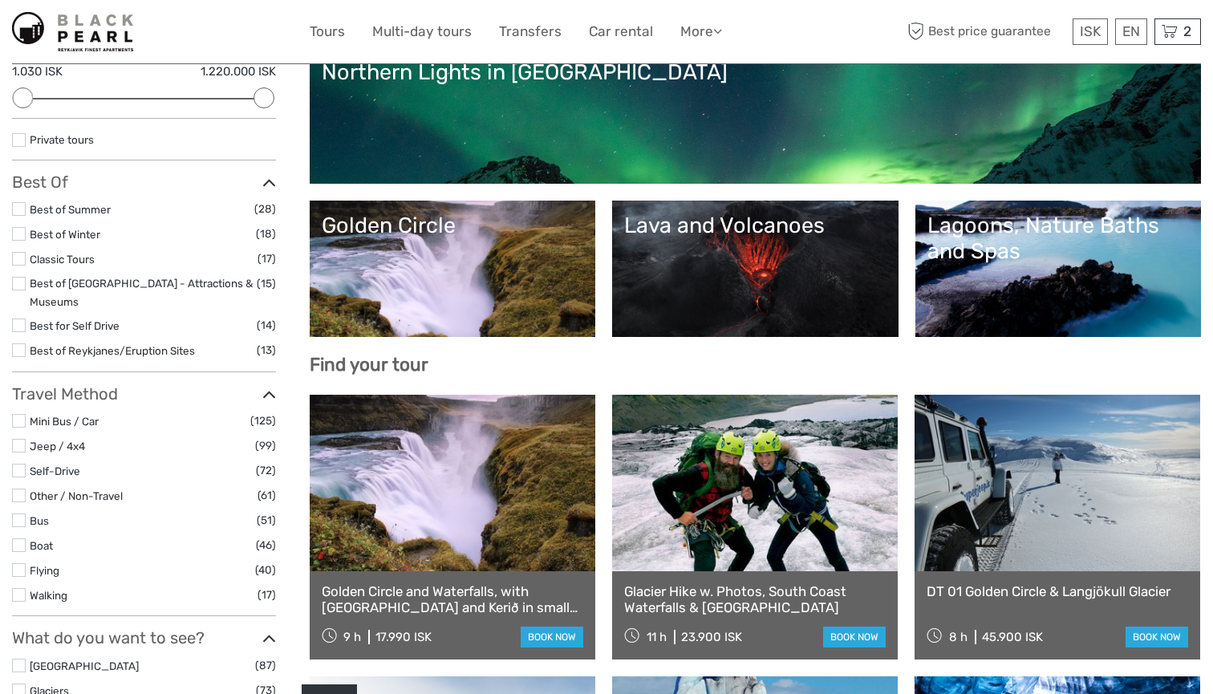
scroll to position [222, 0]
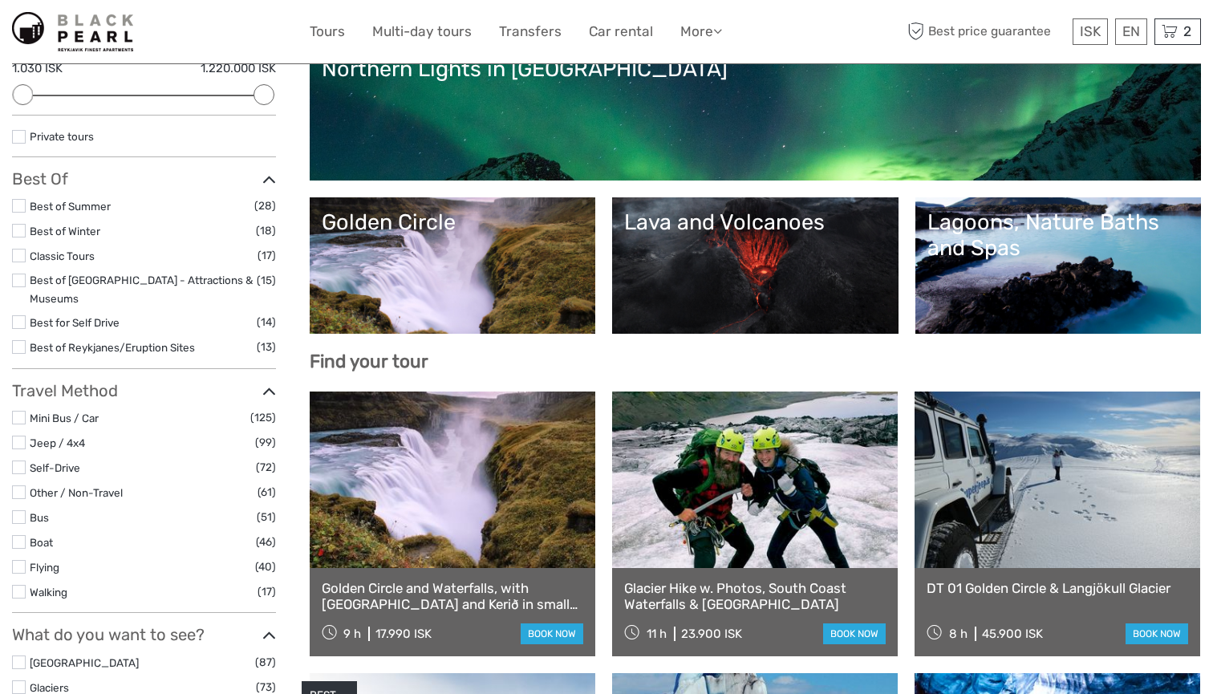
click at [736, 282] on link "Lava and Volcanoes" at bounding box center [755, 265] width 262 height 112
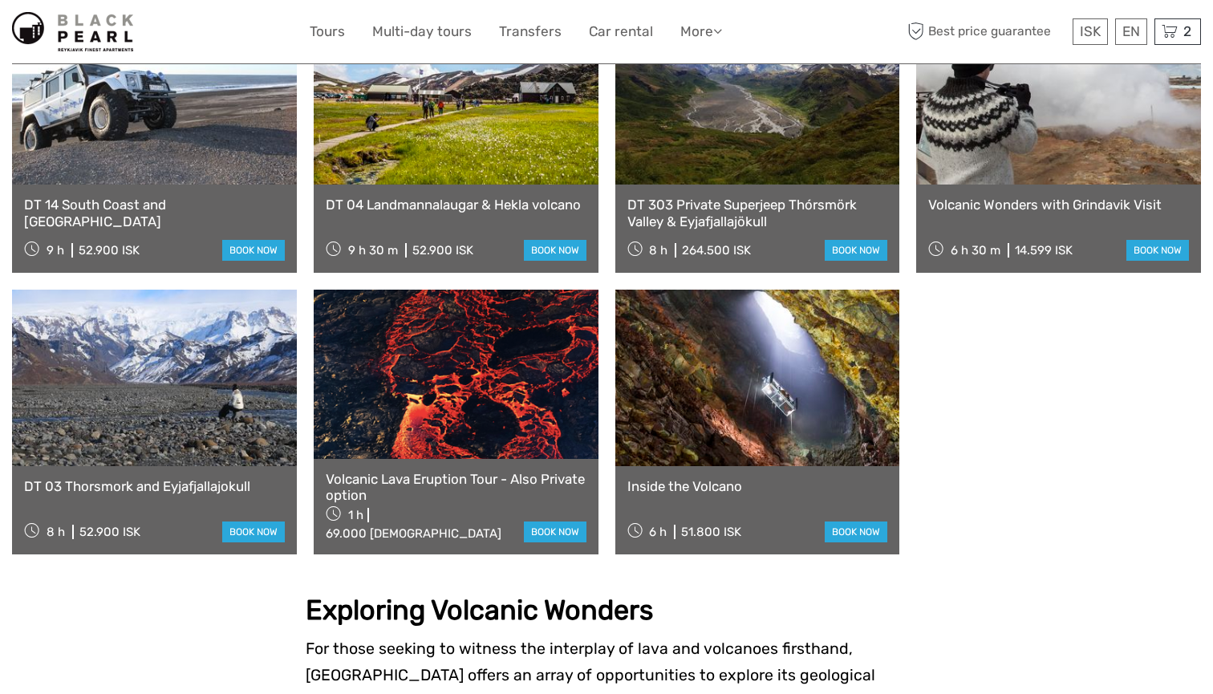
scroll to position [1011, 0]
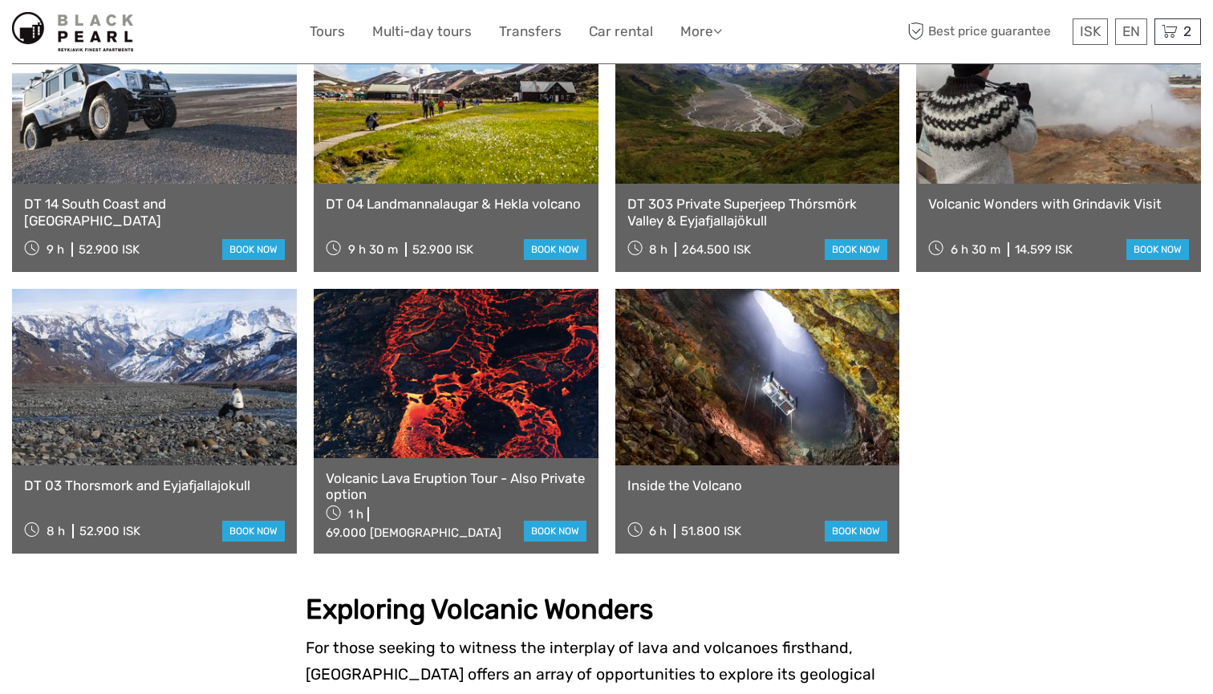
click at [477, 401] on link at bounding box center [456, 373] width 285 height 168
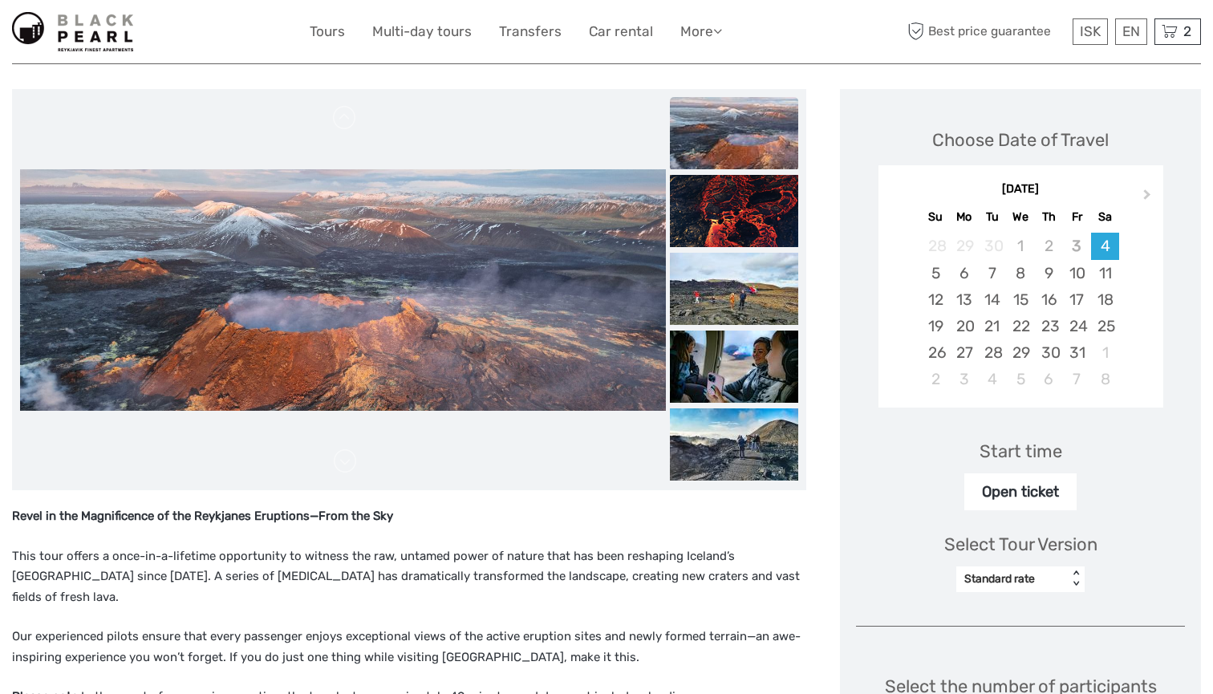
scroll to position [202, 0]
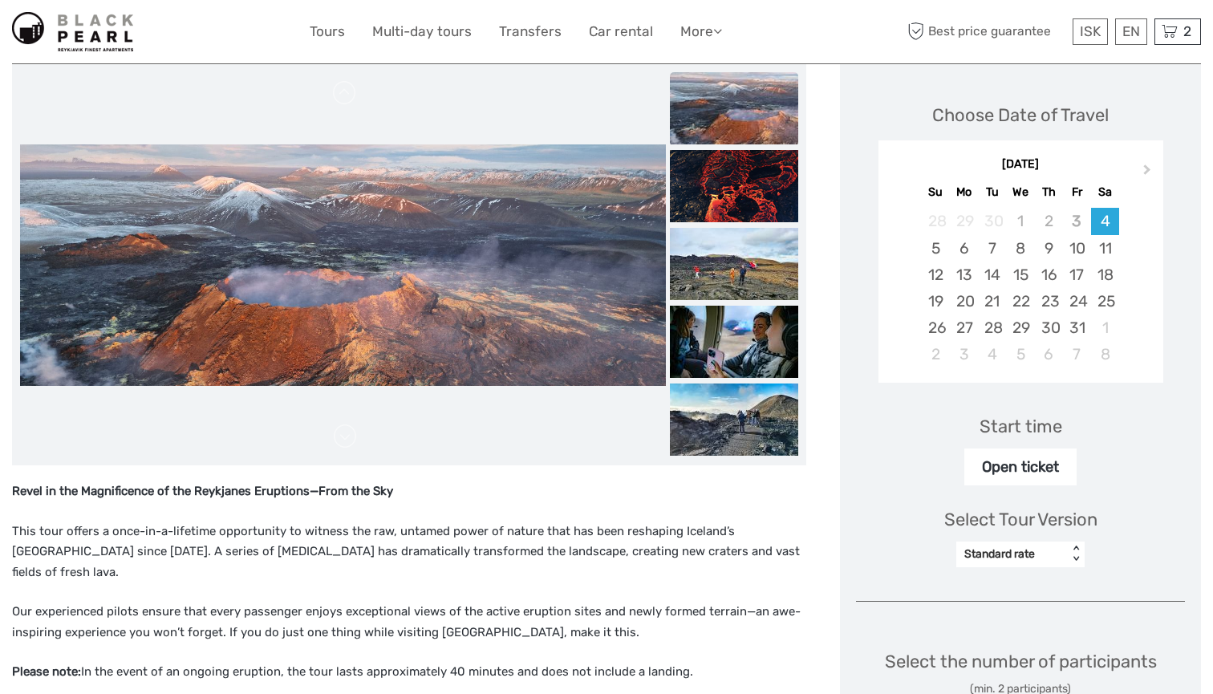
click at [745, 224] on ul at bounding box center [734, 461] width 128 height 779
click at [785, 265] on img at bounding box center [734, 264] width 128 height 72
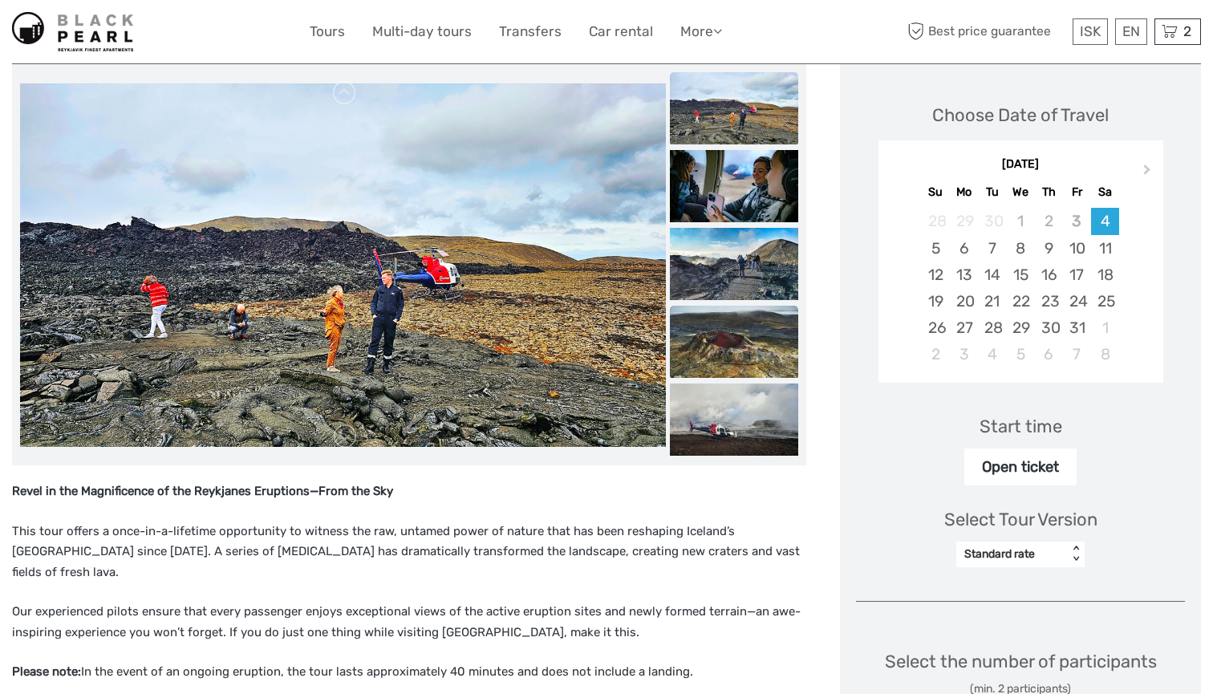
click at [798, 314] on img at bounding box center [734, 342] width 128 height 72
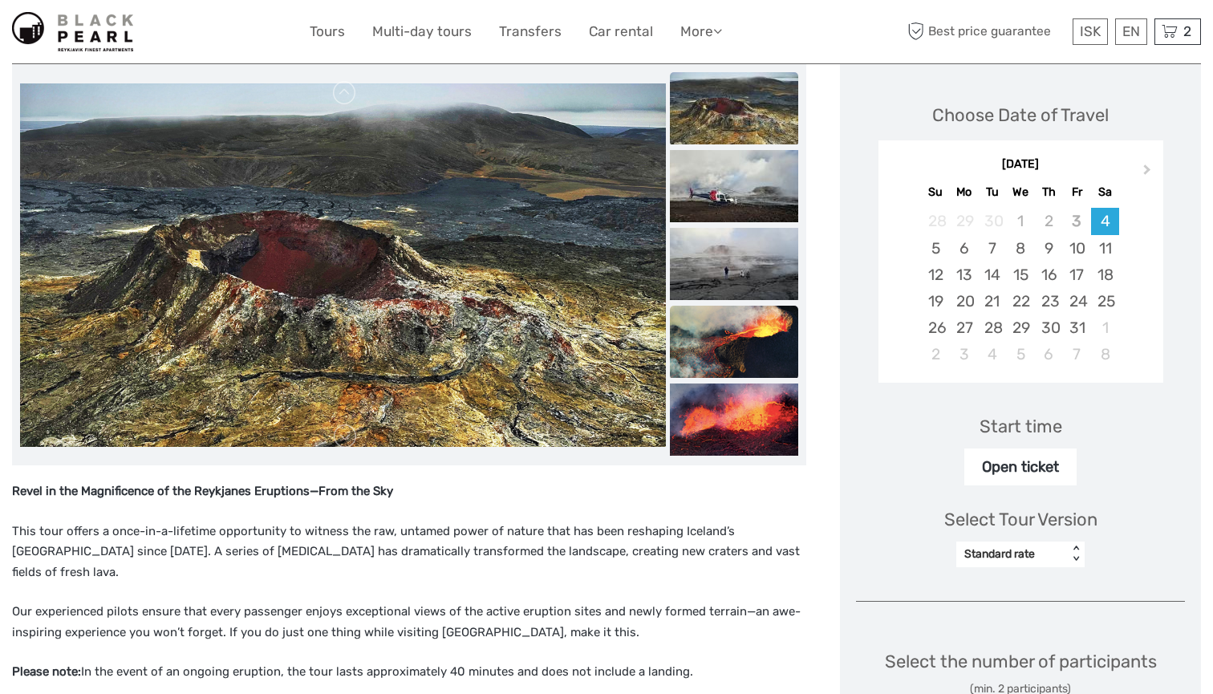
click at [798, 345] on img at bounding box center [734, 342] width 128 height 72
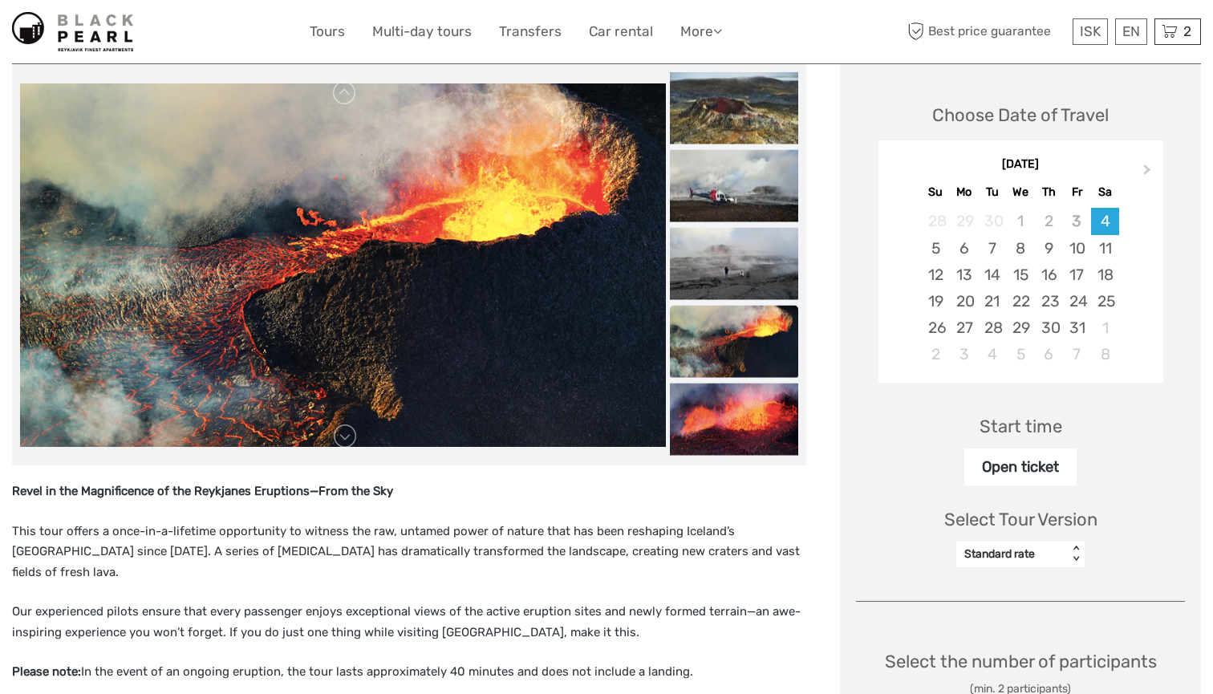
click at [798, 363] on img at bounding box center [734, 342] width 128 height 72
click at [797, 390] on img at bounding box center [734, 419] width 128 height 72
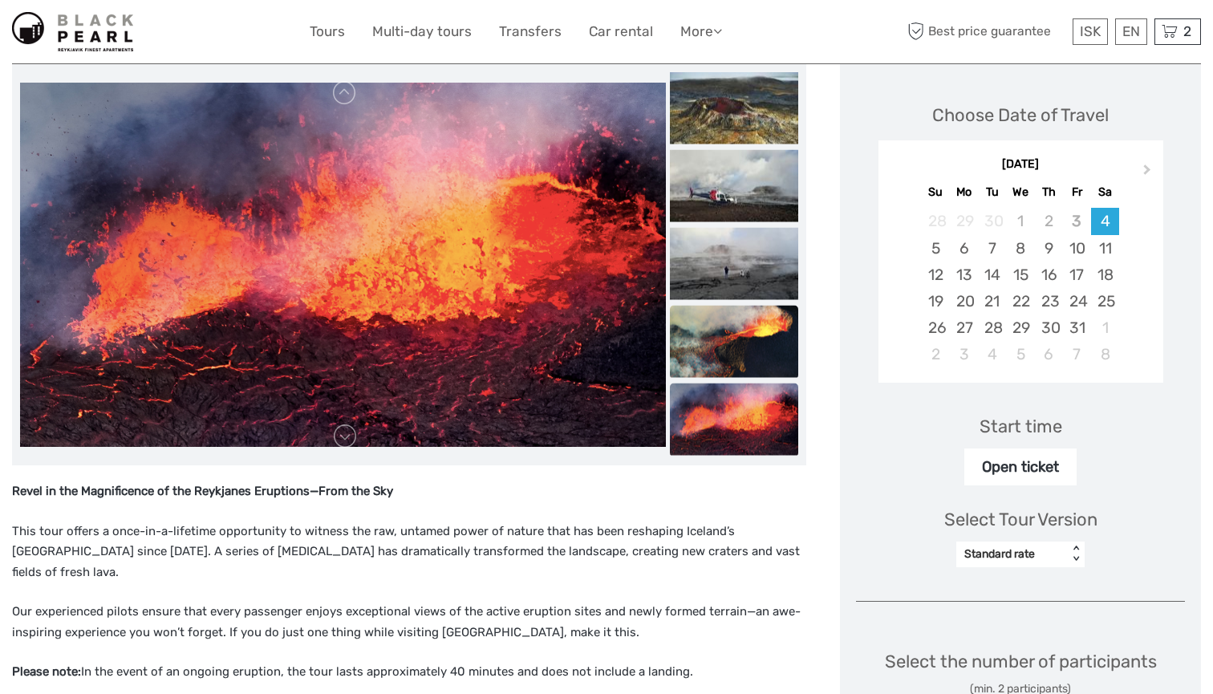
click at [798, 340] on img at bounding box center [734, 342] width 128 height 72
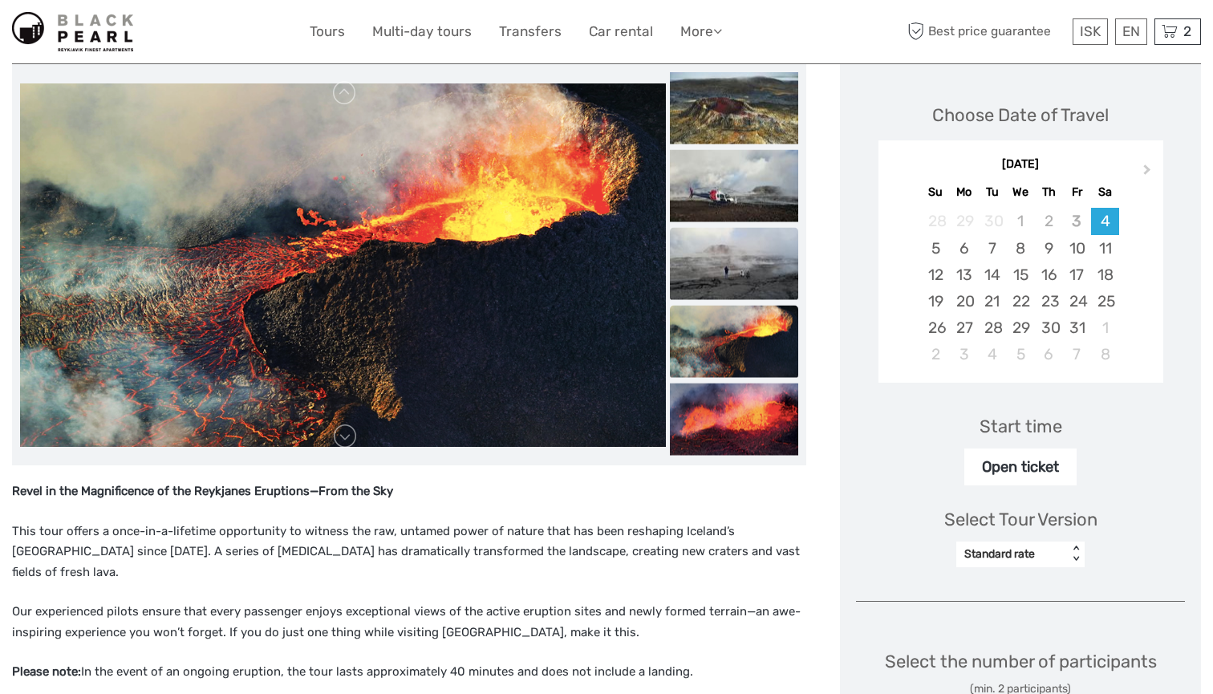
click at [798, 279] on img at bounding box center [734, 264] width 128 height 72
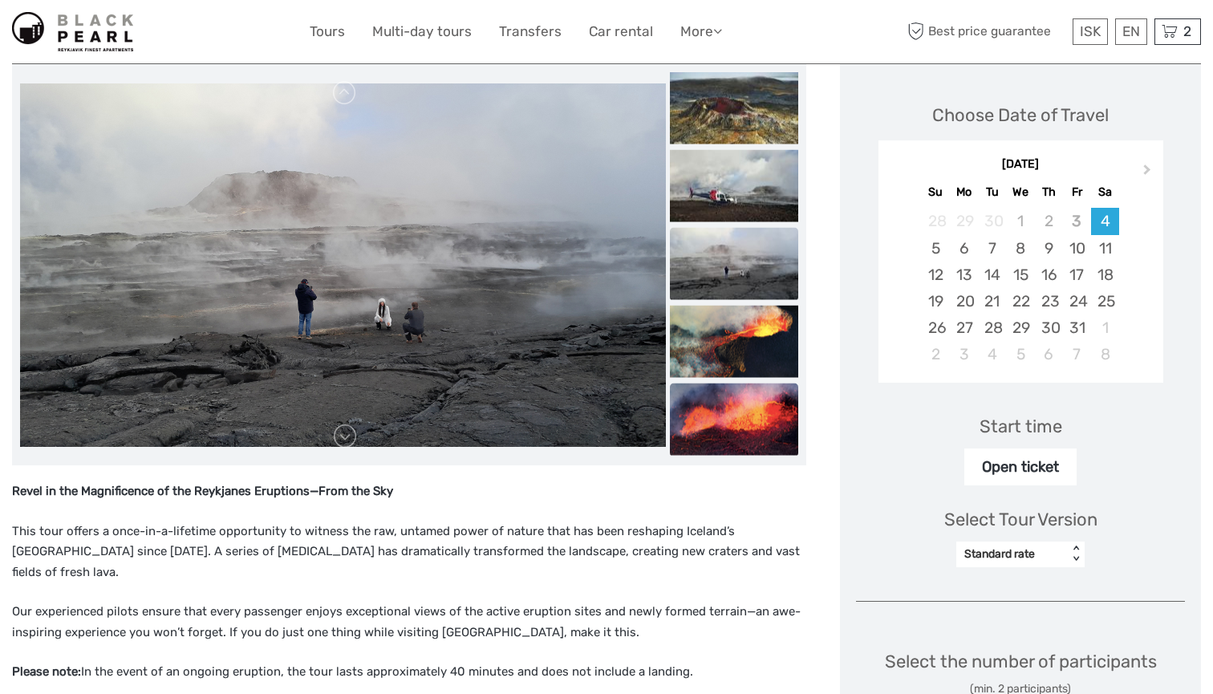
click at [798, 401] on img at bounding box center [734, 419] width 128 height 72
